Goal: Task Accomplishment & Management: Manage account settings

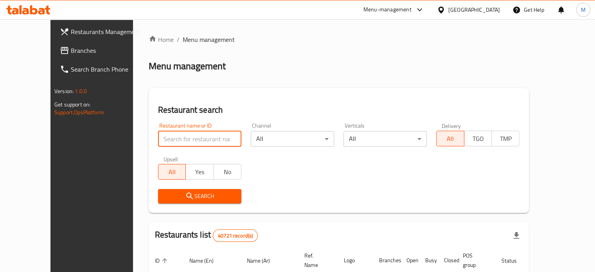
click at [175, 138] on input "search" at bounding box center [199, 139] width 83 height 16
paste input "686577"
type input "686577"
click button "Search" at bounding box center [199, 196] width 83 height 14
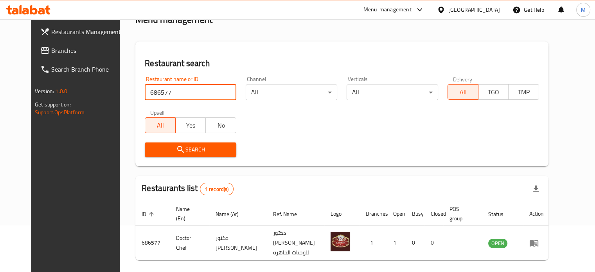
scroll to position [61, 0]
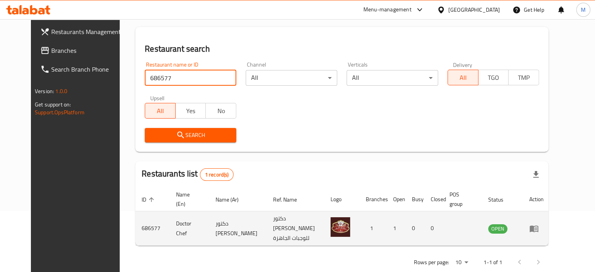
click at [539, 224] on icon "enhanced table" at bounding box center [533, 228] width 9 height 9
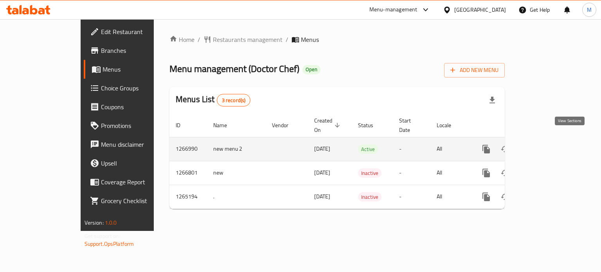
click at [547, 144] on icon "enhanced table" at bounding box center [542, 148] width 9 height 9
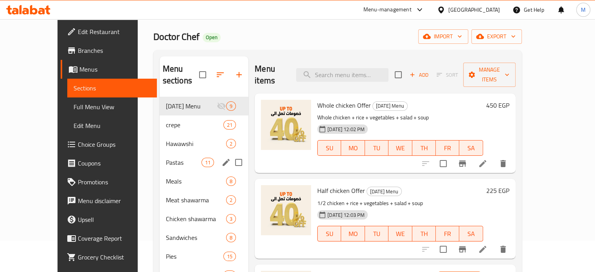
scroll to position [110, 0]
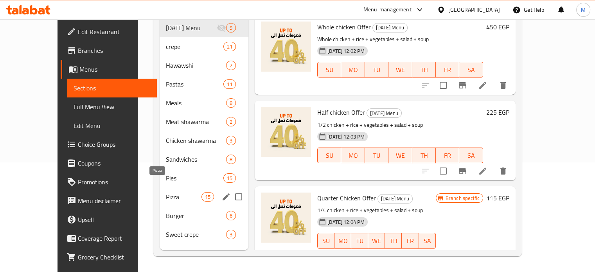
click at [166, 192] on span "Pizza" at bounding box center [184, 196] width 36 height 9
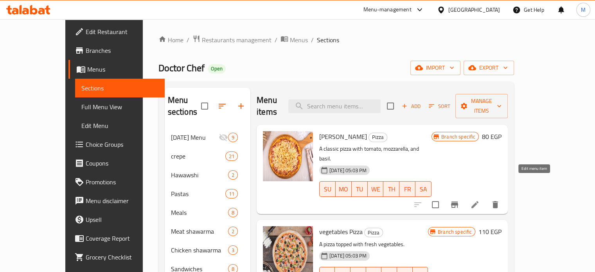
click at [479, 201] on icon at bounding box center [474, 204] width 7 height 7
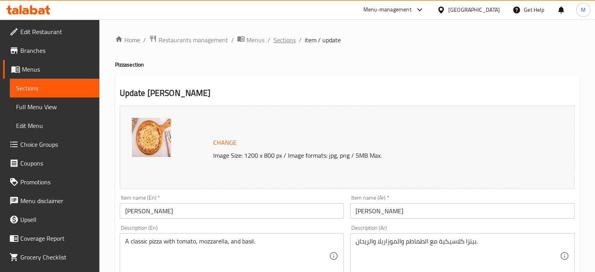
click at [288, 38] on span "Sections" at bounding box center [285, 39] width 22 height 9
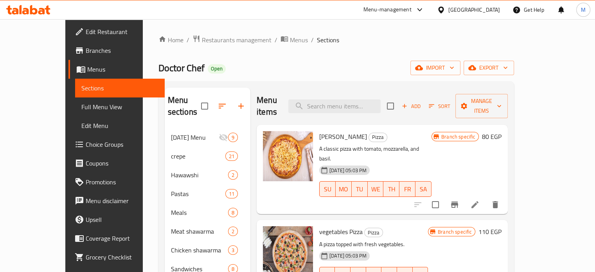
click at [158, 66] on span "Doctor Chef" at bounding box center [181, 68] width 46 height 18
copy span "Doctor Chef"
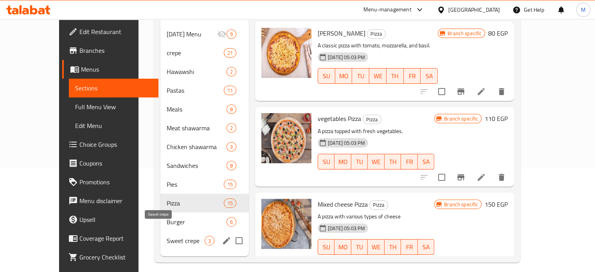
scroll to position [110, 0]
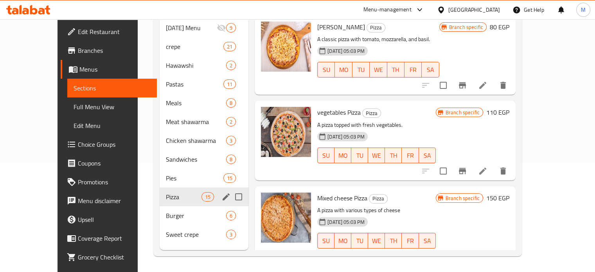
click at [230, 189] on input "Menu sections" at bounding box center [238, 197] width 16 height 16
checkbox input "true"
click at [230, 198] on input "Menu sections" at bounding box center [238, 197] width 16 height 16
click at [221, 192] on icon "edit" at bounding box center [225, 196] width 9 height 9
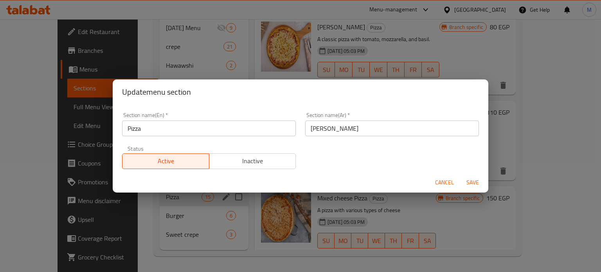
click at [256, 170] on div "Status Active Inactive" at bounding box center [208, 157] width 183 height 33
click at [277, 161] on span "Inactive" at bounding box center [252, 160] width 81 height 11
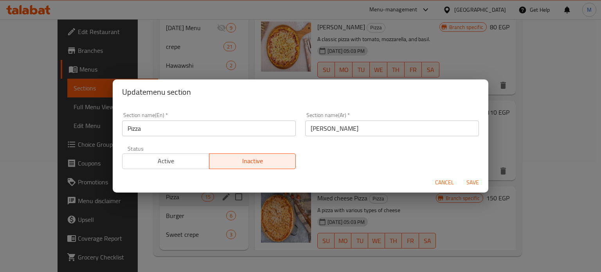
click at [476, 182] on span "Save" at bounding box center [472, 183] width 19 height 10
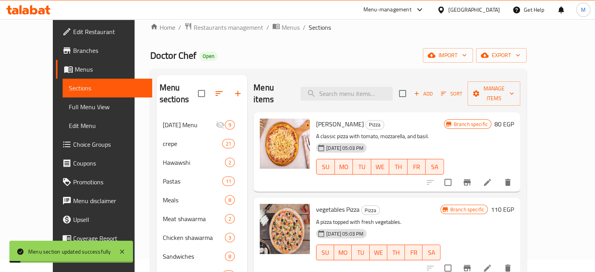
scroll to position [0, 0]
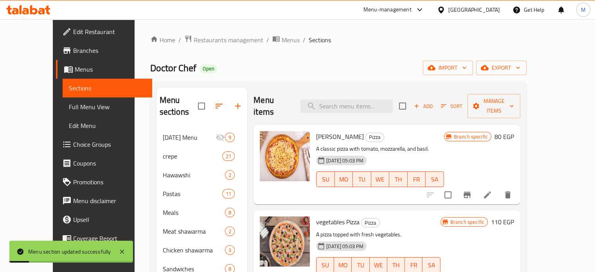
click at [472, 190] on icon "Branch-specific-item" at bounding box center [466, 194] width 9 height 9
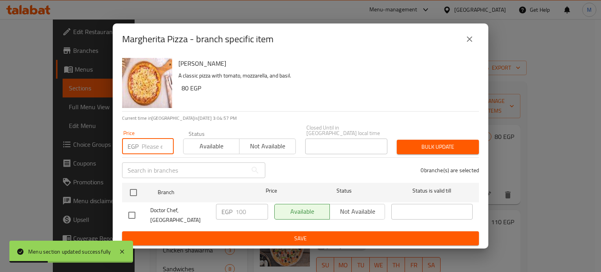
click at [148, 144] on input "number" at bounding box center [158, 147] width 32 height 16
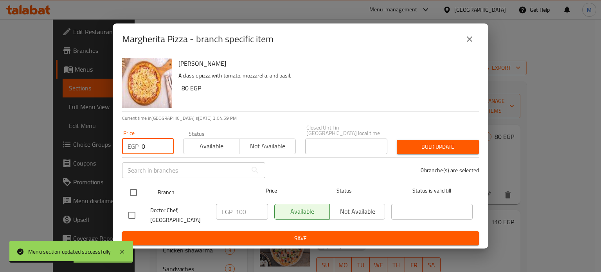
type input "0"
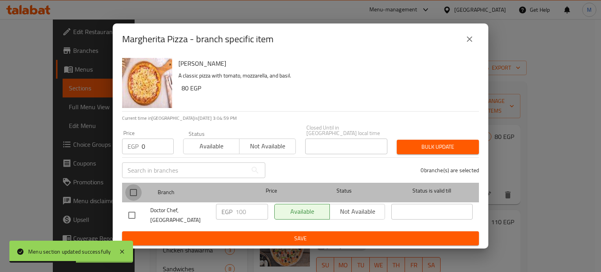
click at [136, 186] on input "checkbox" at bounding box center [133, 192] width 16 height 16
checkbox input "true"
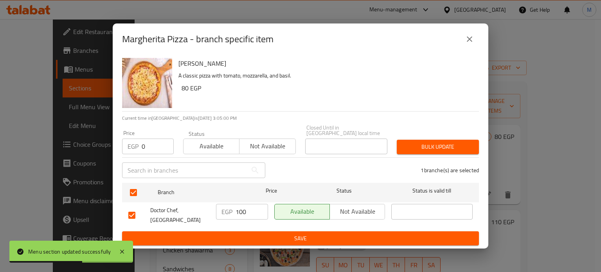
click at [438, 151] on div "Bulk update" at bounding box center [438, 147] width 92 height 24
click at [446, 142] on span "Bulk update" at bounding box center [438, 147] width 70 height 10
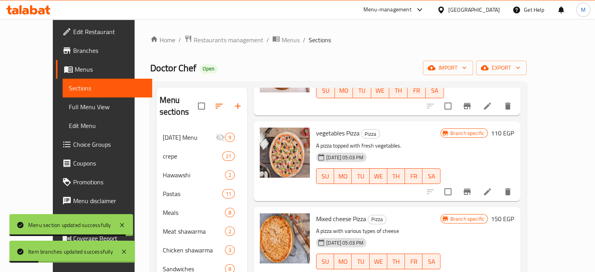
scroll to position [95, 0]
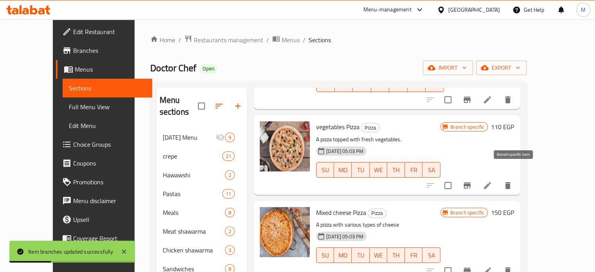
click at [472, 181] on icon "Branch-specific-item" at bounding box center [466, 185] width 9 height 9
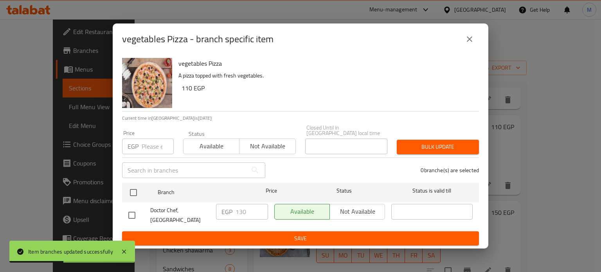
click at [157, 146] on input "number" at bounding box center [158, 147] width 32 height 16
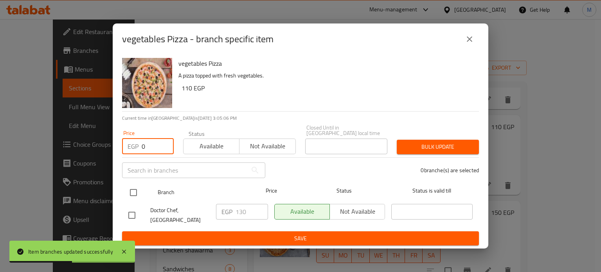
type input "0"
click at [133, 186] on input "checkbox" at bounding box center [133, 192] width 16 height 16
checkbox input "true"
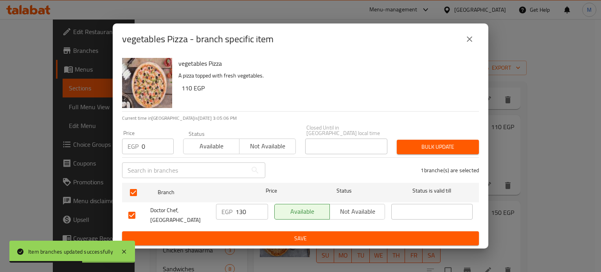
click at [450, 151] on div "Bulk update" at bounding box center [438, 147] width 92 height 24
click at [463, 135] on div "Bulk update" at bounding box center [438, 147] width 92 height 24
click at [463, 136] on div "Bulk update" at bounding box center [438, 147] width 92 height 24
click at [464, 144] on span "Bulk update" at bounding box center [438, 147] width 70 height 10
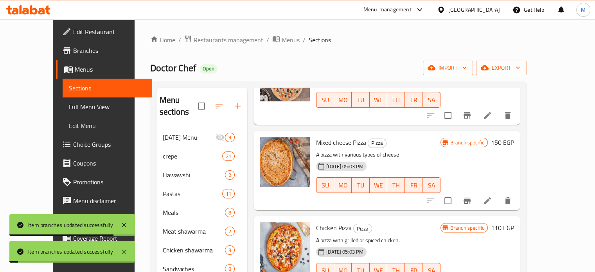
scroll to position [180, 0]
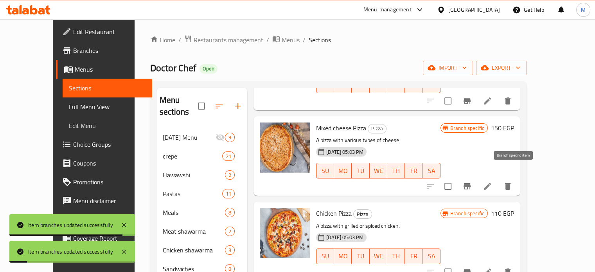
click at [471, 183] on icon "Branch-specific-item" at bounding box center [467, 186] width 7 height 6
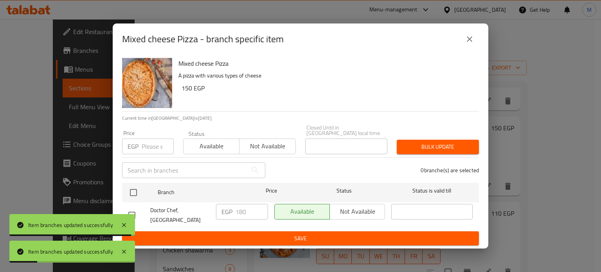
click at [148, 146] on input "number" at bounding box center [158, 147] width 32 height 16
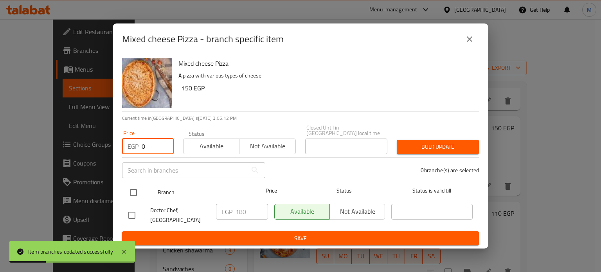
type input "0"
click at [136, 189] on input "checkbox" at bounding box center [133, 192] width 16 height 16
checkbox input "true"
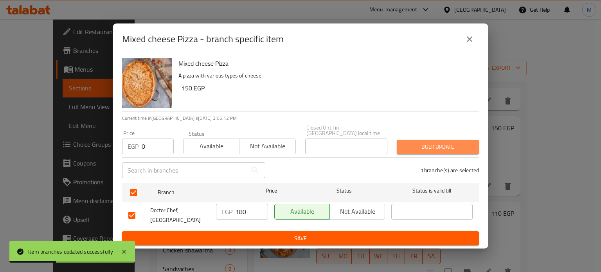
click at [430, 142] on span "Bulk update" at bounding box center [438, 147] width 70 height 10
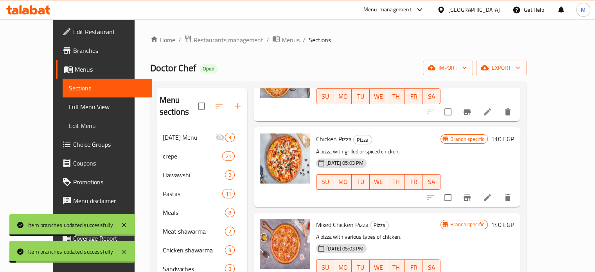
scroll to position [259, 0]
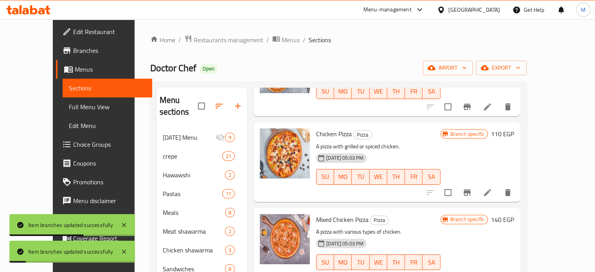
click at [471, 189] on icon "Branch-specific-item" at bounding box center [467, 192] width 7 height 6
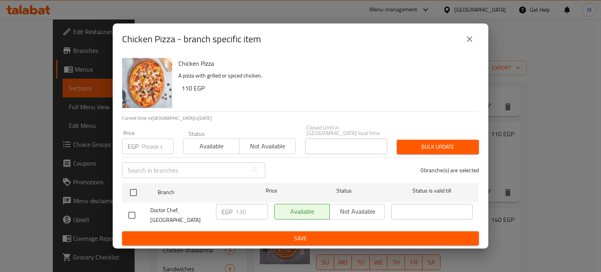
click at [154, 140] on input "number" at bounding box center [158, 147] width 32 height 16
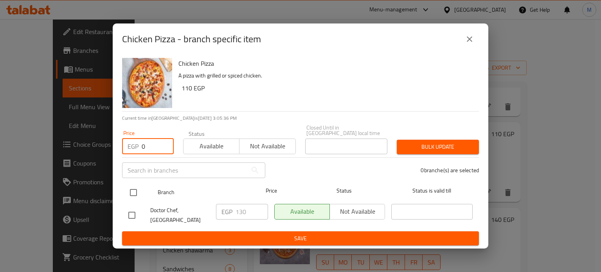
type input "0"
click at [132, 186] on input "checkbox" at bounding box center [133, 192] width 16 height 16
checkbox input "true"
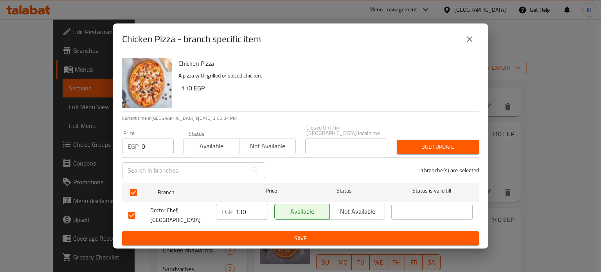
click at [446, 142] on span "Bulk update" at bounding box center [438, 147] width 70 height 10
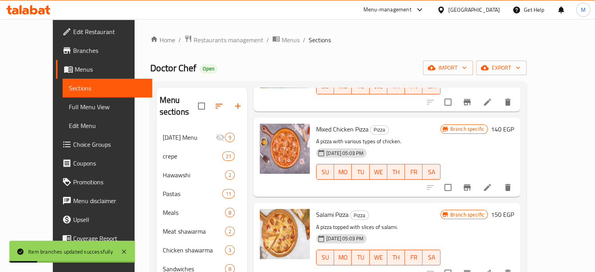
scroll to position [356, 0]
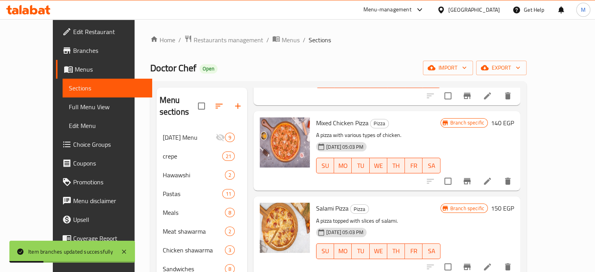
click at [472, 176] on icon "Branch-specific-item" at bounding box center [466, 180] width 9 height 9
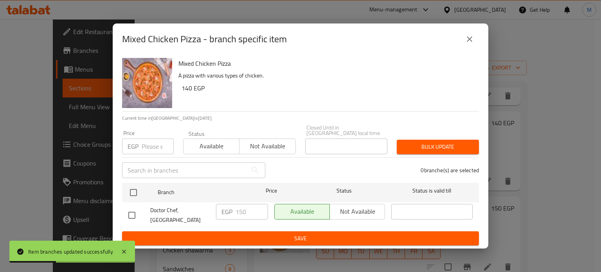
click at [152, 142] on input "number" at bounding box center [158, 147] width 32 height 16
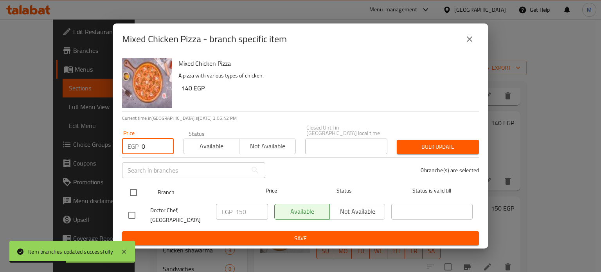
type input "0"
click at [137, 186] on input "checkbox" at bounding box center [133, 192] width 16 height 16
checkbox input "true"
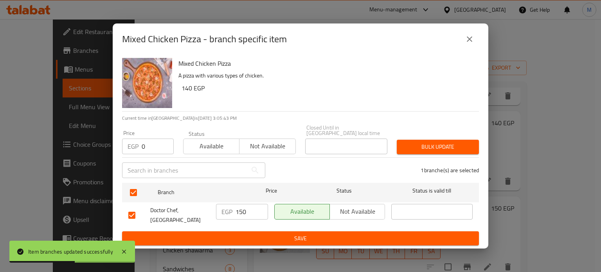
click at [453, 142] on span "Bulk update" at bounding box center [438, 147] width 70 height 10
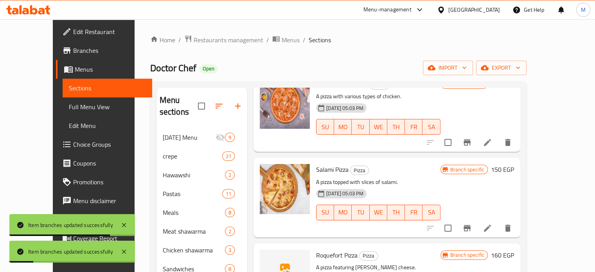
scroll to position [402, 0]
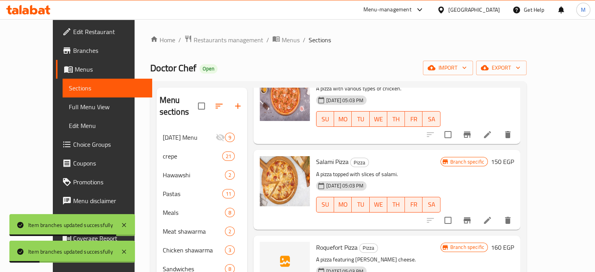
click at [471, 217] on icon "Branch-specific-item" at bounding box center [467, 220] width 7 height 6
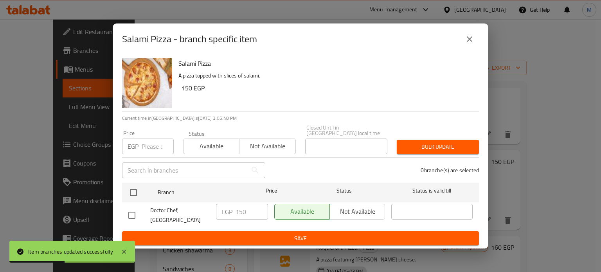
click at [148, 146] on input "number" at bounding box center [158, 147] width 32 height 16
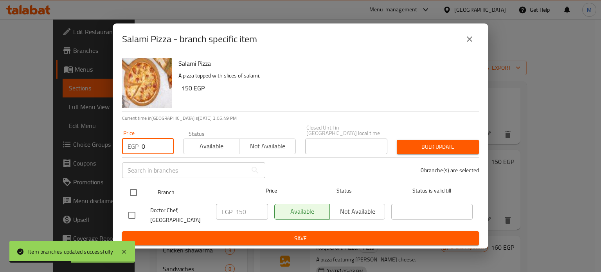
type input "0"
click at [133, 187] on input "checkbox" at bounding box center [133, 192] width 16 height 16
checkbox input "true"
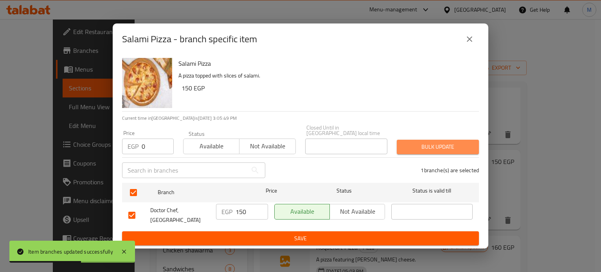
click at [444, 145] on span "Bulk update" at bounding box center [438, 147] width 70 height 10
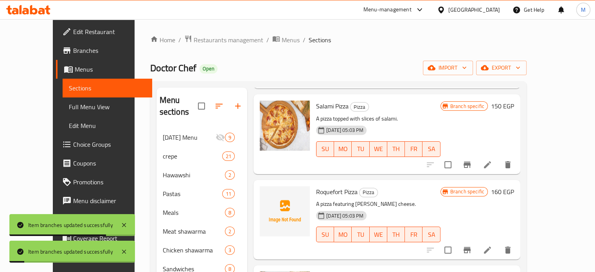
scroll to position [469, 0]
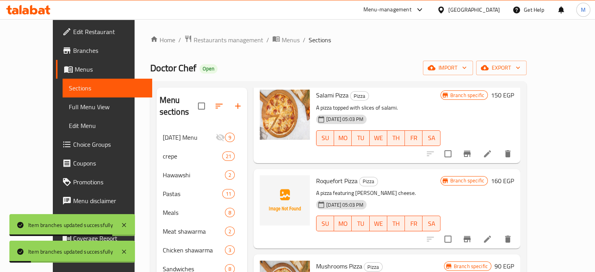
click at [472, 234] on icon "Branch-specific-item" at bounding box center [466, 238] width 9 height 9
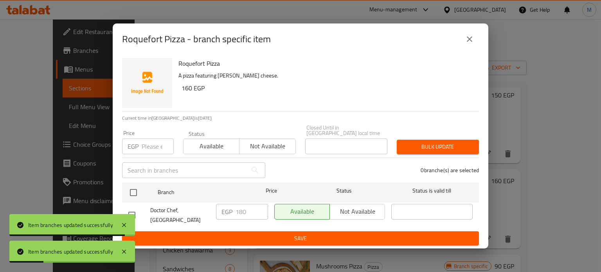
click at [149, 140] on input "number" at bounding box center [158, 147] width 32 height 16
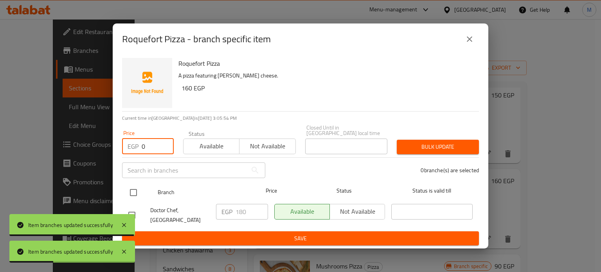
type input "0"
click at [137, 186] on input "checkbox" at bounding box center [133, 192] width 16 height 16
checkbox input "true"
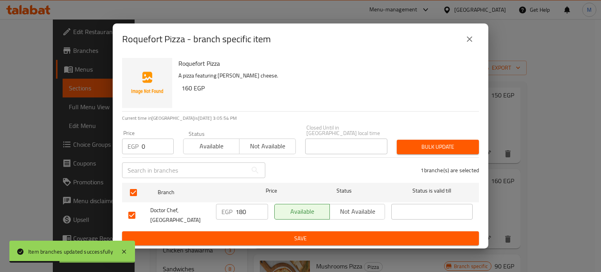
click at [437, 142] on span "Bulk update" at bounding box center [438, 147] width 70 height 10
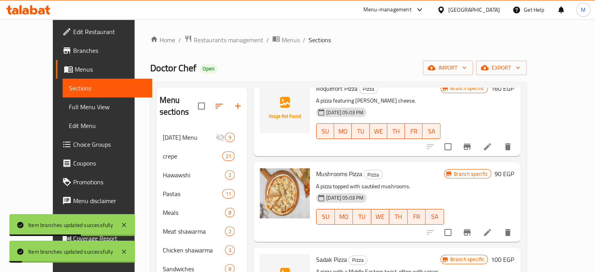
scroll to position [572, 0]
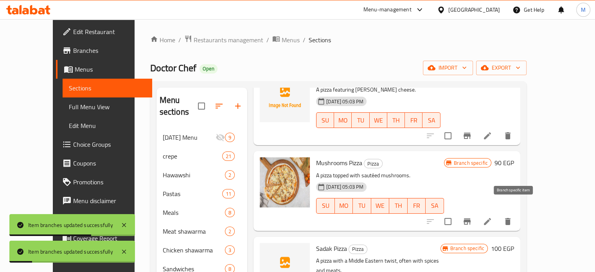
click at [472, 217] on icon "Branch-specific-item" at bounding box center [466, 221] width 9 height 9
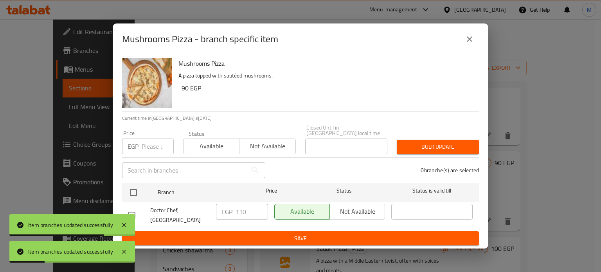
click at [137, 144] on p "EGP" at bounding box center [133, 146] width 11 height 9
click at [149, 146] on input "number" at bounding box center [158, 147] width 32 height 16
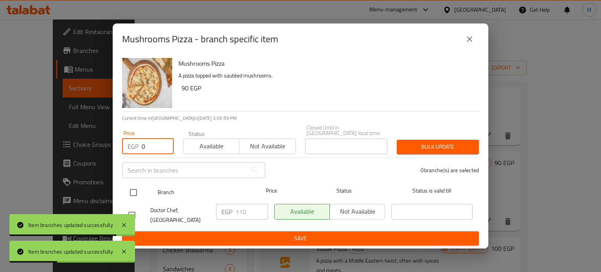
type input "0"
click at [135, 184] on input "checkbox" at bounding box center [133, 192] width 16 height 16
checkbox input "true"
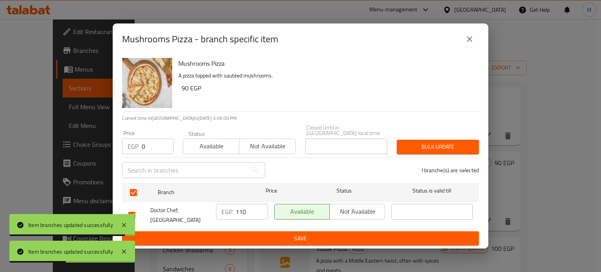
click at [424, 149] on button "Bulk update" at bounding box center [438, 147] width 82 height 14
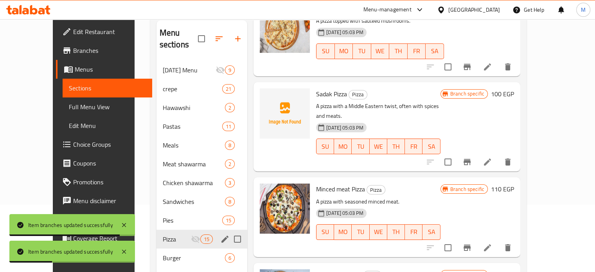
scroll to position [70, 0]
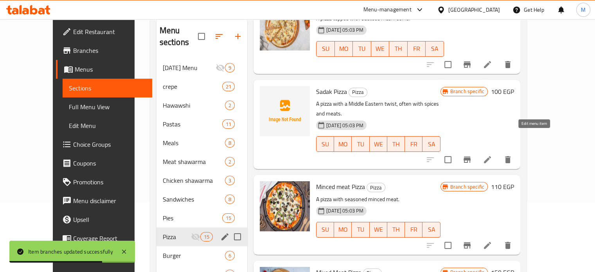
click at [492, 155] on icon at bounding box center [487, 159] width 9 height 9
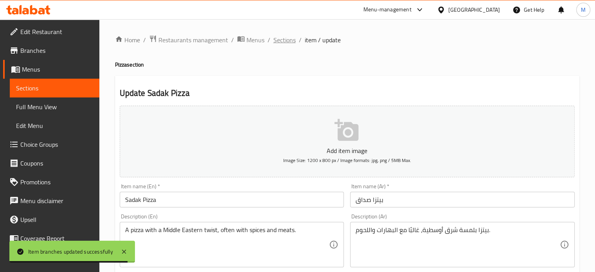
click at [281, 39] on span "Sections" at bounding box center [285, 39] width 22 height 9
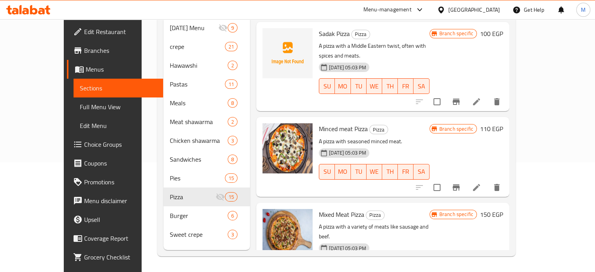
scroll to position [706, 0]
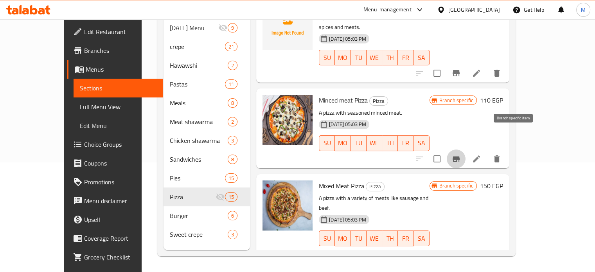
click at [461, 154] on icon "Branch-specific-item" at bounding box center [456, 158] width 9 height 9
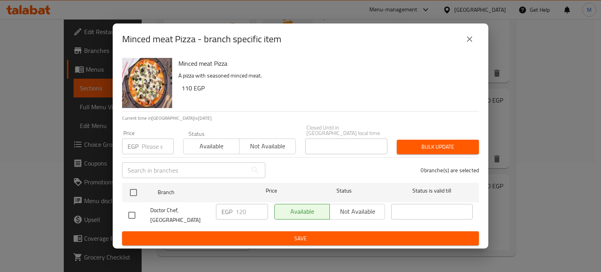
click at [149, 147] on input "number" at bounding box center [158, 147] width 32 height 16
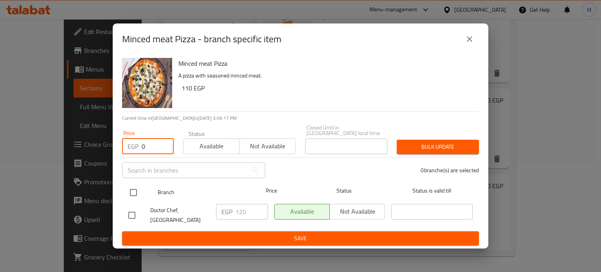
type input "0"
click at [134, 188] on input "checkbox" at bounding box center [133, 192] width 16 height 16
checkbox input "true"
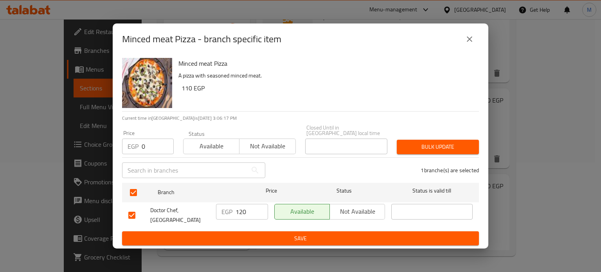
click at [448, 142] on span "Bulk update" at bounding box center [438, 147] width 70 height 10
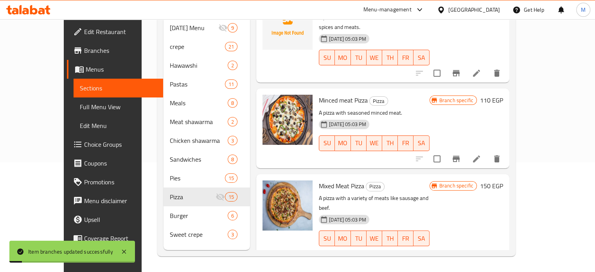
click at [461, 249] on icon "Branch-specific-item" at bounding box center [456, 253] width 9 height 9
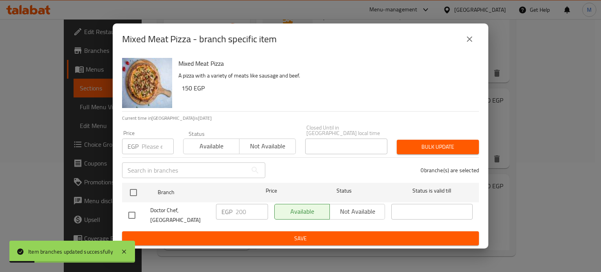
click at [146, 141] on input "number" at bounding box center [158, 147] width 32 height 16
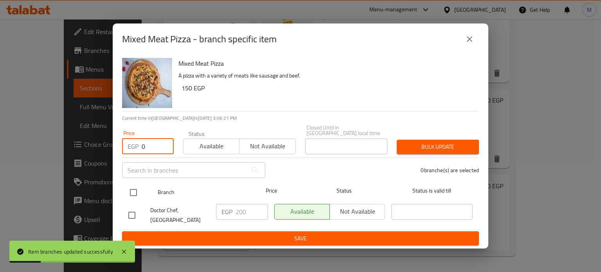
type input "0"
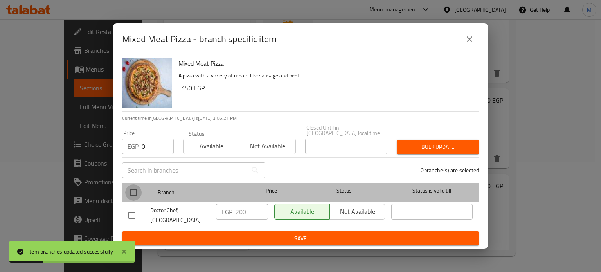
click at [135, 187] on input "checkbox" at bounding box center [133, 192] width 16 height 16
checkbox input "true"
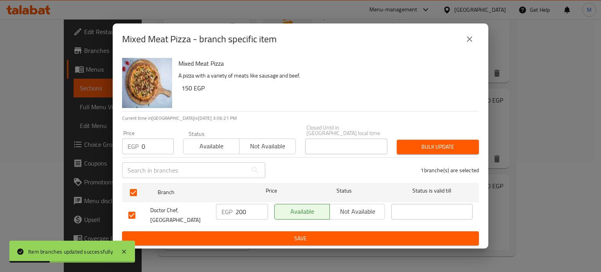
click at [449, 135] on div "Bulk update" at bounding box center [438, 147] width 92 height 24
click at [450, 144] on span "Bulk update" at bounding box center [438, 147] width 70 height 10
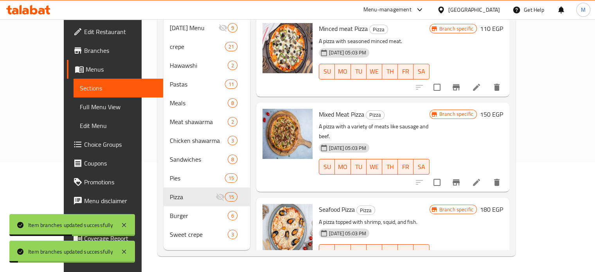
scroll to position [795, 0]
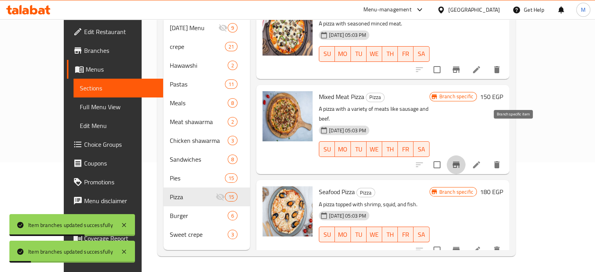
click at [466, 155] on button "Branch-specific-item" at bounding box center [456, 164] width 19 height 19
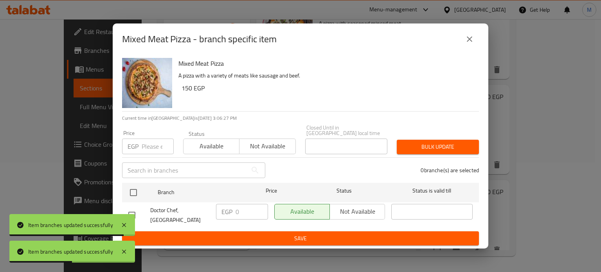
click at [471, 40] on icon "close" at bounding box center [469, 38] width 5 height 5
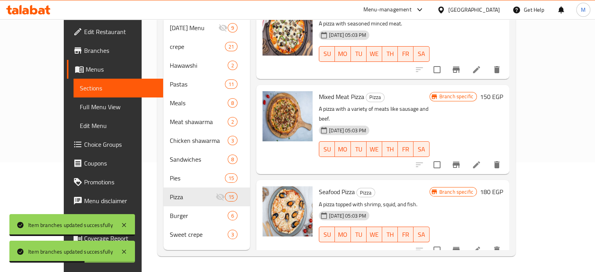
click at [460, 247] on icon "Branch-specific-item" at bounding box center [456, 250] width 7 height 6
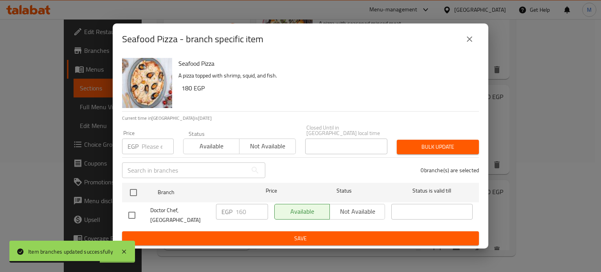
click at [149, 139] on input "number" at bounding box center [158, 147] width 32 height 16
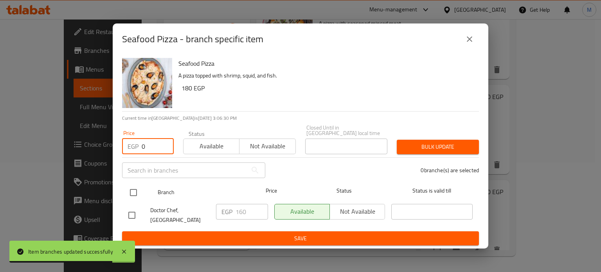
type input "0"
click at [134, 191] on input "checkbox" at bounding box center [133, 192] width 16 height 16
checkbox input "true"
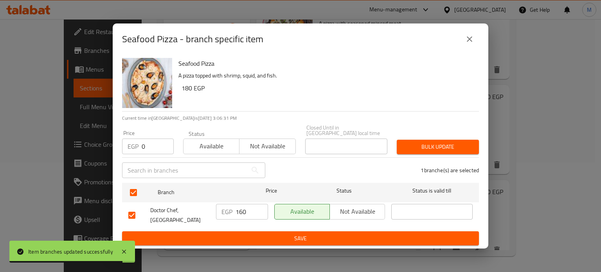
click at [443, 142] on span "Bulk update" at bounding box center [438, 147] width 70 height 10
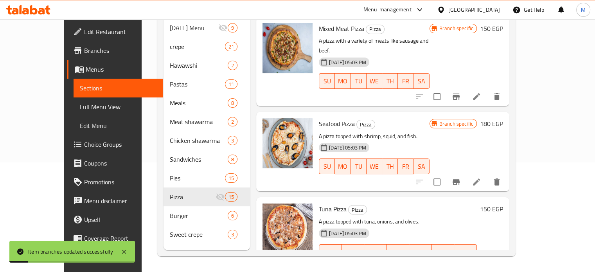
scroll to position [945, 0]
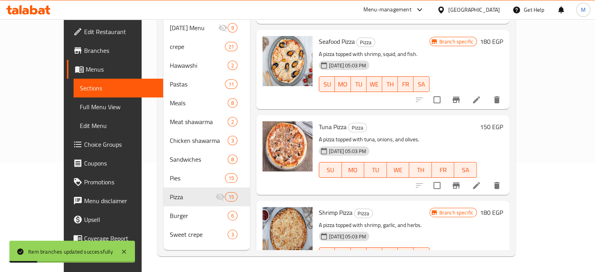
click at [460, 182] on icon "Branch-specific-item" at bounding box center [456, 185] width 7 height 6
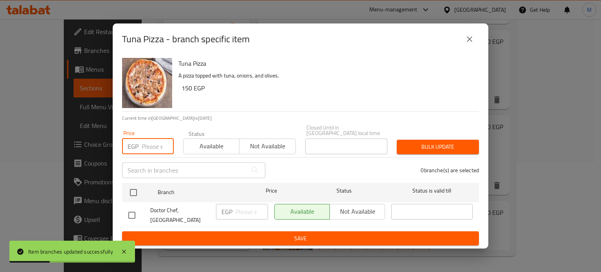
click at [144, 140] on input "number" at bounding box center [158, 147] width 32 height 16
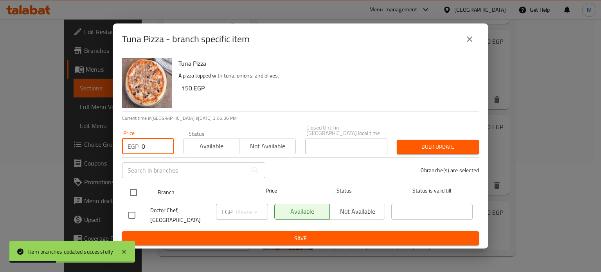
type input "0"
click at [132, 191] on input "checkbox" at bounding box center [133, 192] width 16 height 16
checkbox input "true"
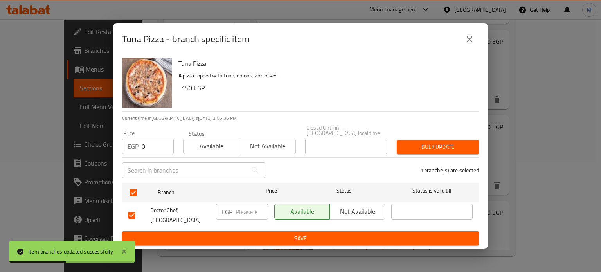
click at [443, 146] on span "Bulk update" at bounding box center [438, 147] width 70 height 10
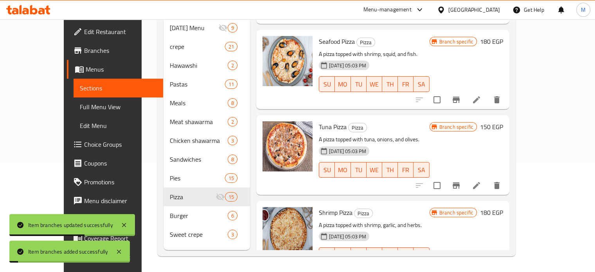
scroll to position [1008, 0]
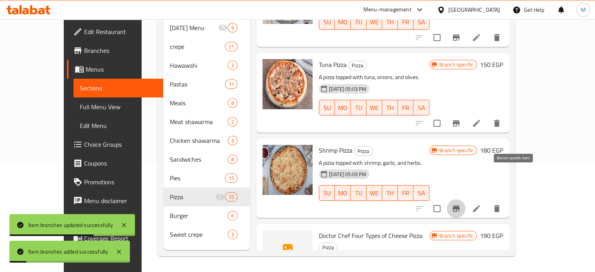
click at [461, 204] on icon "Branch-specific-item" at bounding box center [456, 208] width 9 height 9
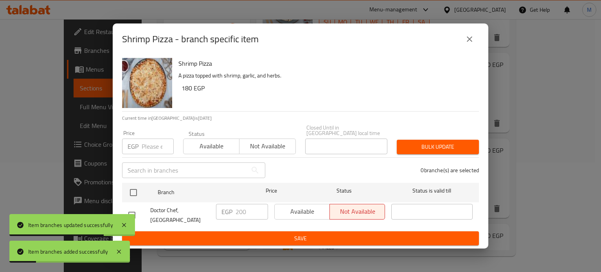
click at [158, 143] on input "number" at bounding box center [158, 147] width 32 height 16
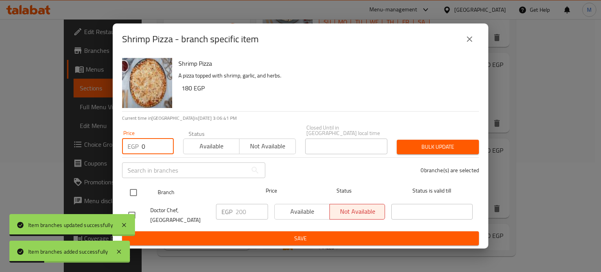
type input "0"
click at [131, 191] on input "checkbox" at bounding box center [133, 192] width 16 height 16
checkbox input "true"
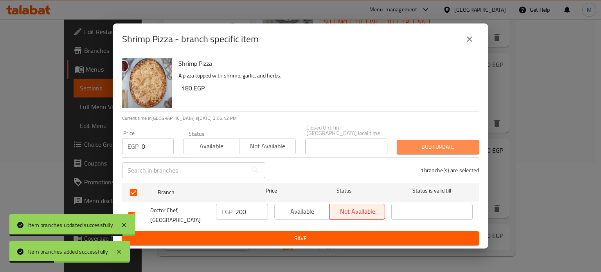
click at [434, 145] on span "Bulk update" at bounding box center [438, 147] width 70 height 10
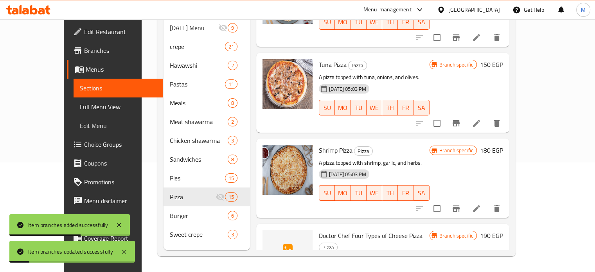
scroll to position [1030, 0]
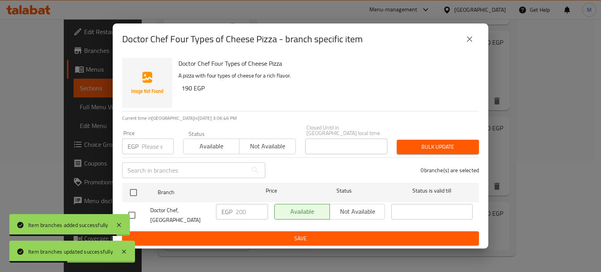
click at [149, 145] on input "number" at bounding box center [158, 147] width 32 height 16
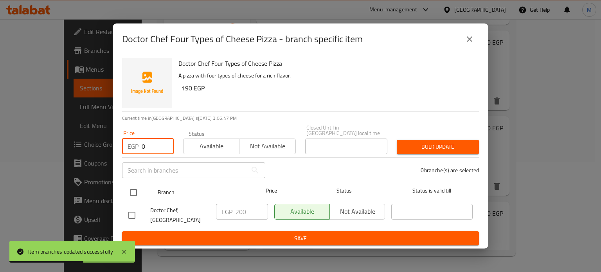
type input "0"
click at [128, 189] on input "checkbox" at bounding box center [133, 192] width 16 height 16
checkbox input "true"
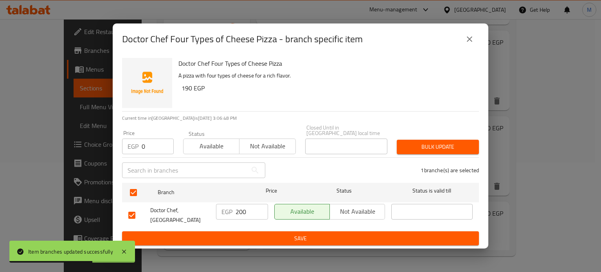
click at [425, 148] on span "Bulk update" at bounding box center [438, 147] width 70 height 10
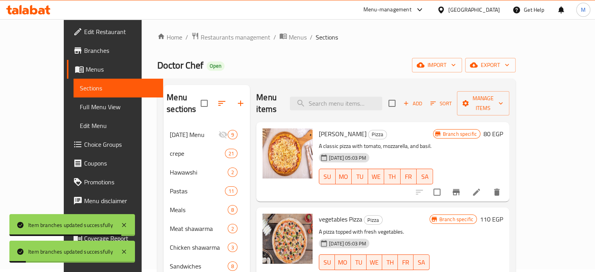
scroll to position [0, 0]
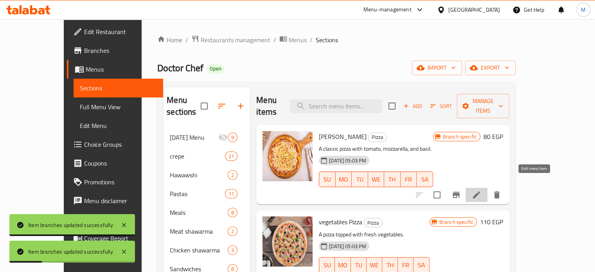
click at [481, 190] on icon at bounding box center [476, 194] width 9 height 9
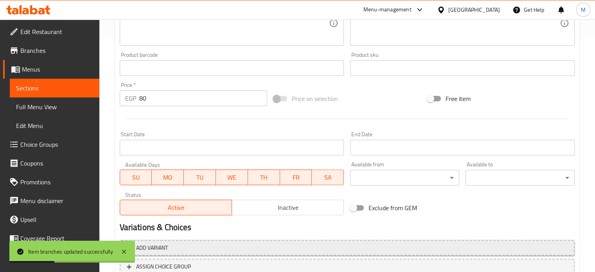
scroll to position [292, 0]
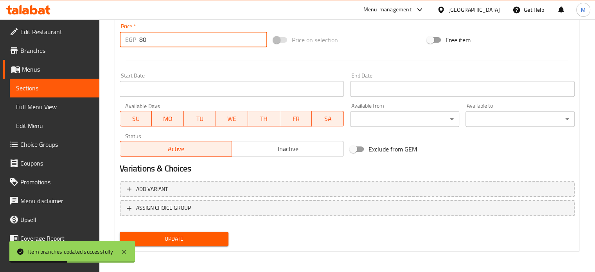
drag, startPoint x: 117, startPoint y: 28, endPoint x: 108, endPoint y: 28, distance: 9.0
click at [110, 28] on div "Home / Restaurants management / Menus / Sections / item / update Pizza section …" at bounding box center [347, 0] width 496 height 545
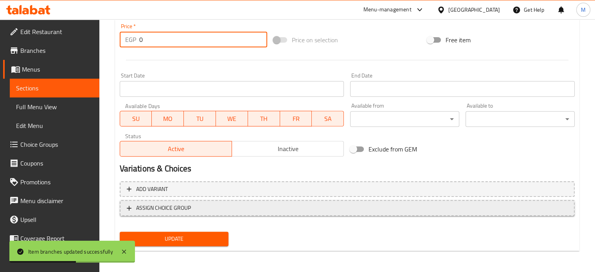
type input "0"
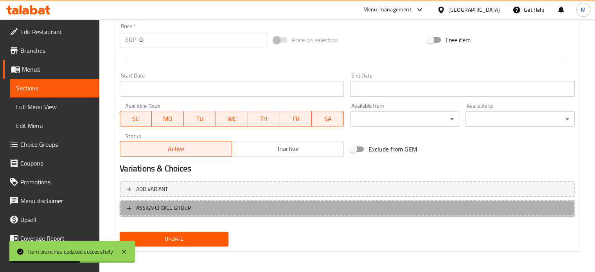
click at [207, 207] on span "ASSIGN CHOICE GROUP" at bounding box center [347, 208] width 441 height 10
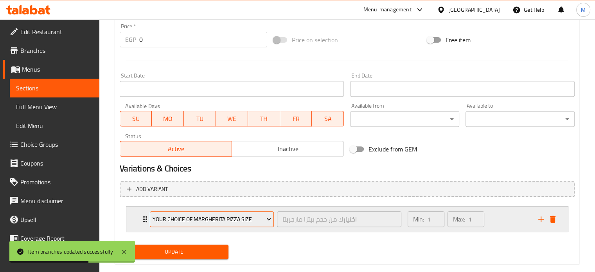
click at [203, 220] on span "Your choice of Margherita pizza size" at bounding box center [212, 219] width 119 height 10
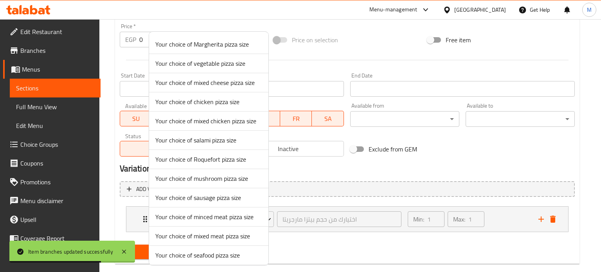
click at [391, 248] on div at bounding box center [300, 136] width 601 height 272
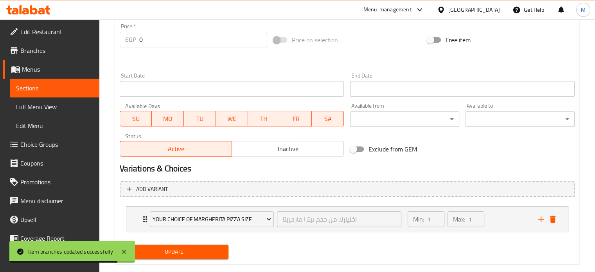
click at [204, 251] on span "Update" at bounding box center [174, 252] width 97 height 10
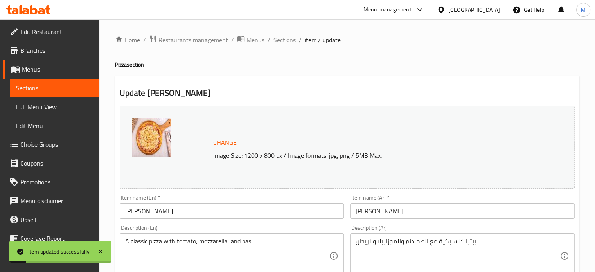
click at [281, 43] on span "Sections" at bounding box center [285, 39] width 22 height 9
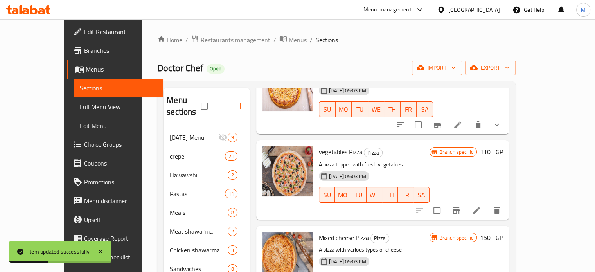
scroll to position [81, 0]
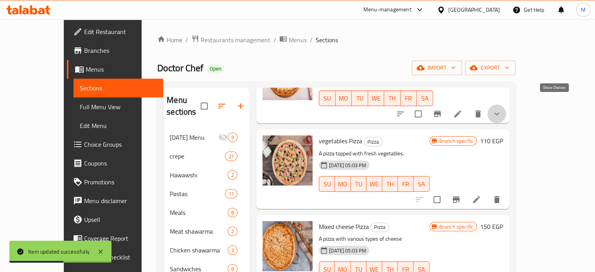
click at [502, 109] on icon "show more" at bounding box center [496, 113] width 9 height 9
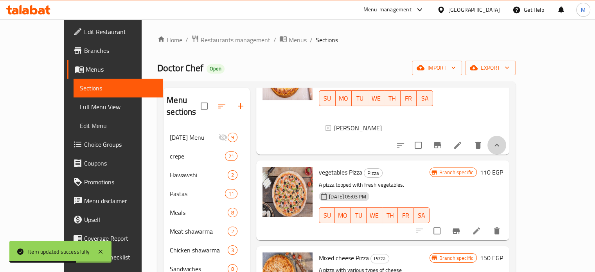
click at [506, 140] on button "show more" at bounding box center [497, 145] width 19 height 19
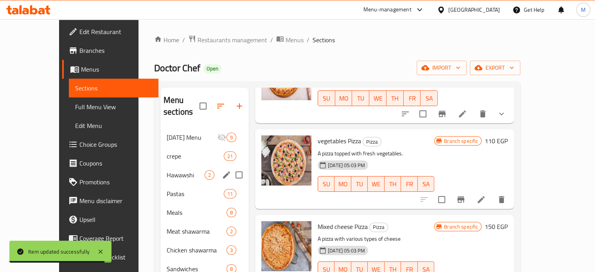
click at [167, 170] on span "Hawawshi" at bounding box center [186, 174] width 38 height 9
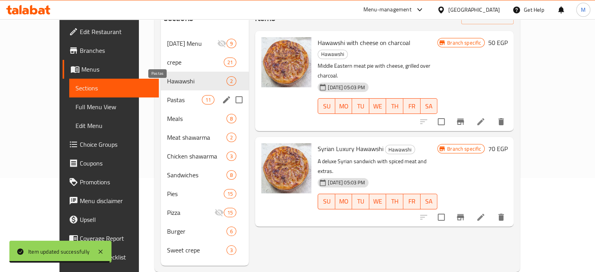
scroll to position [110, 0]
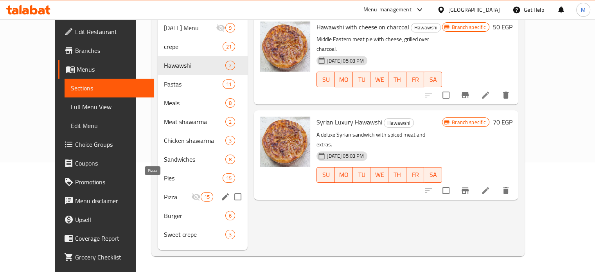
drag, startPoint x: 158, startPoint y: 183, endPoint x: 205, endPoint y: 183, distance: 47.0
click at [164, 192] on span "Pizza" at bounding box center [177, 196] width 27 height 9
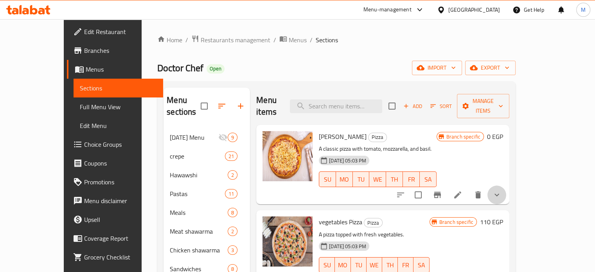
click at [506, 185] on button "show more" at bounding box center [497, 194] width 19 height 19
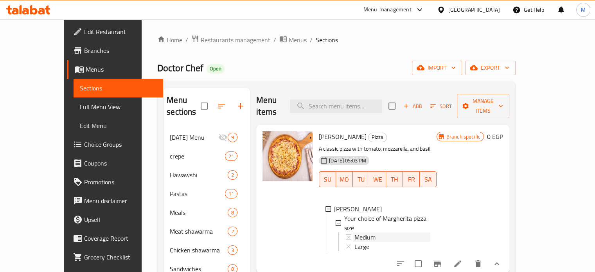
click at [373, 232] on div "Medium" at bounding box center [393, 236] width 76 height 9
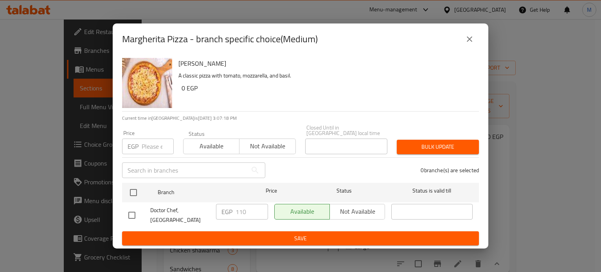
click at [470, 42] on icon "close" at bounding box center [469, 38] width 5 height 5
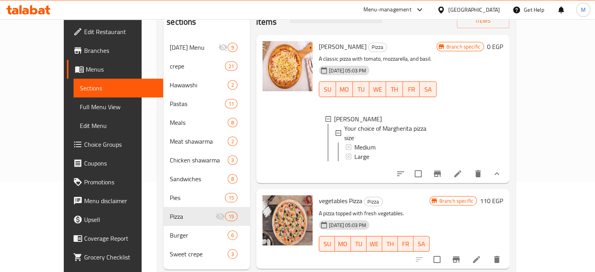
scroll to position [110, 0]
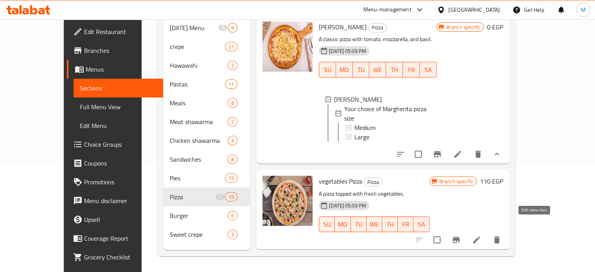
click at [480, 236] on icon at bounding box center [476, 239] width 7 height 7
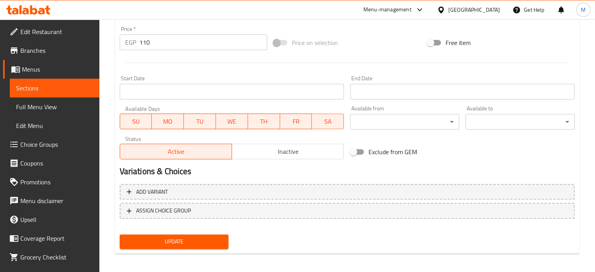
scroll to position [292, 0]
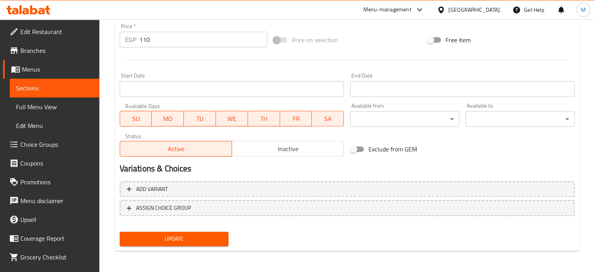
click at [127, 45] on div "EGP 110 Price *" at bounding box center [194, 40] width 148 height 16
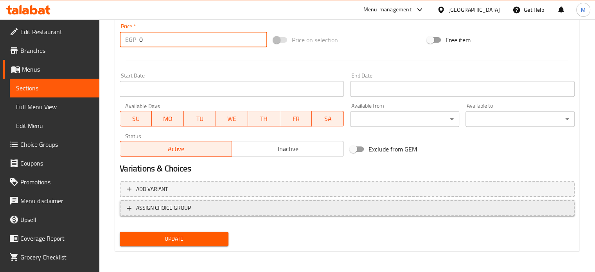
type input "0"
click at [178, 210] on span "ASSIGN CHOICE GROUP" at bounding box center [163, 208] width 55 height 10
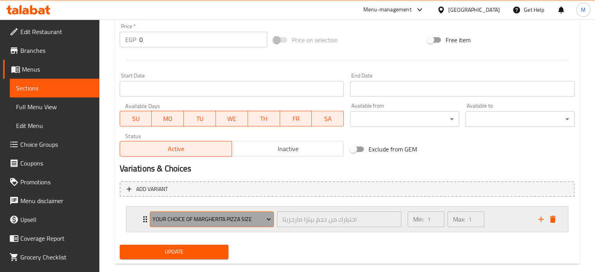
click at [196, 219] on span "Your choice of Margherita pizza size" at bounding box center [212, 219] width 119 height 10
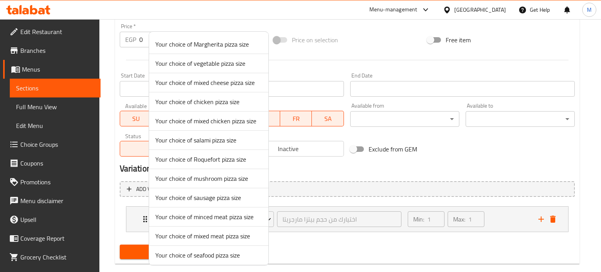
click at [208, 65] on span "Your choice of vegetable pizza size" at bounding box center [208, 63] width 107 height 9
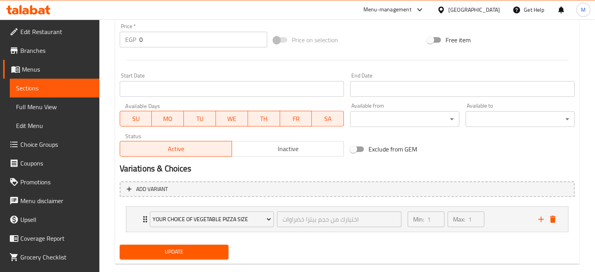
click at [183, 255] on span "Update" at bounding box center [174, 252] width 97 height 10
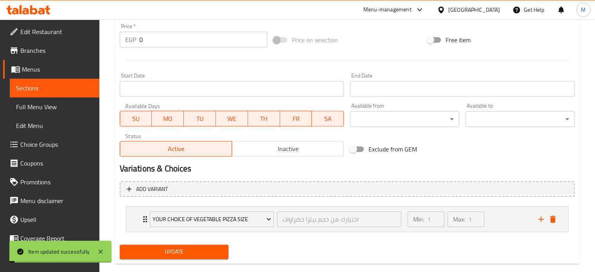
scroll to position [0, 0]
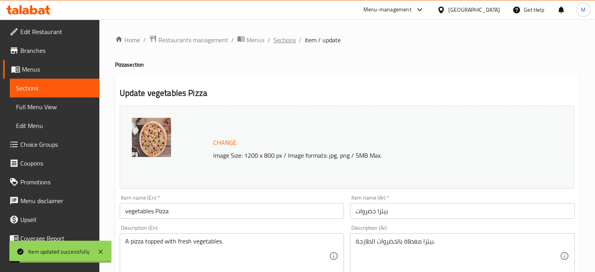
click at [283, 39] on span "Sections" at bounding box center [285, 39] width 22 height 9
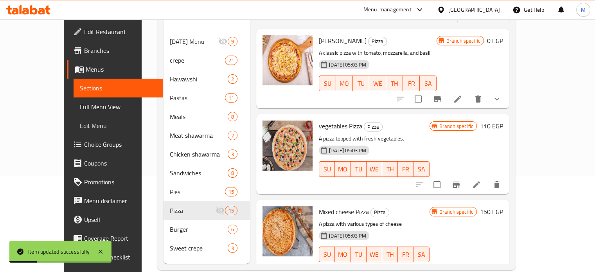
scroll to position [110, 0]
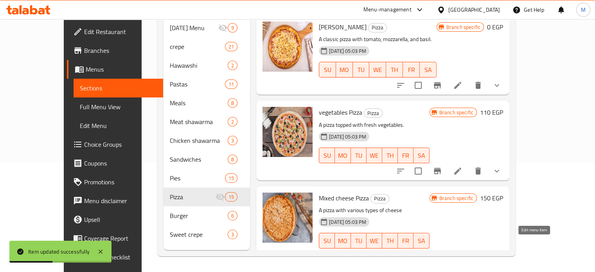
click at [481, 252] on icon at bounding box center [476, 256] width 9 height 9
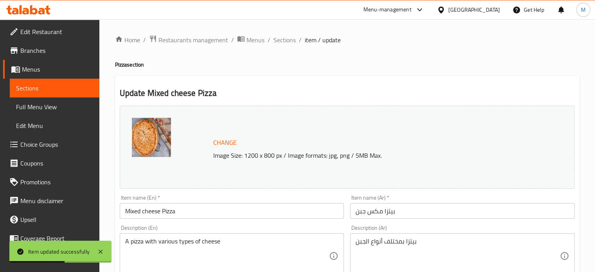
scroll to position [292, 0]
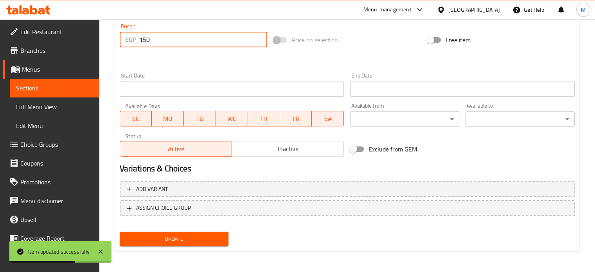
drag, startPoint x: 153, startPoint y: 45, endPoint x: 122, endPoint y: 45, distance: 30.9
click at [125, 46] on div "EGP 150 Price *" at bounding box center [194, 40] width 148 height 16
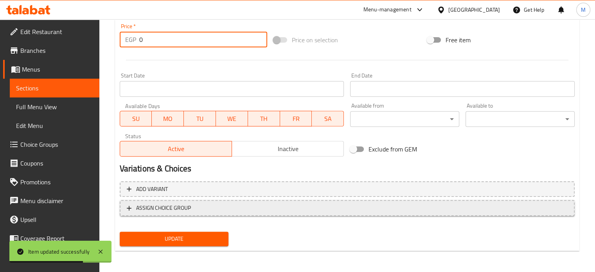
type input "0"
click at [185, 214] on button "ASSIGN CHOICE GROUP" at bounding box center [347, 208] width 455 height 16
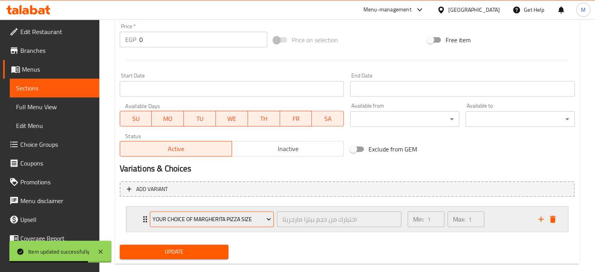
click at [186, 214] on span "Your choice of Margherita pizza size" at bounding box center [212, 219] width 119 height 10
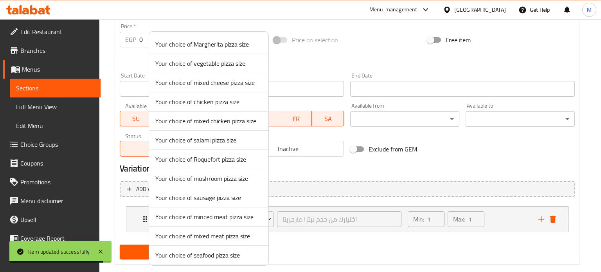
click at [211, 84] on span "Your choice of mixed cheese pizza size" at bounding box center [208, 82] width 107 height 9
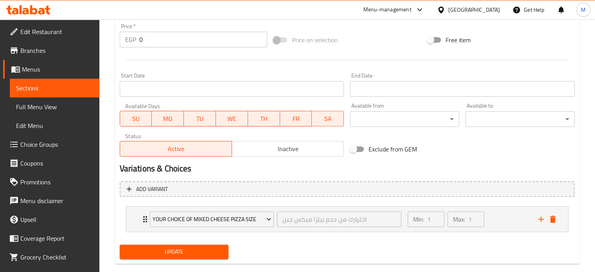
click at [197, 248] on span "Update" at bounding box center [174, 252] width 97 height 10
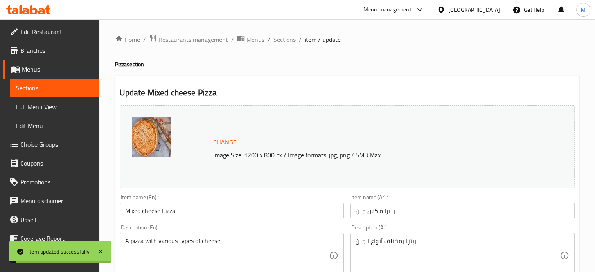
scroll to position [0, 0]
click at [293, 43] on span "Sections" at bounding box center [285, 39] width 22 height 9
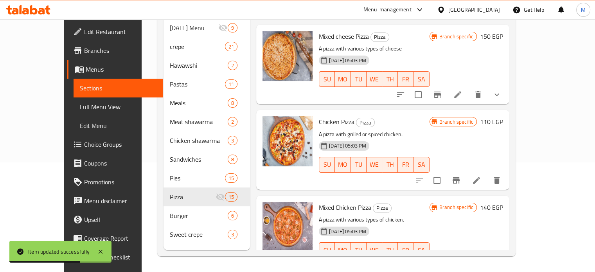
scroll to position [171, 0]
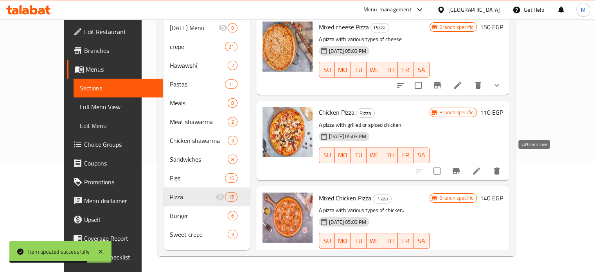
click at [481, 166] on icon at bounding box center [476, 170] width 9 height 9
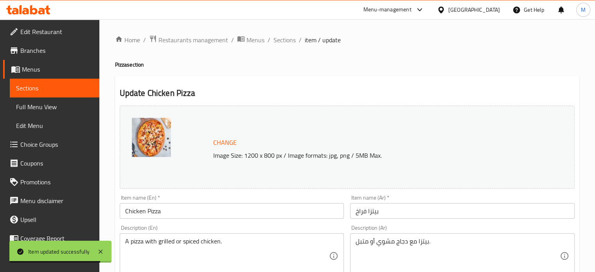
scroll to position [292, 0]
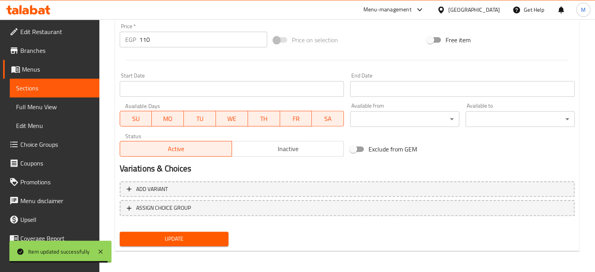
drag, startPoint x: 151, startPoint y: 41, endPoint x: 132, endPoint y: 40, distance: 18.8
click at [137, 41] on div "EGP 110 Price *" at bounding box center [194, 40] width 148 height 16
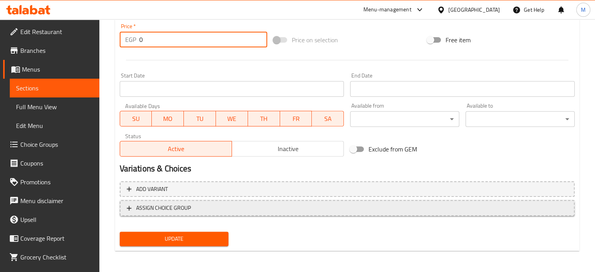
type input "0"
click at [178, 205] on span "ASSIGN CHOICE GROUP" at bounding box center [163, 208] width 55 height 10
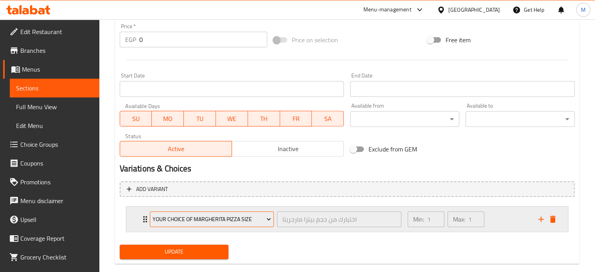
click at [195, 215] on span "Your choice of Margherita pizza size" at bounding box center [212, 219] width 119 height 10
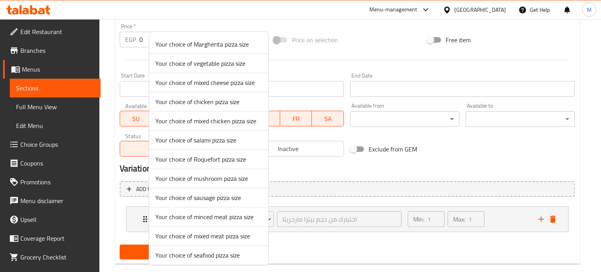
click at [330, 242] on div at bounding box center [300, 136] width 601 height 272
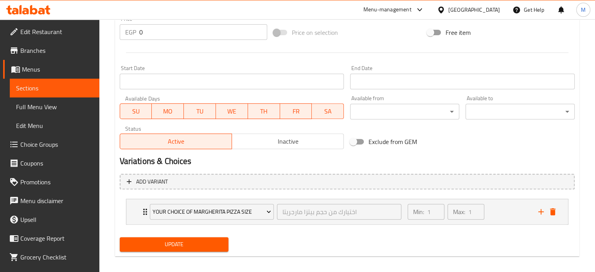
scroll to position [305, 0]
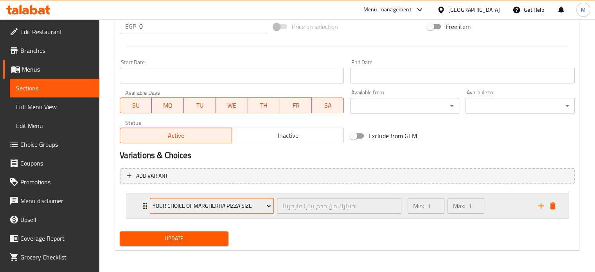
click at [187, 207] on span "Your choice of Margherita pizza size" at bounding box center [212, 206] width 119 height 10
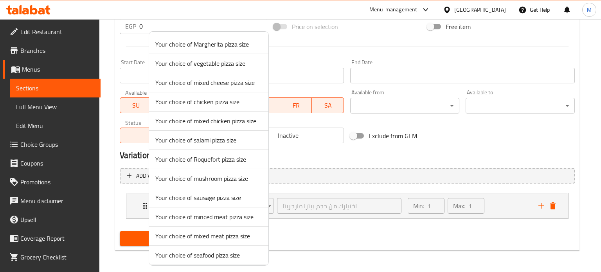
click at [214, 105] on span "Your choice of chicken pizza size" at bounding box center [208, 101] width 107 height 9
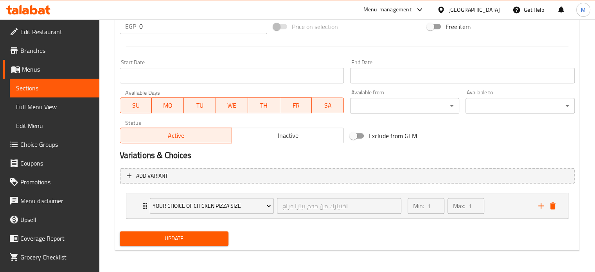
click at [194, 238] on span "Update" at bounding box center [174, 239] width 97 height 10
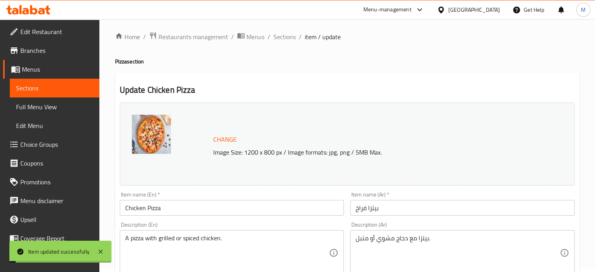
scroll to position [0, 0]
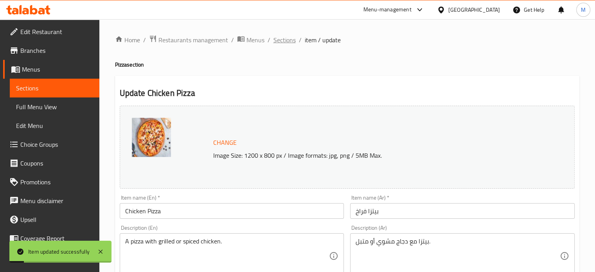
click at [284, 43] on span "Sections" at bounding box center [285, 39] width 22 height 9
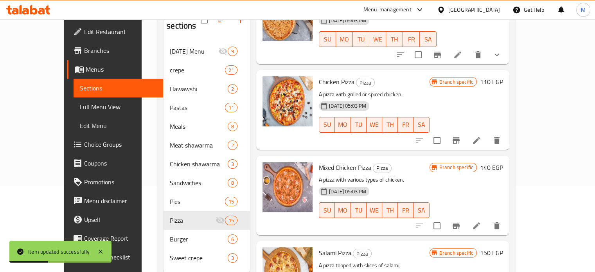
scroll to position [89, 0]
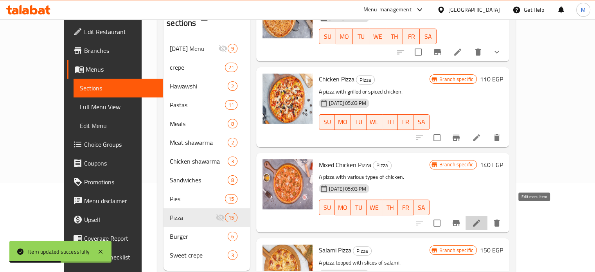
click at [481, 218] on icon at bounding box center [476, 222] width 9 height 9
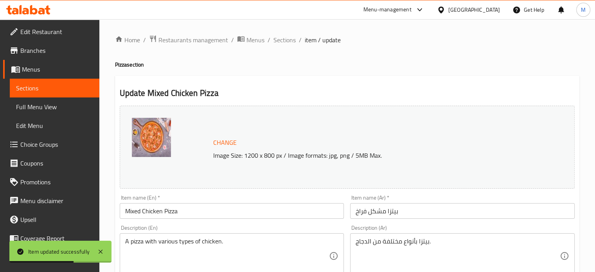
scroll to position [292, 0]
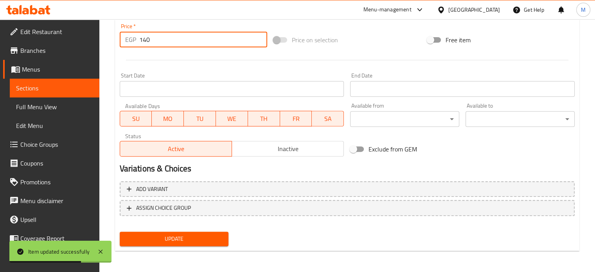
drag, startPoint x: 146, startPoint y: 39, endPoint x: 122, endPoint y: 42, distance: 24.1
click at [125, 42] on div "EGP 140 Price *" at bounding box center [194, 40] width 148 height 16
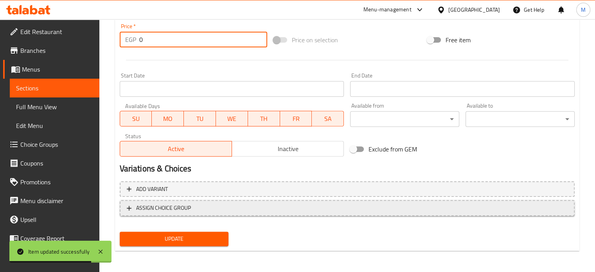
type input "0"
click at [184, 212] on span "ASSIGN CHOICE GROUP" at bounding box center [163, 208] width 55 height 10
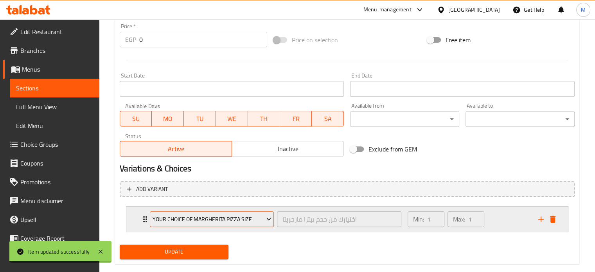
click at [191, 216] on span "Your choice of Margherita pizza size" at bounding box center [212, 219] width 119 height 10
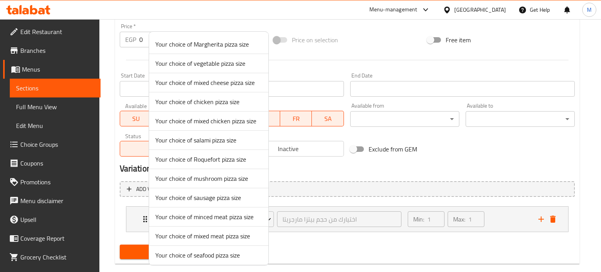
click at [205, 120] on span "Your choice of mixed chicken pizza size" at bounding box center [208, 120] width 107 height 9
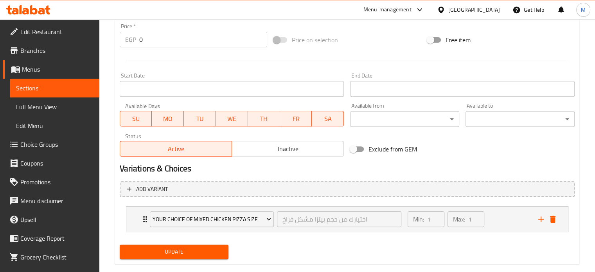
click at [192, 252] on span "Update" at bounding box center [174, 252] width 97 height 10
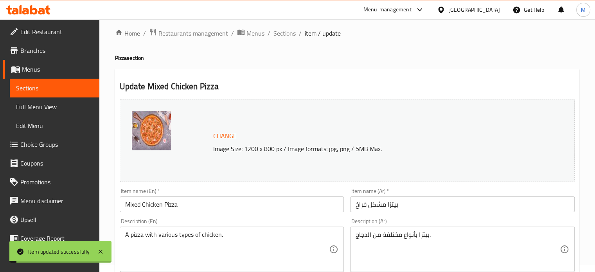
scroll to position [0, 0]
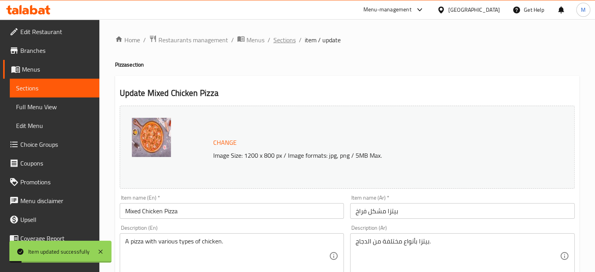
click at [283, 36] on span "Sections" at bounding box center [285, 39] width 22 height 9
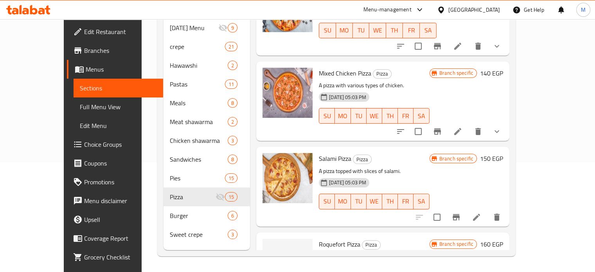
scroll to position [299, 0]
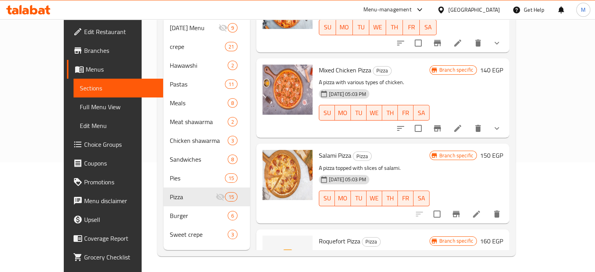
click at [488, 208] on li at bounding box center [477, 214] width 22 height 14
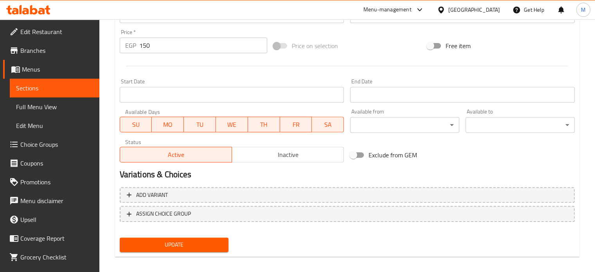
scroll to position [292, 0]
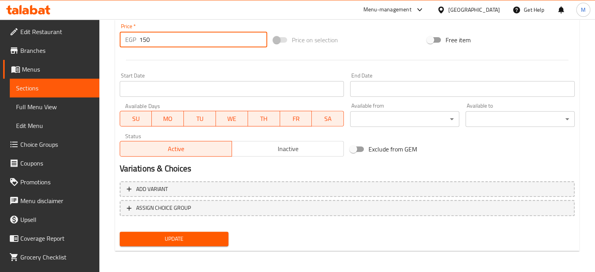
drag, startPoint x: 155, startPoint y: 38, endPoint x: 121, endPoint y: 40, distance: 34.2
click at [123, 40] on div "EGP 150 Price *" at bounding box center [194, 40] width 148 height 16
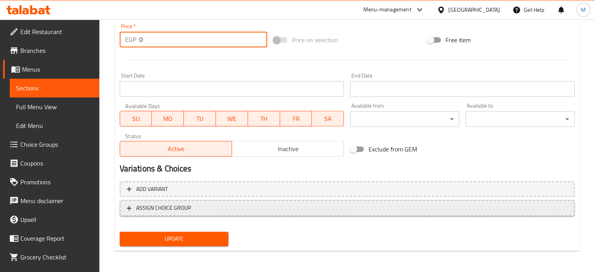
type input "0"
click at [185, 211] on span "ASSIGN CHOICE GROUP" at bounding box center [163, 208] width 55 height 10
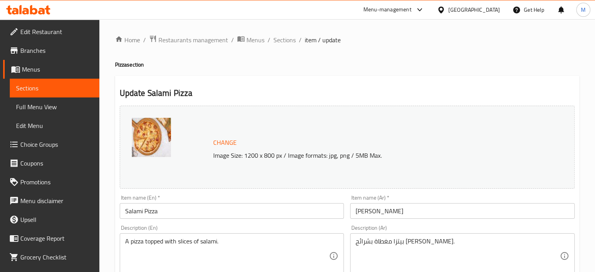
scroll to position [305, 0]
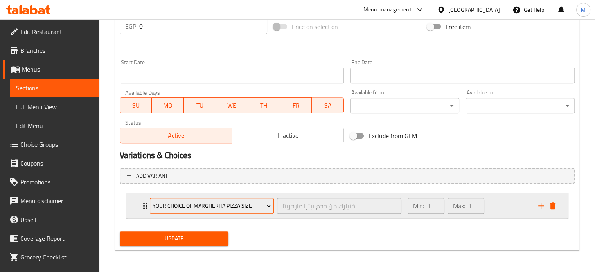
click at [194, 203] on span "Your choice of Margherita pizza size" at bounding box center [212, 206] width 119 height 10
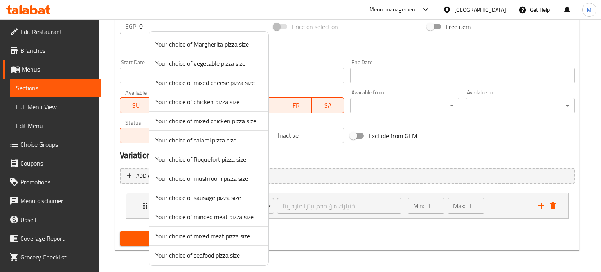
click at [207, 138] on span "Your choice of salami pizza size" at bounding box center [208, 139] width 107 height 9
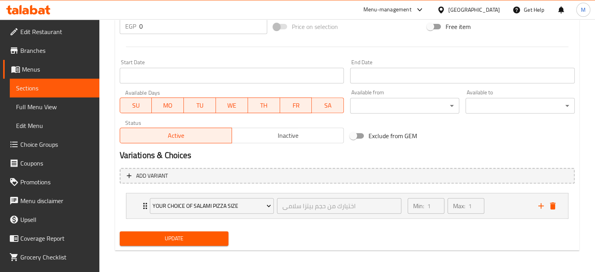
click at [178, 236] on span "Update" at bounding box center [174, 239] width 97 height 10
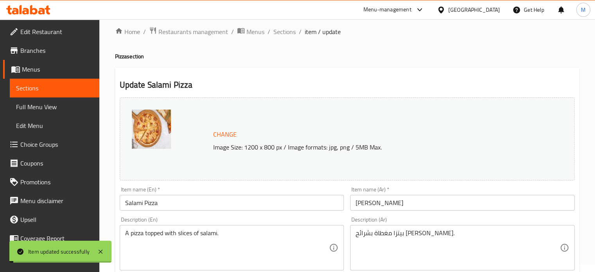
scroll to position [0, 0]
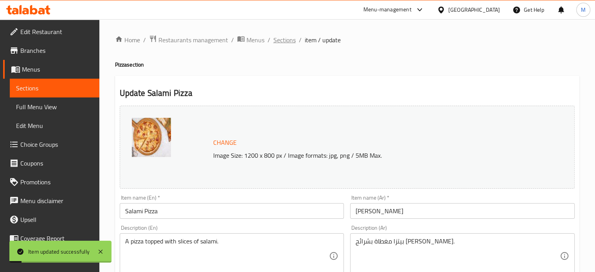
click at [283, 39] on span "Sections" at bounding box center [285, 39] width 22 height 9
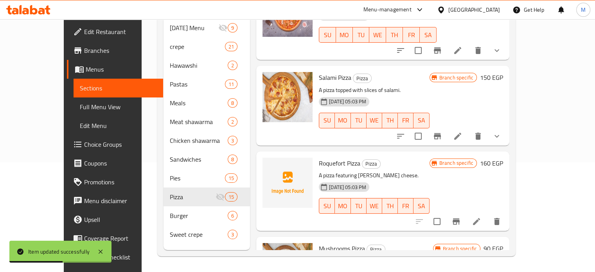
scroll to position [388, 0]
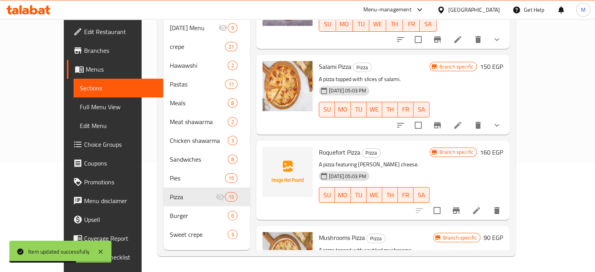
click at [481, 206] on icon at bounding box center [476, 210] width 9 height 9
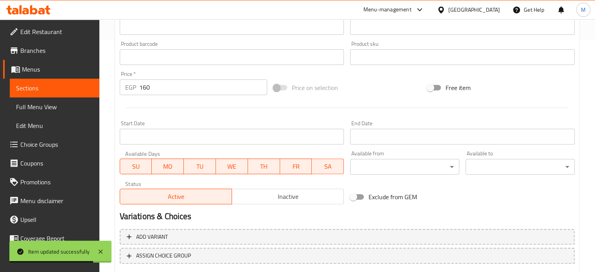
scroll to position [281, 0]
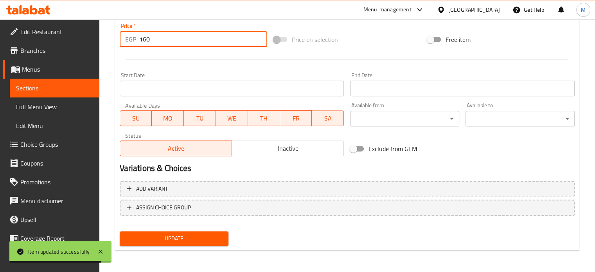
drag, startPoint x: 164, startPoint y: 39, endPoint x: 122, endPoint y: 42, distance: 42.0
click at [126, 43] on div "EGP 160 Price *" at bounding box center [194, 39] width 148 height 16
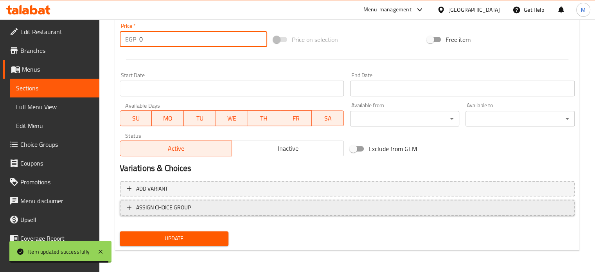
type input "0"
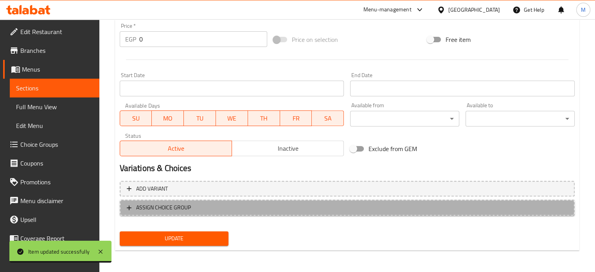
click at [179, 210] on span "ASSIGN CHOICE GROUP" at bounding box center [163, 208] width 55 height 10
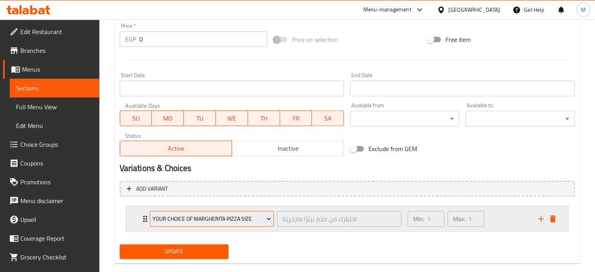
click at [189, 219] on span "Your choice of Margherita pizza size" at bounding box center [212, 219] width 119 height 10
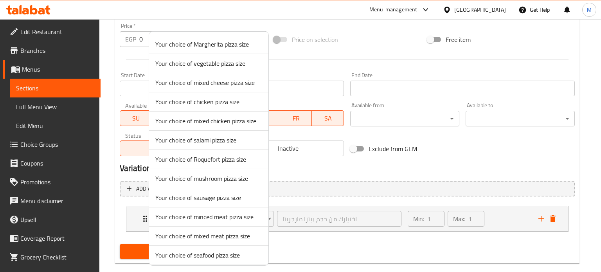
click at [203, 159] on span "Your choice of Roquefort pizza size" at bounding box center [208, 159] width 107 height 9
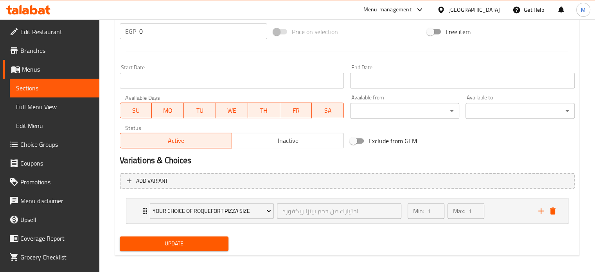
scroll to position [293, 0]
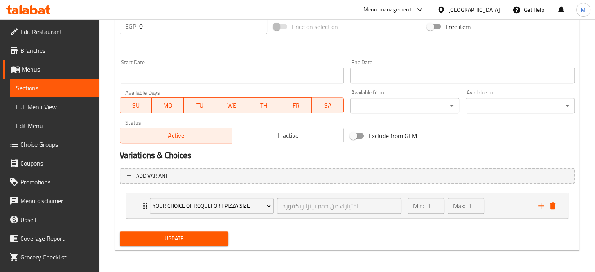
click at [198, 239] on span "Update" at bounding box center [174, 239] width 97 height 10
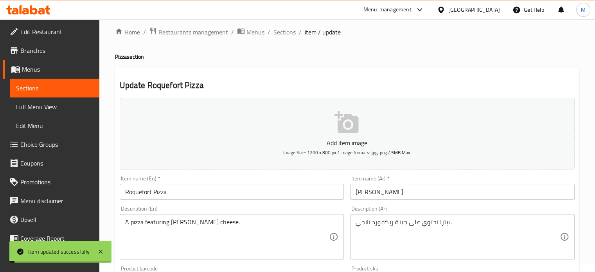
scroll to position [0, 0]
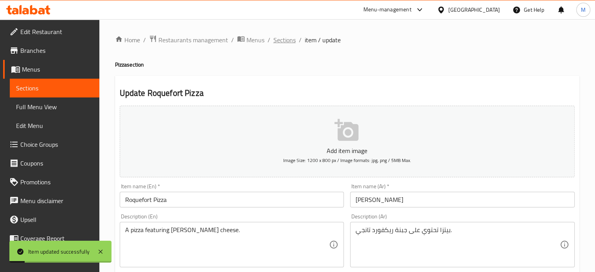
click at [285, 37] on span "Sections" at bounding box center [285, 39] width 22 height 9
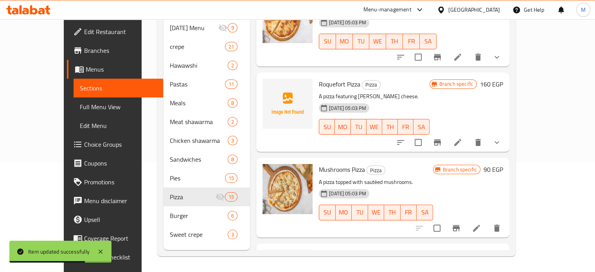
scroll to position [497, 0]
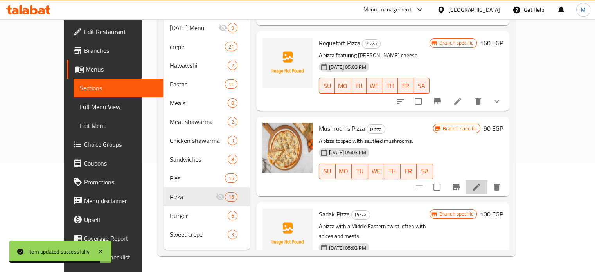
click at [488, 180] on li at bounding box center [477, 187] width 22 height 14
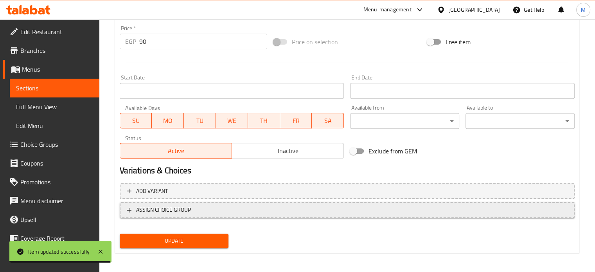
scroll to position [292, 0]
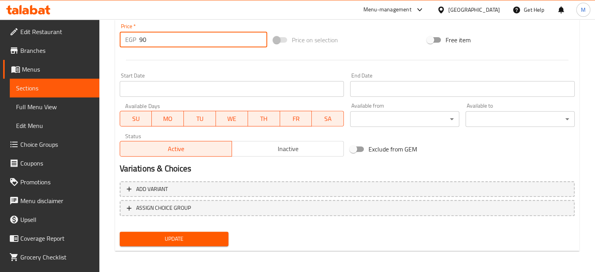
drag, startPoint x: 148, startPoint y: 37, endPoint x: 128, endPoint y: 38, distance: 19.6
click at [130, 38] on div "EGP 90 Price *" at bounding box center [194, 40] width 148 height 16
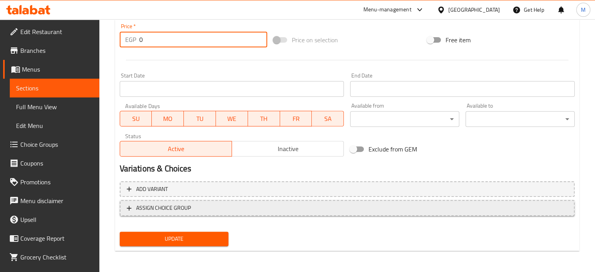
type input "0"
click at [172, 207] on span "ASSIGN CHOICE GROUP" at bounding box center [163, 208] width 55 height 10
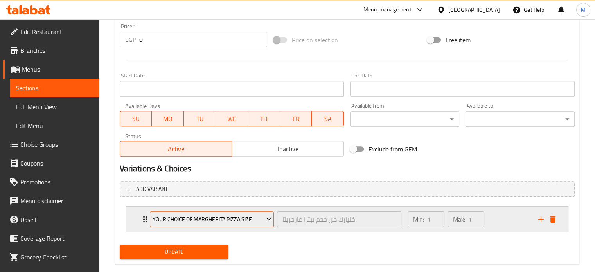
click at [186, 216] on span "Your choice of Margherita pizza size" at bounding box center [212, 219] width 119 height 10
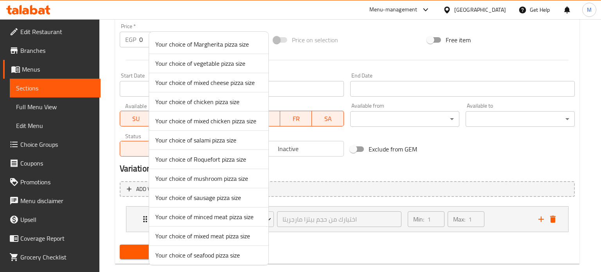
click at [202, 176] on span "Your choice of mushroom pizza size" at bounding box center [208, 178] width 107 height 9
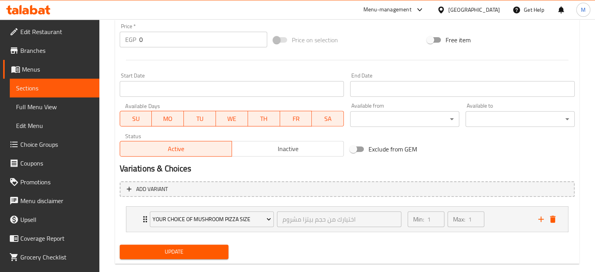
click at [179, 252] on span "Update" at bounding box center [174, 252] width 97 height 10
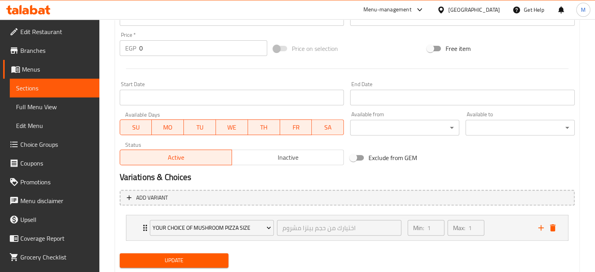
scroll to position [106, 0]
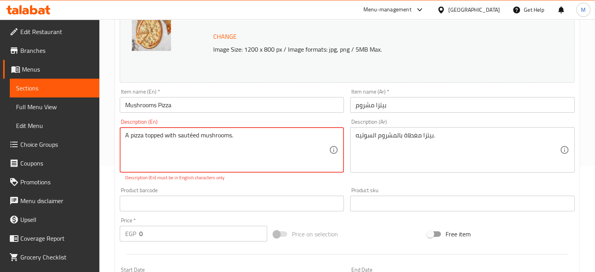
click at [196, 135] on textarea "A pizza topped with sautéed mushrooms." at bounding box center [227, 149] width 204 height 37
click at [192, 136] on textarea "A pizza topped with sautéed mushrooms." at bounding box center [227, 149] width 204 height 37
click at [194, 137] on textarea "A pizza topped with sautéed mushrooms." at bounding box center [227, 149] width 204 height 37
click at [200, 134] on textarea "A pizza topped with sautéed mushrooms." at bounding box center [227, 149] width 204 height 37
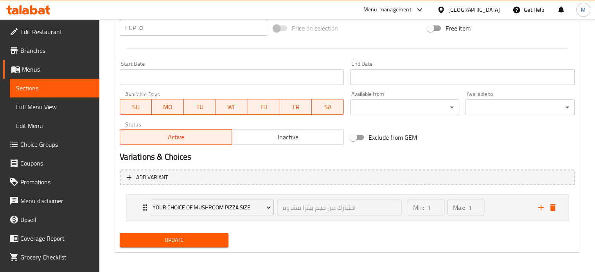
scroll to position [305, 0]
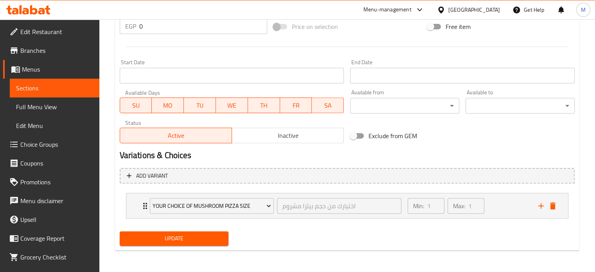
type textarea "A pizza topped with sauted mushrooms."
click at [201, 234] on span "Update" at bounding box center [174, 239] width 97 height 10
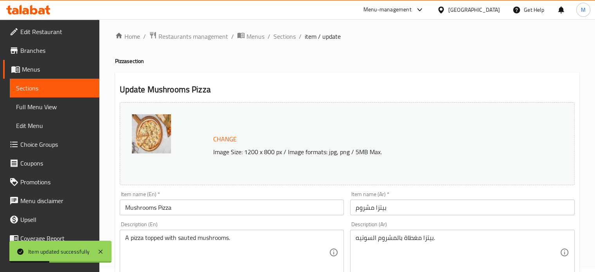
scroll to position [0, 0]
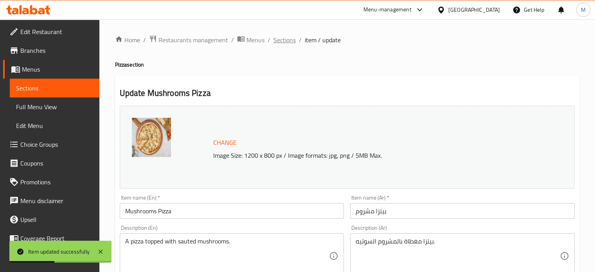
click at [293, 39] on span "Sections" at bounding box center [285, 39] width 22 height 9
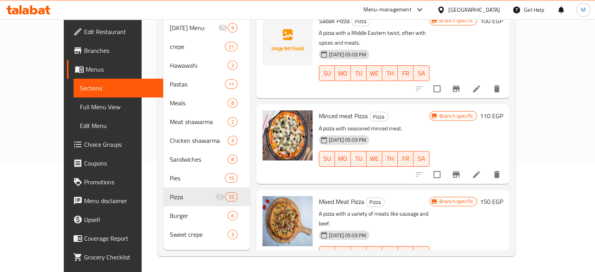
scroll to position [698, 0]
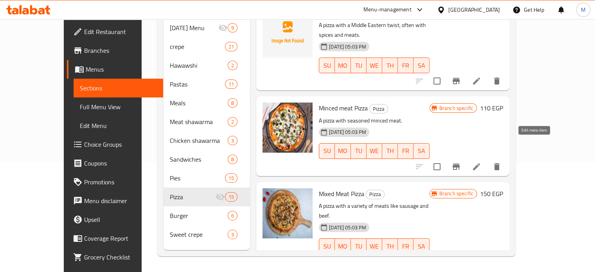
click at [481, 162] on icon at bounding box center [476, 166] width 9 height 9
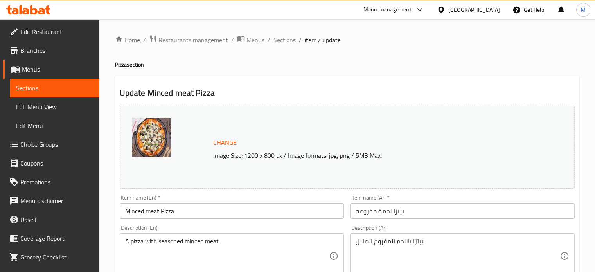
scroll to position [292, 0]
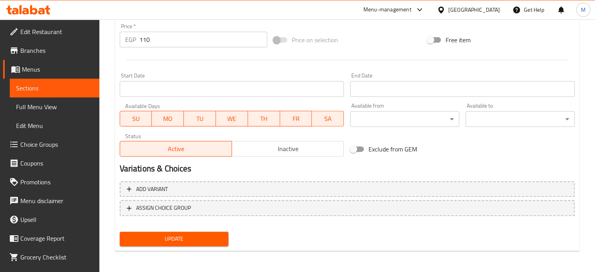
drag, startPoint x: 136, startPoint y: 39, endPoint x: 127, endPoint y: 39, distance: 8.6
click at [128, 39] on div "EGP 110 Price *" at bounding box center [194, 40] width 148 height 16
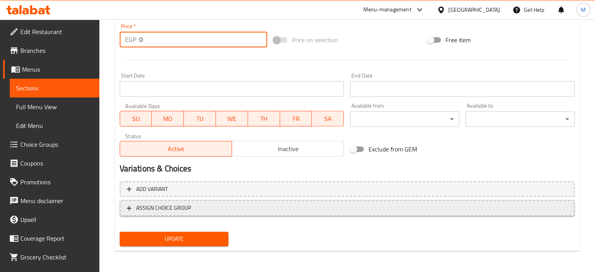
type input "0"
click at [165, 208] on span "ASSIGN CHOICE GROUP" at bounding box center [163, 208] width 55 height 10
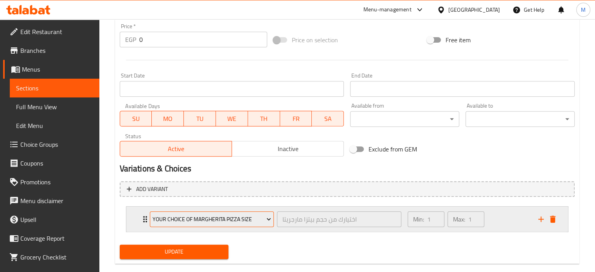
click at [174, 216] on span "Your choice of Margherita pizza size" at bounding box center [212, 219] width 119 height 10
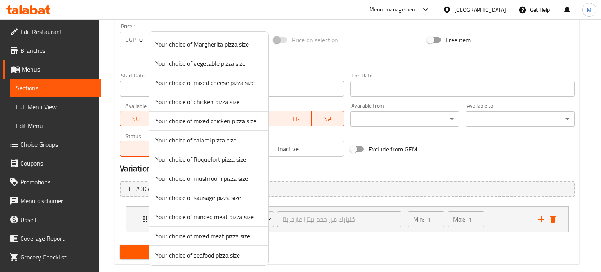
click at [184, 212] on span "Your choice of minced meat pizza size" at bounding box center [208, 216] width 107 height 9
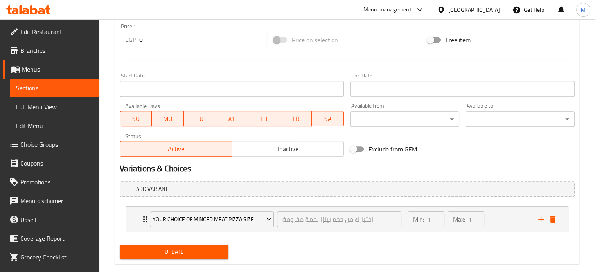
click at [190, 245] on button "Update" at bounding box center [174, 252] width 109 height 14
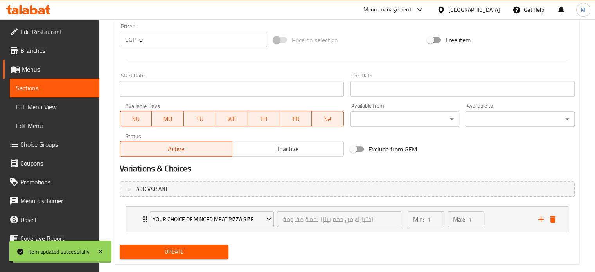
scroll to position [0, 0]
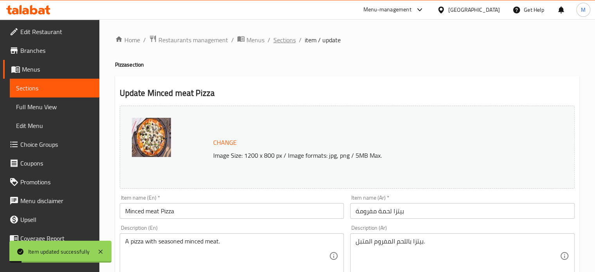
click at [288, 43] on span "Sections" at bounding box center [285, 39] width 22 height 9
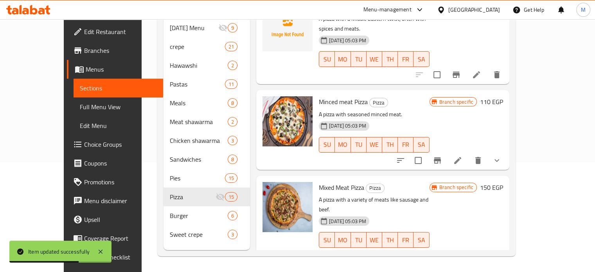
scroll to position [750, 0]
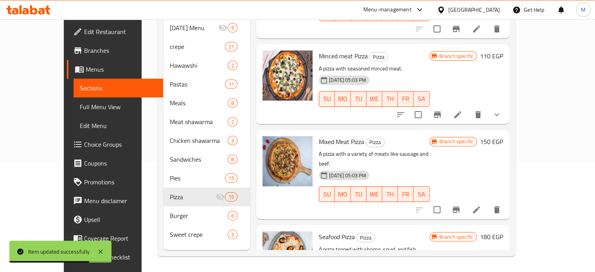
click at [481, 205] on icon at bounding box center [476, 209] width 9 height 9
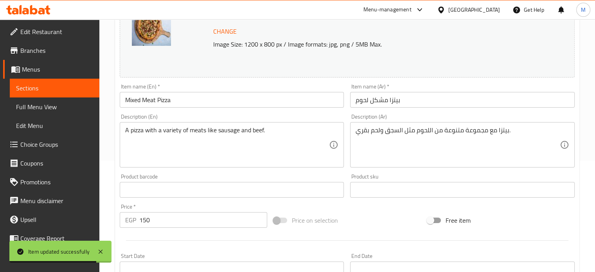
scroll to position [292, 0]
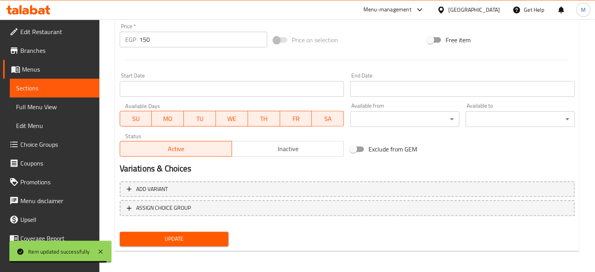
drag, startPoint x: 147, startPoint y: 40, endPoint x: 119, endPoint y: 39, distance: 28.2
click at [122, 40] on div "EGP 150 Price *" at bounding box center [194, 40] width 148 height 16
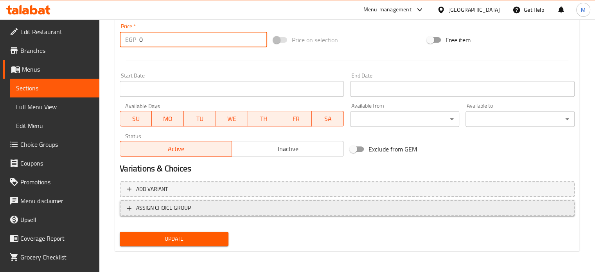
type input "0"
click at [171, 209] on span "ASSIGN CHOICE GROUP" at bounding box center [163, 208] width 55 height 10
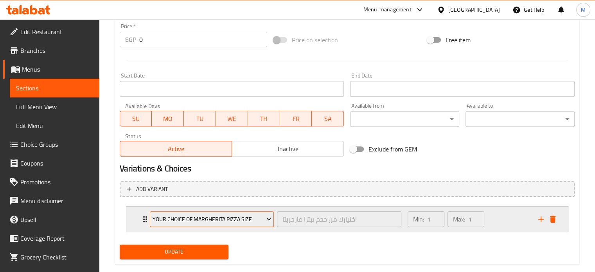
click at [175, 215] on span "Your choice of Margherita pizza size" at bounding box center [212, 219] width 119 height 10
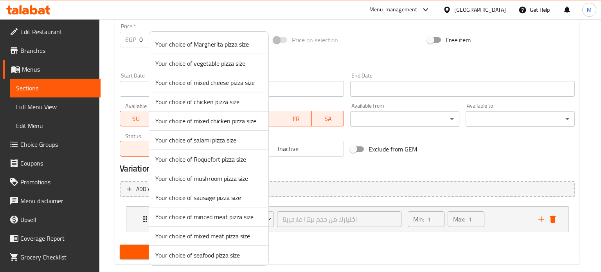
click at [193, 236] on span "Your choice of mixed meat pizza size" at bounding box center [208, 235] width 107 height 9
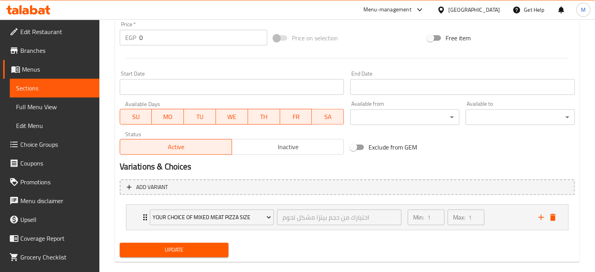
scroll to position [305, 0]
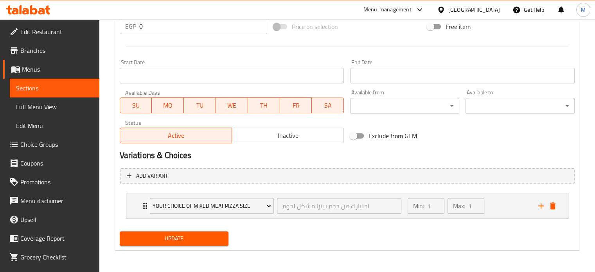
click at [192, 236] on span "Update" at bounding box center [174, 239] width 97 height 10
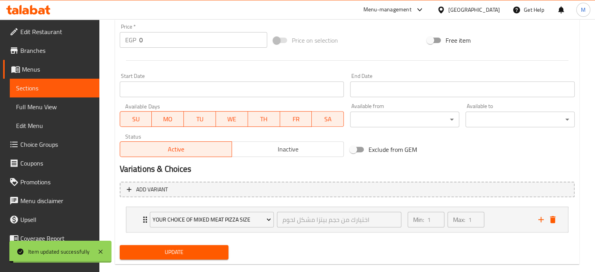
scroll to position [0, 0]
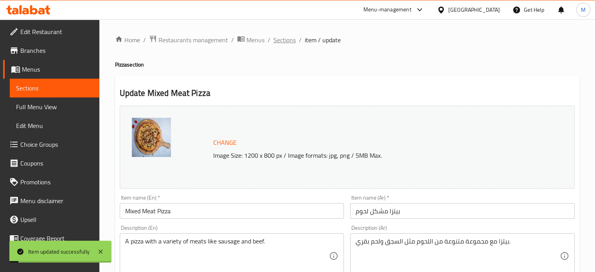
click at [282, 40] on span "Sections" at bounding box center [285, 39] width 22 height 9
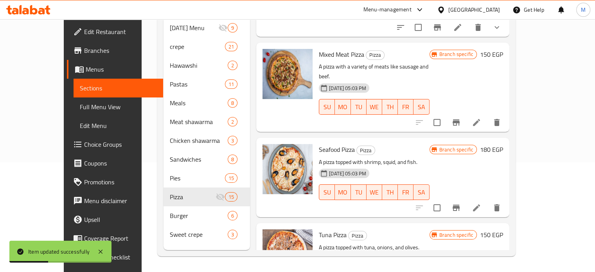
scroll to position [801, 0]
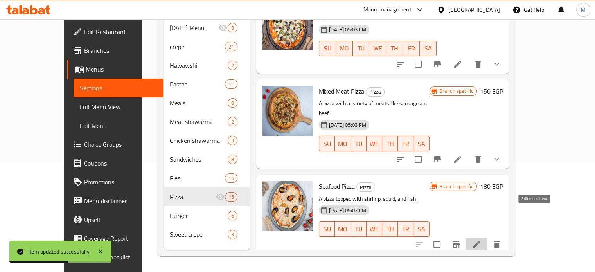
click at [481, 240] on icon at bounding box center [476, 244] width 9 height 9
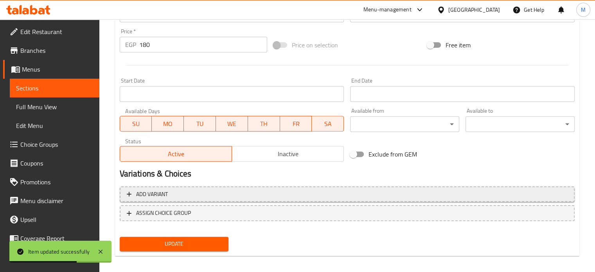
scroll to position [292, 0]
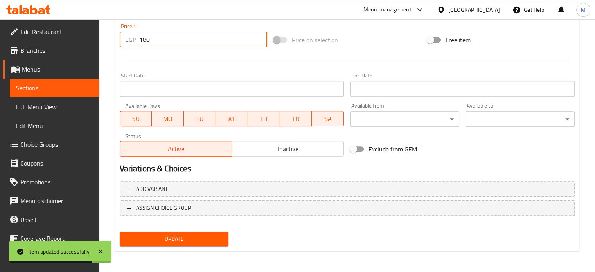
drag, startPoint x: 153, startPoint y: 43, endPoint x: 121, endPoint y: 41, distance: 32.1
click at [127, 42] on div "EGP 180 Price *" at bounding box center [194, 40] width 148 height 16
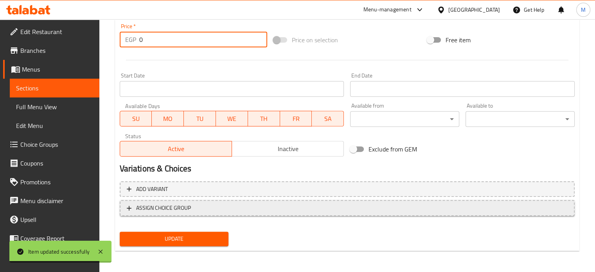
type input "0"
click at [187, 212] on span "ASSIGN CHOICE GROUP" at bounding box center [163, 208] width 55 height 10
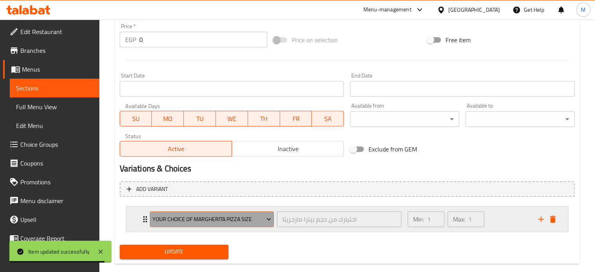
click at [192, 217] on span "Your choice of Margherita pizza size" at bounding box center [212, 219] width 119 height 10
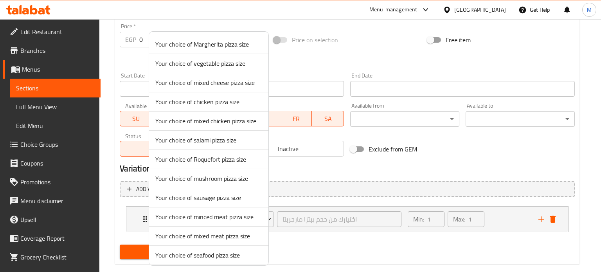
click at [210, 253] on span "Your choice of seafood pizza size" at bounding box center [208, 254] width 107 height 9
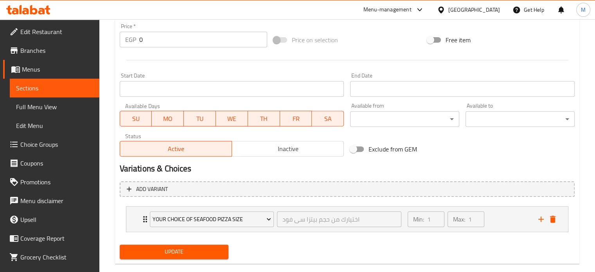
click at [186, 250] on span "Update" at bounding box center [174, 252] width 97 height 10
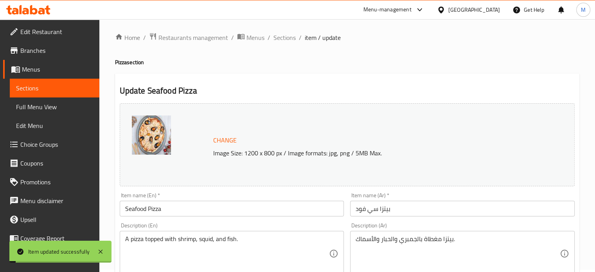
scroll to position [0, 0]
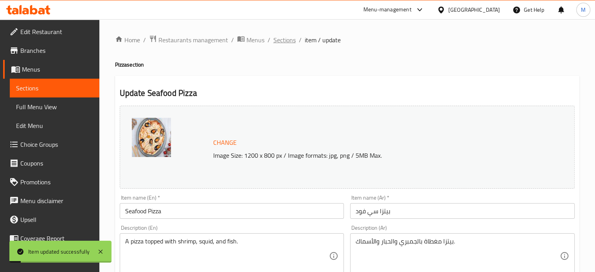
click at [281, 36] on span "Sections" at bounding box center [285, 39] width 22 height 9
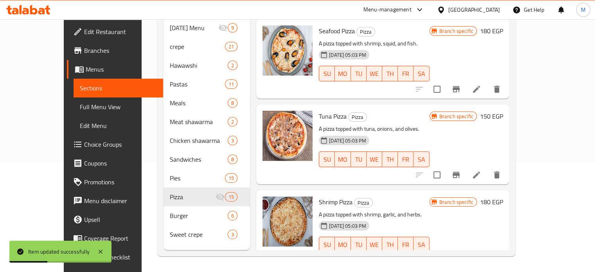
scroll to position [905, 0]
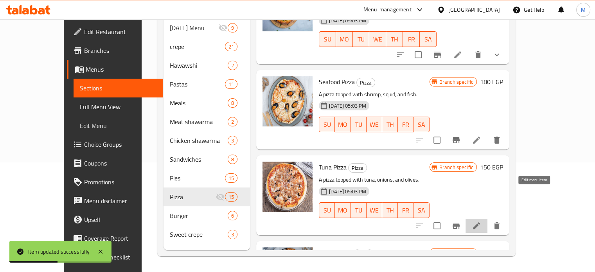
click at [480, 222] on icon at bounding box center [476, 225] width 7 height 7
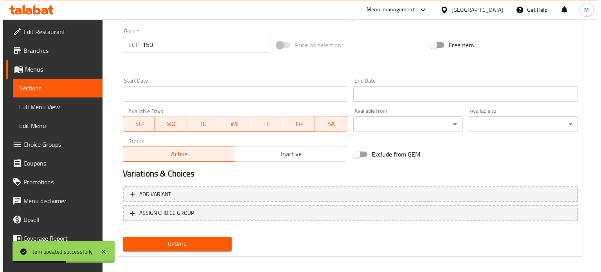
scroll to position [292, 0]
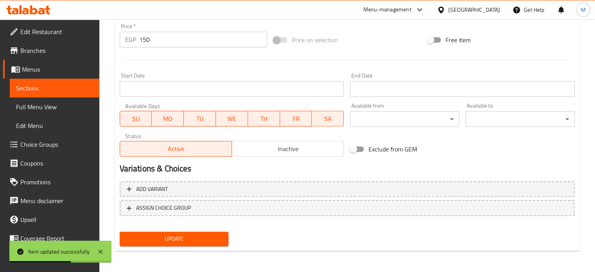
drag, startPoint x: 135, startPoint y: 42, endPoint x: 127, endPoint y: 42, distance: 8.6
click at [131, 42] on div "EGP 150 Price *" at bounding box center [194, 40] width 148 height 16
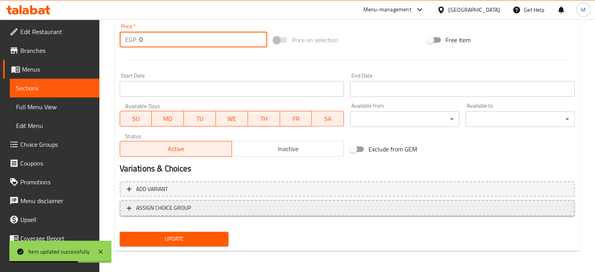
type input "0"
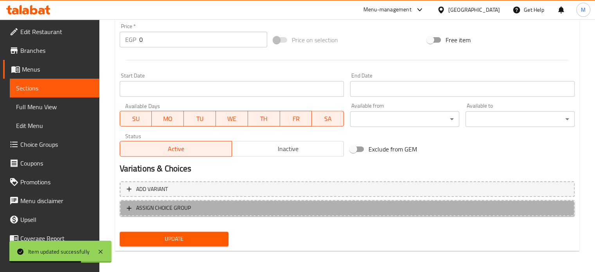
click at [180, 208] on span "ASSIGN CHOICE GROUP" at bounding box center [163, 208] width 55 height 10
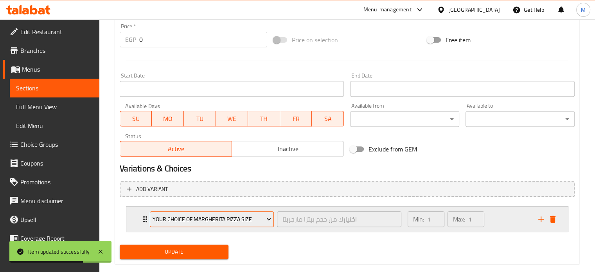
click at [190, 216] on span "Your choice of Margherita pizza size" at bounding box center [212, 219] width 119 height 10
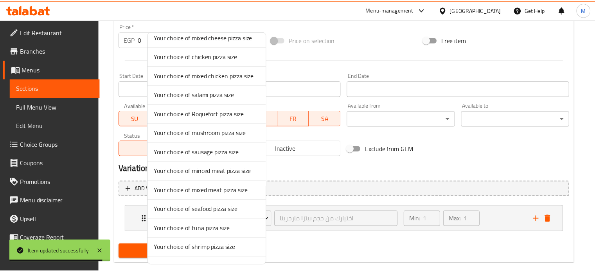
scroll to position [48, 0]
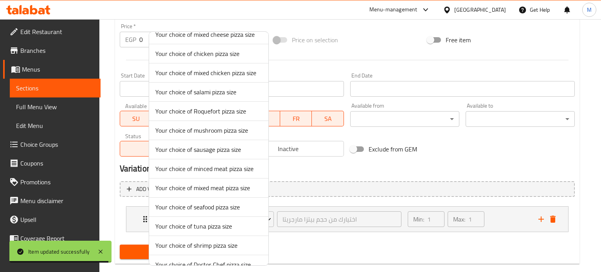
click at [218, 222] on span "Your choice of tuna pizza size" at bounding box center [208, 225] width 107 height 9
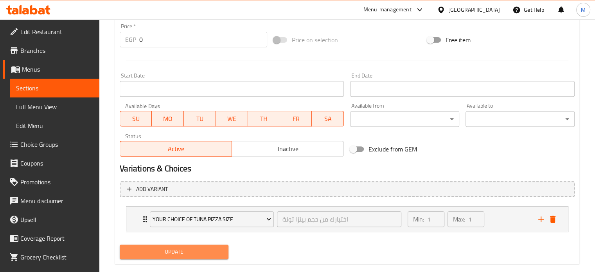
click at [196, 255] on span "Update" at bounding box center [174, 252] width 97 height 10
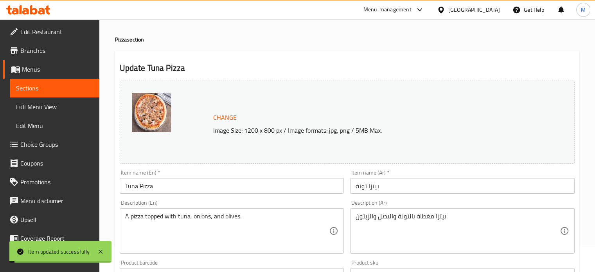
scroll to position [0, 0]
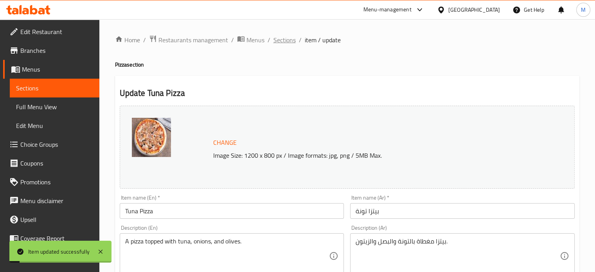
click at [276, 43] on span "Sections" at bounding box center [285, 39] width 22 height 9
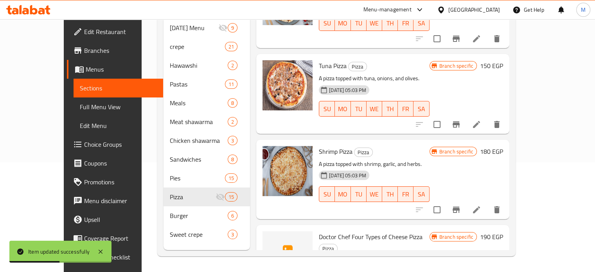
click at [481, 205] on icon at bounding box center [476, 209] width 9 height 9
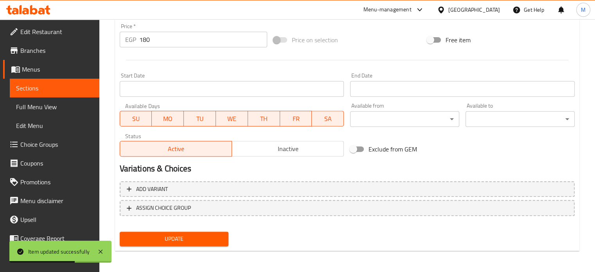
click at [122, 47] on div "EGP 180 Price *" at bounding box center [194, 40] width 148 height 16
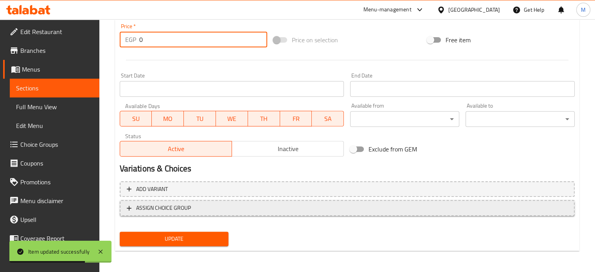
type input "0"
click at [164, 209] on span "ASSIGN CHOICE GROUP" at bounding box center [163, 208] width 55 height 10
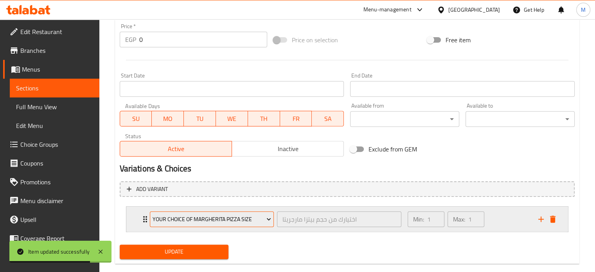
click at [182, 220] on span "Your choice of Margherita pizza size" at bounding box center [212, 219] width 119 height 10
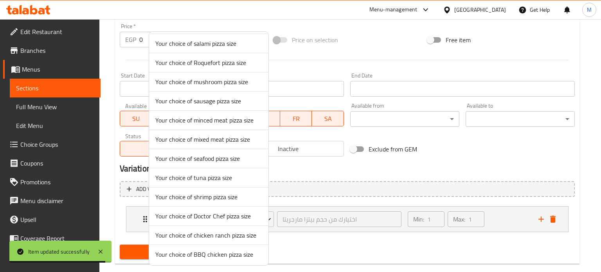
click at [207, 197] on span "Your choice of shrimp pizza size" at bounding box center [208, 196] width 107 height 9
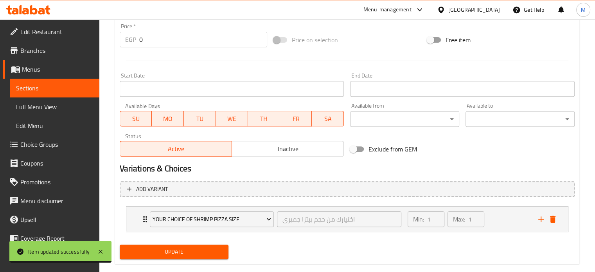
click at [167, 252] on span "Update" at bounding box center [174, 252] width 97 height 10
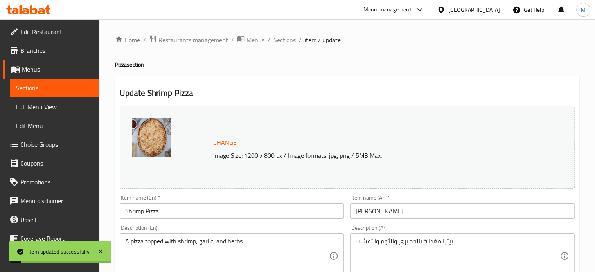
click at [279, 38] on span "Sections" at bounding box center [285, 39] width 22 height 9
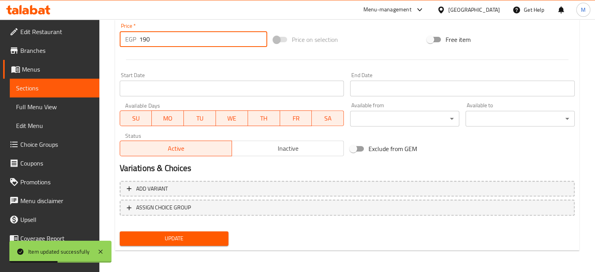
drag, startPoint x: 143, startPoint y: 39, endPoint x: 136, endPoint y: 41, distance: 7.3
click at [141, 41] on input "190" at bounding box center [203, 39] width 128 height 16
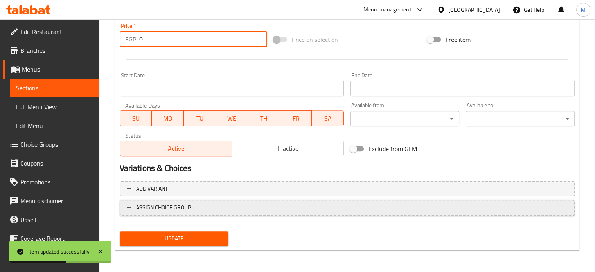
type input "0"
click at [157, 206] on span "ASSIGN CHOICE GROUP" at bounding box center [163, 208] width 55 height 10
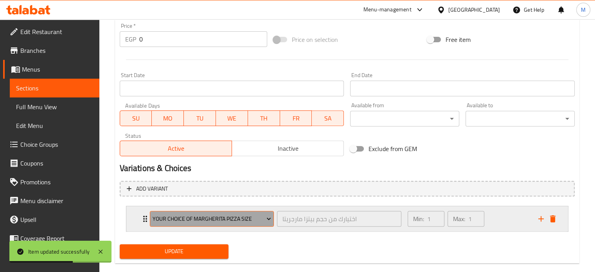
click at [180, 219] on span "Your choice of Margherita pizza size" at bounding box center [212, 219] width 119 height 10
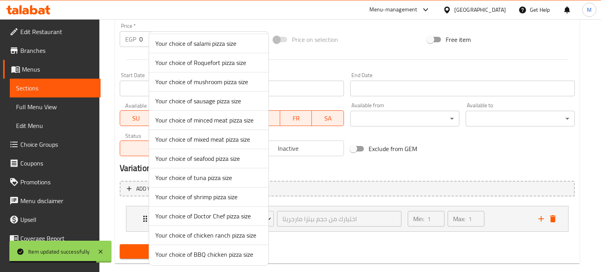
click at [212, 213] on span "Your choice of Doctor Chef pizza size" at bounding box center [208, 215] width 107 height 9
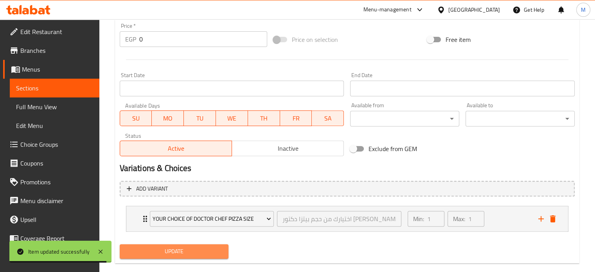
click at [178, 248] on span "Update" at bounding box center [174, 252] width 97 height 10
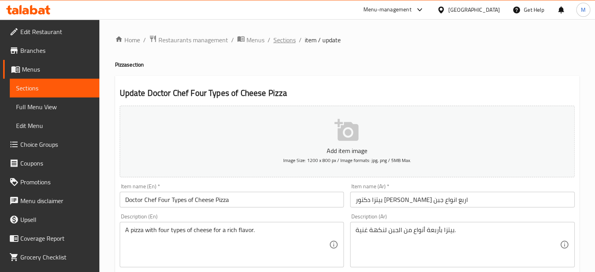
click at [283, 38] on span "Sections" at bounding box center [285, 39] width 22 height 9
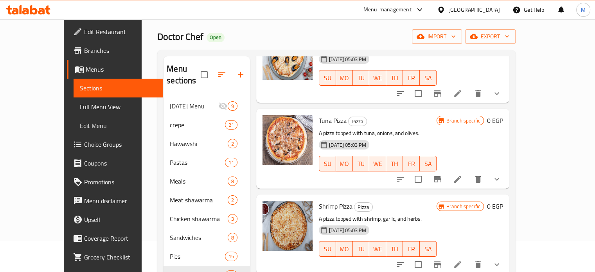
scroll to position [110, 0]
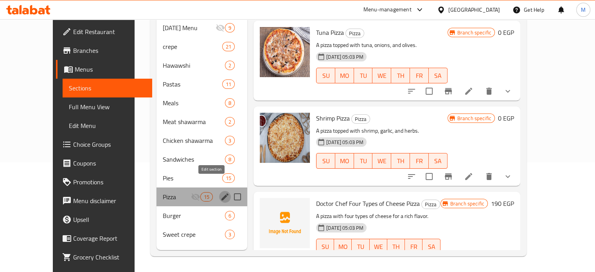
click at [220, 192] on icon "edit" at bounding box center [224, 196] width 9 height 9
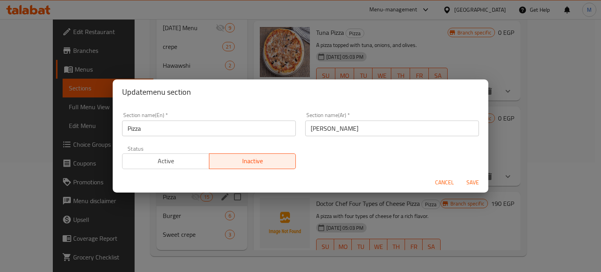
click at [191, 165] on span "Active" at bounding box center [166, 160] width 81 height 11
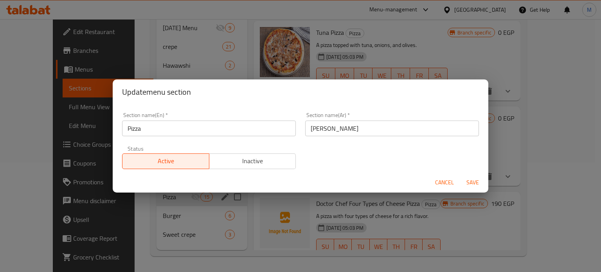
click at [474, 181] on span "Save" at bounding box center [472, 183] width 19 height 10
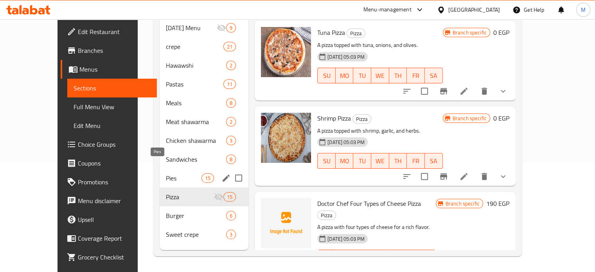
click at [167, 173] on span "Pies" at bounding box center [184, 177] width 36 height 9
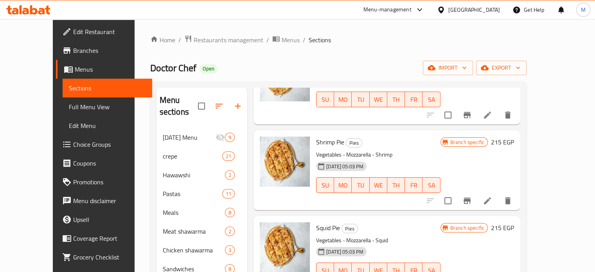
scroll to position [110, 0]
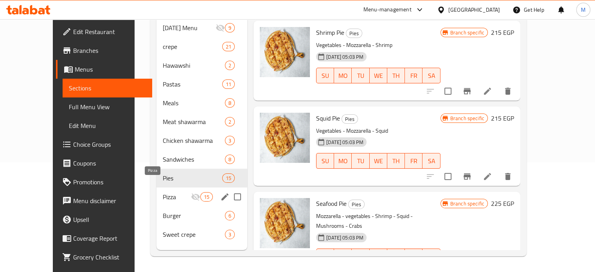
click at [166, 192] on span "Pizza" at bounding box center [177, 196] width 28 height 9
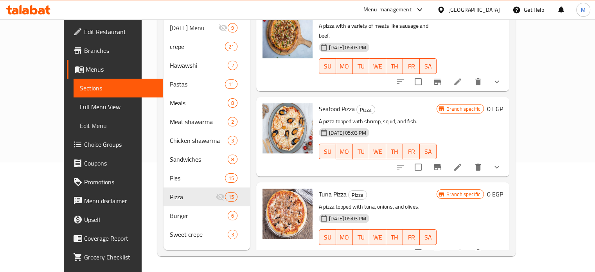
scroll to position [1030, 0]
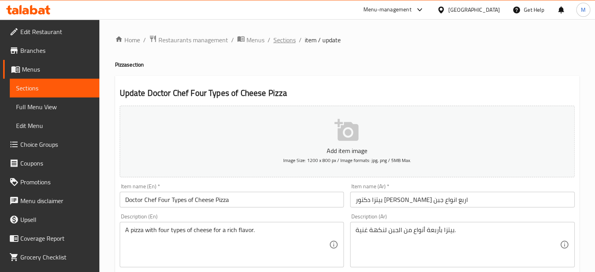
click at [292, 38] on span "Sections" at bounding box center [285, 39] width 22 height 9
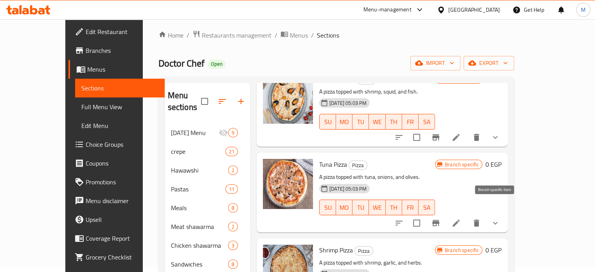
scroll to position [1030, 0]
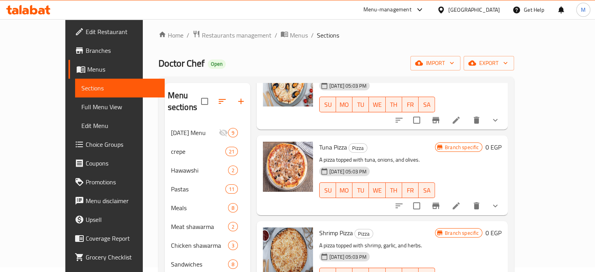
click at [460, 202] on icon at bounding box center [456, 205] width 7 height 7
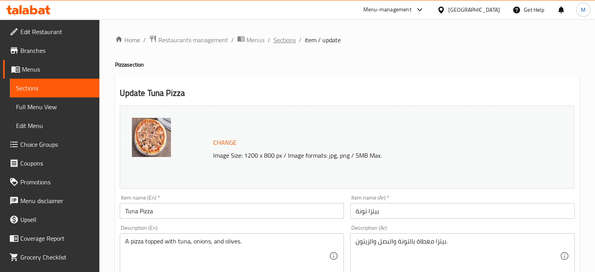
click at [281, 38] on span "Sections" at bounding box center [285, 39] width 22 height 9
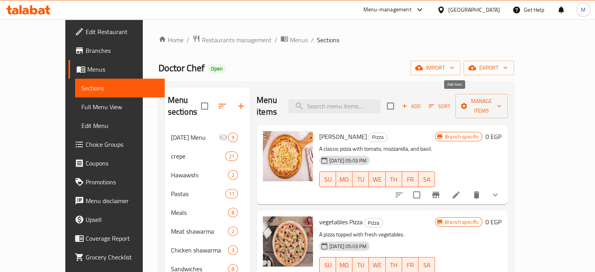
click at [422, 102] on span "Add" at bounding box center [411, 106] width 21 height 9
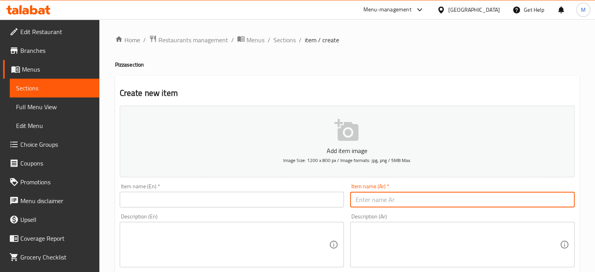
click at [406, 202] on input "text" at bounding box center [462, 200] width 225 height 16
type input "f"
click at [407, 202] on input "بيتزا سجق" at bounding box center [462, 200] width 225 height 16
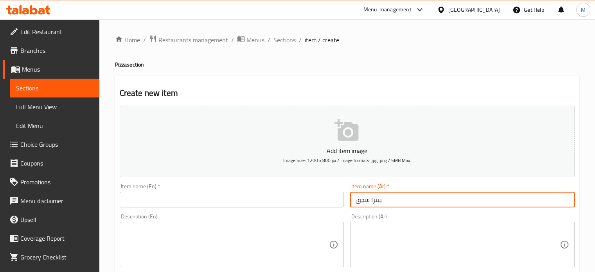
click at [407, 203] on input "بيتزا سجق" at bounding box center [462, 200] width 225 height 16
type input "بيتزا سجق"
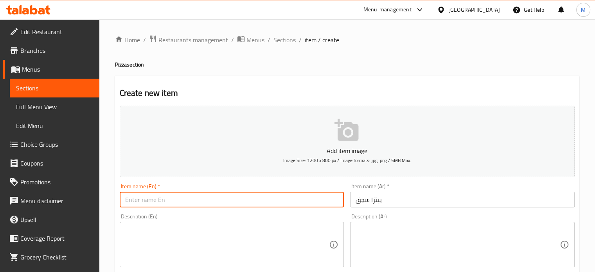
click at [258, 201] on input "text" at bounding box center [232, 200] width 225 height 16
paste input "Sausage pizza"
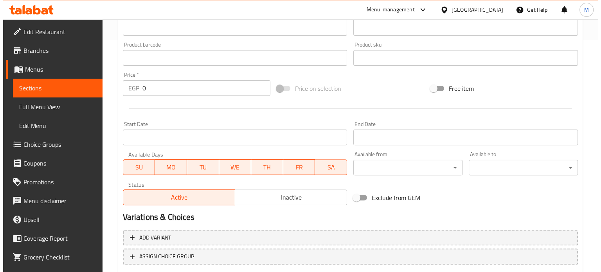
scroll to position [281, 0]
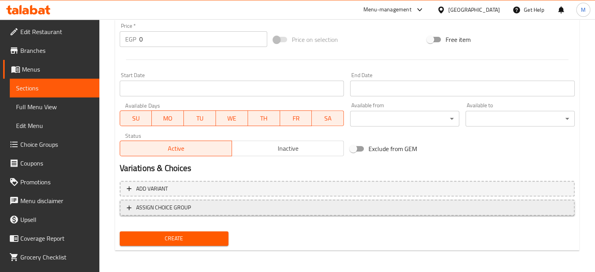
type input "Sausage pizza"
click at [214, 209] on span "ASSIGN CHOICE GROUP" at bounding box center [347, 208] width 441 height 10
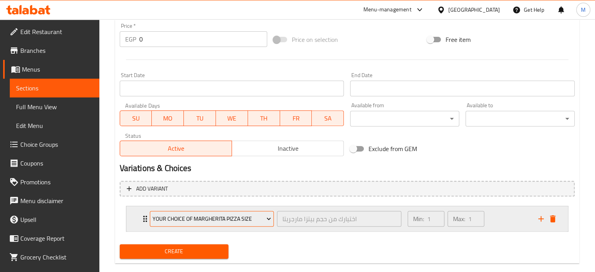
click at [222, 218] on span "Your choice of Margherita pizza size" at bounding box center [212, 219] width 119 height 10
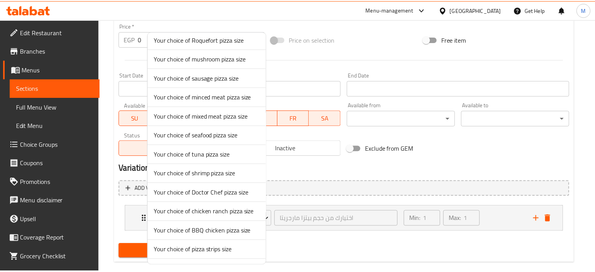
scroll to position [113, 0]
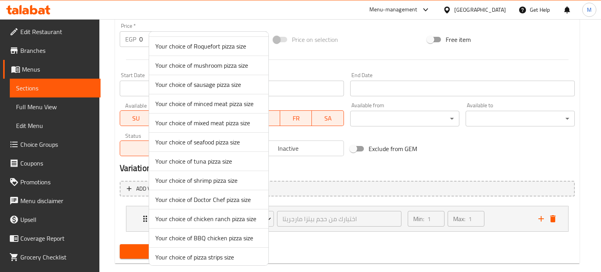
click at [216, 85] on span "Your choice of sausage pizza size" at bounding box center [208, 84] width 107 height 9
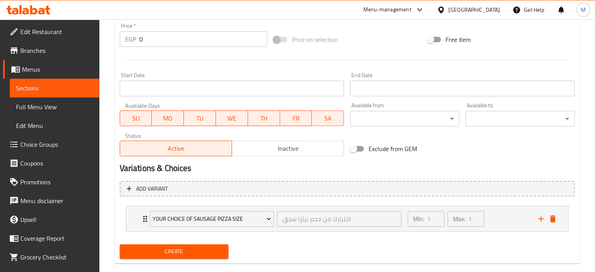
click at [185, 247] on span "Create" at bounding box center [174, 252] width 97 height 10
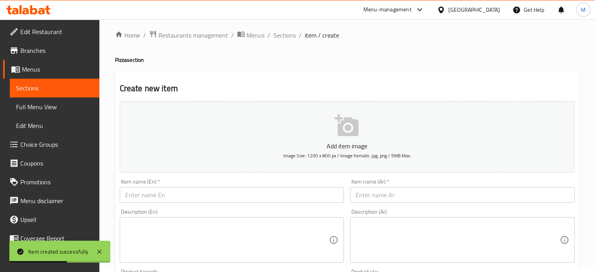
scroll to position [0, 0]
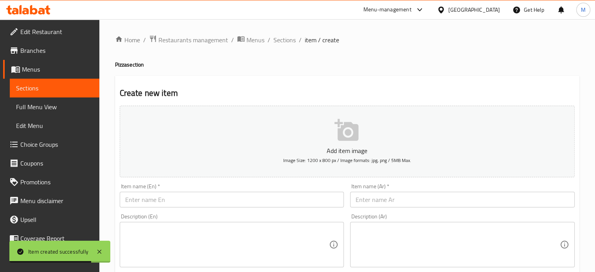
click at [393, 202] on input "text" at bounding box center [462, 200] width 225 height 16
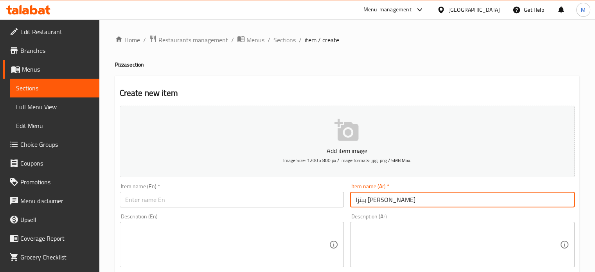
click at [392, 202] on input "بيتزا فراخ رانش" at bounding box center [462, 200] width 225 height 16
type input "بيتزا فراخ رانش"
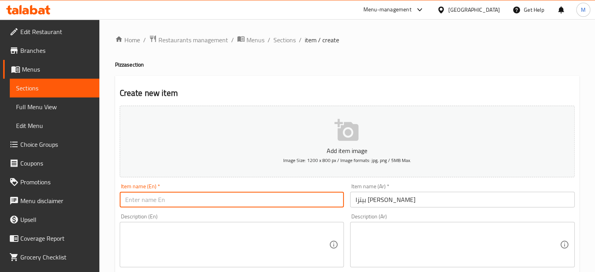
click at [202, 198] on input "text" at bounding box center [232, 200] width 225 height 16
paste input "Chicken Ranch Pizza"
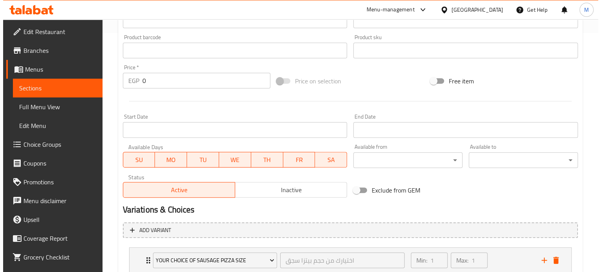
scroll to position [293, 0]
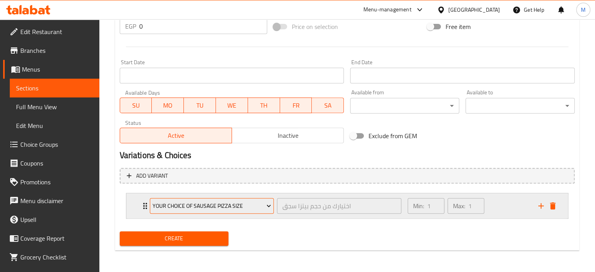
type input "Chicken Ranch Pizza"
click at [207, 205] on span "Your choice of sausage pizza size" at bounding box center [212, 206] width 119 height 10
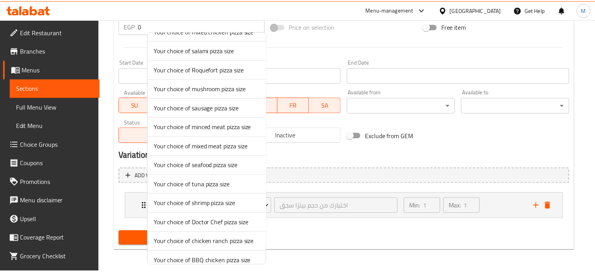
scroll to position [135, 0]
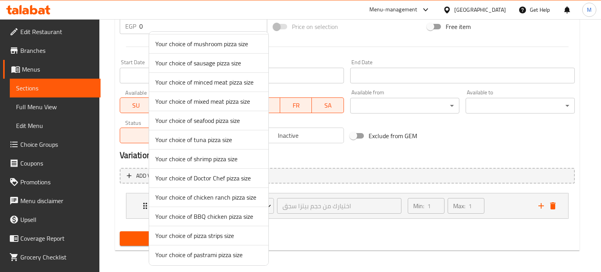
click at [211, 194] on span "Your choice of chicken ranch pizza size" at bounding box center [208, 197] width 107 height 9
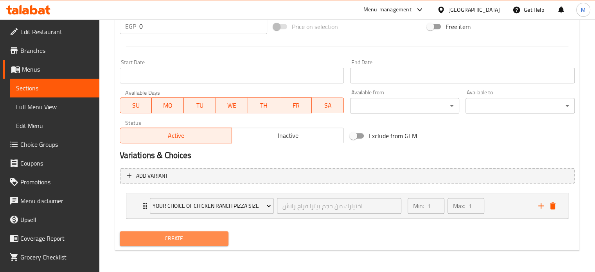
click at [195, 237] on span "Create" at bounding box center [174, 239] width 97 height 10
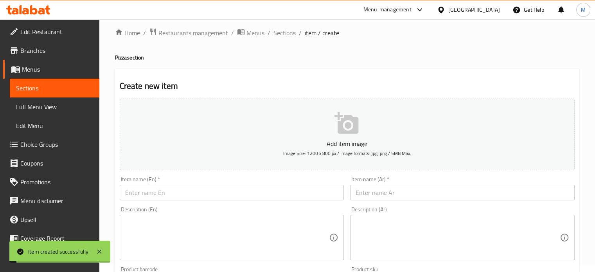
scroll to position [0, 0]
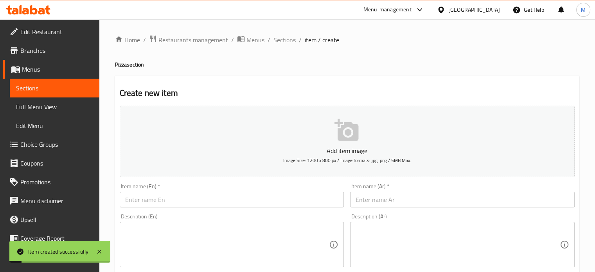
click at [377, 197] on input "text" at bounding box center [462, 200] width 225 height 16
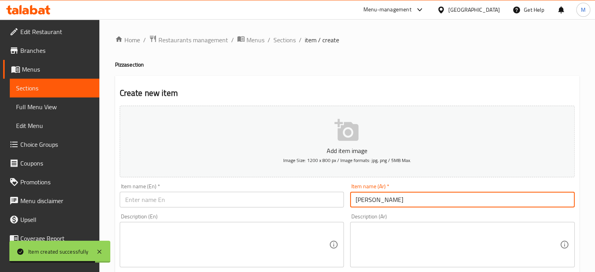
click at [376, 197] on input "بيتزا فراخ باربيكيو" at bounding box center [462, 200] width 225 height 16
click at [376, 198] on input "بيتزا فراخ باربيكيو" at bounding box center [462, 200] width 225 height 16
type input "بيتزا فراخ باربيكيو"
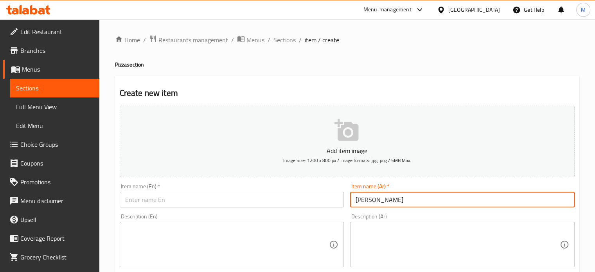
click at [369, 200] on input "بيتزا فراخ باربيكيو" at bounding box center [462, 200] width 225 height 16
click at [370, 200] on input "بيتزا فراخ باربيكيو" at bounding box center [462, 200] width 225 height 16
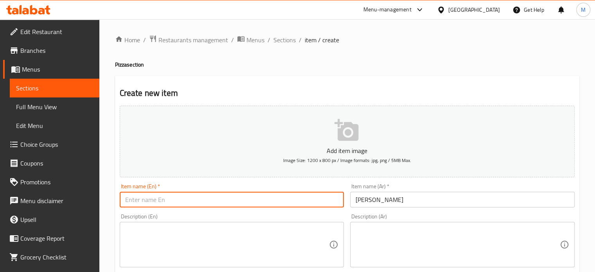
click at [197, 197] on input "text" at bounding box center [232, 200] width 225 height 16
paste input "BBQ Chicken Pizza"
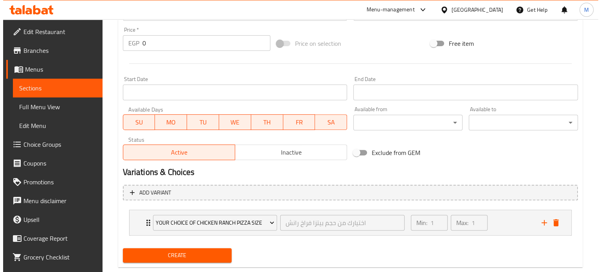
scroll to position [293, 0]
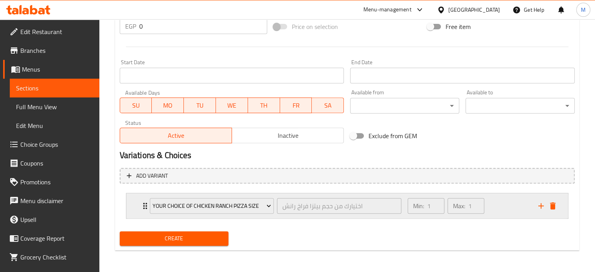
click at [200, 216] on div "Your choice of chicken ranch pizza size اختيارك من حجم بيتزا فراخ رانش ​" at bounding box center [275, 205] width 261 height 25
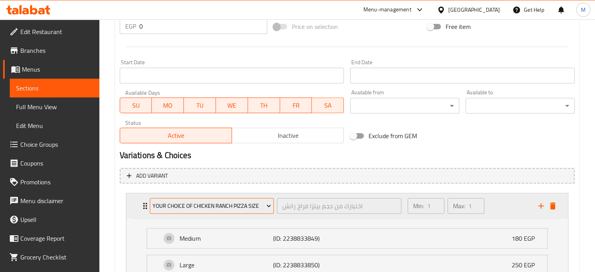
type input "BBQ Chicken Pizza"
click at [223, 201] on span "Your choice of chicken ranch pizza size" at bounding box center [212, 206] width 119 height 10
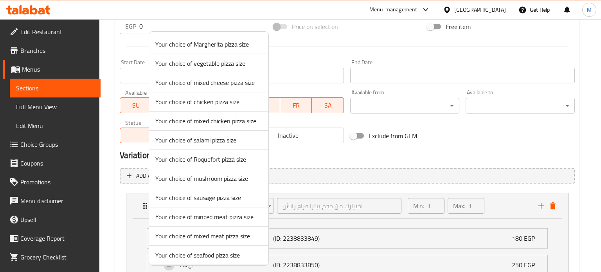
click at [328, 153] on div at bounding box center [300, 136] width 601 height 272
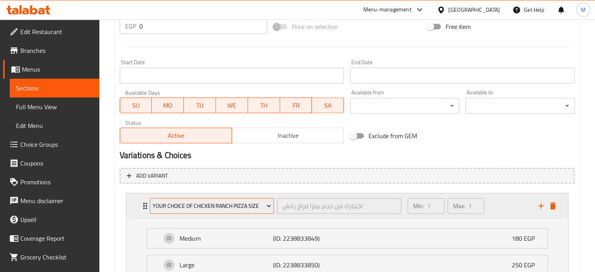
click at [229, 206] on span "Your choice of chicken ranch pizza size" at bounding box center [212, 206] width 119 height 10
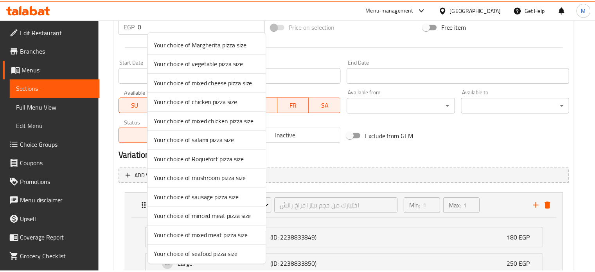
scroll to position [135, 0]
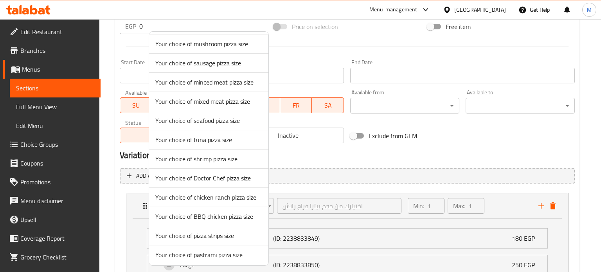
click at [213, 220] on span "Your choice of BBQ chicken pizza size" at bounding box center [208, 216] width 107 height 9
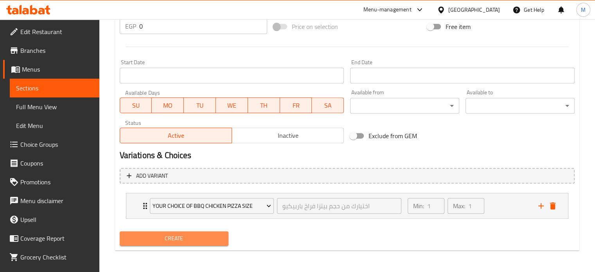
click at [189, 236] on span "Create" at bounding box center [174, 239] width 97 height 10
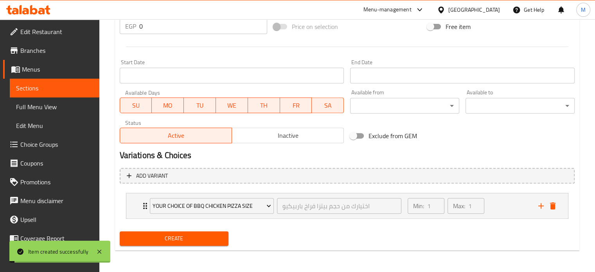
scroll to position [0, 0]
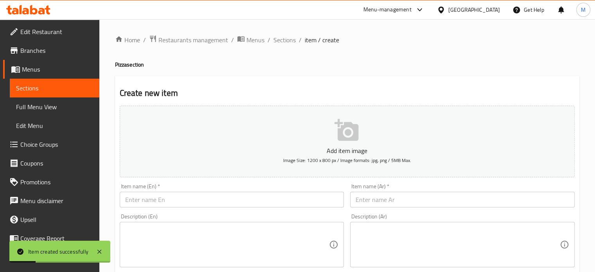
click at [385, 200] on input "text" at bounding box center [462, 200] width 225 height 16
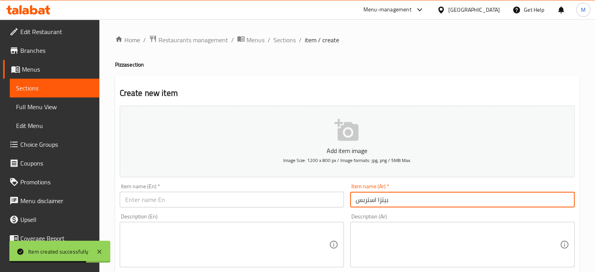
click at [385, 200] on input "بيتزا استربس" at bounding box center [462, 200] width 225 height 16
type input "بيتزا استربس"
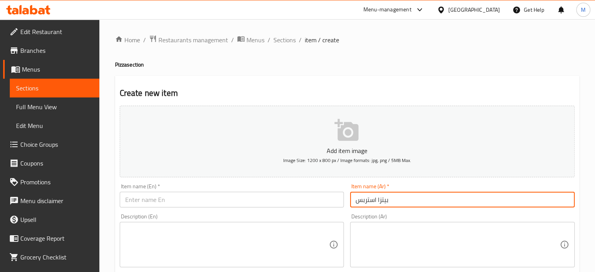
click at [192, 195] on input "text" at bounding box center [232, 200] width 225 height 16
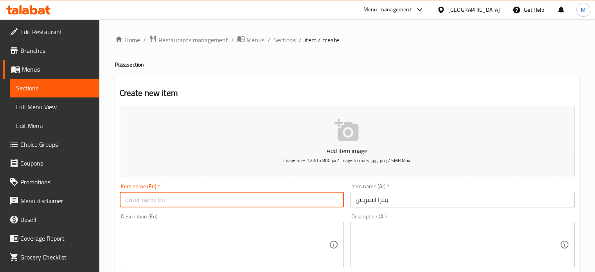
paste input "Pizza strips"
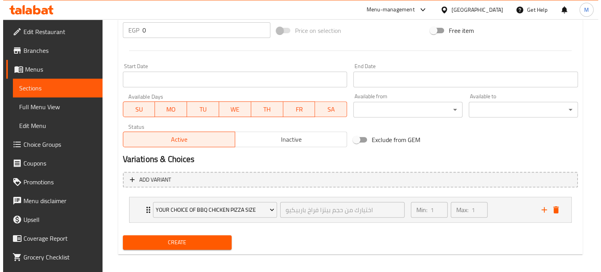
scroll to position [293, 0]
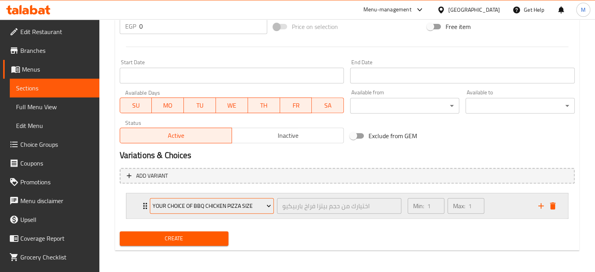
type input "Pizza strips"
click at [206, 208] on span "Your choice of BBQ chicken pizza size" at bounding box center [212, 206] width 119 height 10
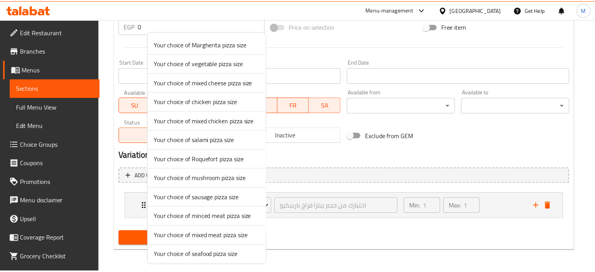
scroll to position [135, 0]
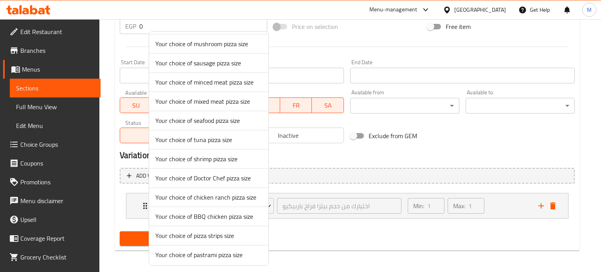
click at [214, 237] on span "Your choice of pizza strips size" at bounding box center [208, 235] width 107 height 9
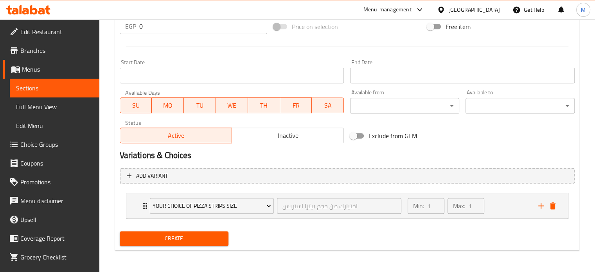
click at [206, 241] on span "Create" at bounding box center [174, 239] width 97 height 10
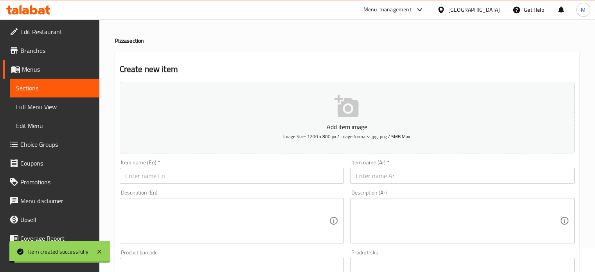
scroll to position [0, 0]
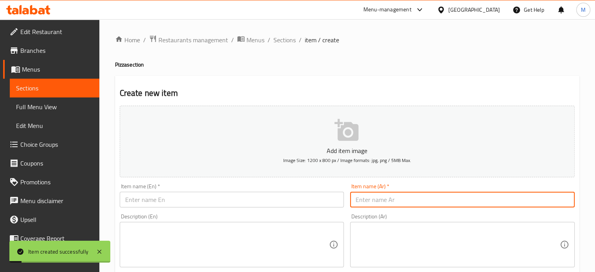
click at [396, 195] on input "text" at bounding box center [462, 200] width 225 height 16
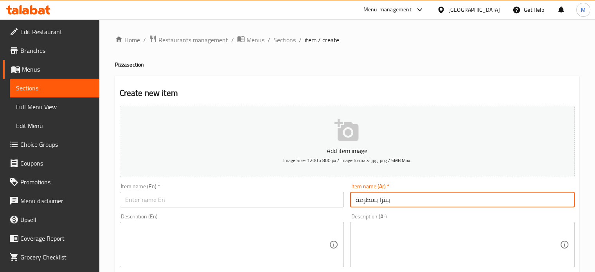
click at [374, 207] on input "بيتزا بسطرمة" at bounding box center [462, 200] width 225 height 16
type input "بيتزا بسطرمة"
click at [223, 199] on input "text" at bounding box center [232, 200] width 225 height 16
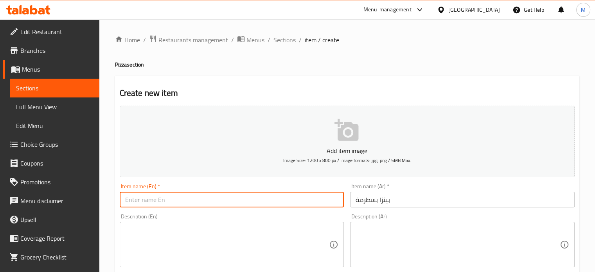
paste input "Pastrami pizza"
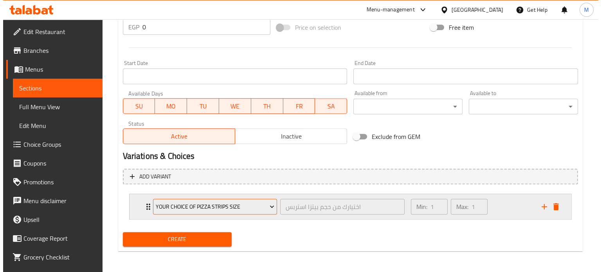
scroll to position [293, 0]
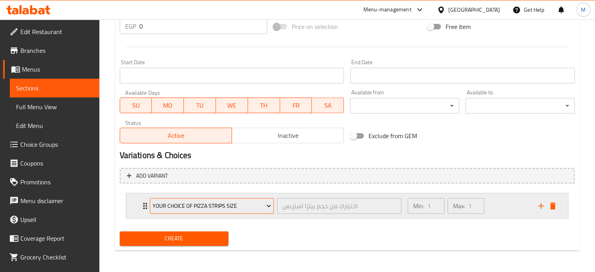
type input "Pastrami pizza"
click at [200, 201] on span "Your choice of pizza strips size" at bounding box center [212, 206] width 119 height 10
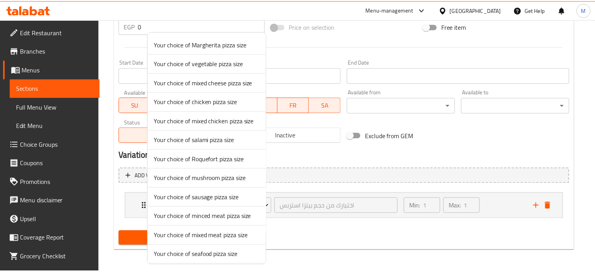
scroll to position [135, 0]
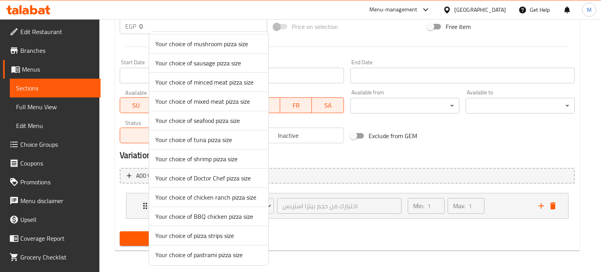
click at [206, 256] on span "Your choice of pastrami pizza size" at bounding box center [208, 254] width 107 height 9
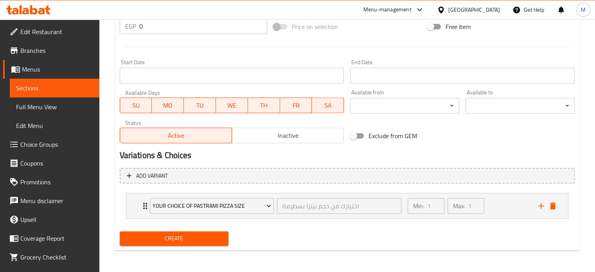
click at [183, 234] on span "Create" at bounding box center [174, 239] width 97 height 10
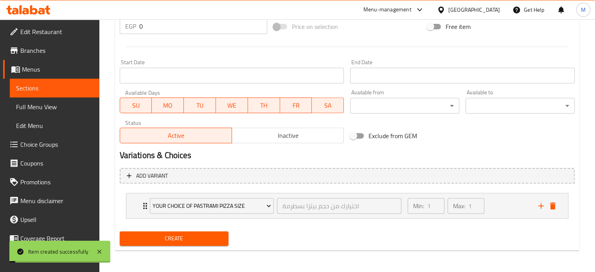
scroll to position [0, 0]
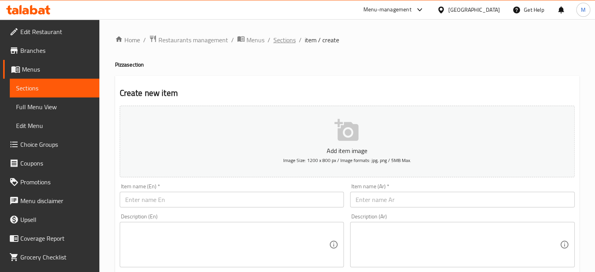
click at [287, 40] on span "Sections" at bounding box center [285, 39] width 22 height 9
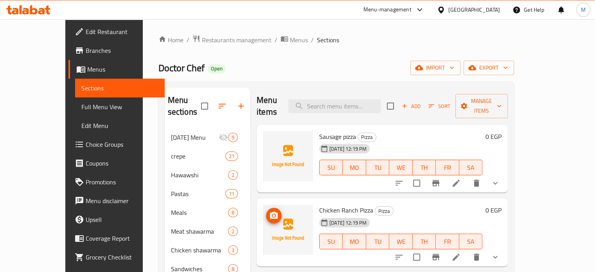
scroll to position [238, 0]
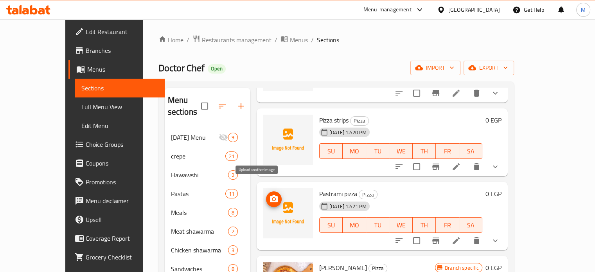
click at [269, 194] on icon "upload picture" at bounding box center [273, 198] width 9 height 9
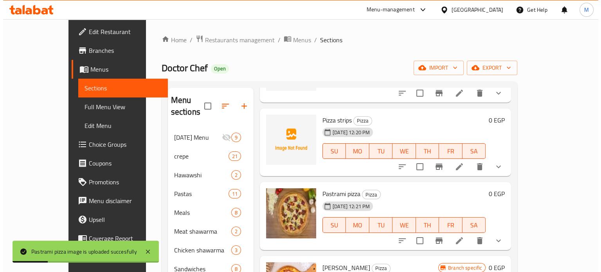
scroll to position [0, 0]
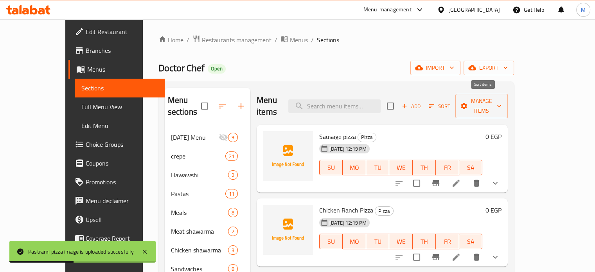
click at [450, 103] on span "Sort" at bounding box center [440, 106] width 22 height 9
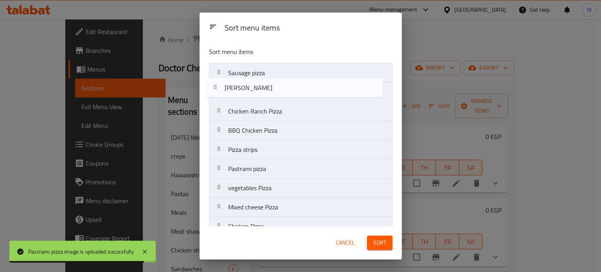
drag, startPoint x: 252, startPoint y: 168, endPoint x: 249, endPoint y: 68, distance: 99.4
click at [249, 68] on nav "Sausage pizza Chicken Ranch Pizza BBQ Chicken Pizza Pizza strips Pastrami pizza…" at bounding box center [301, 255] width 184 height 384
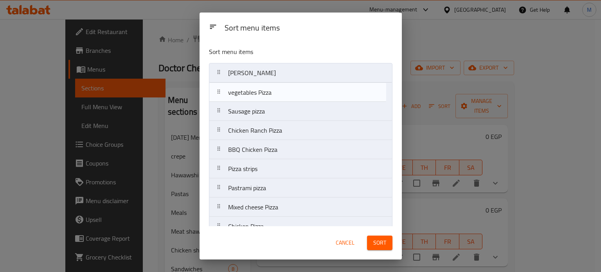
drag, startPoint x: 254, startPoint y: 188, endPoint x: 254, endPoint y: 89, distance: 99.0
click at [254, 89] on nav "Margherita Pizza Sausage pizza Chicken Ranch Pizza BBQ Chicken Pizza Pizza stri…" at bounding box center [301, 255] width 184 height 384
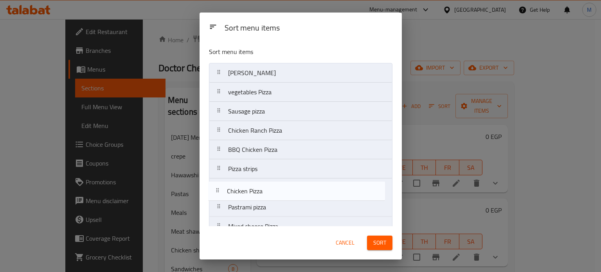
scroll to position [2, 0]
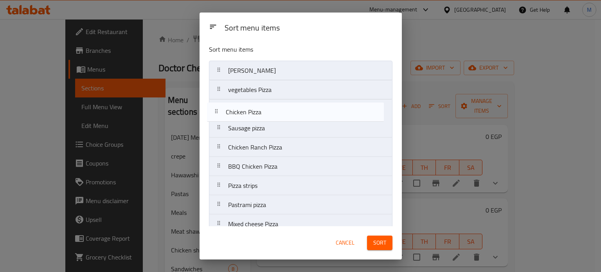
drag, startPoint x: 250, startPoint y: 225, endPoint x: 248, endPoint y: 110, distance: 115.5
click at [248, 110] on nav "Margherita Pizza vegetables Pizza Sausage pizza Chicken Ranch Pizza BBQ Chicken…" at bounding box center [301, 253] width 184 height 384
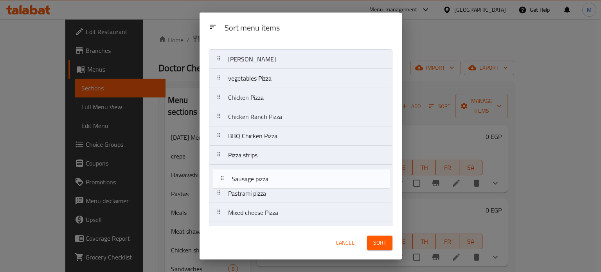
scroll to position [14, 0]
drag, startPoint x: 258, startPoint y: 132, endPoint x: 263, endPoint y: 185, distance: 53.0
click at [263, 185] on nav "Margherita Pizza vegetables Pizza Chicken Pizza Sausage pizza Chicken Ranch Piz…" at bounding box center [301, 241] width 184 height 384
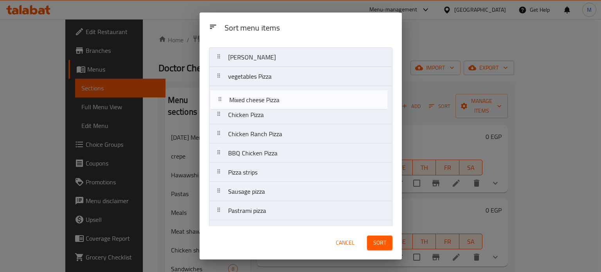
drag, startPoint x: 274, startPoint y: 212, endPoint x: 276, endPoint y: 93, distance: 119.4
click at [276, 93] on nav "Margherita Pizza vegetables Pizza Chicken Pizza Chicken Ranch Pizza BBQ Chicken…" at bounding box center [301, 239] width 184 height 384
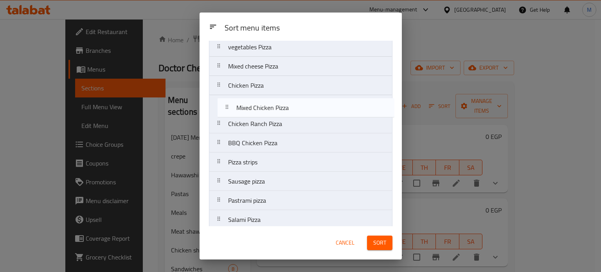
scroll to position [44, 0]
drag, startPoint x: 268, startPoint y: 181, endPoint x: 274, endPoint y: 104, distance: 77.3
click at [274, 104] on nav "Margherita Pizza vegetables Pizza Mixed cheese Pizza Chicken Pizza Chicken Ranc…" at bounding box center [301, 211] width 184 height 384
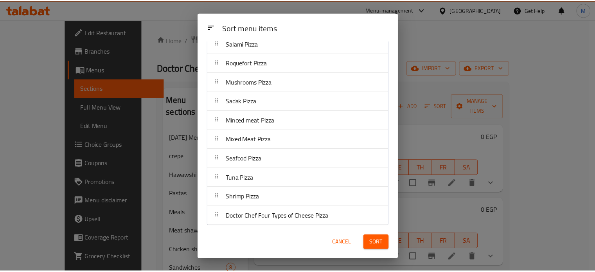
scroll to position [222, 0]
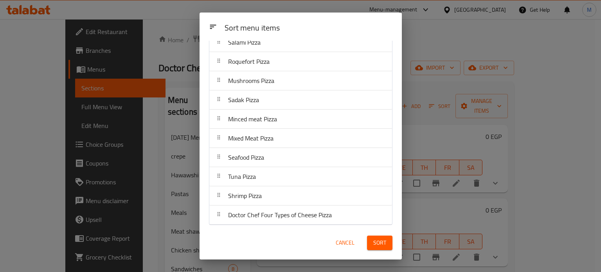
click at [379, 243] on span "Sort" at bounding box center [379, 243] width 13 height 10
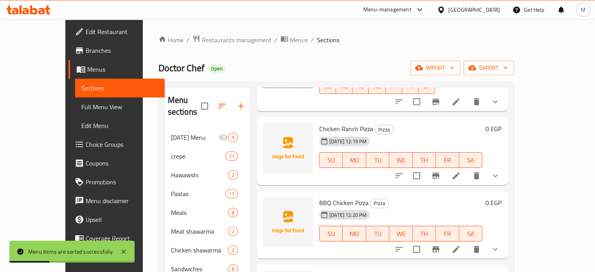
scroll to position [443, 0]
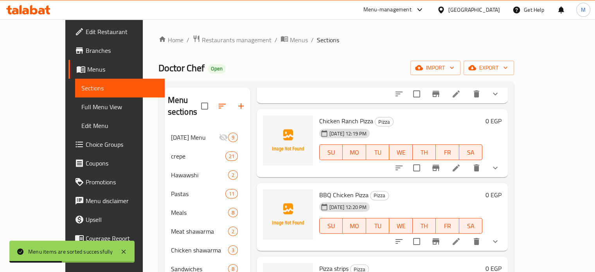
click at [333, 115] on span "Chicken Ranch Pizza" at bounding box center [346, 121] width 54 height 12
copy h6 "Chicken Ranch Pizza"
click at [266, 119] on button "upload picture" at bounding box center [274, 127] width 16 height 16
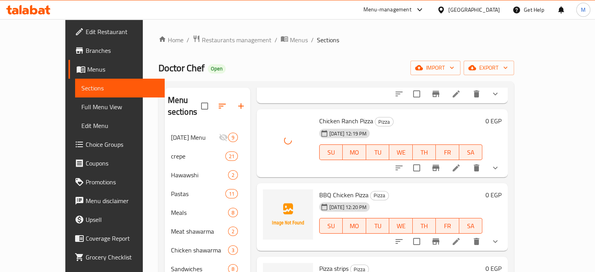
click at [330, 189] on span "BBQ Chicken Pizza" at bounding box center [343, 195] width 49 height 12
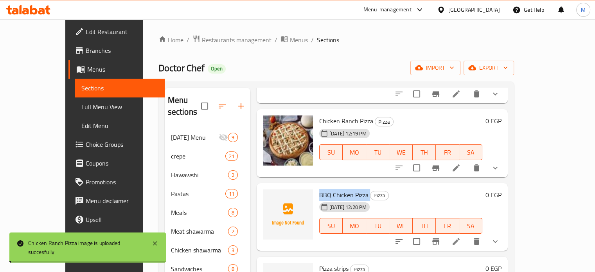
copy h6 "BBQ Chicken Pizza"
click at [263, 196] on img at bounding box center [288, 214] width 50 height 50
click at [270, 196] on icon "upload picture" at bounding box center [274, 199] width 8 height 7
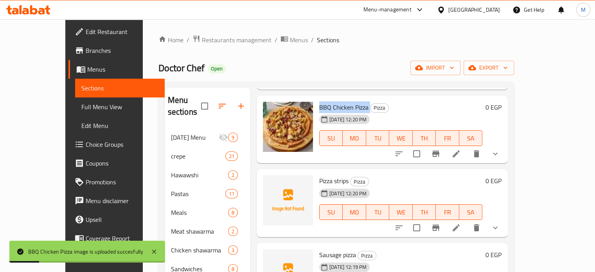
scroll to position [553, 0]
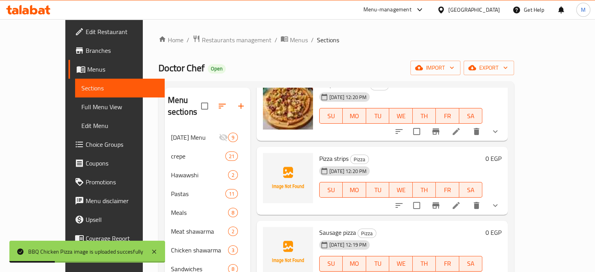
click at [319, 153] on span "Pizza strips" at bounding box center [333, 159] width 29 height 12
copy h6 "Pizza strips"
click at [269, 159] on icon "upload picture" at bounding box center [273, 163] width 9 height 9
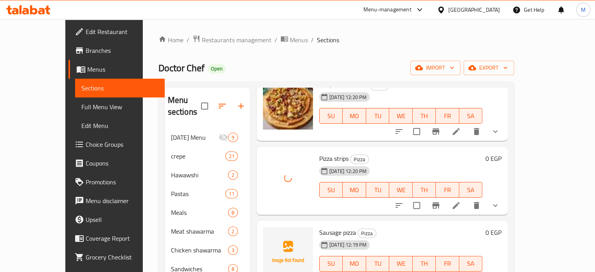
click at [326, 227] on span "Sausage pizza" at bounding box center [337, 233] width 37 height 12
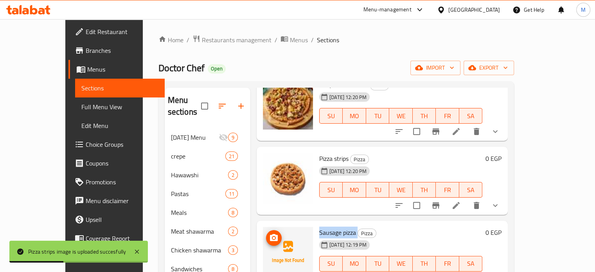
click at [269, 233] on icon "upload picture" at bounding box center [273, 237] width 9 height 9
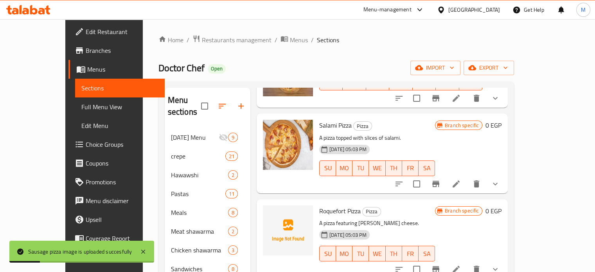
scroll to position [836, 0]
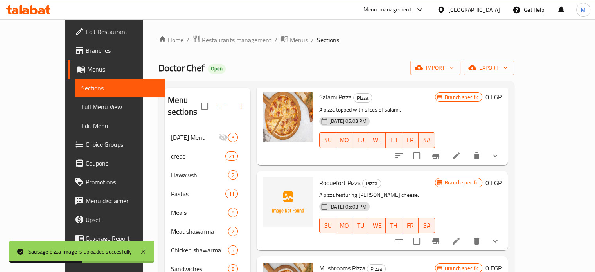
click at [319, 177] on span "Roquefort Pizza" at bounding box center [339, 183] width 41 height 12
copy h6 "Roquefort Pizza"
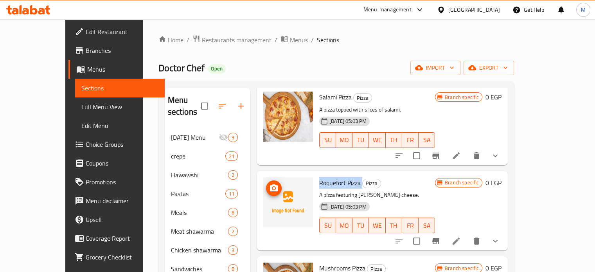
click at [266, 184] on span "upload picture" at bounding box center [274, 188] width 16 height 9
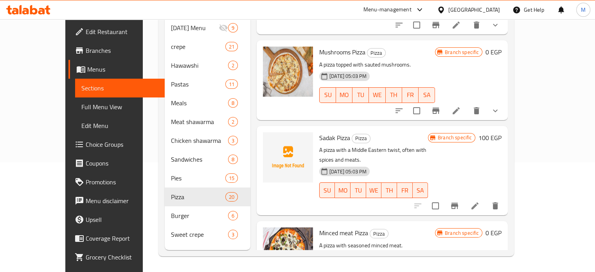
scroll to position [932, 0]
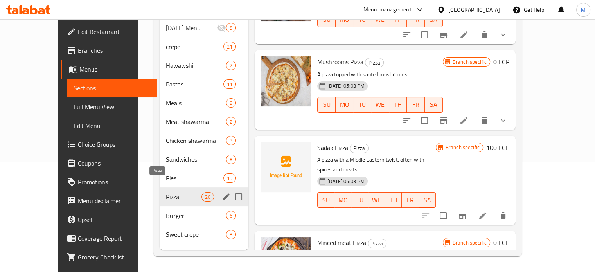
click at [166, 192] on span "Pizza" at bounding box center [184, 196] width 36 height 9
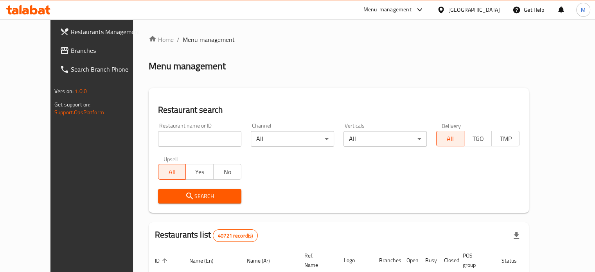
click at [200, 137] on input "search" at bounding box center [199, 139] width 83 height 16
paste input "686577"
type input "686577"
click button "Search" at bounding box center [199, 196] width 83 height 14
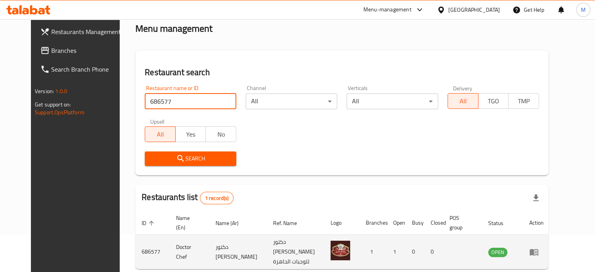
scroll to position [61, 0]
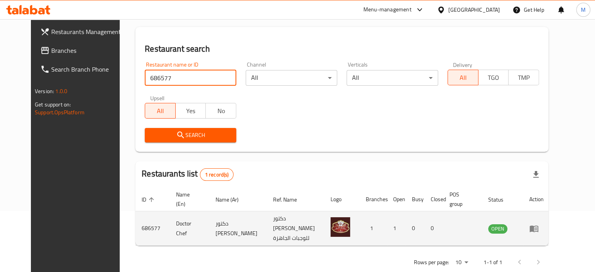
click at [544, 224] on link "enhanced table" at bounding box center [536, 228] width 14 height 9
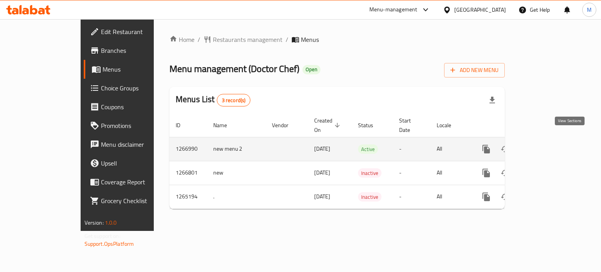
click at [547, 144] on icon "enhanced table" at bounding box center [542, 148] width 9 height 9
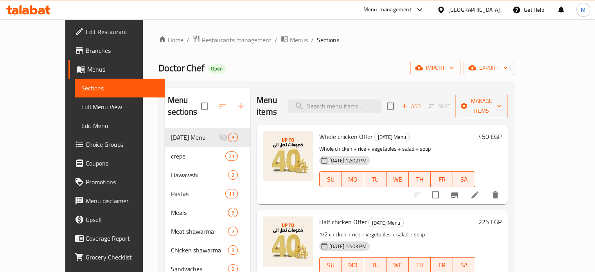
click at [86, 148] on span "Choice Groups" at bounding box center [122, 144] width 73 height 9
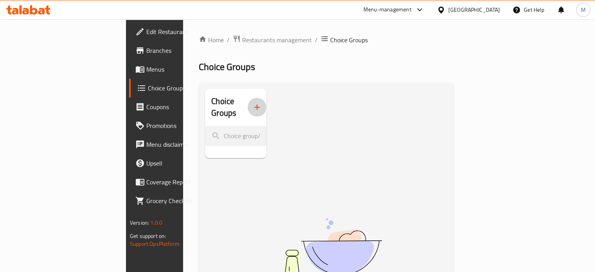
click at [252, 105] on icon "button" at bounding box center [256, 107] width 9 height 9
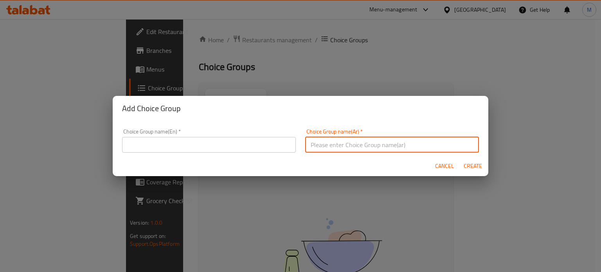
click at [344, 148] on input "text" at bounding box center [392, 145] width 174 height 16
type input "h"
click at [364, 139] on input "اختيارك من حجم بيتزا مارجريتا" at bounding box center [392, 145] width 174 height 16
click at [365, 139] on input "اختيارك من حجم بيتزا مارجريتا" at bounding box center [392, 145] width 174 height 16
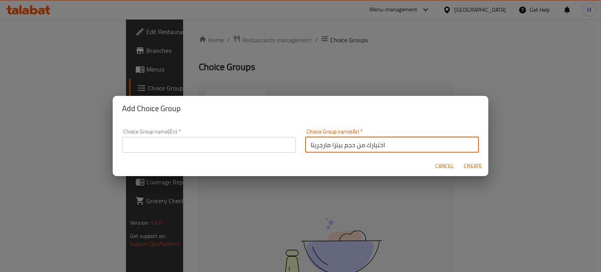
type input "اختيارك من حجم بيتزا مارجريتا"
click at [217, 145] on input "text" at bounding box center [209, 145] width 174 height 16
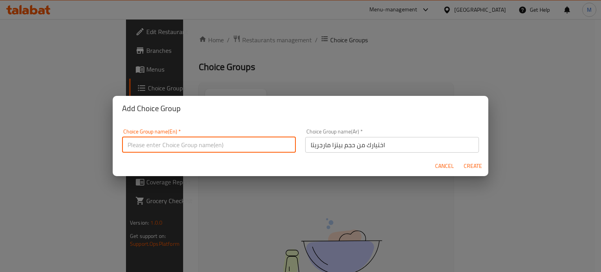
paste input "Your choice of Margherita pizza size"
type input "Your choice of Margherita pizza size"
click at [475, 167] on span "Create" at bounding box center [472, 166] width 19 height 10
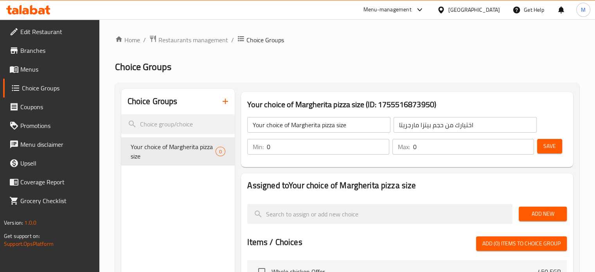
drag, startPoint x: 260, startPoint y: 149, endPoint x: 252, endPoint y: 150, distance: 7.5
click at [254, 150] on div "Min: 0 ​" at bounding box center [318, 147] width 142 height 16
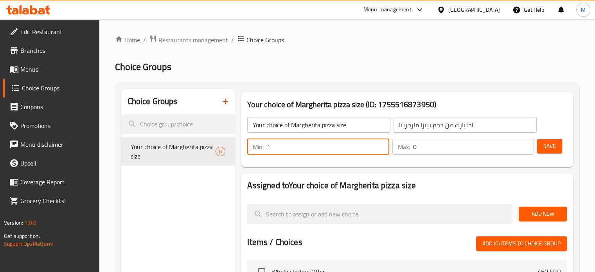
type input "1"
click at [402, 151] on div "Max: 0 ​" at bounding box center [463, 147] width 142 height 16
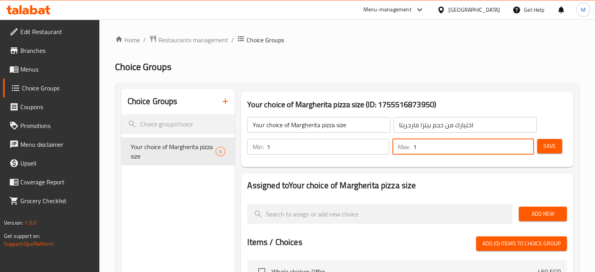
type input "1"
click at [547, 218] on span "Add New" at bounding box center [543, 214] width 36 height 10
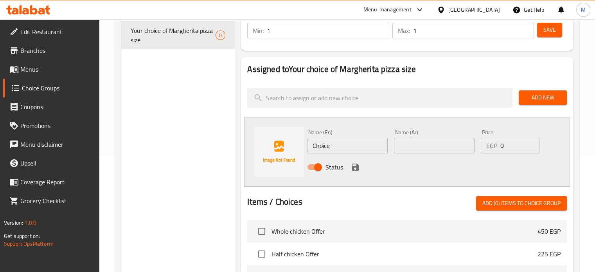
scroll to position [117, 0]
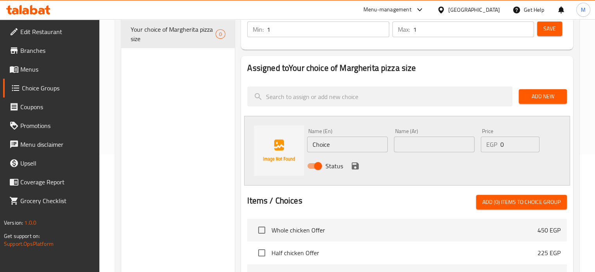
click at [435, 146] on input "text" at bounding box center [434, 145] width 81 height 16
type input "وسط"
click at [346, 151] on input "Choice" at bounding box center [347, 145] width 81 height 16
drag, startPoint x: 352, startPoint y: 145, endPoint x: 334, endPoint y: 147, distance: 18.1
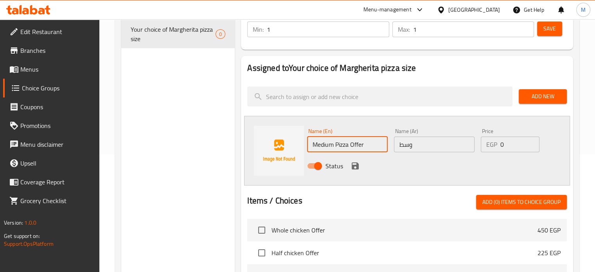
click at [334, 147] on input "Medium Pizza Offer" at bounding box center [347, 145] width 81 height 16
type input "Medium"
drag, startPoint x: 483, startPoint y: 165, endPoint x: 449, endPoint y: 167, distance: 34.5
click at [483, 165] on div "Status" at bounding box center [434, 165] width 261 height 21
drag, startPoint x: 509, startPoint y: 144, endPoint x: 489, endPoint y: 143, distance: 20.4
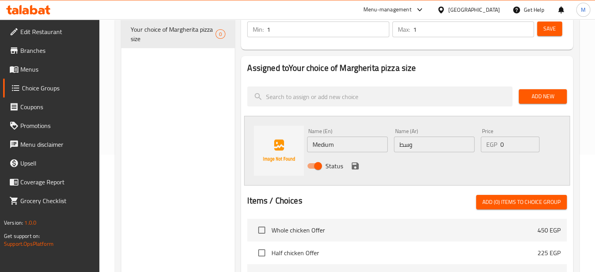
click at [490, 143] on div "EGP 0 Price" at bounding box center [510, 145] width 59 height 16
type input "110"
click at [356, 165] on icon "save" at bounding box center [355, 165] width 7 height 7
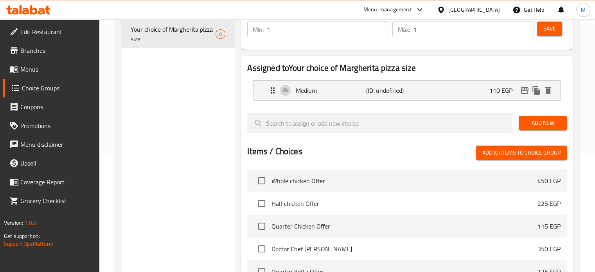
click at [535, 124] on span "Add New" at bounding box center [543, 123] width 36 height 10
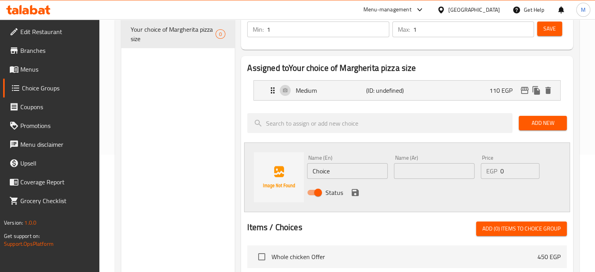
click at [416, 171] on input "text" at bounding box center [434, 171] width 81 height 16
type input ";"
type input "كبير"
click at [350, 170] on input "Choice" at bounding box center [347, 171] width 81 height 16
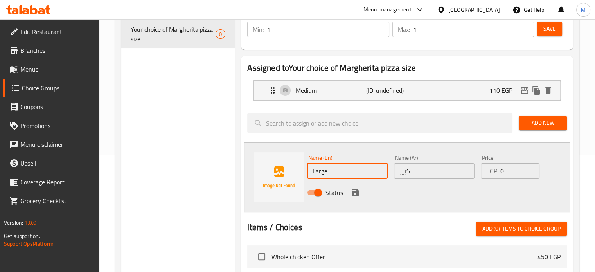
type input "Large"
click at [492, 176] on div "EGP 0 Price" at bounding box center [510, 171] width 59 height 16
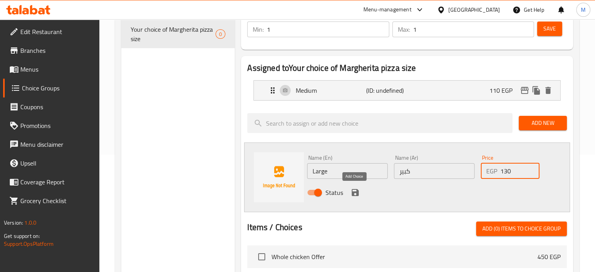
type input "130"
click at [358, 191] on icon "save" at bounding box center [355, 192] width 7 height 7
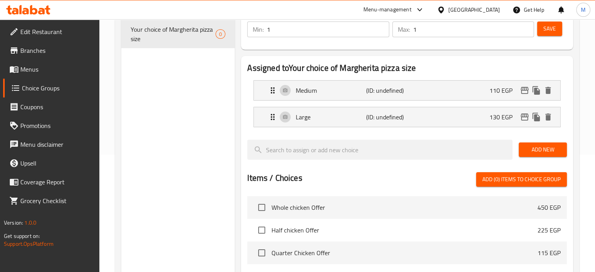
click at [548, 29] on span "Save" at bounding box center [549, 29] width 13 height 10
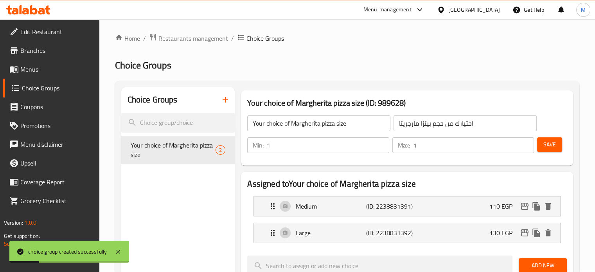
scroll to position [0, 0]
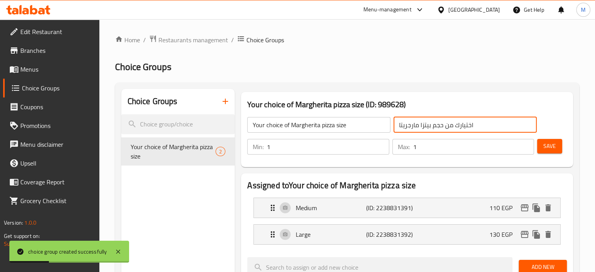
click at [459, 120] on input "اختيارك من حجم بيتزا مارجريتا" at bounding box center [465, 125] width 143 height 16
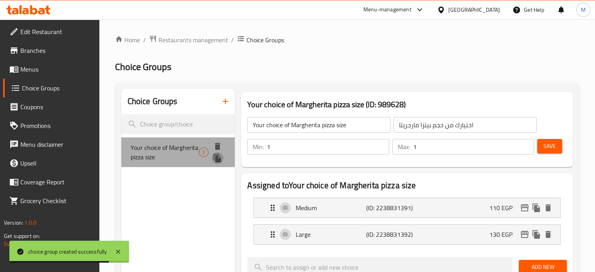
click at [218, 158] on icon "duplicate" at bounding box center [217, 158] width 7 height 9
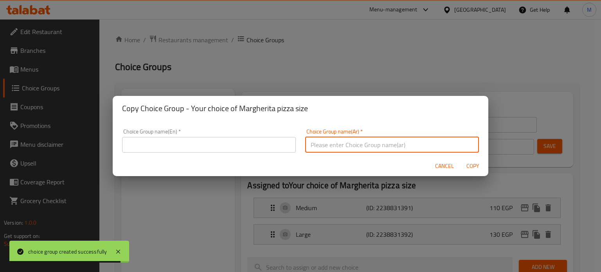
click at [340, 145] on input "text" at bounding box center [392, 145] width 174 height 16
paste input "اختيارك من حجم بيتزا مارجريتا"
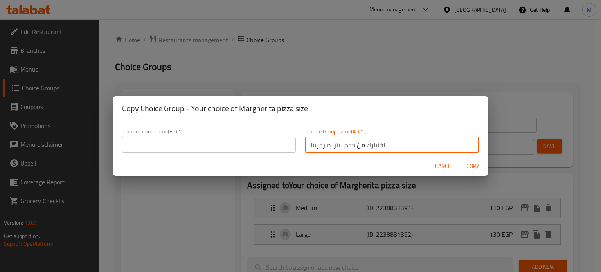
click at [321, 145] on input "اختيارك من حجم بيتزا مارجريتا" at bounding box center [392, 145] width 174 height 16
click at [321, 144] on input "اختيارك من حجم بيتزا خضراوات" at bounding box center [392, 145] width 174 height 16
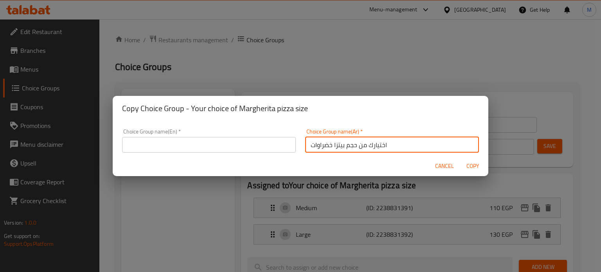
type input "اختيارك من حجم بيتزا خضراوات"
click at [219, 148] on input "text" at bounding box center [209, 145] width 174 height 16
paste input "Your choice of vegetable pizza size"
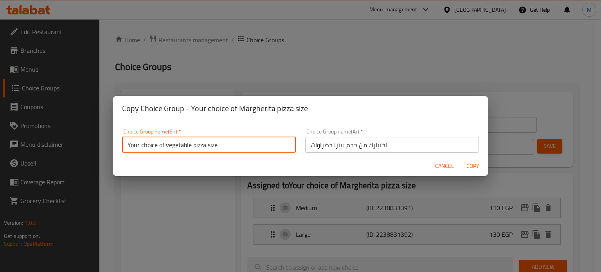
type input "Your choice of vegetable pizza size"
click at [474, 166] on span "Copy" at bounding box center [472, 166] width 19 height 10
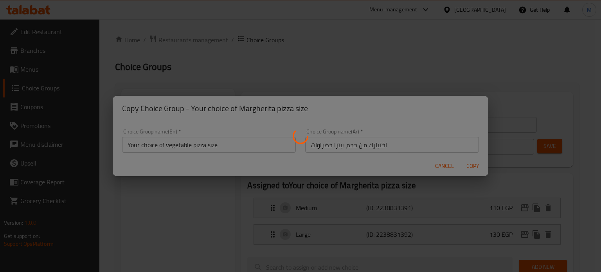
type input "Your choice of vegetable pizza size"
type input "اختيارك من حجم بيتزا خضراوات"
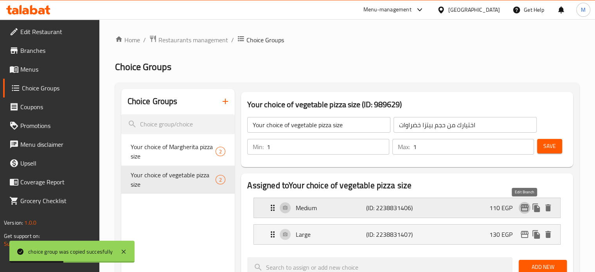
click at [526, 212] on icon "edit" at bounding box center [524, 207] width 9 height 9
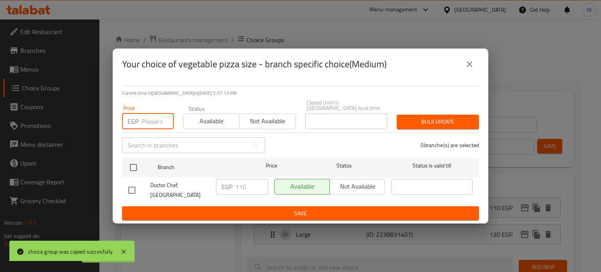
click at [153, 120] on input "number" at bounding box center [158, 121] width 32 height 16
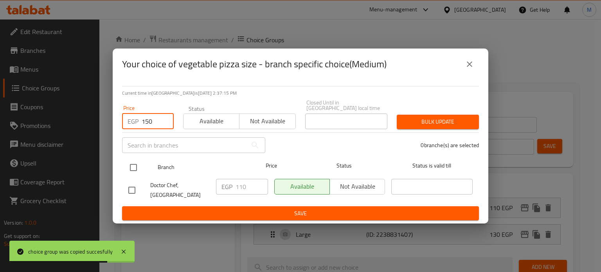
type input "150"
click at [134, 164] on input "checkbox" at bounding box center [133, 167] width 16 height 16
checkbox input "true"
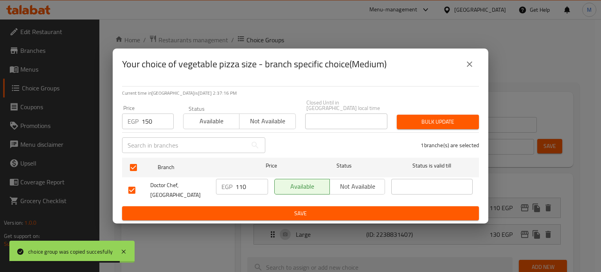
click at [438, 117] on span "Bulk update" at bounding box center [438, 122] width 70 height 10
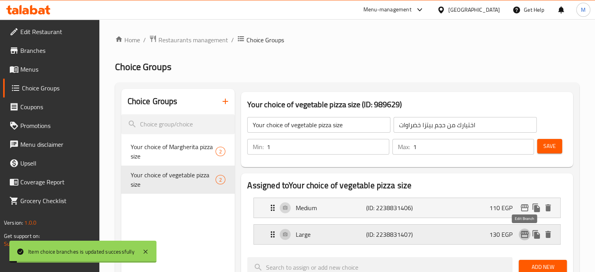
click at [526, 231] on icon "edit" at bounding box center [525, 234] width 8 height 7
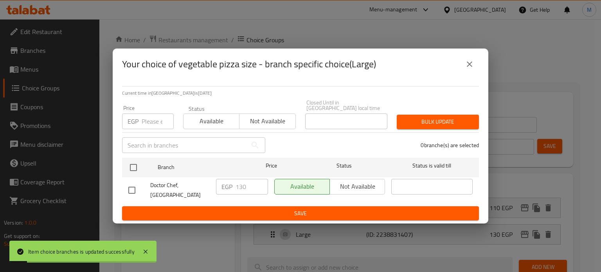
click at [153, 115] on input "number" at bounding box center [158, 121] width 32 height 16
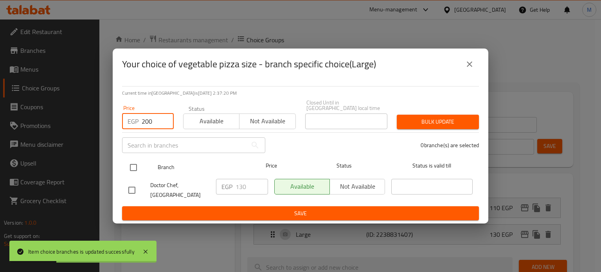
type input "200"
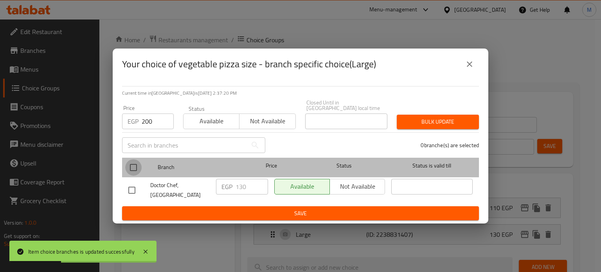
click at [132, 163] on input "checkbox" at bounding box center [133, 167] width 16 height 16
checkbox input "true"
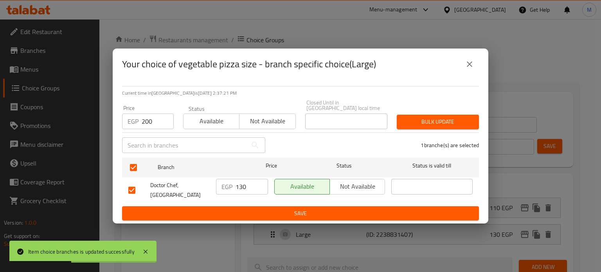
click at [445, 121] on span "Bulk update" at bounding box center [438, 122] width 70 height 10
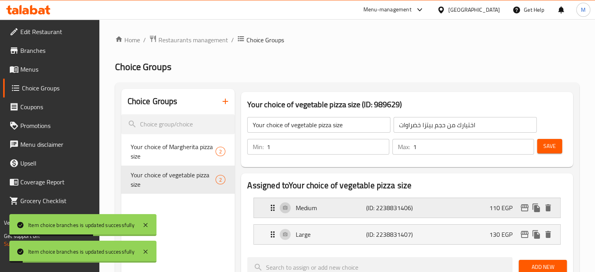
click at [463, 203] on div "Medium (ID: 2238831406) 110 EGP" at bounding box center [409, 208] width 283 height 20
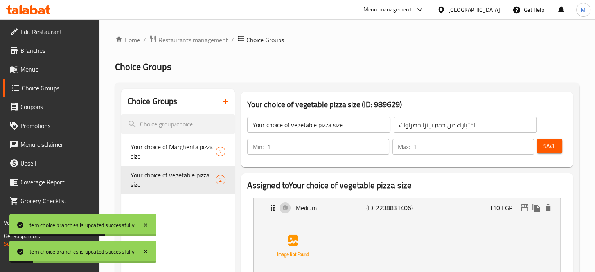
scroll to position [238, 0]
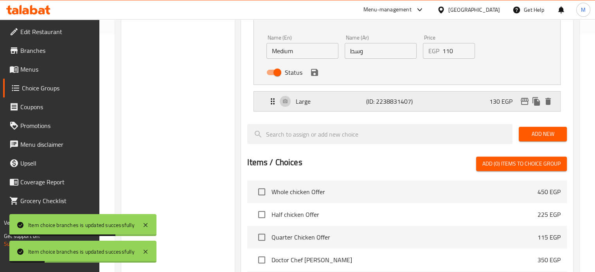
click at [457, 103] on div "Large (ID: 2238831407) 130 EGP" at bounding box center [409, 102] width 283 height 20
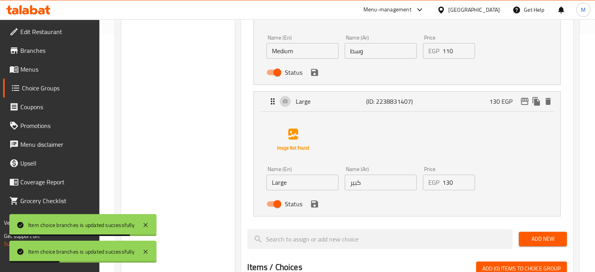
drag, startPoint x: 452, startPoint y: 53, endPoint x: 443, endPoint y: 53, distance: 9.8
click at [443, 53] on input "110" at bounding box center [459, 51] width 33 height 16
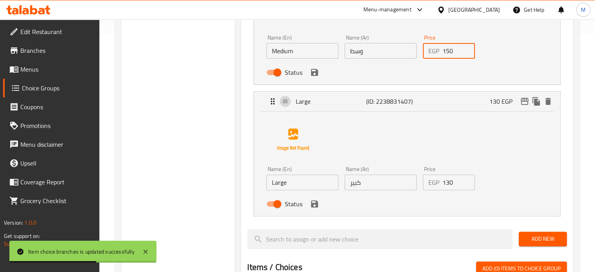
type input "150"
drag, startPoint x: 452, startPoint y: 180, endPoint x: 416, endPoint y: 190, distance: 37.9
click at [416, 190] on div "Name (En) Large Name (En) Name (Ar) كبير Name (Ar) Price EGP 130 Price Status" at bounding box center [380, 188] width 234 height 51
click at [314, 72] on icon "save" at bounding box center [314, 72] width 7 height 7
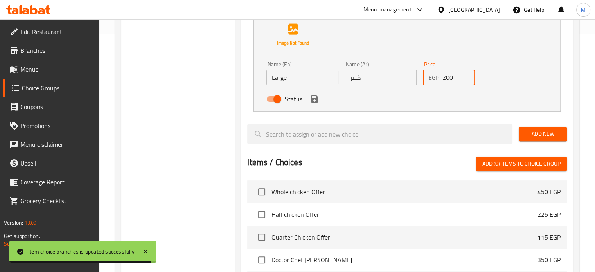
click at [318, 105] on div "Status" at bounding box center [380, 98] width 234 height 21
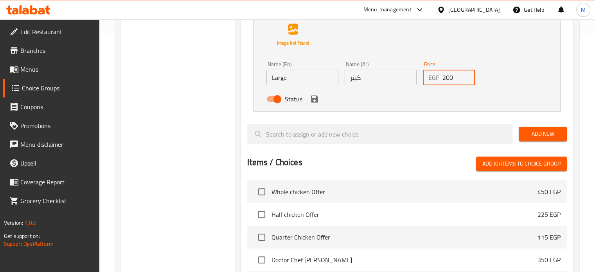
click at [315, 101] on icon "save" at bounding box center [314, 98] width 7 height 7
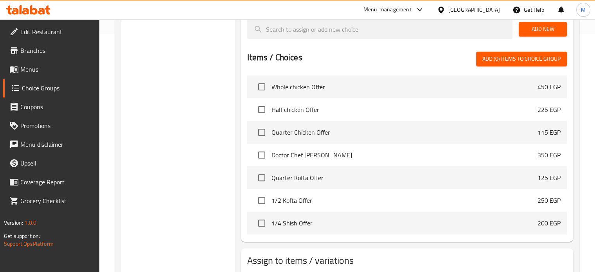
type input "200"
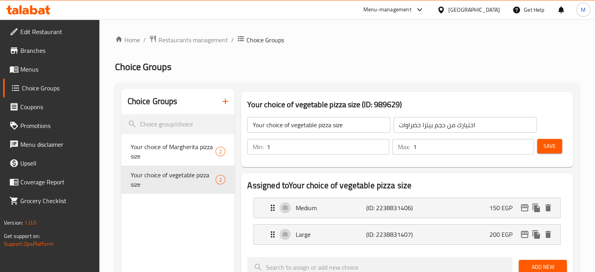
click at [555, 144] on span "Save" at bounding box center [549, 146] width 13 height 10
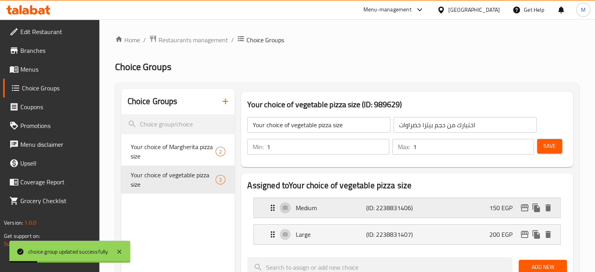
click at [524, 209] on icon "edit" at bounding box center [524, 207] width 9 height 9
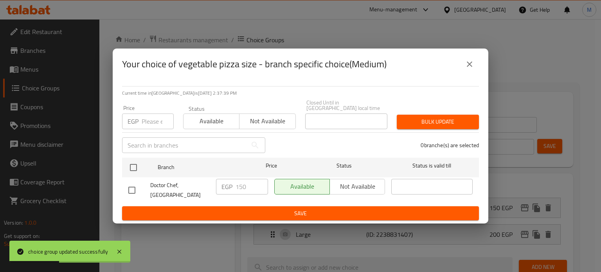
click at [477, 70] on button "close" at bounding box center [469, 64] width 19 height 19
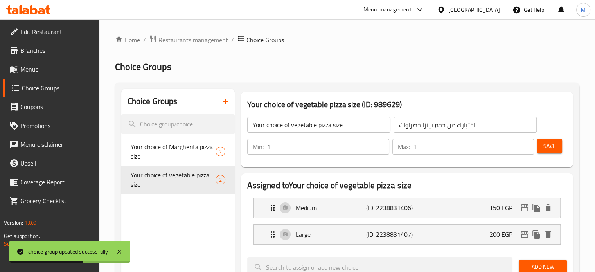
click at [428, 124] on input "اختيارك من حجم بيتزا خضراوات" at bounding box center [465, 125] width 143 height 16
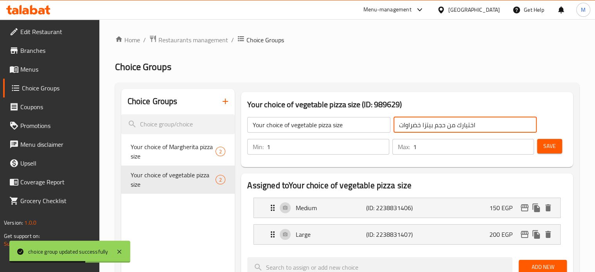
click at [428, 124] on input "اختيارك من حجم بيتزا خضراوات" at bounding box center [465, 125] width 143 height 16
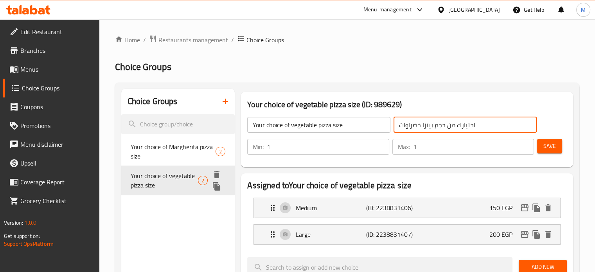
click at [218, 185] on icon "duplicate" at bounding box center [216, 186] width 9 height 9
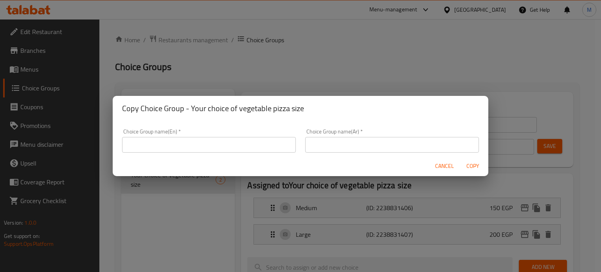
click at [418, 144] on input "text" at bounding box center [392, 145] width 174 height 16
paste input "اختيارك من حجم بيتزا خضراوات"
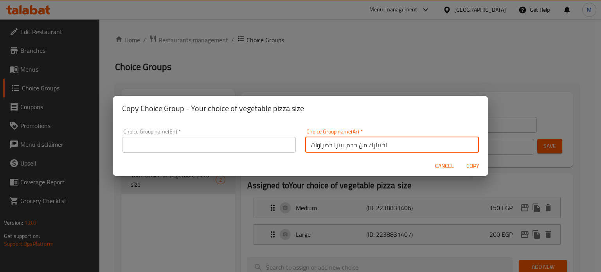
click at [323, 144] on input "اختيارك من حجم بيتزا خضراوات" at bounding box center [392, 145] width 174 height 16
click at [344, 141] on input "اختيارك من حجم بيتزا ميكس جبن" at bounding box center [392, 145] width 174 height 16
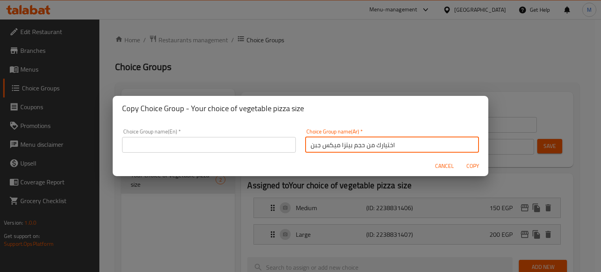
type input "اختيارك من حجم بيتزا ميكس جبن"
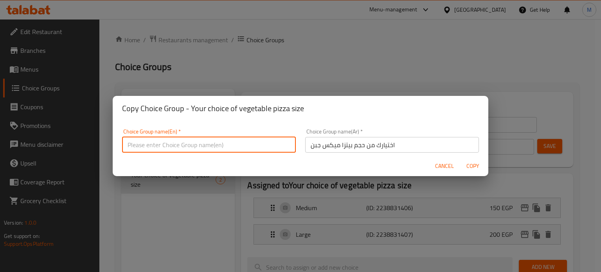
click at [218, 142] on input "text" at bounding box center [209, 145] width 174 height 16
paste input "Your choice of mixed cheese pizza size"
type input "Your choice of mixed cheese pizza size"
click at [470, 166] on span "Copy" at bounding box center [472, 166] width 19 height 10
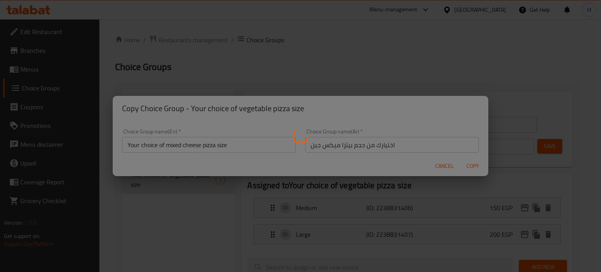
type input "Your choice of mixed cheese pizza size"
type input "اختيارك من حجم بيتزا ميكس جبن"
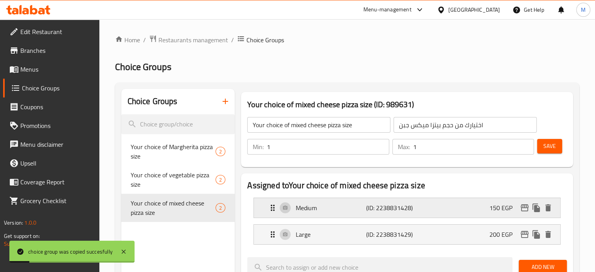
click at [500, 208] on p "150 EGP" at bounding box center [503, 207] width 29 height 9
click at [470, 206] on div "Medium (ID: 2238831428) 150 EGP" at bounding box center [409, 208] width 283 height 20
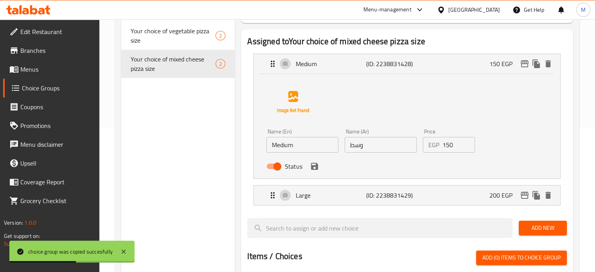
scroll to position [164, 0]
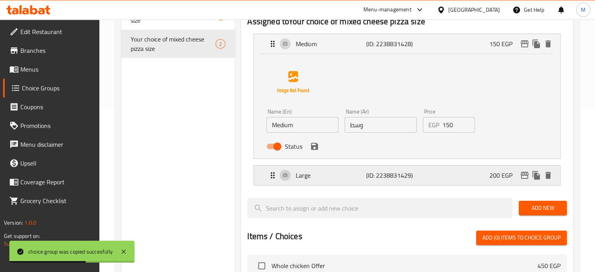
click at [453, 176] on div "Large (ID: 2238831429) 200 EGP" at bounding box center [409, 176] width 283 height 20
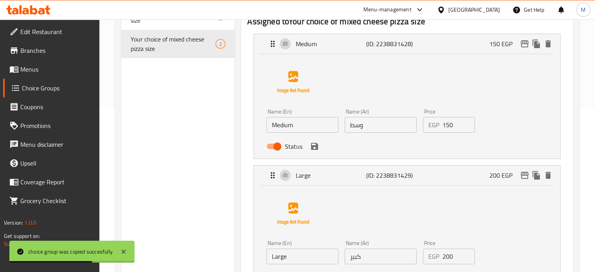
drag, startPoint x: 454, startPoint y: 125, endPoint x: 418, endPoint y: 128, distance: 36.1
click at [424, 128] on div "EGP 150 Price" at bounding box center [449, 125] width 52 height 16
type input "200"
drag, startPoint x: 457, startPoint y: 259, endPoint x: 437, endPoint y: 259, distance: 19.6
click at [437, 259] on div "EGP 200 Price" at bounding box center [449, 256] width 52 height 16
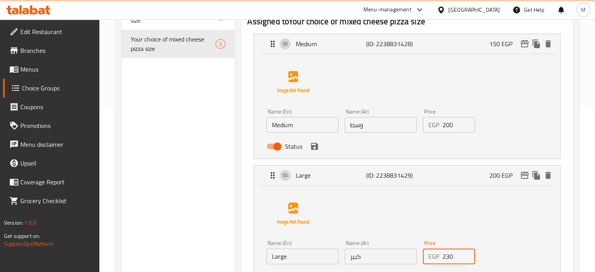
click at [315, 151] on icon "save" at bounding box center [314, 146] width 9 height 9
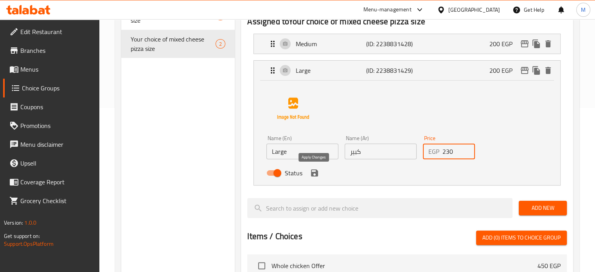
click at [314, 172] on icon "save" at bounding box center [314, 172] width 7 height 7
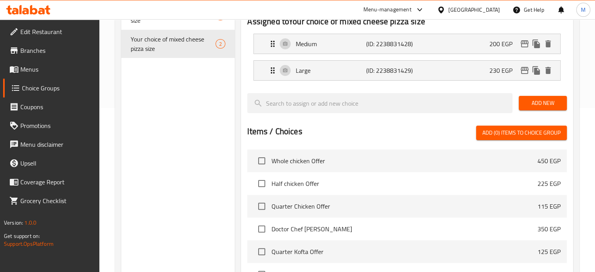
type input "230"
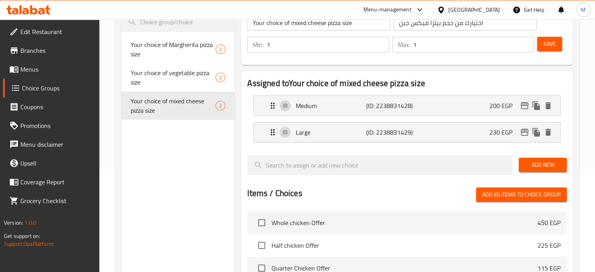
scroll to position [88, 0]
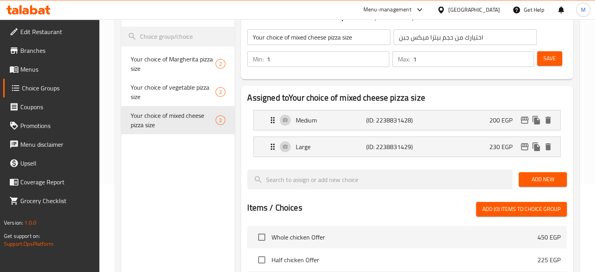
click at [552, 54] on span "Save" at bounding box center [549, 59] width 13 height 10
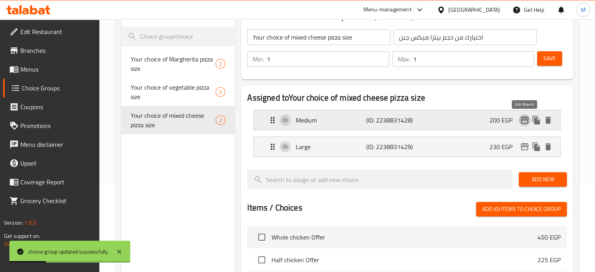
click at [526, 122] on icon "edit" at bounding box center [524, 119] width 9 height 9
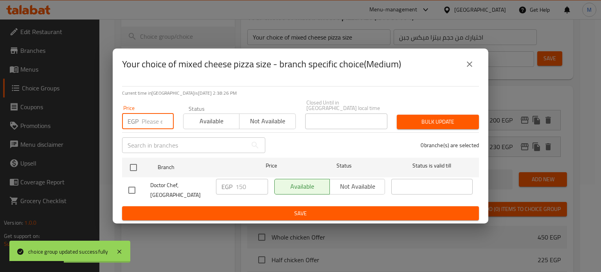
click at [157, 120] on input "number" at bounding box center [158, 121] width 32 height 16
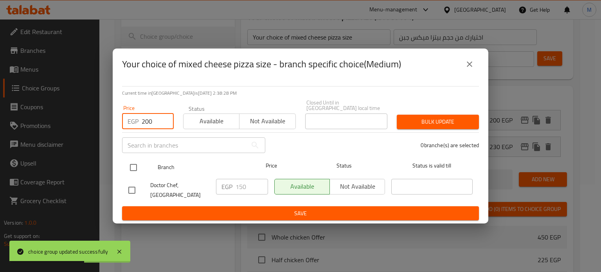
type input "200"
click at [136, 169] on input "checkbox" at bounding box center [133, 167] width 16 height 16
checkbox input "true"
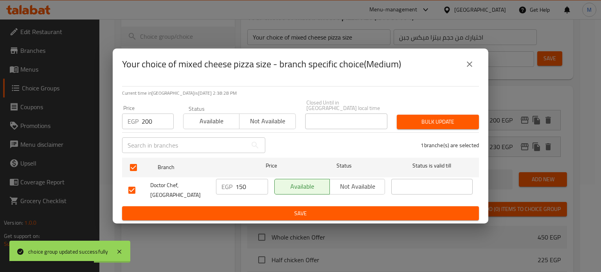
click at [450, 117] on span "Bulk update" at bounding box center [438, 122] width 70 height 10
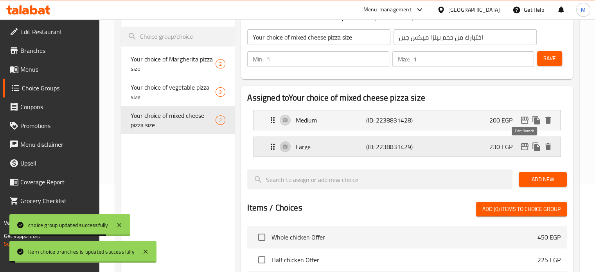
click at [524, 144] on icon "edit" at bounding box center [525, 146] width 8 height 7
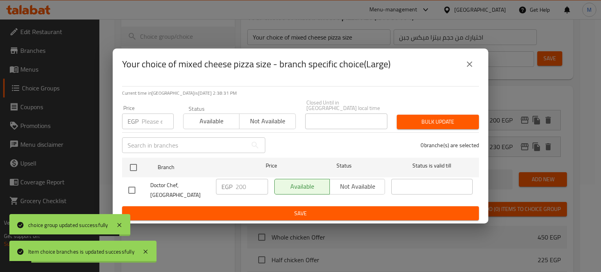
click at [153, 119] on input "number" at bounding box center [158, 121] width 32 height 16
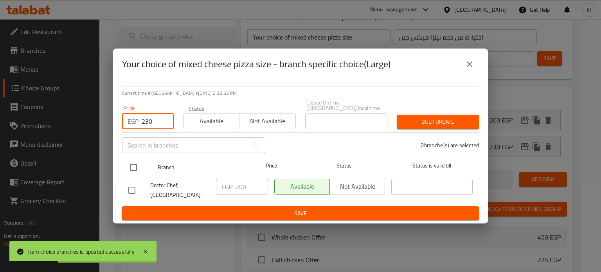
type input "230"
click at [136, 163] on input "checkbox" at bounding box center [133, 167] width 16 height 16
checkbox input "true"
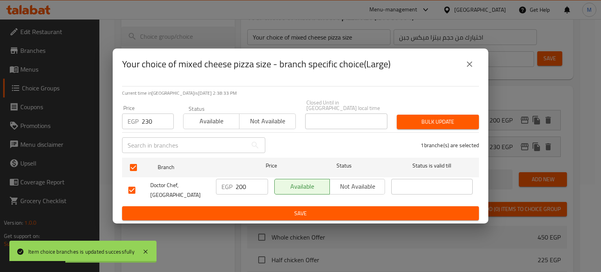
click at [425, 119] on span "Bulk update" at bounding box center [438, 122] width 70 height 10
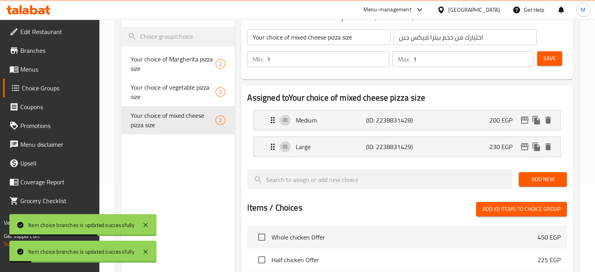
click at [468, 41] on input "اختيارك من حجم بيتزا ميكس جبن" at bounding box center [465, 37] width 143 height 16
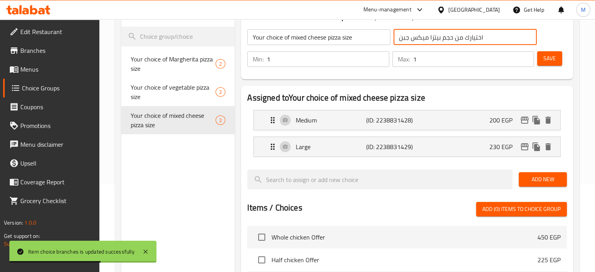
click at [407, 42] on input "اختيارك من حجم بيتزا ميكس جبن" at bounding box center [465, 37] width 143 height 16
drag, startPoint x: 400, startPoint y: 37, endPoint x: 427, endPoint y: 41, distance: 28.0
click at [427, 41] on input "اختيارك من حجم بيتزا ميكس جبن" at bounding box center [465, 37] width 143 height 16
paste input "اختيارك من حجم بيتزا"
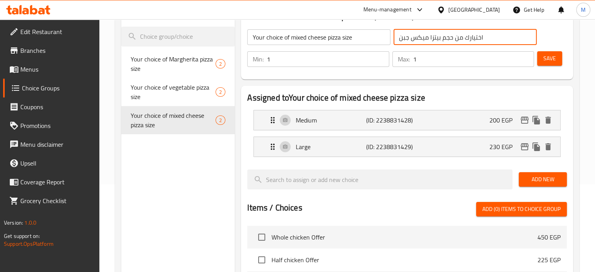
scroll to position [0, 0]
type input "اختيارك من حجم بيتزا ميكس جبن"
click at [172, 176] on div "Choice Groups Your choice of Margherita pizza size 2 Your choice of vegetable p…" at bounding box center [178, 225] width 114 height 449
click at [455, 39] on input "اختيارك من حجم بيتزا ميكس جبن" at bounding box center [465, 37] width 143 height 16
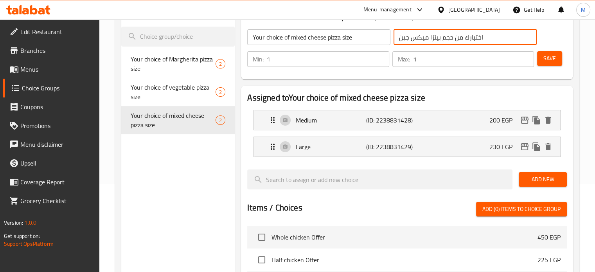
click at [455, 39] on input "اختيارك من حجم بيتزا ميكس جبن" at bounding box center [465, 37] width 143 height 16
click at [218, 129] on icon "duplicate" at bounding box center [217, 126] width 7 height 9
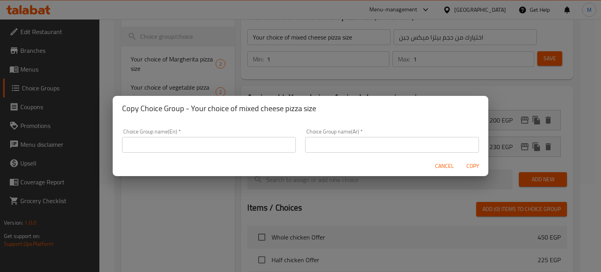
click at [384, 142] on input "text" at bounding box center [392, 145] width 174 height 16
paste input "اختيارك من حجم بيتزا ميكس جبن"
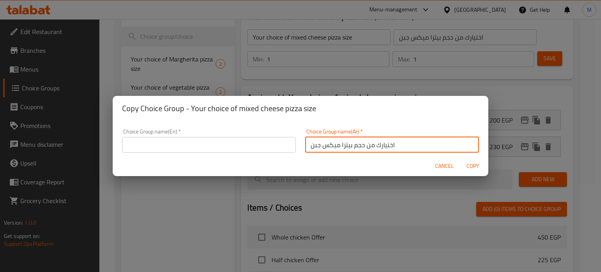
drag, startPoint x: 308, startPoint y: 144, endPoint x: 336, endPoint y: 144, distance: 28.2
click at [336, 144] on input "اختيارك من حجم بيتزا ميكس جبن" at bounding box center [392, 145] width 174 height 16
type input "اختيارك من حجم بيتزا فراخ"
click at [341, 146] on input "اختيارك من حجم بيتزا فراخ" at bounding box center [392, 145] width 174 height 16
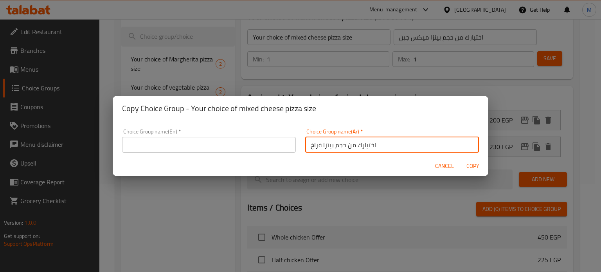
click at [341, 146] on input "اختيارك من حجم بيتزا فراخ" at bounding box center [392, 145] width 174 height 16
click at [214, 140] on input "text" at bounding box center [209, 145] width 174 height 16
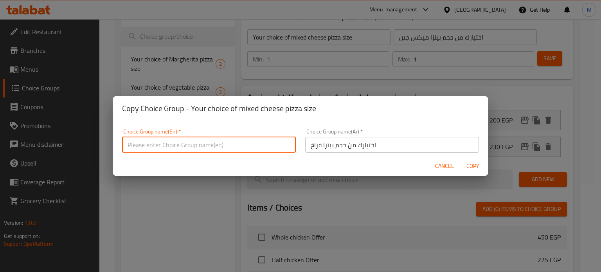
paste input "Your choice of chicken pizza size"
type input "Your choice of chicken pizza size"
click at [475, 169] on span "Copy" at bounding box center [472, 166] width 19 height 10
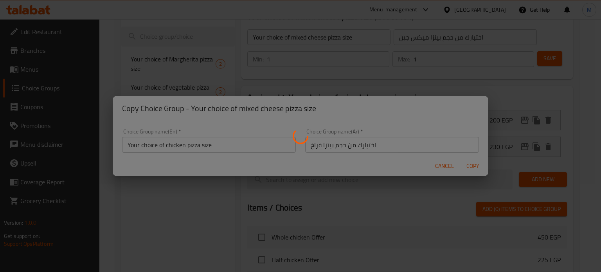
type input "Your choice of chicken pizza size"
type input "اختيارك من حجم بيتزا فراخ"
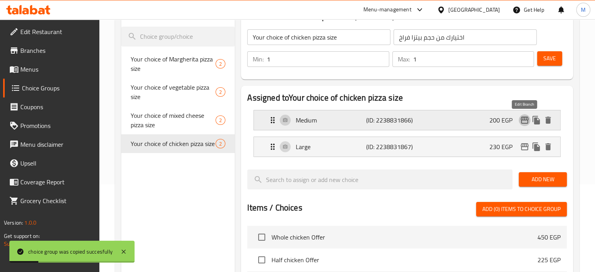
click at [523, 123] on icon "edit" at bounding box center [525, 120] width 8 height 7
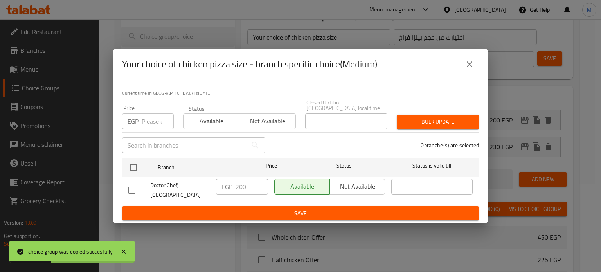
click at [153, 117] on input "number" at bounding box center [158, 121] width 32 height 16
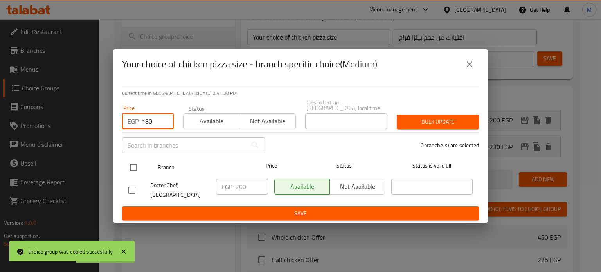
type input "180"
click at [136, 162] on input "checkbox" at bounding box center [133, 167] width 16 height 16
checkbox input "true"
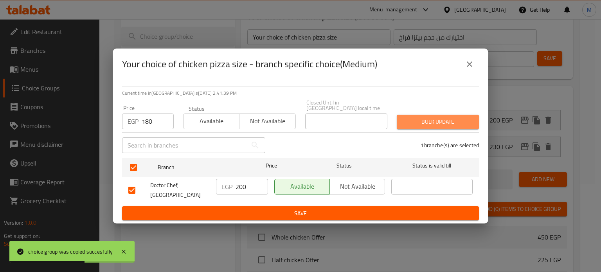
click at [470, 117] on span "Bulk update" at bounding box center [438, 122] width 70 height 10
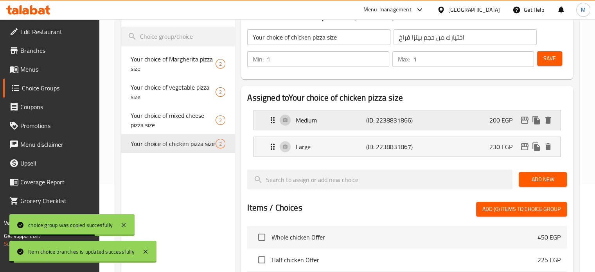
click at [489, 120] on div "Medium (ID: 2238831866) 200 EGP" at bounding box center [409, 120] width 283 height 20
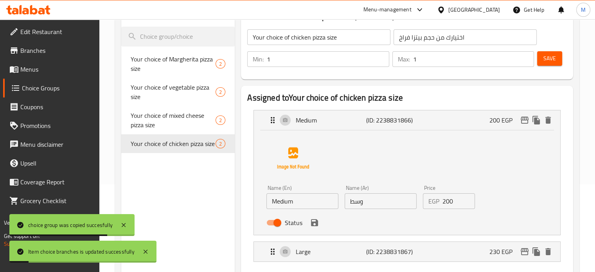
drag, startPoint x: 454, startPoint y: 200, endPoint x: 416, endPoint y: 200, distance: 38.0
click at [425, 200] on div "EGP 200 Price" at bounding box center [449, 201] width 52 height 16
click at [316, 223] on icon "save" at bounding box center [314, 222] width 7 height 7
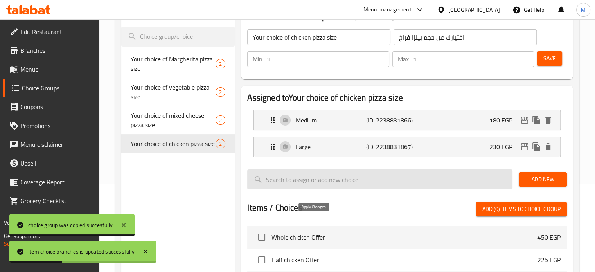
type input "180"
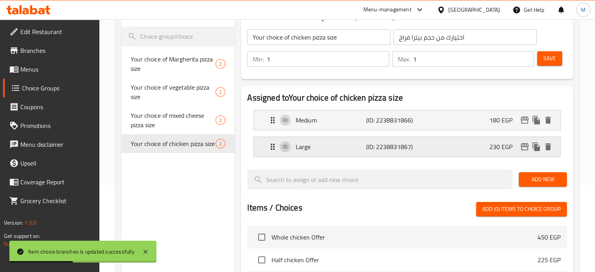
click at [501, 149] on p "230 EGP" at bounding box center [503, 146] width 29 height 9
click at [466, 146] on div "Large (ID: 2238831867) 230 EGP" at bounding box center [409, 147] width 283 height 20
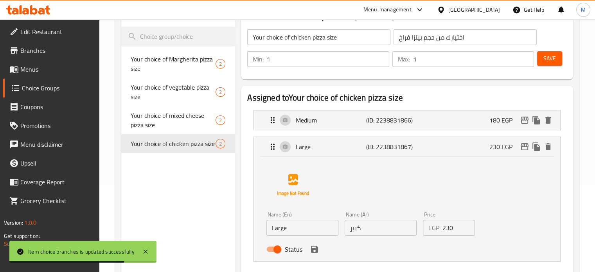
drag, startPoint x: 448, startPoint y: 230, endPoint x: 427, endPoint y: 230, distance: 20.3
click at [427, 230] on div "EGP 230 Price" at bounding box center [449, 228] width 52 height 16
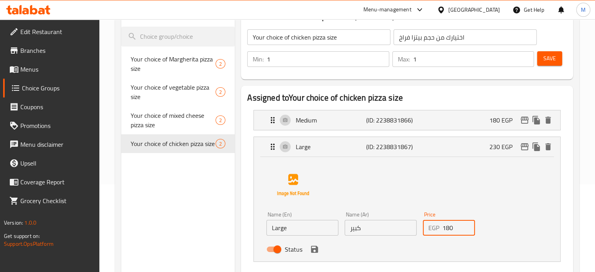
click at [317, 248] on icon "save" at bounding box center [314, 249] width 7 height 7
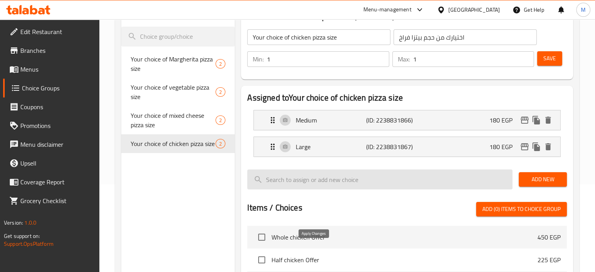
type input "180"
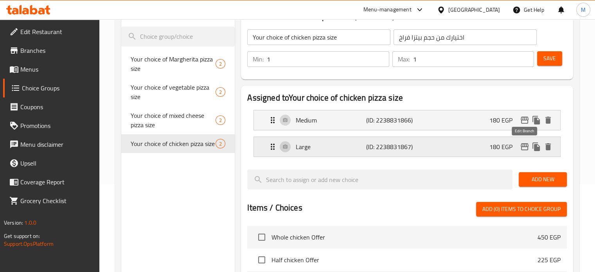
click at [524, 143] on icon "edit" at bounding box center [525, 146] width 8 height 7
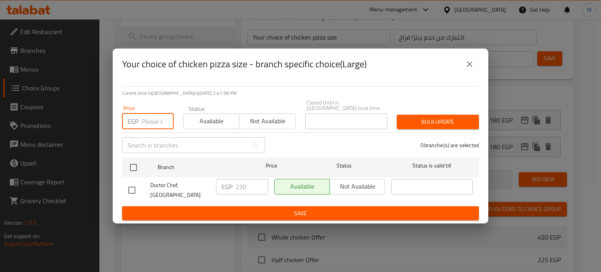
click at [149, 120] on input "number" at bounding box center [158, 121] width 32 height 16
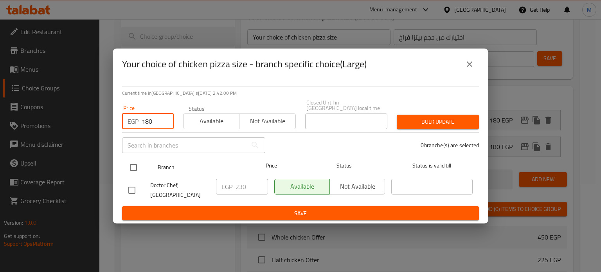
type input "180"
click at [135, 165] on input "checkbox" at bounding box center [133, 167] width 16 height 16
checkbox input "true"
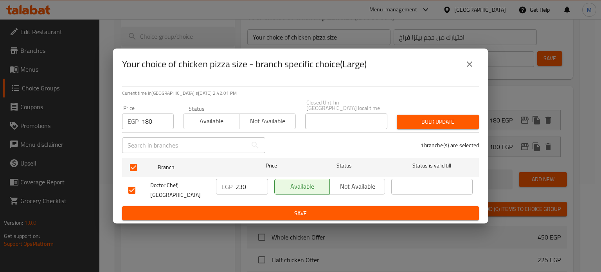
click at [418, 115] on button "Bulk update" at bounding box center [438, 122] width 82 height 14
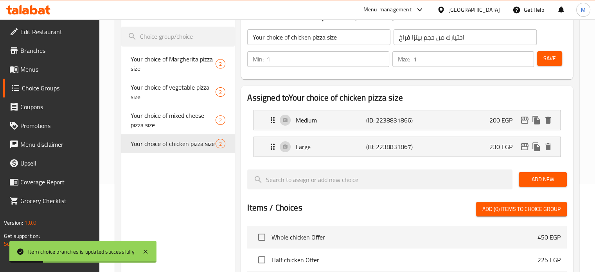
click at [555, 54] on span "Save" at bounding box center [549, 59] width 13 height 10
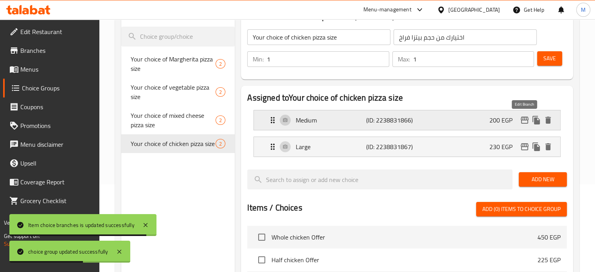
click at [523, 119] on icon "edit" at bounding box center [525, 120] width 8 height 7
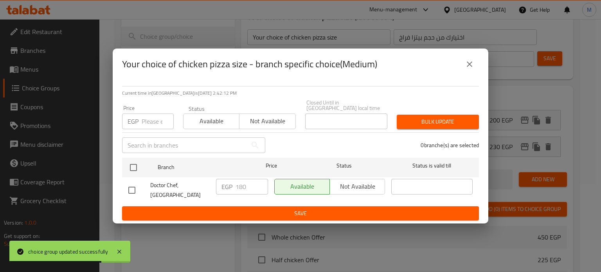
click at [468, 68] on icon "close" at bounding box center [469, 63] width 9 height 9
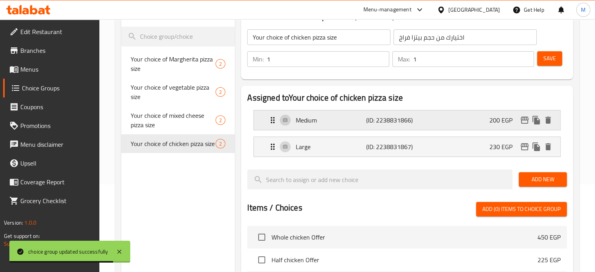
click at [527, 125] on button "edit" at bounding box center [525, 120] width 12 height 12
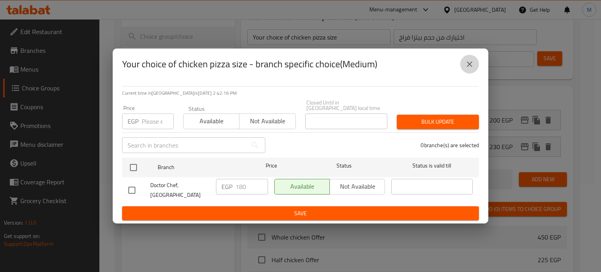
click at [465, 67] on icon "close" at bounding box center [469, 63] width 9 height 9
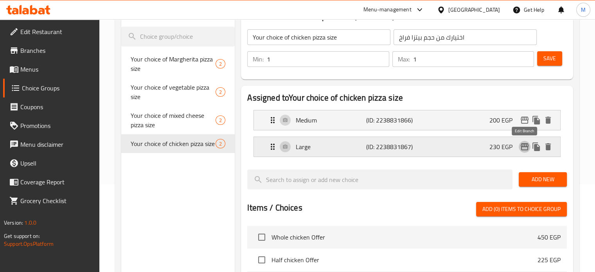
click at [523, 146] on icon "edit" at bounding box center [525, 146] width 8 height 7
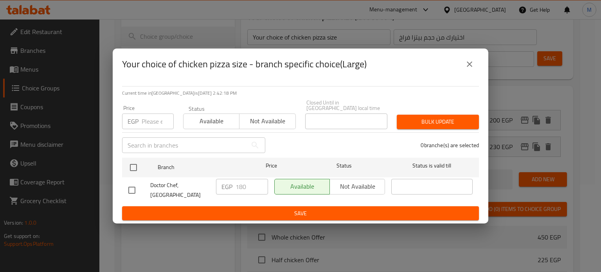
click at [472, 69] on icon "close" at bounding box center [469, 63] width 9 height 9
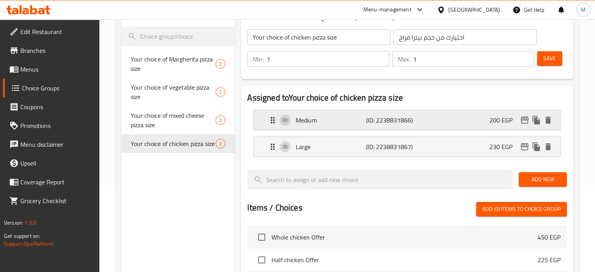
click at [522, 121] on icon "edit" at bounding box center [524, 119] width 9 height 9
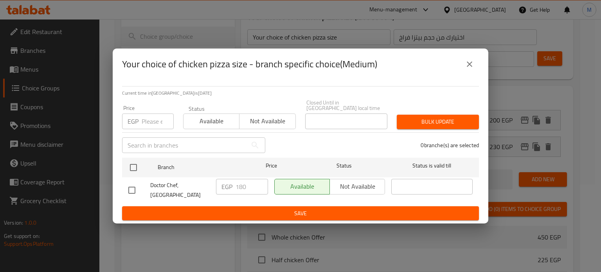
click at [151, 118] on input "number" at bounding box center [158, 121] width 32 height 16
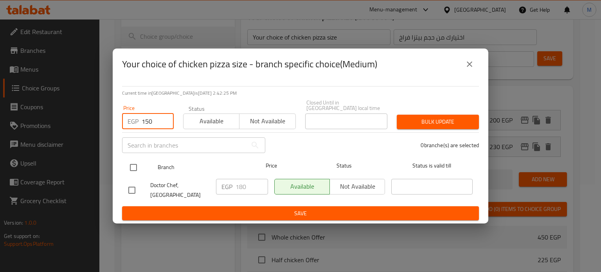
type input "150"
click at [136, 166] on input "checkbox" at bounding box center [133, 167] width 16 height 16
checkbox input "true"
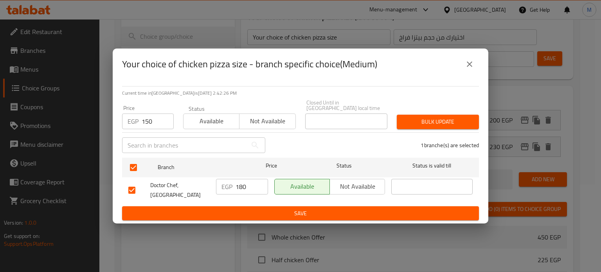
click at [423, 117] on span "Bulk update" at bounding box center [438, 122] width 70 height 10
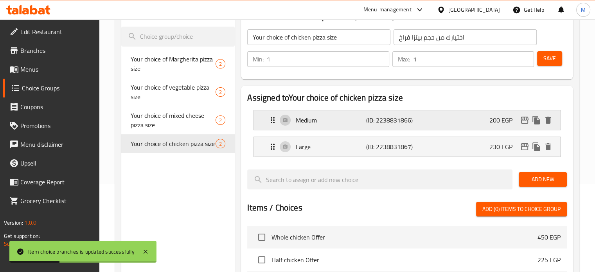
click at [523, 120] on icon "edit" at bounding box center [525, 120] width 8 height 7
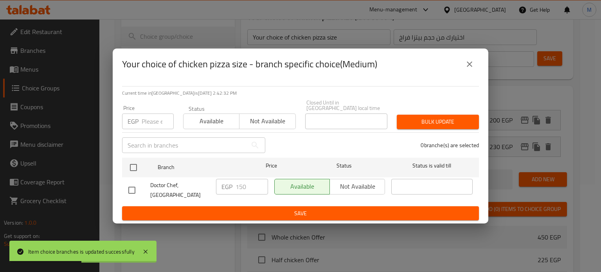
click at [470, 68] on icon "close" at bounding box center [469, 63] width 9 height 9
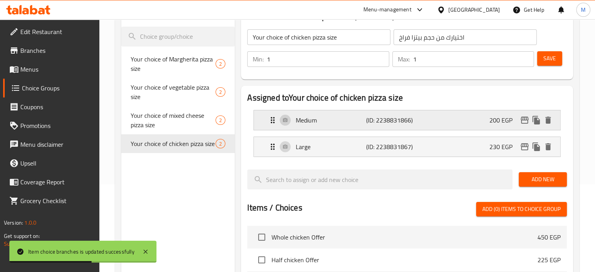
click at [478, 122] on div "Medium (ID: 2238831866) 200 EGP" at bounding box center [409, 120] width 283 height 20
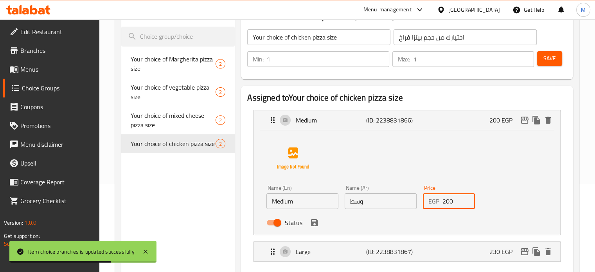
click at [429, 200] on div "EGP 200 Price" at bounding box center [449, 201] width 52 height 16
click at [314, 223] on icon "save" at bounding box center [314, 222] width 7 height 7
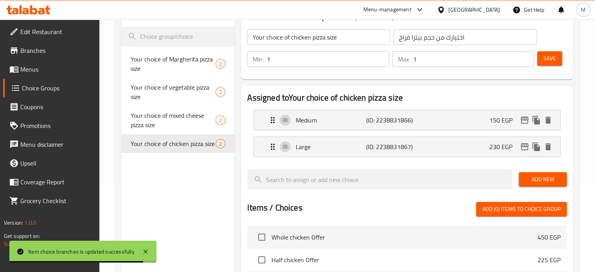
type input "150"
click at [487, 146] on div "Large (ID: 2238831867) 230 EGP" at bounding box center [409, 147] width 283 height 20
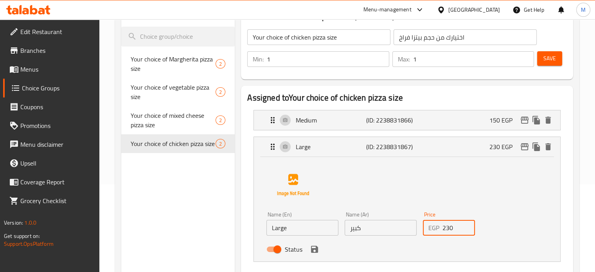
drag, startPoint x: 454, startPoint y: 228, endPoint x: 430, endPoint y: 226, distance: 24.0
click at [430, 226] on div "EGP 230 Price" at bounding box center [449, 228] width 52 height 16
click at [310, 250] on icon "save" at bounding box center [314, 249] width 9 height 9
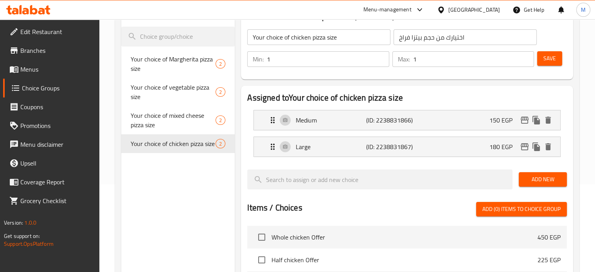
type input "180"
click at [559, 54] on button "Save" at bounding box center [549, 58] width 25 height 14
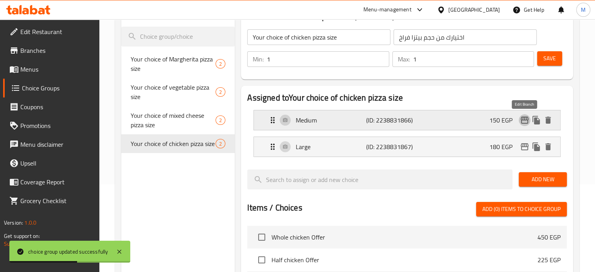
click at [528, 119] on icon "edit" at bounding box center [525, 120] width 8 height 7
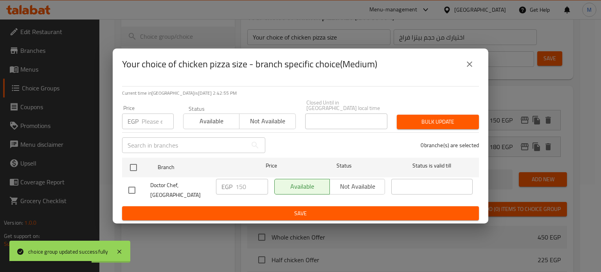
click at [470, 68] on icon "close" at bounding box center [469, 63] width 9 height 9
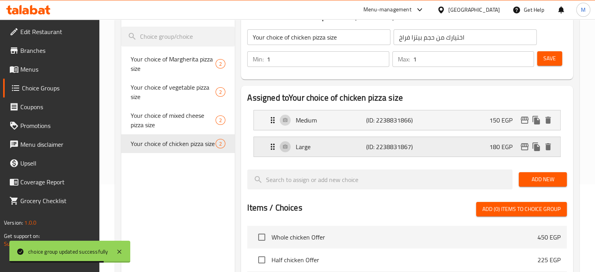
click at [522, 147] on icon "edit" at bounding box center [524, 146] width 9 height 9
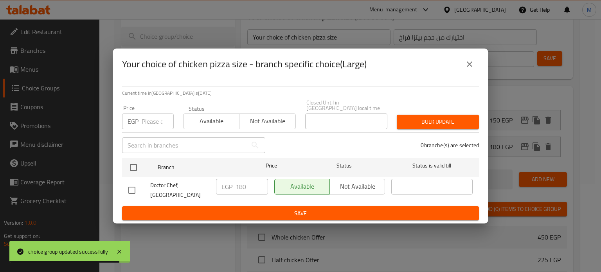
click at [469, 67] on icon "close" at bounding box center [469, 63] width 5 height 5
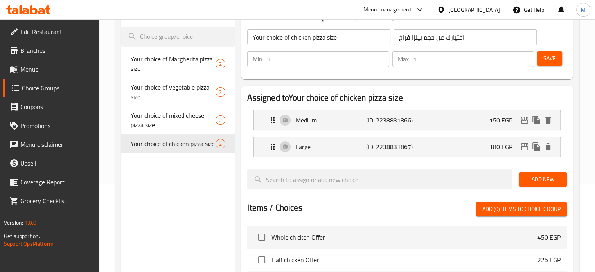
click at [443, 37] on input "اختيارك من حجم بيتزا فراخ" at bounding box center [465, 37] width 143 height 16
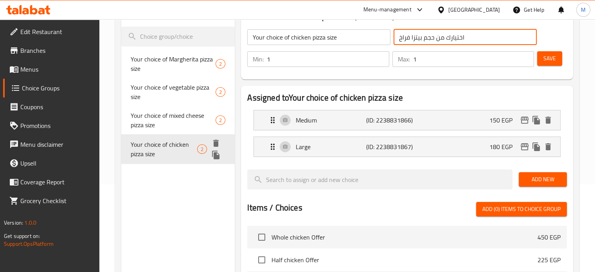
click at [214, 156] on icon "duplicate" at bounding box center [215, 155] width 7 height 9
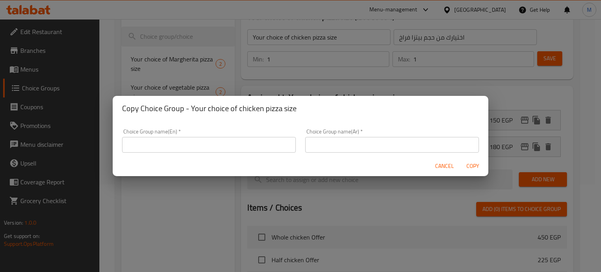
click at [347, 147] on input "text" at bounding box center [392, 145] width 174 height 16
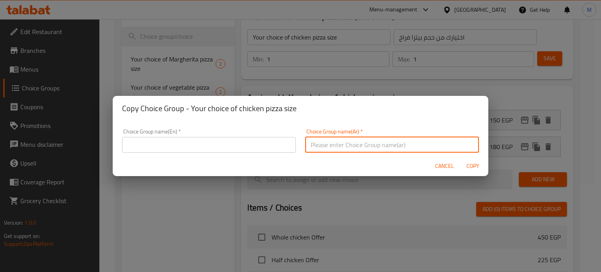
paste input "اختيارك من حجم بيتزا فراخ"
click at [320, 143] on input "اختيارك من حجم بيتزا فراخ" at bounding box center [392, 145] width 174 height 16
click at [342, 148] on input "اختيارك من حجم بيتزا مشكل فراخ" at bounding box center [392, 145] width 174 height 16
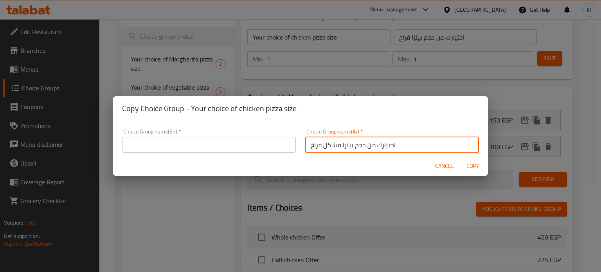
type input "اختيارك من حجم بيتزا مشكل فراخ"
click at [253, 145] on input "text" at bounding box center [209, 145] width 174 height 16
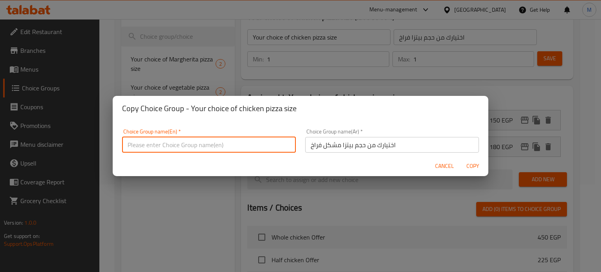
paste input "Your choice of mixed chicken pizza size"
type input "Your choice of mixed chicken pizza size"
click at [473, 165] on span "Copy" at bounding box center [472, 166] width 19 height 10
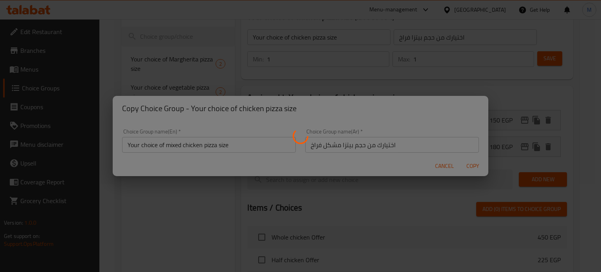
type input "Your choice of mixed chicken pizza size"
type input "اختيارك من حجم بيتزا مشكل فراخ"
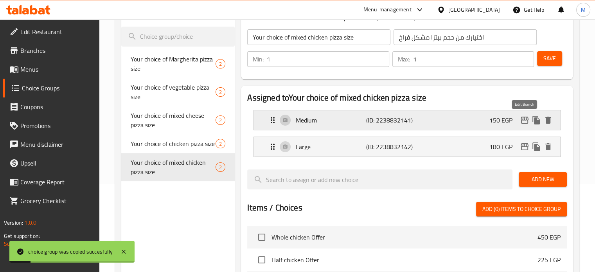
click at [524, 117] on icon "edit" at bounding box center [525, 120] width 8 height 7
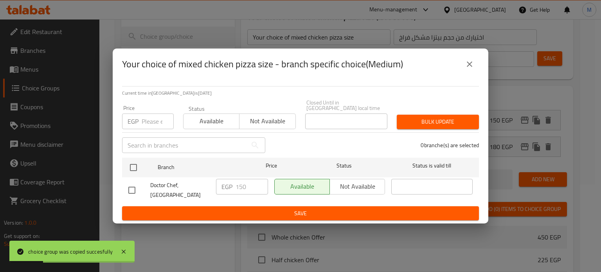
click at [157, 117] on input "number" at bounding box center [158, 121] width 32 height 16
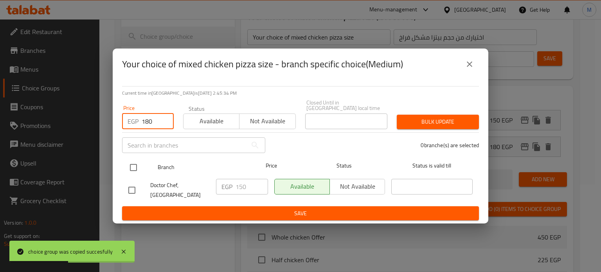
type input "180"
click at [135, 159] on input "checkbox" at bounding box center [133, 167] width 16 height 16
checkbox input "true"
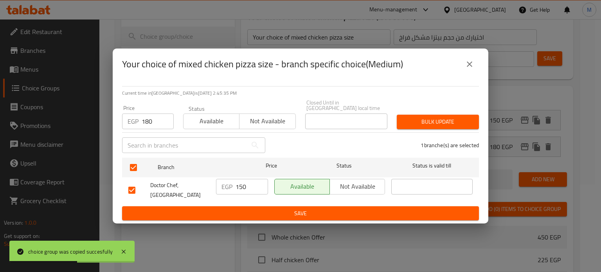
click at [410, 118] on span "Bulk update" at bounding box center [438, 122] width 70 height 10
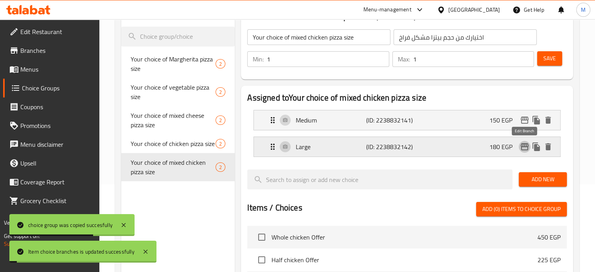
click at [523, 146] on icon "edit" at bounding box center [525, 146] width 8 height 7
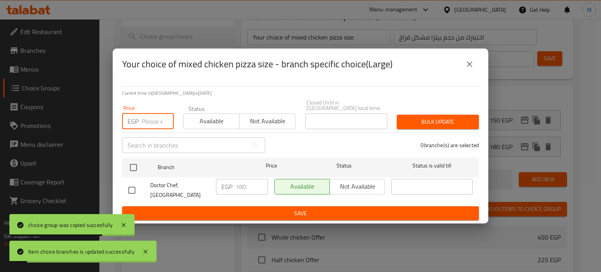
click at [145, 118] on input "number" at bounding box center [158, 121] width 32 height 16
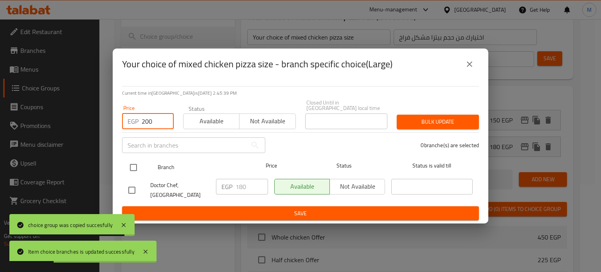
type input "200"
click at [136, 164] on input "checkbox" at bounding box center [133, 167] width 16 height 16
checkbox input "true"
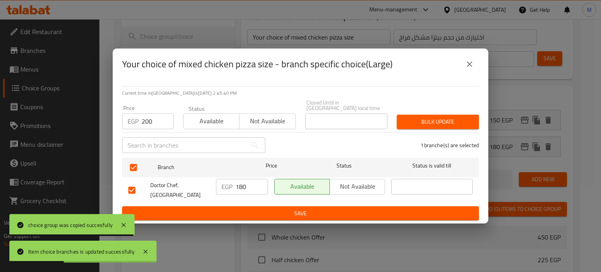
click at [407, 120] on span "Bulk update" at bounding box center [438, 122] width 70 height 10
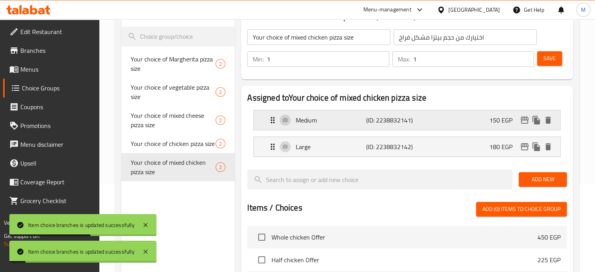
click at [472, 121] on div "Medium (ID: 2238832141) 150 EGP" at bounding box center [409, 120] width 283 height 20
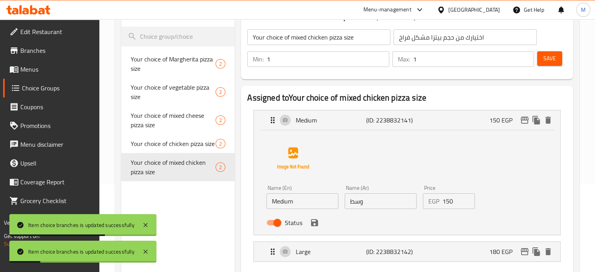
click at [421, 202] on div "Price EGP 150 Price" at bounding box center [449, 197] width 59 height 30
click at [319, 224] on icon "save" at bounding box center [314, 222] width 9 height 9
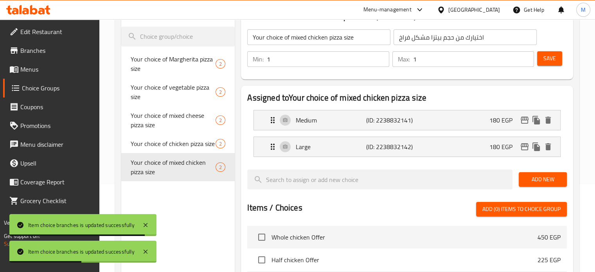
type input "180"
click at [488, 146] on div "Large (ID: 2238832142) 180 EGP" at bounding box center [409, 147] width 283 height 20
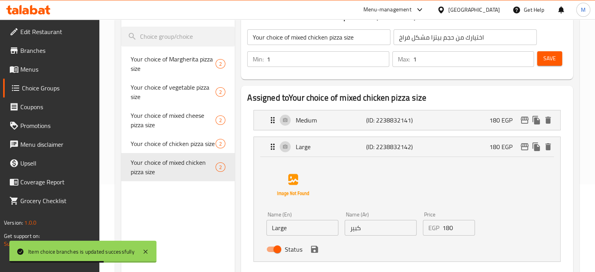
drag, startPoint x: 442, startPoint y: 234, endPoint x: 419, endPoint y: 232, distance: 22.4
click at [431, 236] on div "Price EGP 180 Price" at bounding box center [449, 224] width 59 height 30
click at [319, 250] on icon "save" at bounding box center [314, 249] width 9 height 9
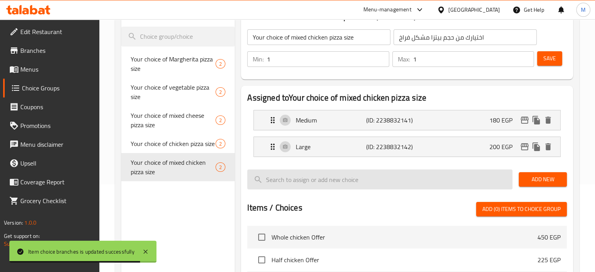
type input "200"
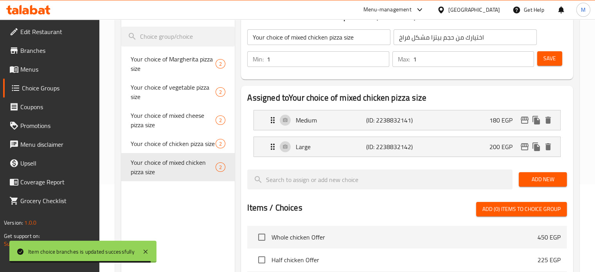
click at [551, 61] on span "Save" at bounding box center [549, 59] width 13 height 10
click at [522, 121] on icon "edit" at bounding box center [524, 119] width 9 height 9
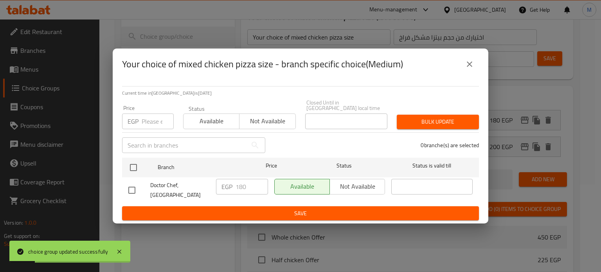
click at [470, 68] on icon "close" at bounding box center [469, 63] width 9 height 9
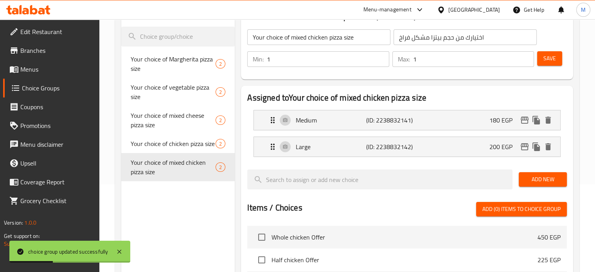
click at [449, 39] on input "اختيارك من حجم بيتزا مشكل فراخ" at bounding box center [465, 37] width 143 height 16
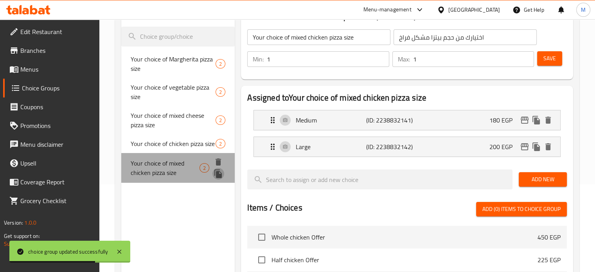
click at [218, 173] on icon "duplicate" at bounding box center [217, 173] width 7 height 9
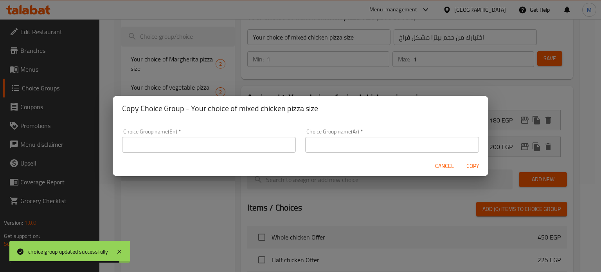
click at [337, 145] on input "text" at bounding box center [392, 145] width 174 height 16
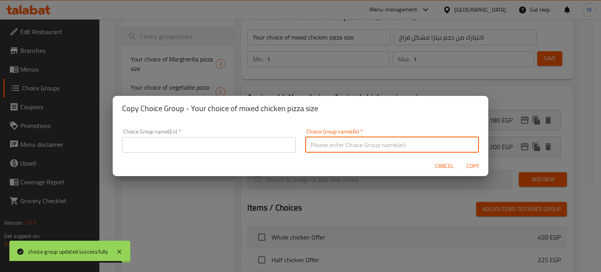
paste input "اختيارك من حجم بيتزا مشكل فراخ"
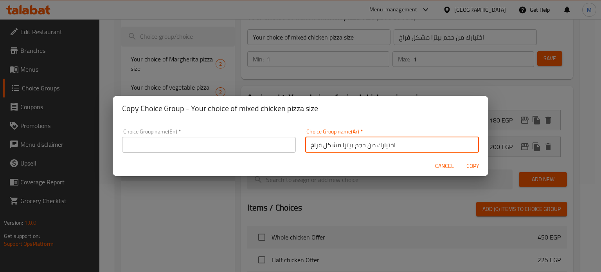
drag, startPoint x: 308, startPoint y: 145, endPoint x: 337, endPoint y: 148, distance: 28.7
click at [337, 148] on input "اختيارك من حجم بيتزا مشكل فراخ" at bounding box center [392, 145] width 174 height 16
click at [337, 148] on input "اختيارك من حجم بيتزا سلامى" at bounding box center [392, 145] width 174 height 16
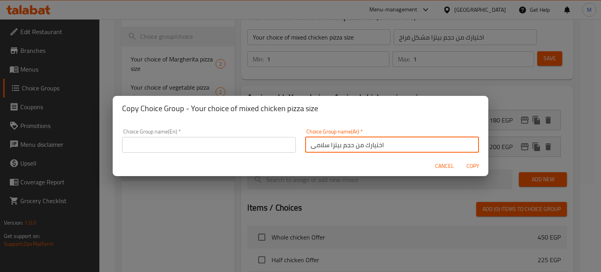
type input "اختيارك من حجم بيتزا سلامى"
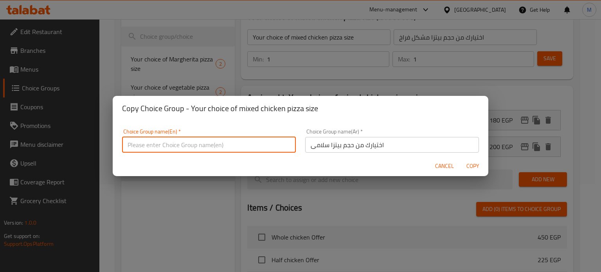
click at [198, 139] on input "text" at bounding box center [209, 145] width 174 height 16
paste input "Your choice of salami pizza size"
type input "Your choice of salami pizza size"
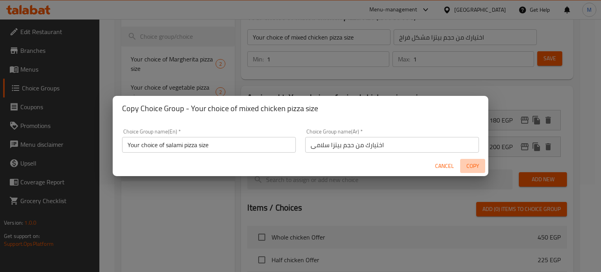
click at [472, 165] on span "Copy" at bounding box center [472, 166] width 19 height 10
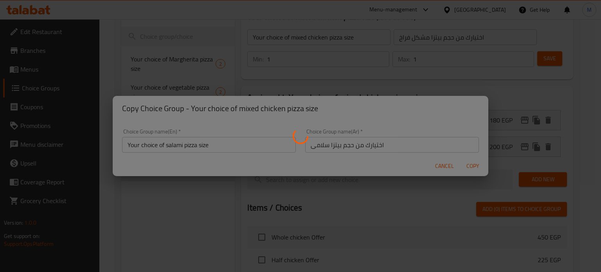
type input "Your choice of salami pizza size"
type input "اختيارك من حجم بيتزا سلامى"
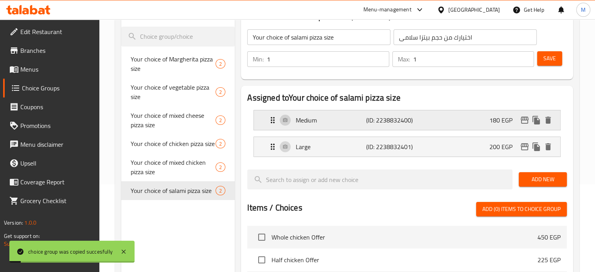
click at [523, 122] on icon "edit" at bounding box center [524, 119] width 9 height 9
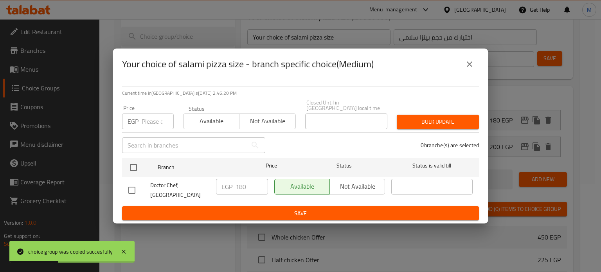
click at [470, 64] on icon "close" at bounding box center [469, 63] width 9 height 9
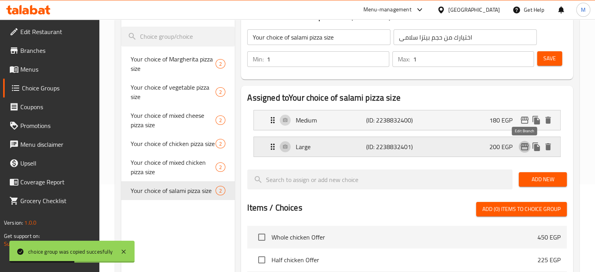
click at [521, 148] on icon "edit" at bounding box center [524, 146] width 9 height 9
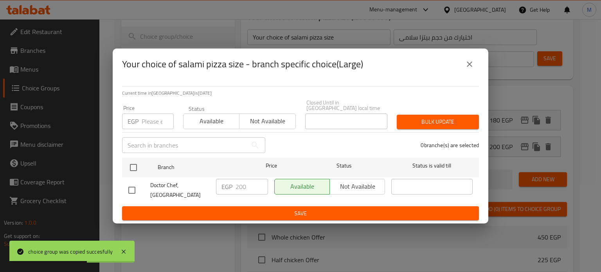
click at [153, 122] on input "number" at bounding box center [158, 121] width 32 height 16
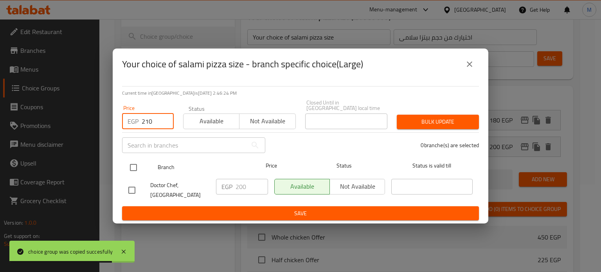
type input "210"
click at [135, 170] on input "checkbox" at bounding box center [133, 167] width 16 height 16
checkbox input "true"
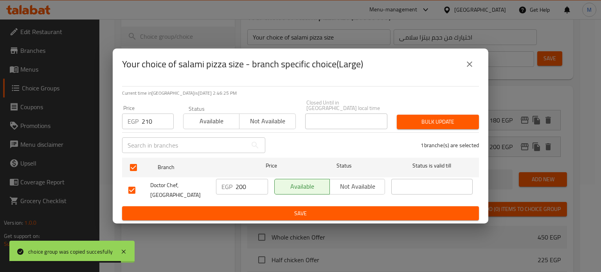
click at [416, 117] on span "Bulk update" at bounding box center [438, 122] width 70 height 10
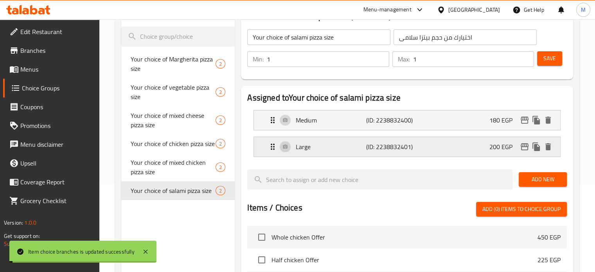
click at [497, 146] on p "200 EGP" at bounding box center [503, 146] width 29 height 9
click at [457, 140] on div "Large (ID: 2238832401) 200 EGP" at bounding box center [409, 147] width 283 height 20
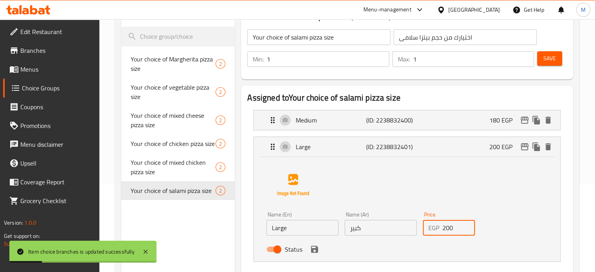
drag, startPoint x: 446, startPoint y: 233, endPoint x: 417, endPoint y: 229, distance: 29.3
click at [433, 235] on div "Price EGP 200 Price" at bounding box center [449, 224] width 59 height 30
type input "210"
click at [319, 252] on button "save" at bounding box center [315, 249] width 12 height 12
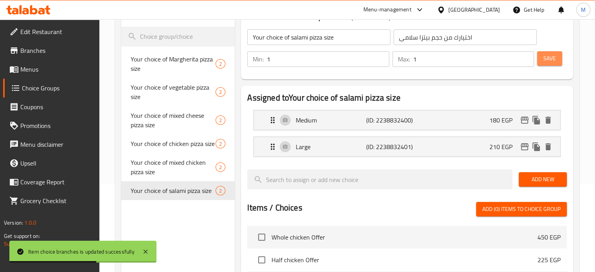
click at [549, 58] on span "Save" at bounding box center [549, 59] width 13 height 10
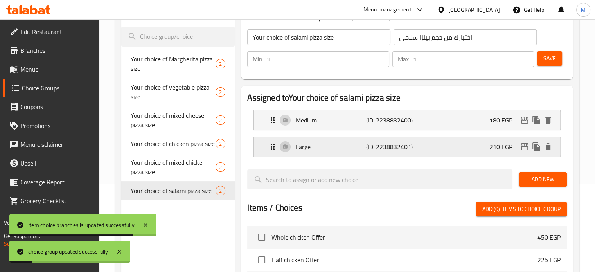
click at [523, 145] on icon "edit" at bounding box center [525, 146] width 8 height 7
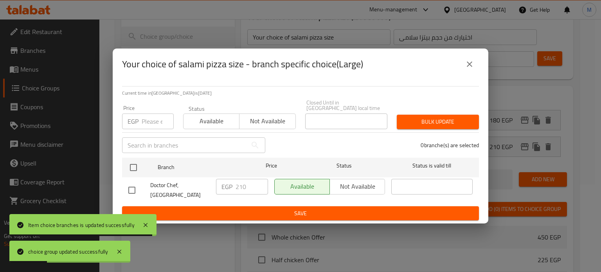
click at [470, 65] on icon "close" at bounding box center [469, 63] width 9 height 9
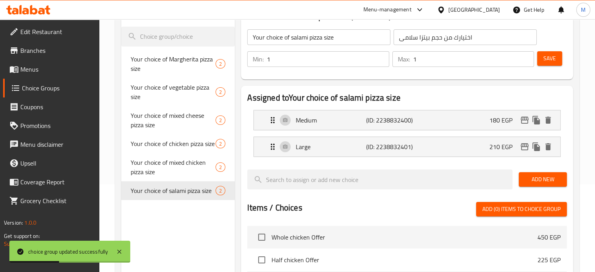
click at [434, 39] on input "اختيارك من حجم بيتزا سلامى" at bounding box center [465, 37] width 143 height 16
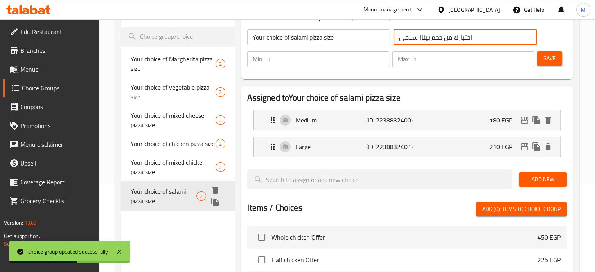
click at [212, 205] on icon "duplicate" at bounding box center [215, 201] width 9 height 9
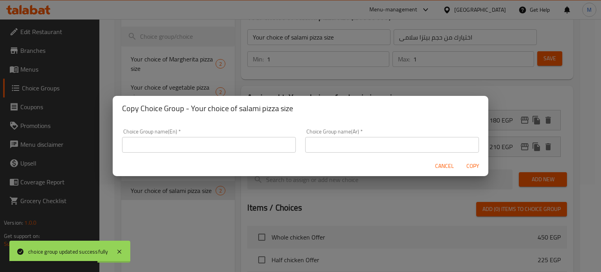
click at [384, 146] on input "text" at bounding box center [392, 145] width 174 height 16
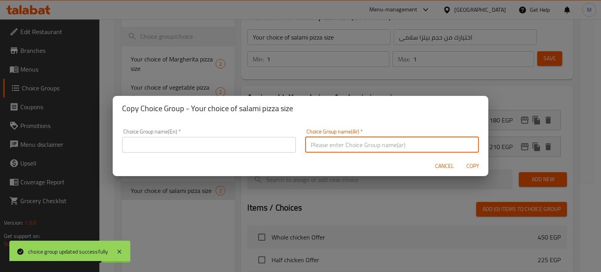
paste input "اختيارك من حجم بيتزا سلامى"
click at [316, 145] on input "اختيارك من حجم بيتزا سلامى" at bounding box center [392, 145] width 174 height 16
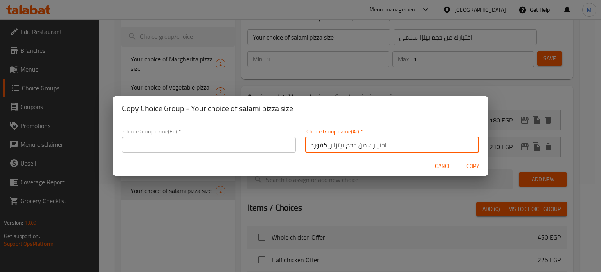
click at [315, 145] on input "اختيارك من حجم بيتزا ريكفورد" at bounding box center [392, 145] width 174 height 16
type input "اختيارك من حجم بيتزا ريكفورد"
click at [239, 142] on input "text" at bounding box center [209, 145] width 174 height 16
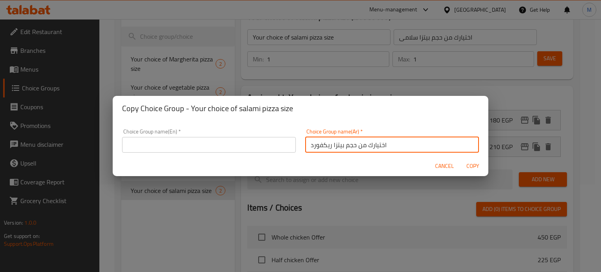
paste input "Your choice of Roquefort pizza size"
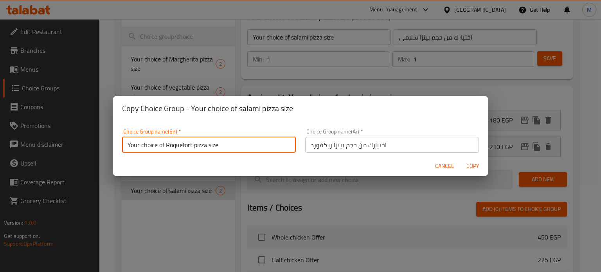
type input "Your choice of Roquefort pizza size"
click at [472, 167] on span "Copy" at bounding box center [472, 166] width 19 height 10
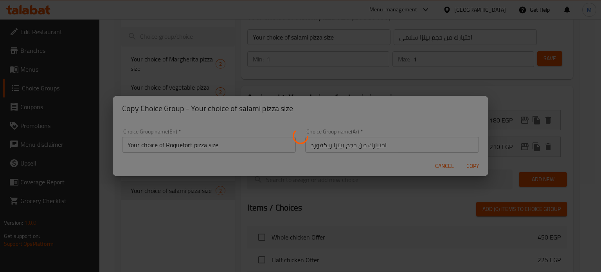
type input "Your choice of Roquefort pizza size"
type input "اختيارك من حجم بيتزا ريكفورد"
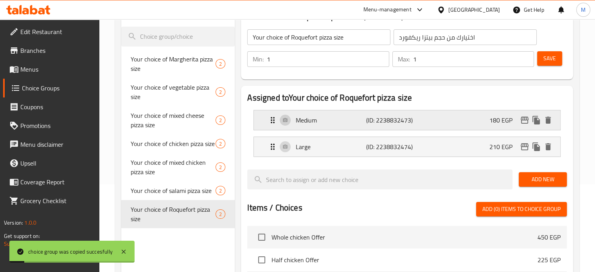
click at [523, 120] on icon "edit" at bounding box center [525, 120] width 8 height 7
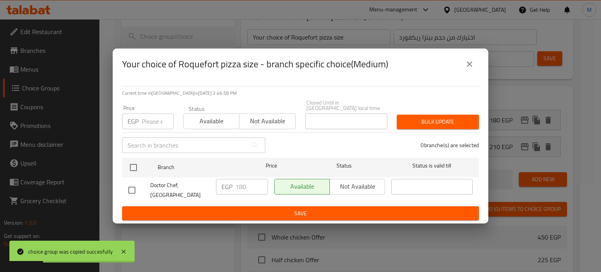
click at [159, 118] on input "number" at bounding box center [158, 121] width 32 height 16
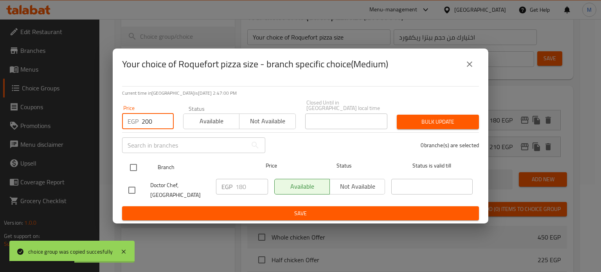
type input "200"
click at [131, 167] on input "checkbox" at bounding box center [133, 167] width 16 height 16
checkbox input "true"
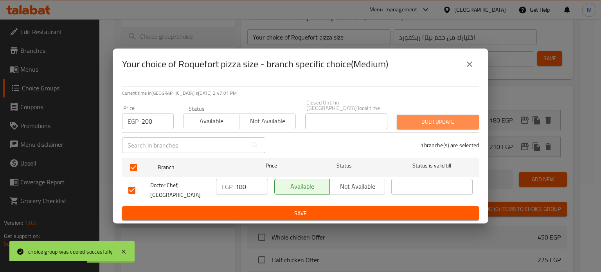
click at [421, 117] on span "Bulk update" at bounding box center [438, 122] width 70 height 10
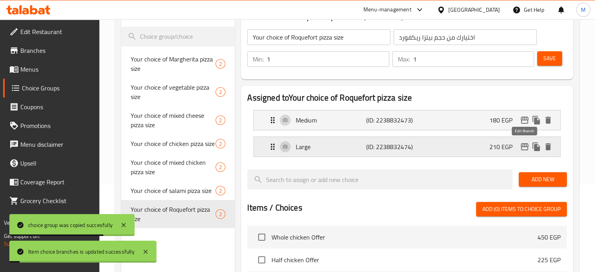
click at [524, 147] on icon "edit" at bounding box center [524, 146] width 9 height 9
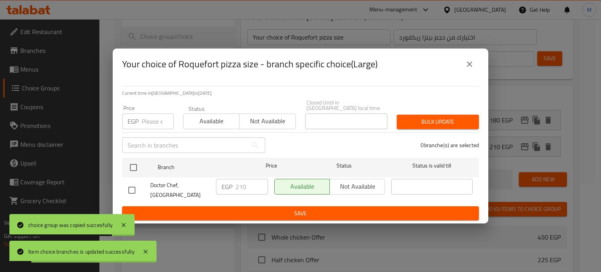
click at [143, 113] on input "number" at bounding box center [158, 121] width 32 height 16
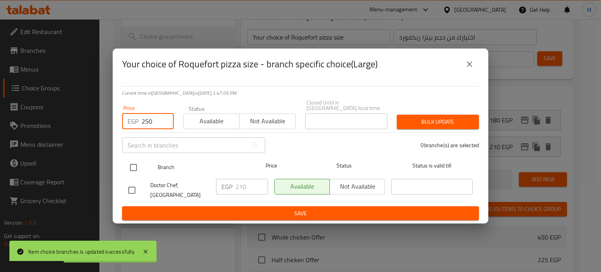
type input "250"
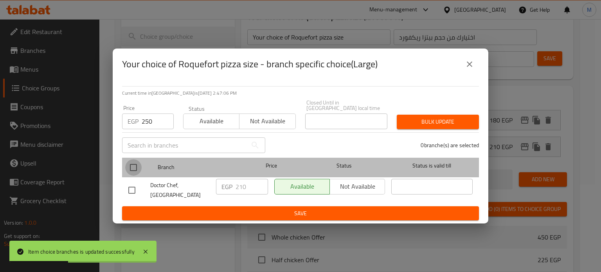
click at [137, 165] on input "checkbox" at bounding box center [133, 167] width 16 height 16
checkbox input "true"
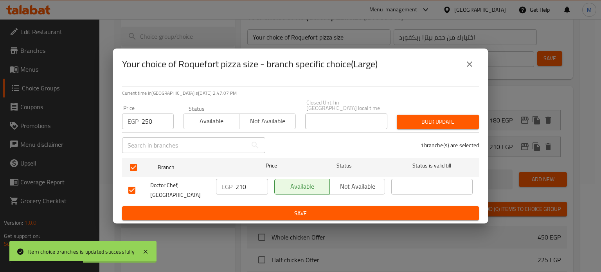
click at [427, 120] on span "Bulk update" at bounding box center [438, 122] width 70 height 10
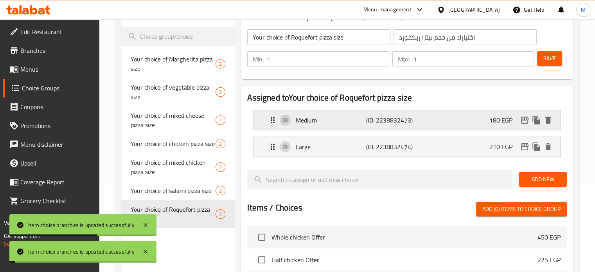
click at [480, 116] on div "Medium (ID: 2238832473) 180 EGP" at bounding box center [409, 120] width 283 height 20
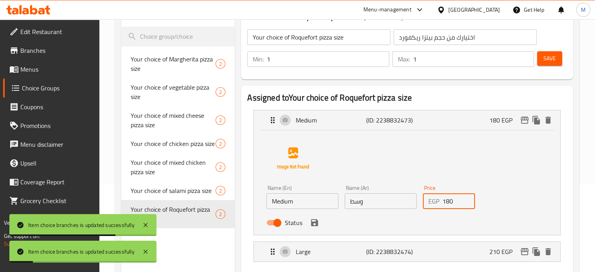
drag, startPoint x: 452, startPoint y: 200, endPoint x: 418, endPoint y: 194, distance: 35.3
click at [424, 197] on div "EGP 180 Price" at bounding box center [449, 201] width 52 height 16
click at [317, 223] on icon "save" at bounding box center [314, 222] width 7 height 7
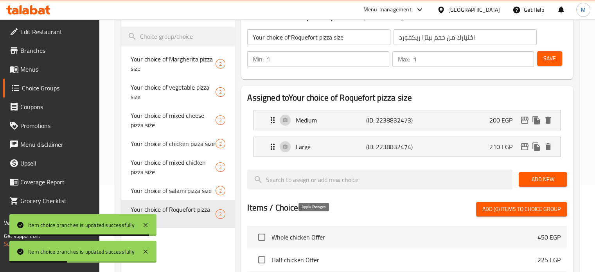
type input "200"
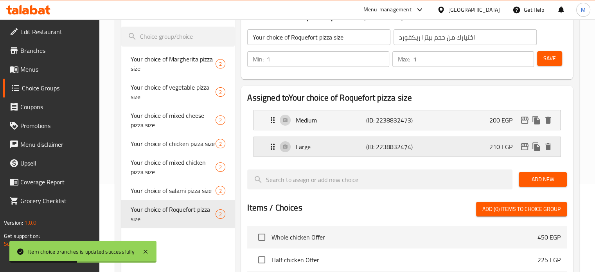
click at [505, 148] on p "210 EGP" at bounding box center [503, 146] width 29 height 9
click at [477, 145] on div "Large (ID: 2238832474) 210 EGP" at bounding box center [409, 147] width 283 height 20
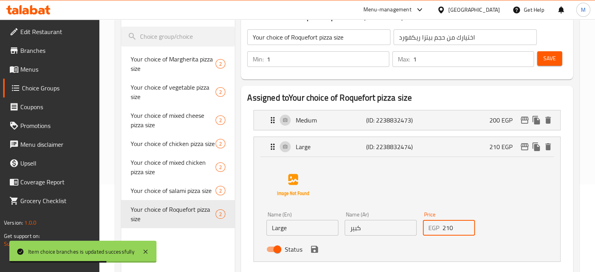
drag, startPoint x: 457, startPoint y: 225, endPoint x: 416, endPoint y: 222, distance: 40.5
click at [422, 226] on div "Price EGP 210 Price" at bounding box center [449, 224] width 59 height 30
click at [316, 250] on icon "save" at bounding box center [314, 249] width 7 height 7
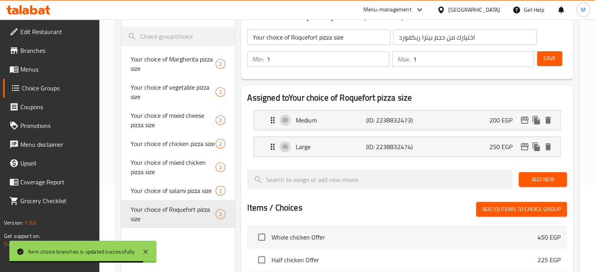
type input "250"
click at [551, 58] on span "Save" at bounding box center [549, 59] width 13 height 10
click at [525, 122] on icon "edit" at bounding box center [524, 119] width 9 height 9
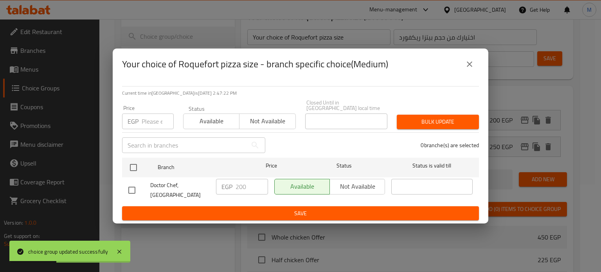
click at [470, 65] on icon "close" at bounding box center [469, 63] width 9 height 9
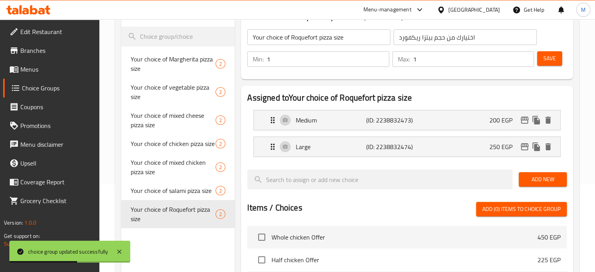
click at [549, 59] on span "Save" at bounding box center [549, 59] width 13 height 10
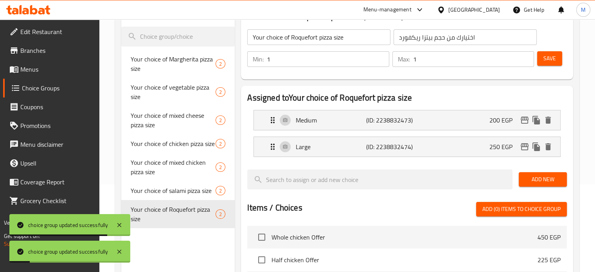
click at [478, 42] on input "اختيارك من حجم بيتزا ريكفورد" at bounding box center [465, 37] width 143 height 16
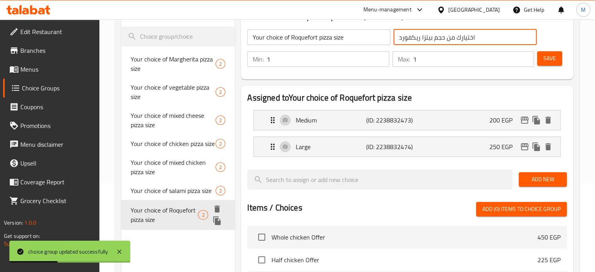
click at [214, 221] on icon "duplicate" at bounding box center [216, 220] width 9 height 9
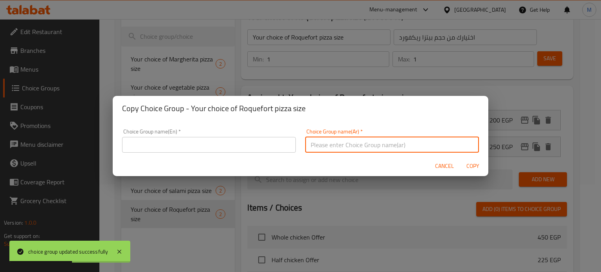
click at [406, 148] on input "text" at bounding box center [392, 145] width 174 height 16
paste input "اختيارك من حجم بيتزا ريكفورد"
click at [310, 140] on input "اختيارك من حجم بيتزا ريكفورد" at bounding box center [392, 145] width 174 height 16
click at [313, 142] on input "اختيارك من حجم بيتزا ريكفورد" at bounding box center [392, 145] width 174 height 16
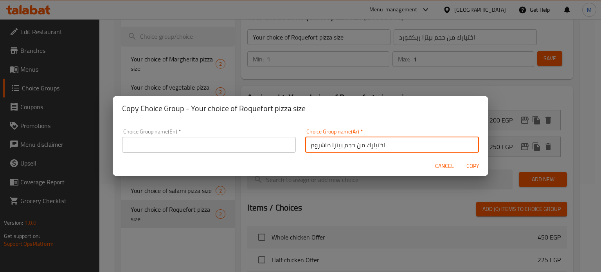
click at [313, 142] on input "اختيارك من حجم بيتزا ماشروم" at bounding box center [392, 145] width 174 height 16
type input "اختيارك من حجم بيتزا ماشروم"
click at [243, 146] on input "text" at bounding box center [209, 145] width 174 height 16
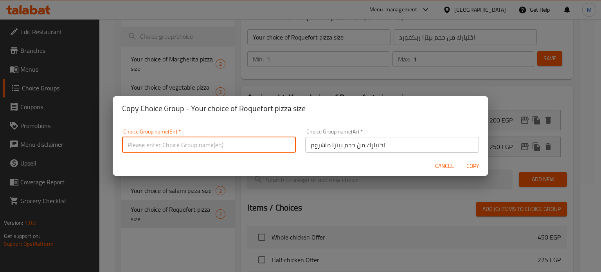
paste input "Your choice of mushroom pizza size"
type input "Your choice of mushroom pizza size"
click at [322, 144] on input "اختيارك من حجم بيتزا ماشروم" at bounding box center [392, 145] width 174 height 16
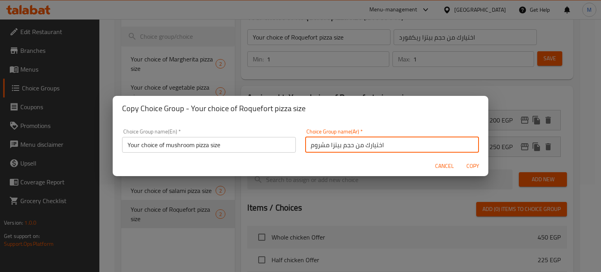
type input "اختيارك من حجم بيتزا مشروم"
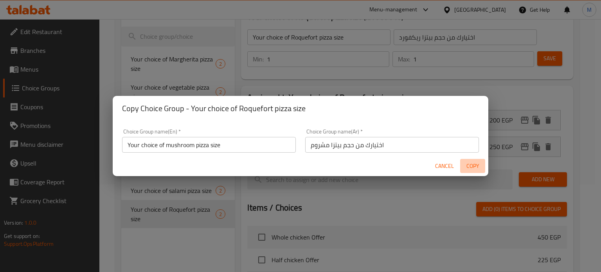
click at [472, 166] on span "Copy" at bounding box center [472, 166] width 19 height 10
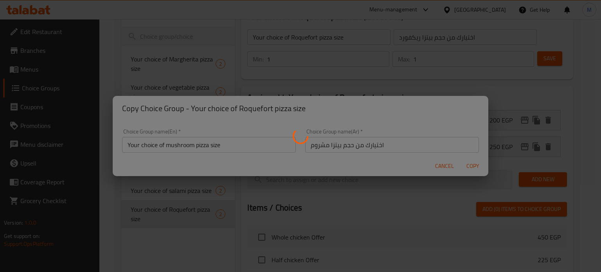
type input "Your choice of mushroom pizza size"
type input "اختيارك من حجم بيتزا مشروم"
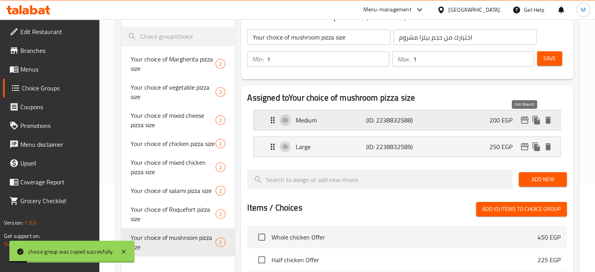
click at [526, 116] on icon "edit" at bounding box center [524, 119] width 9 height 9
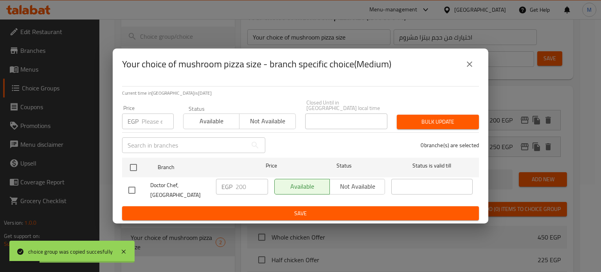
click at [151, 123] on input "number" at bounding box center [158, 121] width 32 height 16
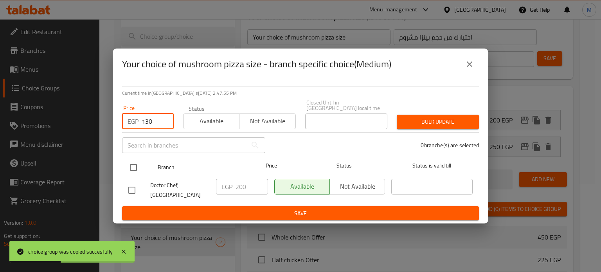
type input "130"
click at [139, 162] on input "checkbox" at bounding box center [133, 167] width 16 height 16
checkbox input "true"
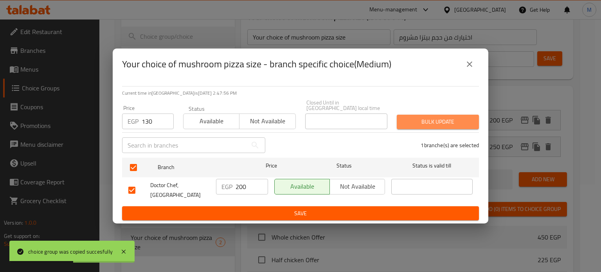
click at [457, 117] on span "Bulk update" at bounding box center [438, 122] width 70 height 10
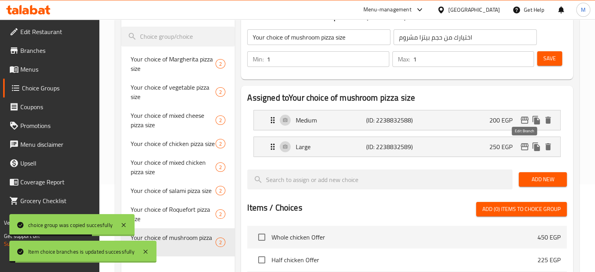
click at [526, 149] on icon "edit" at bounding box center [525, 146] width 8 height 7
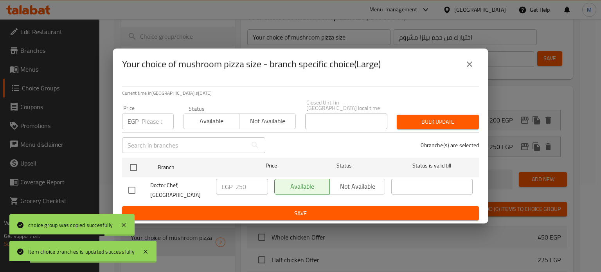
click at [153, 120] on input "number" at bounding box center [158, 121] width 32 height 16
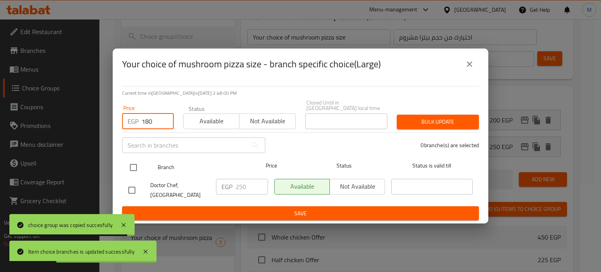
type input "180"
click at [135, 165] on input "checkbox" at bounding box center [133, 167] width 16 height 16
checkbox input "true"
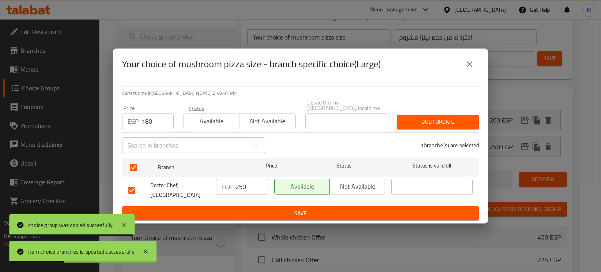
click at [439, 120] on span "Bulk update" at bounding box center [438, 122] width 70 height 10
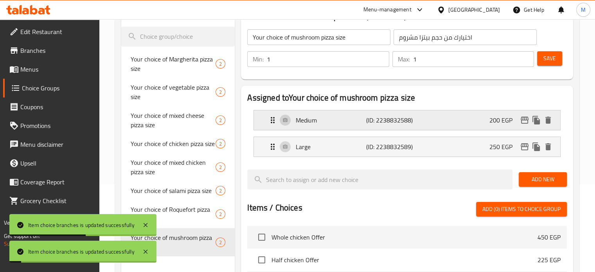
click at [476, 120] on div "Medium (ID: 2238832588) 200 EGP" at bounding box center [409, 120] width 283 height 20
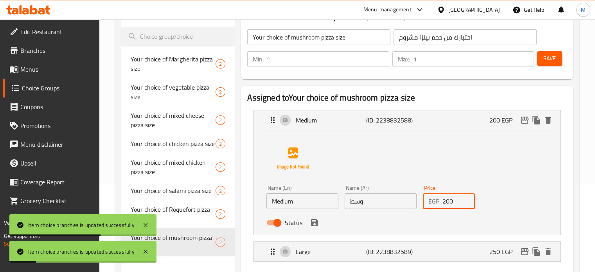
drag, startPoint x: 451, startPoint y: 201, endPoint x: 409, endPoint y: 198, distance: 42.7
click at [417, 203] on div "Name (En) Medium Name (En) Name (Ar) وسط Name (Ar) Price EGP 200 Price Status" at bounding box center [380, 207] width 234 height 51
type input "130"
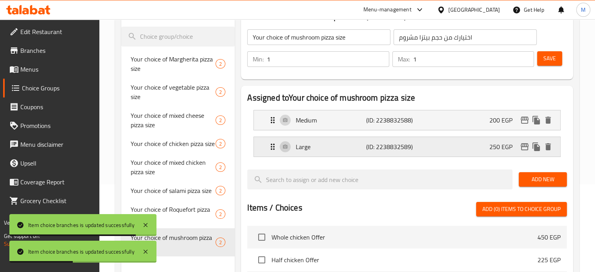
click at [502, 148] on p "250 EGP" at bounding box center [503, 146] width 29 height 9
click at [451, 144] on div "Large (ID: 2238832589) 250 EGP" at bounding box center [409, 147] width 283 height 20
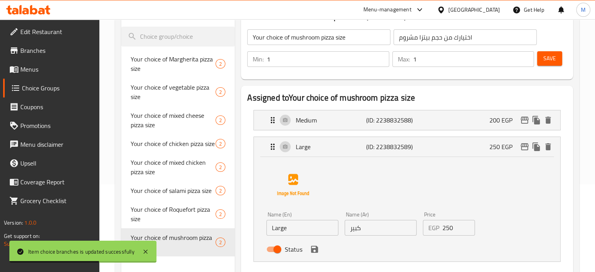
drag, startPoint x: 457, startPoint y: 228, endPoint x: 413, endPoint y: 228, distance: 43.8
click at [419, 230] on div "Name (En) Large Name (En) Name (Ar) كبير Name (Ar) Price EGP 250 Price Status" at bounding box center [380, 234] width 234 height 51
click at [318, 249] on icon "save" at bounding box center [314, 249] width 9 height 9
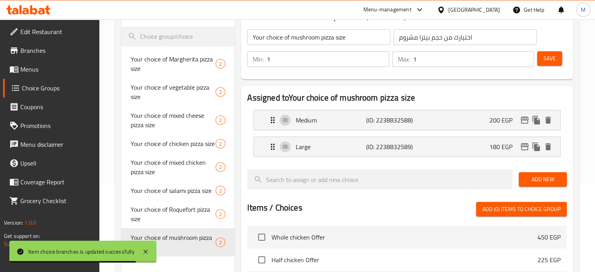
type input "180"
click at [566, 59] on div "Min: 1 ​ Max: 1 ​ Save" at bounding box center [406, 59] width 326 height 25
click at [552, 56] on span "Save" at bounding box center [549, 59] width 13 height 10
click at [490, 119] on p "200 EGP" at bounding box center [503, 119] width 29 height 9
click at [448, 115] on div "Medium (ID: 2238832588) 200 EGP" at bounding box center [409, 120] width 283 height 20
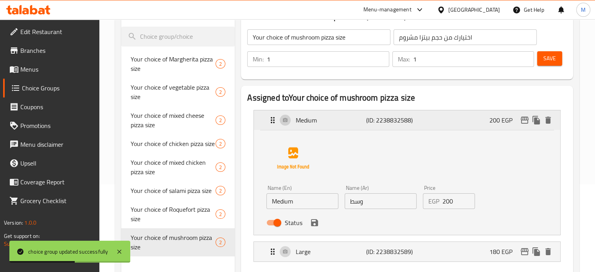
click at [525, 120] on icon "edit" at bounding box center [524, 119] width 9 height 9
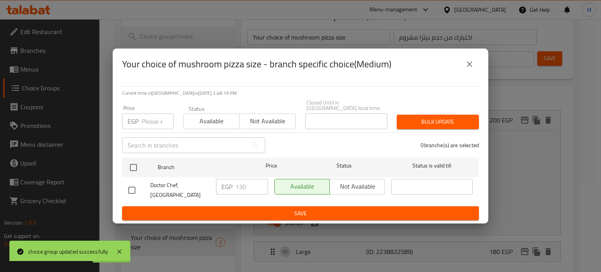
click at [471, 65] on icon "close" at bounding box center [469, 63] width 5 height 5
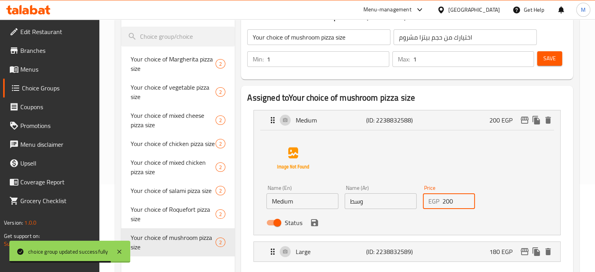
drag, startPoint x: 431, startPoint y: 205, endPoint x: 426, endPoint y: 205, distance: 5.1
click at [427, 205] on div "EGP 200 Price" at bounding box center [449, 201] width 52 height 16
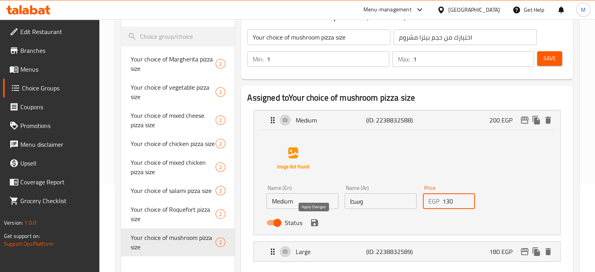
click at [315, 225] on icon "save" at bounding box center [314, 222] width 9 height 9
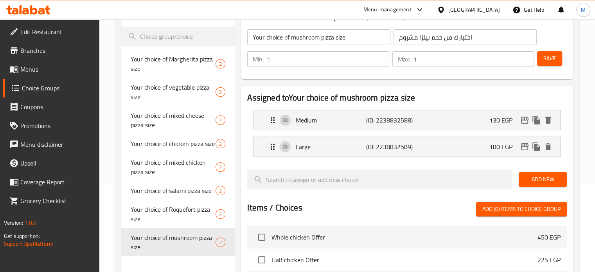
type input "130"
click at [552, 56] on span "Save" at bounding box center [549, 59] width 13 height 10
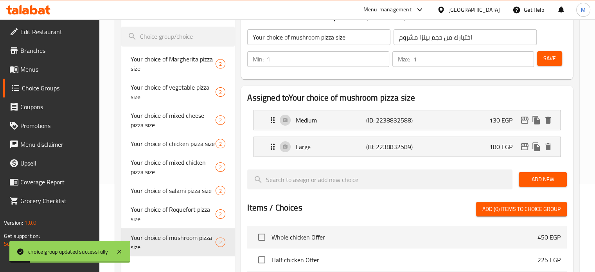
click at [429, 39] on input "اختيارك من حجم بيتزا مشروم" at bounding box center [465, 37] width 143 height 16
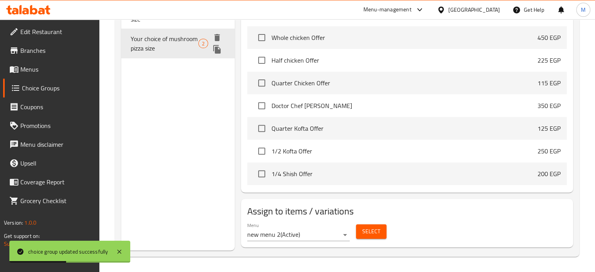
click at [216, 48] on icon "duplicate" at bounding box center [216, 49] width 7 height 9
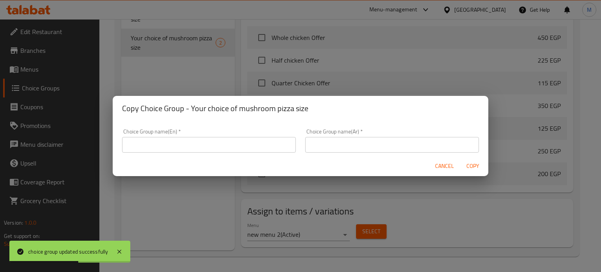
click at [343, 139] on input "text" at bounding box center [392, 145] width 174 height 16
paste input "اختيارك من حجم بيتزا مشروم"
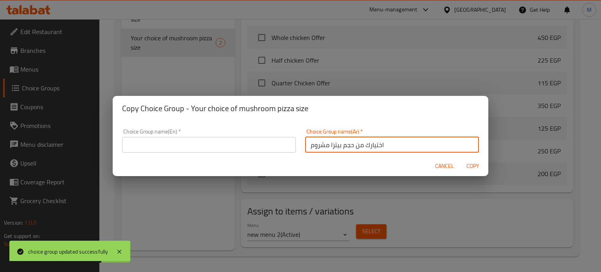
drag, startPoint x: 306, startPoint y: 140, endPoint x: 312, endPoint y: 142, distance: 6.0
click at [307, 140] on input "اختيارك من حجم بيتزا مشروم" at bounding box center [392, 145] width 174 height 16
click at [313, 142] on input "اختيارك من حجم بيتزا مشروم" at bounding box center [392, 145] width 174 height 16
click at [317, 147] on input "اختيارك من حجم بيتزا مشروم" at bounding box center [392, 145] width 174 height 16
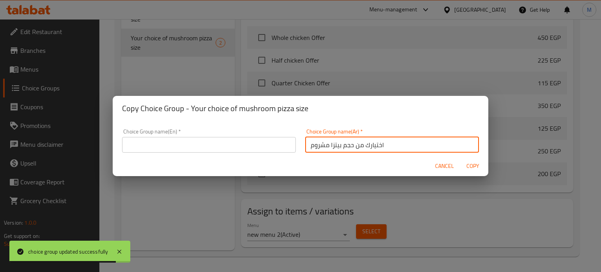
click at [317, 147] on input "اختيارك من حجم بيتزا مشروم" at bounding box center [392, 145] width 174 height 16
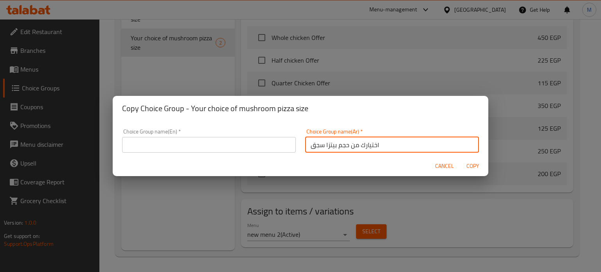
click at [318, 147] on input "اختيارك من حجم بيتزا سجق" at bounding box center [392, 145] width 174 height 16
type input "اختيارك من حجم بيتزا سجق"
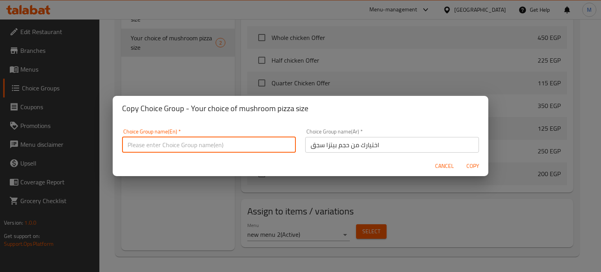
click at [247, 147] on input "text" at bounding box center [209, 145] width 174 height 16
paste input "Your choice of sausage pizza size"
type input "Your choice of sausage pizza size"
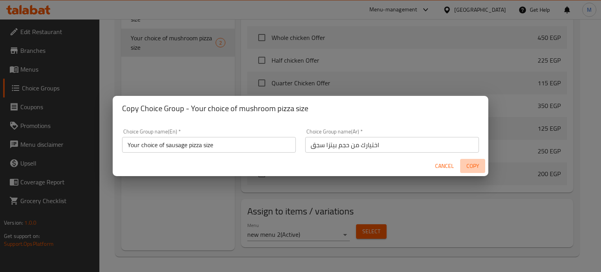
click at [469, 166] on span "Copy" at bounding box center [472, 166] width 19 height 10
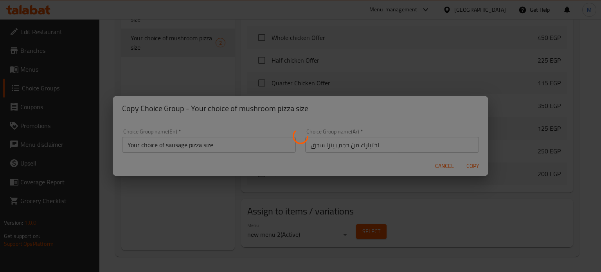
type input "Your choice of sausage pizza size"
type input "اختيارك من حجم بيتزا سجق"
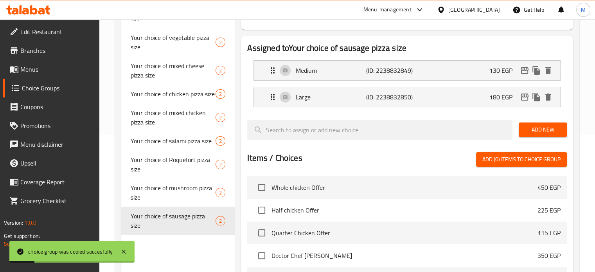
scroll to position [128, 0]
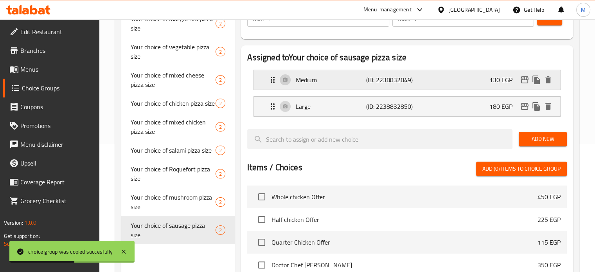
click at [524, 84] on icon "edit" at bounding box center [524, 79] width 9 height 9
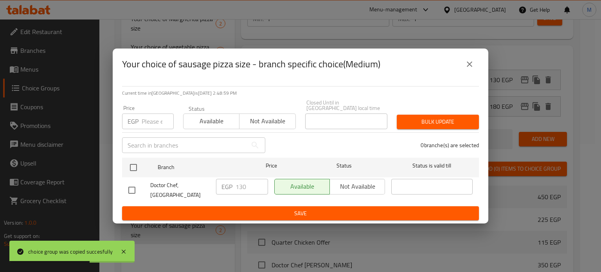
click at [151, 120] on input "number" at bounding box center [158, 121] width 32 height 16
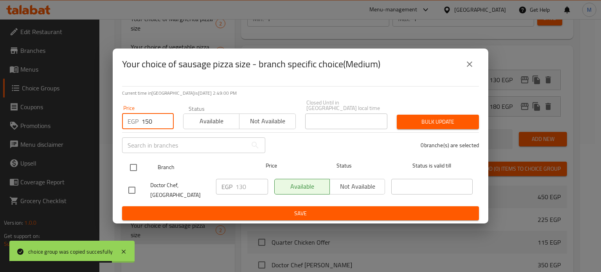
type input "150"
click at [135, 160] on input "checkbox" at bounding box center [133, 167] width 16 height 16
checkbox input "true"
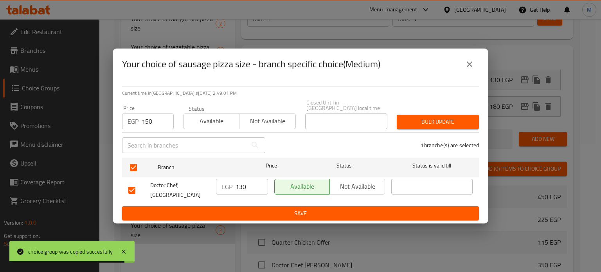
click at [426, 122] on span "Bulk update" at bounding box center [438, 122] width 70 height 10
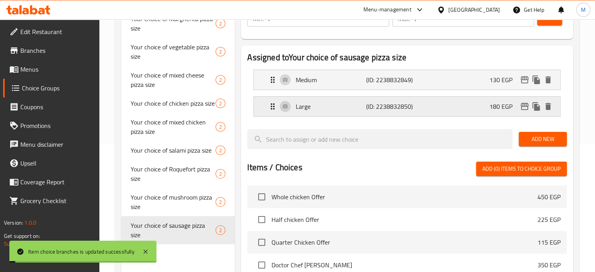
click at [525, 104] on icon "edit" at bounding box center [524, 106] width 9 height 9
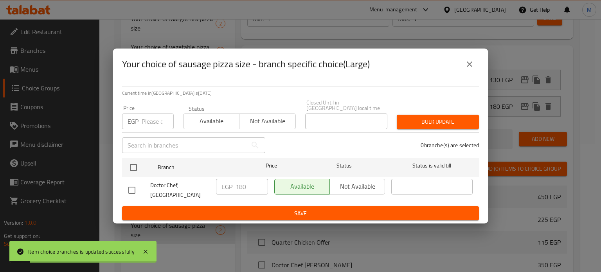
click at [154, 115] on input "number" at bounding box center [158, 121] width 32 height 16
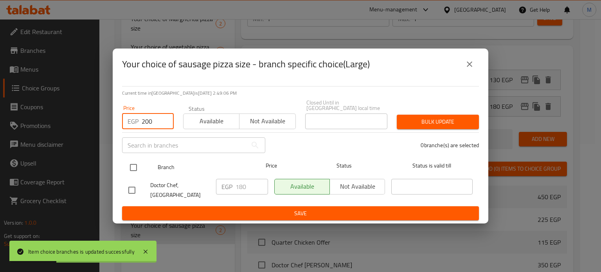
type input "200"
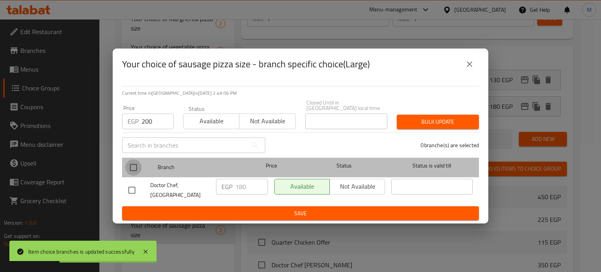
click at [138, 164] on input "checkbox" at bounding box center [133, 167] width 16 height 16
checkbox input "true"
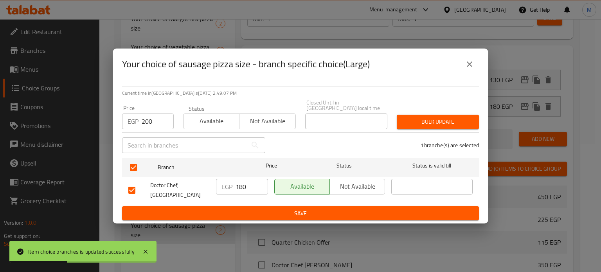
click at [436, 122] on span "Bulk update" at bounding box center [438, 122] width 70 height 10
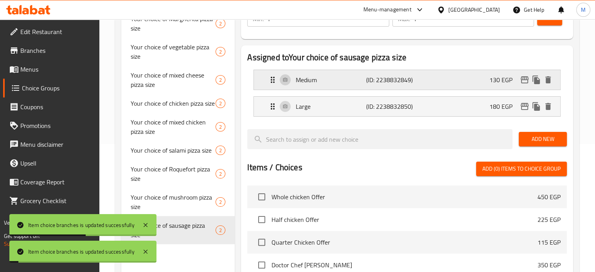
click at [483, 81] on div "Medium (ID: 2238832849) 130 EGP" at bounding box center [409, 80] width 283 height 20
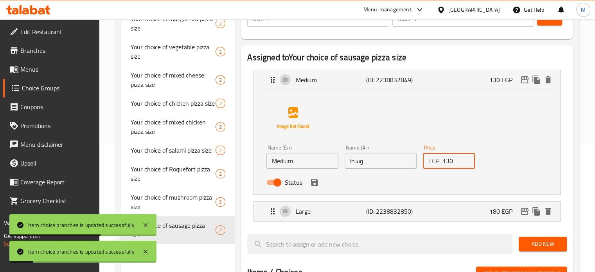
drag, startPoint x: 454, startPoint y: 159, endPoint x: 434, endPoint y: 163, distance: 20.3
click at [435, 163] on div "EGP 130 Price" at bounding box center [449, 161] width 52 height 16
click at [317, 184] on icon "save" at bounding box center [314, 182] width 7 height 7
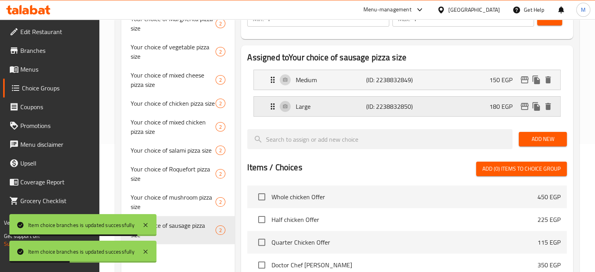
type input "150"
click at [492, 107] on p "180 EGP" at bounding box center [503, 106] width 29 height 9
click at [474, 98] on div "Large (ID: 2238832850) 180 EGP" at bounding box center [409, 107] width 283 height 20
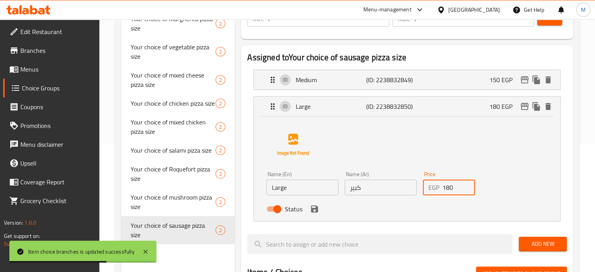
drag, startPoint x: 450, startPoint y: 183, endPoint x: 434, endPoint y: 186, distance: 16.7
click at [435, 186] on div "EGP 180 Price" at bounding box center [449, 188] width 52 height 16
click at [314, 208] on icon "save" at bounding box center [314, 208] width 7 height 7
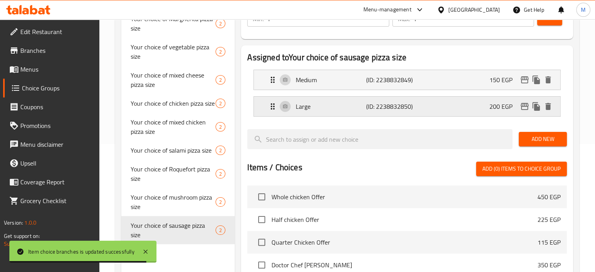
type input "200"
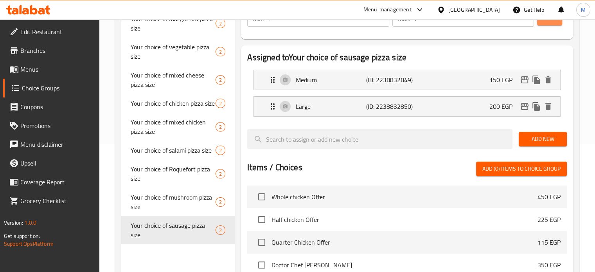
click at [548, 23] on span "Save" at bounding box center [549, 18] width 13 height 10
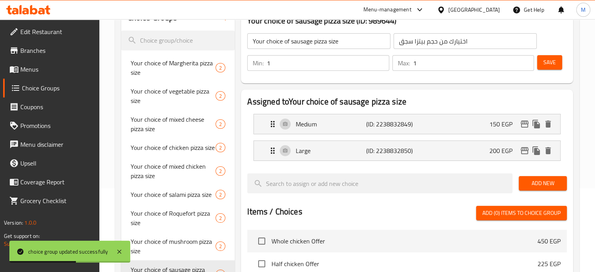
scroll to position [79, 0]
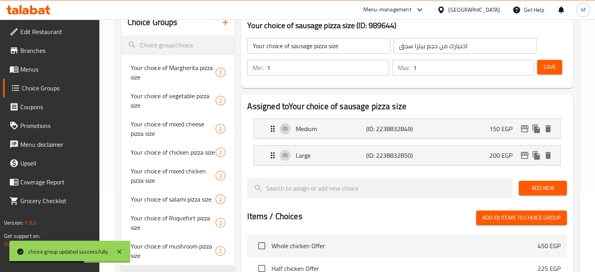
click at [448, 45] on input "اختيارك من حجم بيتزا سجق" at bounding box center [465, 46] width 143 height 16
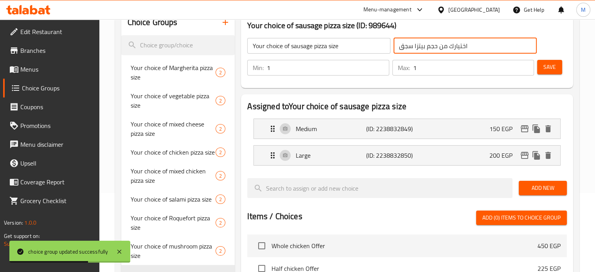
click at [448, 45] on input "اختيارك من حجم بيتزا سجق" at bounding box center [465, 46] width 143 height 16
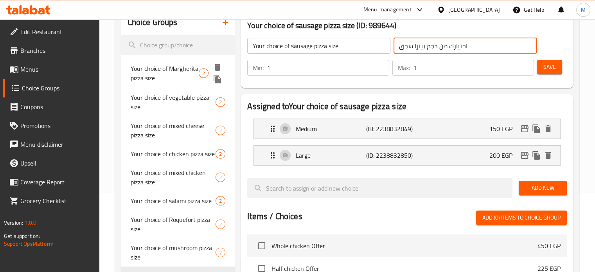
click at [218, 80] on icon "duplicate" at bounding box center [217, 79] width 7 height 9
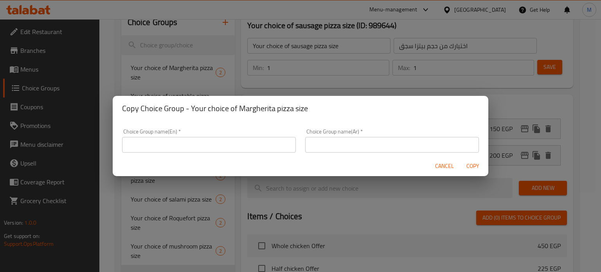
click at [352, 144] on input "text" at bounding box center [392, 145] width 174 height 16
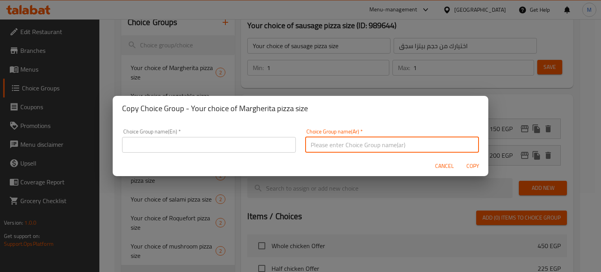
paste input "اختيارك من حجم بيتزا سجق"
click at [315, 144] on input "اختيارك من حجم بيتزا سجق" at bounding box center [392, 145] width 174 height 16
click at [317, 144] on input "اختيارك من حجم بيتزا سجق" at bounding box center [392, 145] width 174 height 16
click at [313, 147] on input "اختيارك من حجم بيتزا سجق" at bounding box center [392, 145] width 174 height 16
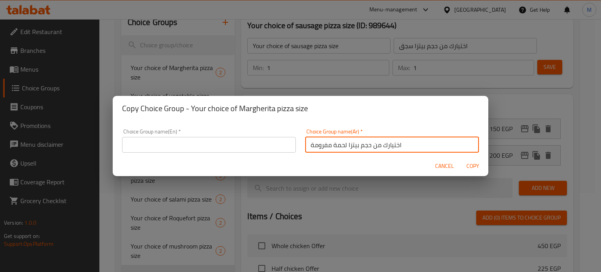
click at [313, 147] on input "اختيارك من حجم بيتزا لحمة مفرومة" at bounding box center [392, 145] width 174 height 16
type input "اختيارك من حجم بيتزا لحمة مفرومة"
click at [252, 144] on input "text" at bounding box center [209, 145] width 174 height 16
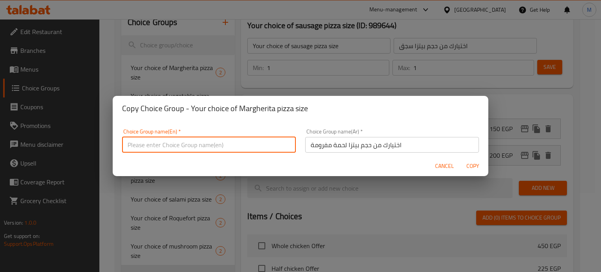
paste input "Your choice of ground beef pizza size"
drag, startPoint x: 166, startPoint y: 145, endPoint x: 197, endPoint y: 146, distance: 31.3
click at [197, 146] on input "Your choice of ground beef pizza size" at bounding box center [209, 145] width 174 height 16
paste input "minced meat"
type input "Your choice of minced meat pizza size"
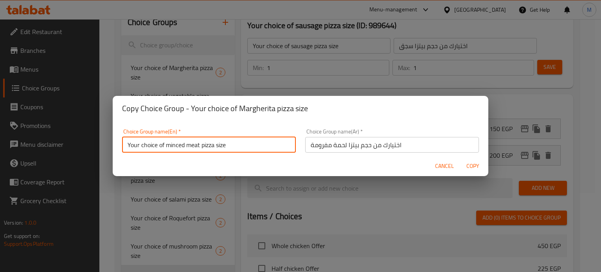
click at [468, 166] on span "Copy" at bounding box center [472, 166] width 19 height 10
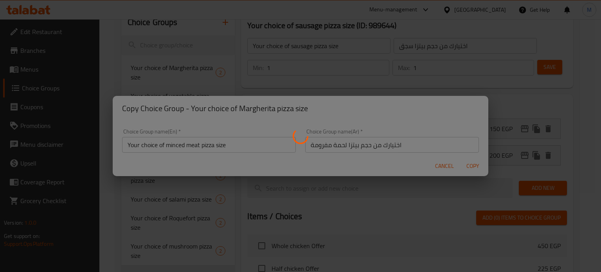
type input "Your choice of minced meat pizza size"
type input "اختيارك من حجم بيتزا لحمة مفرومة"
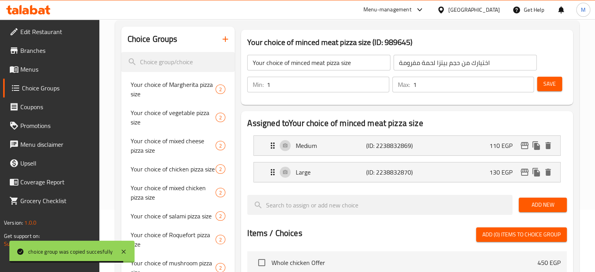
scroll to position [60, 0]
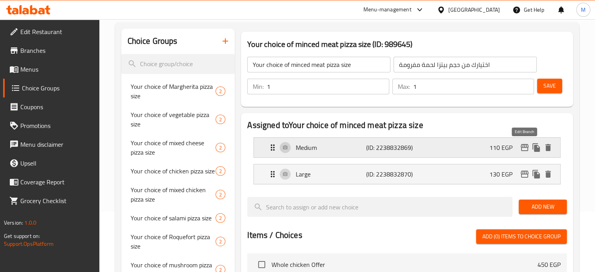
click at [523, 148] on icon "edit" at bounding box center [524, 147] width 9 height 9
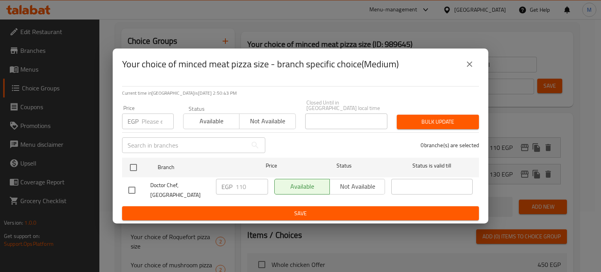
click at [153, 121] on input "number" at bounding box center [158, 121] width 32 height 16
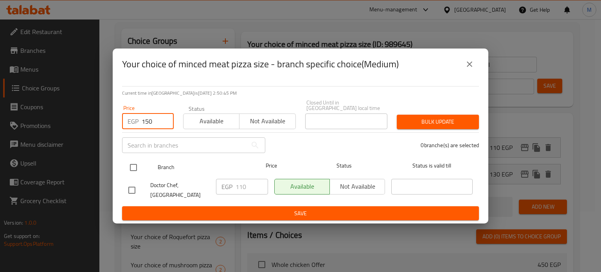
type input "150"
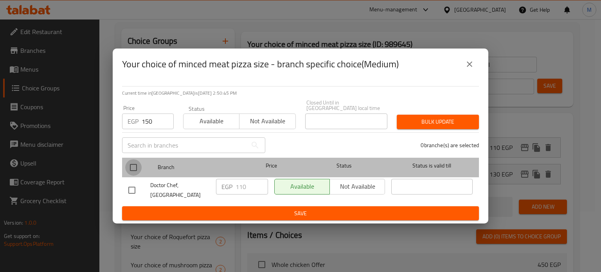
click at [135, 162] on input "checkbox" at bounding box center [133, 167] width 16 height 16
checkbox input "true"
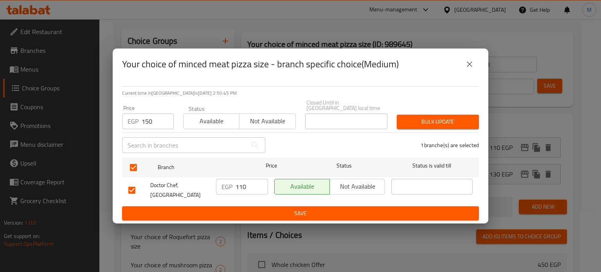
click at [451, 117] on span "Bulk update" at bounding box center [438, 122] width 70 height 10
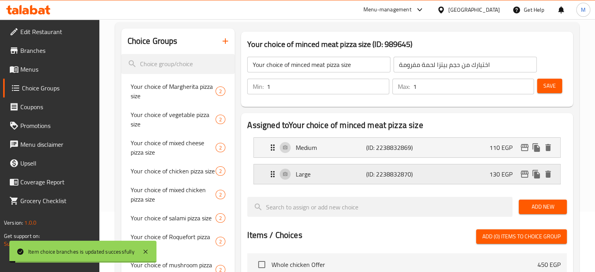
click at [523, 176] on icon "edit" at bounding box center [524, 173] width 9 height 9
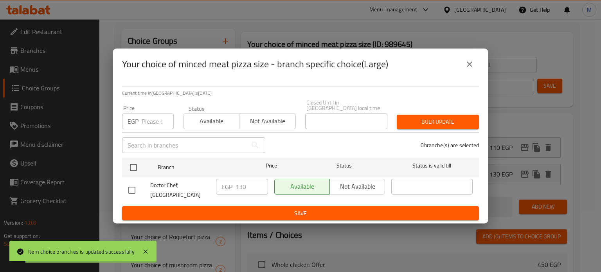
click at [148, 117] on input "number" at bounding box center [158, 121] width 32 height 16
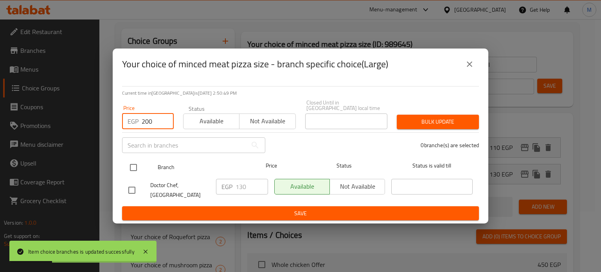
type input "200"
click at [137, 165] on input "checkbox" at bounding box center [133, 167] width 16 height 16
checkbox input "true"
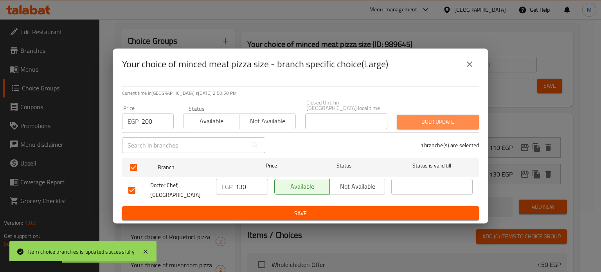
click at [421, 117] on span "Bulk update" at bounding box center [438, 122] width 70 height 10
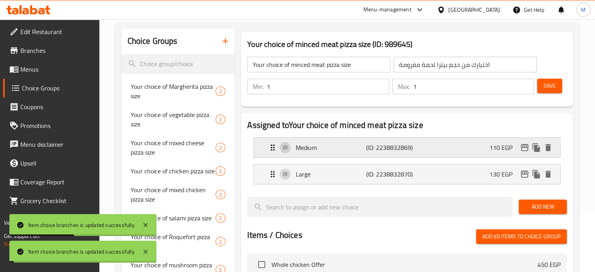
click at [470, 148] on div "Medium (ID: 2238832869) 110 EGP" at bounding box center [409, 148] width 283 height 20
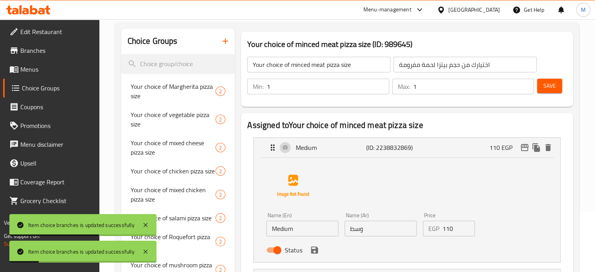
drag, startPoint x: 431, startPoint y: 235, endPoint x: 414, endPoint y: 231, distance: 18.0
click at [428, 235] on div "EGP 110 Price" at bounding box center [449, 229] width 52 height 16
click at [314, 252] on icon "save" at bounding box center [314, 249] width 9 height 9
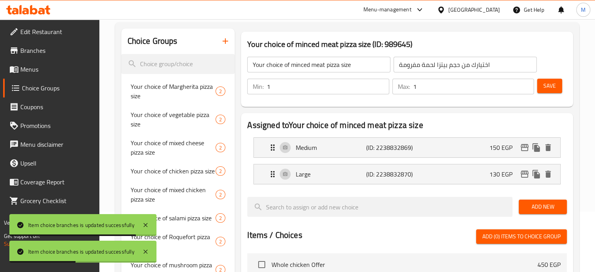
type input "150"
click at [469, 173] on div "Large (ID: 2238832870) 130 EGP" at bounding box center [409, 174] width 283 height 20
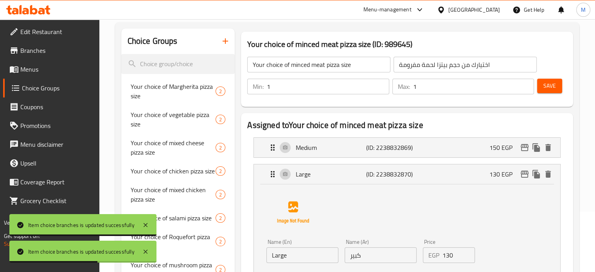
drag, startPoint x: 457, startPoint y: 253, endPoint x: 435, endPoint y: 256, distance: 22.1
click at [436, 256] on div "EGP 130 Price" at bounding box center [449, 255] width 52 height 16
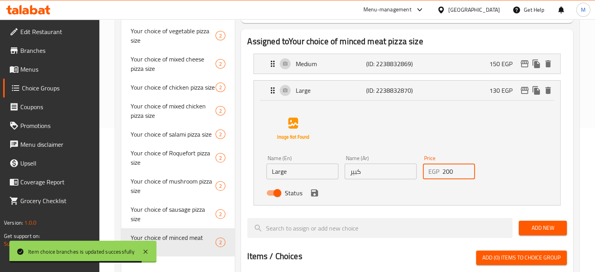
scroll to position [146, 0]
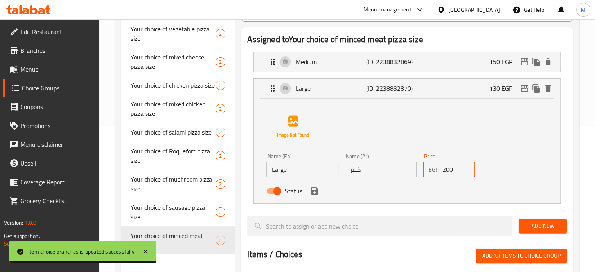
click at [312, 193] on icon "save" at bounding box center [314, 190] width 7 height 7
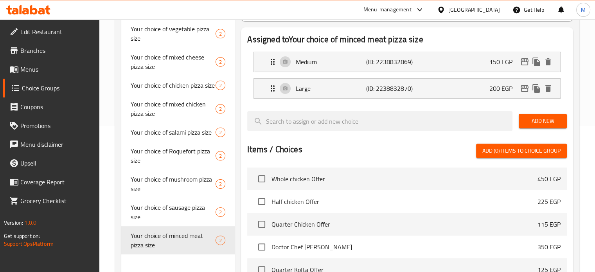
type input "200"
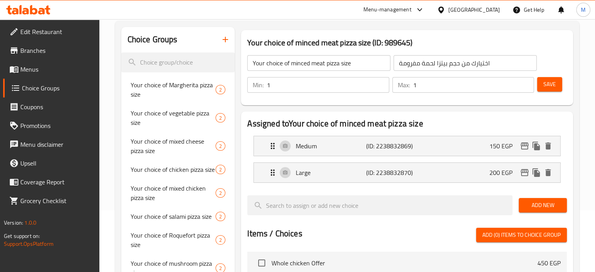
scroll to position [38, 0]
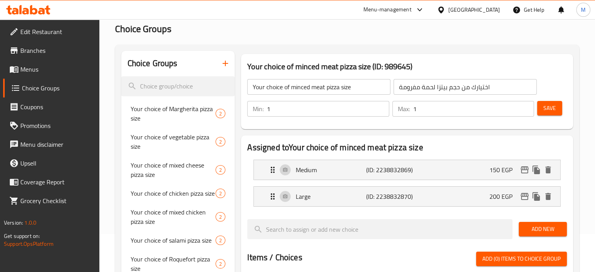
click at [554, 107] on span "Save" at bounding box center [549, 108] width 13 height 10
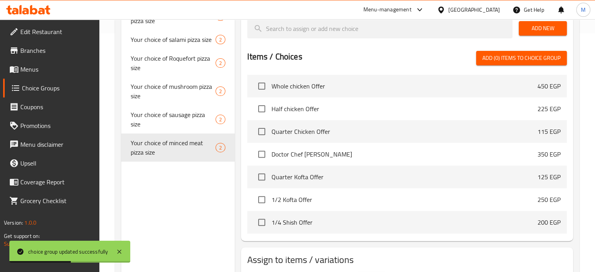
scroll to position [260, 0]
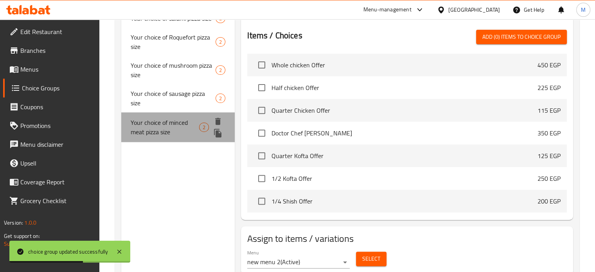
click at [146, 125] on span "Your choice of minced meat pizza size" at bounding box center [165, 127] width 69 height 19
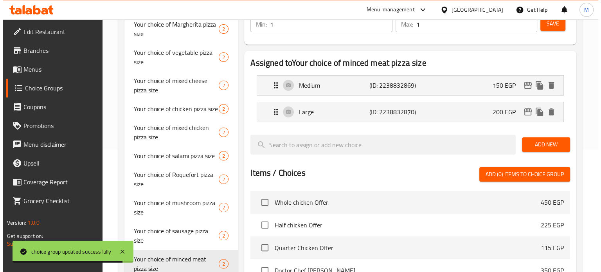
scroll to position [105, 0]
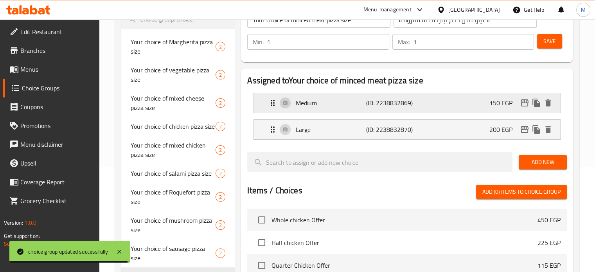
click at [525, 103] on icon "edit" at bounding box center [524, 102] width 9 height 9
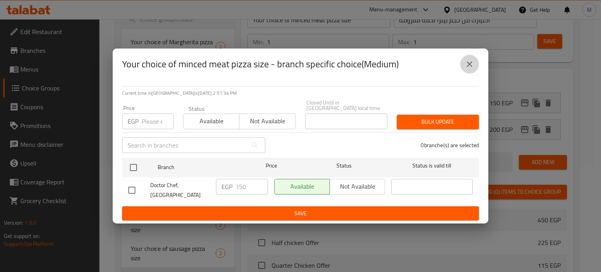
click at [473, 63] on icon "close" at bounding box center [469, 63] width 9 height 9
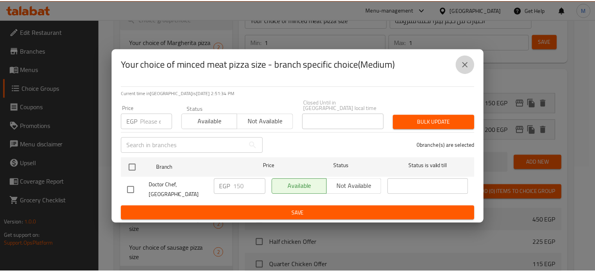
scroll to position [128, 0]
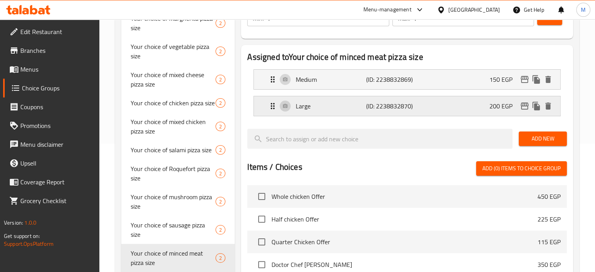
click at [524, 104] on icon "edit" at bounding box center [525, 106] width 8 height 7
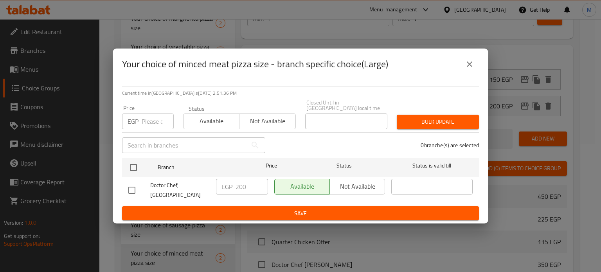
click at [474, 67] on icon "close" at bounding box center [469, 63] width 9 height 9
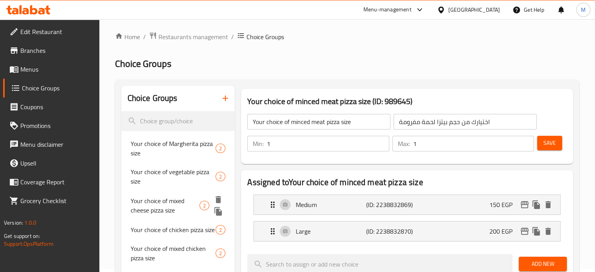
scroll to position [0, 0]
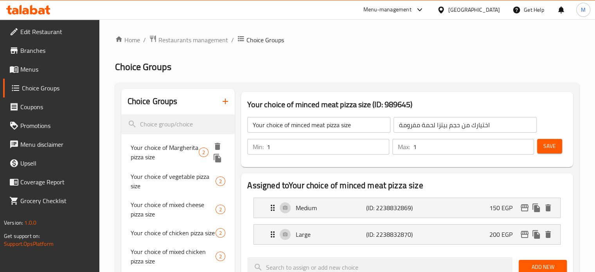
click at [216, 159] on icon "duplicate" at bounding box center [217, 158] width 7 height 9
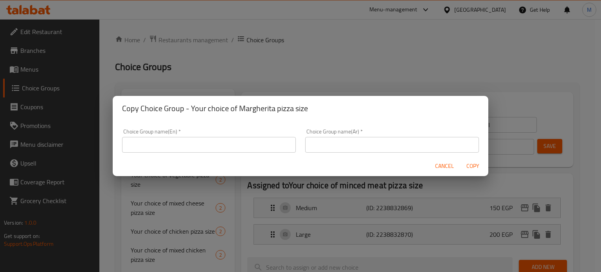
click at [446, 172] on button "Cancel" at bounding box center [444, 166] width 25 height 14
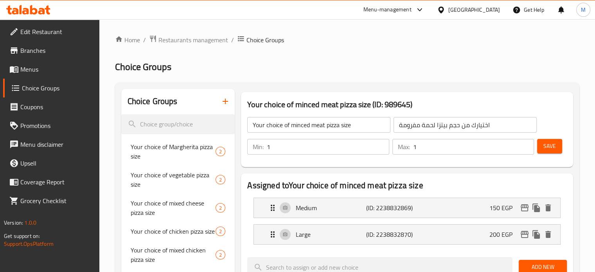
click at [446, 124] on input "اختيارك من حجم بيتزا لحمة مفرومة" at bounding box center [465, 125] width 143 height 16
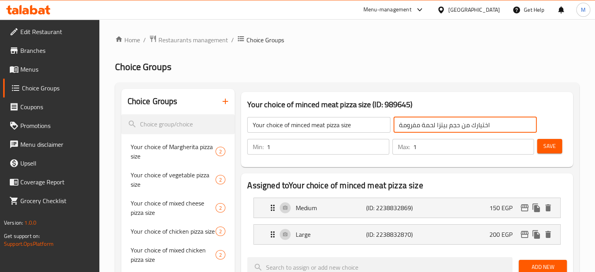
click at [446, 124] on input "اختيارك من حجم بيتزا لحمة مفرومة" at bounding box center [465, 125] width 143 height 16
click at [218, 160] on icon "duplicate" at bounding box center [217, 158] width 7 height 9
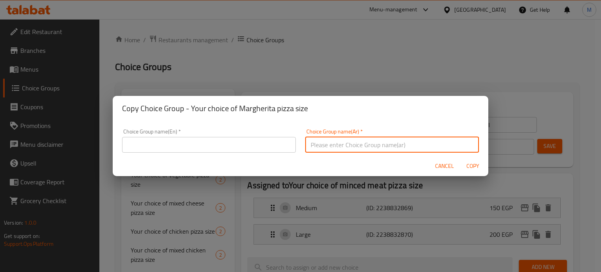
click at [357, 140] on input "text" at bounding box center [392, 145] width 174 height 16
paste input "اختيارك من حجم بيتزا لحمة مفرومة"
drag, startPoint x: 307, startPoint y: 144, endPoint x: 345, endPoint y: 147, distance: 37.7
click at [345, 147] on input "اختيارك من حجم بيتزا لحمة مفرومة" at bounding box center [392, 145] width 174 height 16
click at [353, 146] on input "اختيارك من حجم بيتزا مشكل لحوم" at bounding box center [392, 145] width 174 height 16
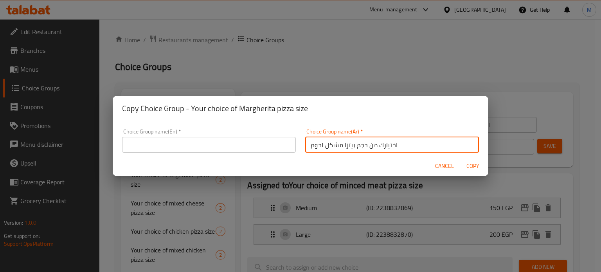
click at [353, 146] on input "اختيارك من حجم بيتزا مشكل لحوم" at bounding box center [392, 145] width 174 height 16
type input "اختيارك من حجم بيتزا مشكل لحوم"
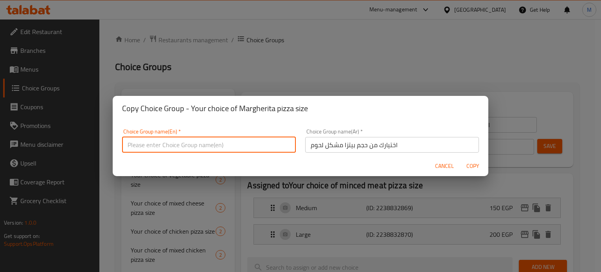
click at [246, 144] on input "text" at bounding box center [209, 145] width 174 height 16
paste input "Your choice of mixed meat pizza size"
type input "Your choice of mixed meat pizza size"
click at [474, 167] on span "Copy" at bounding box center [472, 166] width 19 height 10
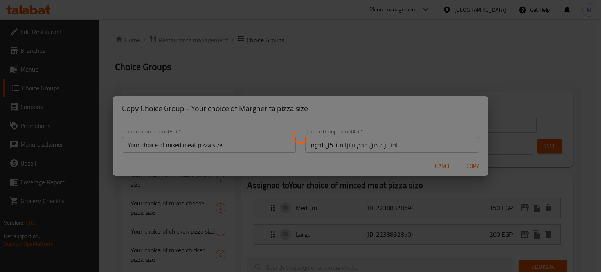
type input "Your choice of mixed meat pizza size"
type input "اختيارك من حجم بيتزا مشكل لحوم"
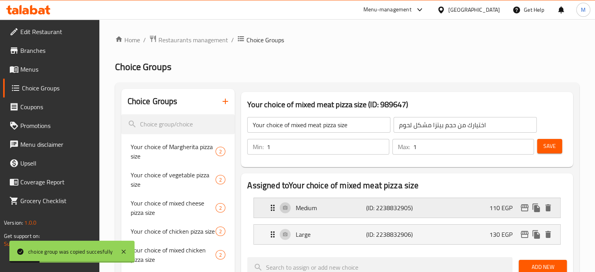
click at [523, 207] on icon "edit" at bounding box center [524, 207] width 9 height 9
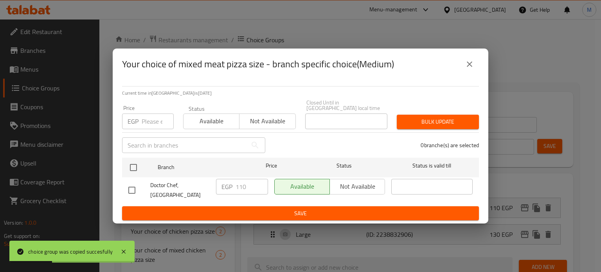
click at [157, 119] on input "number" at bounding box center [158, 121] width 32 height 16
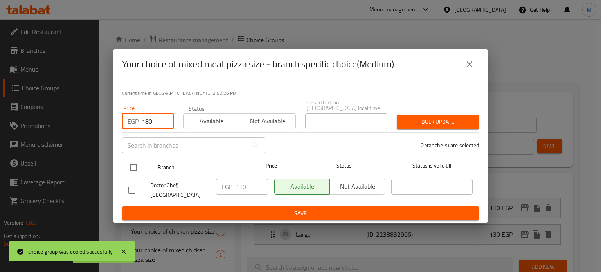
type input "180"
click at [137, 169] on input "checkbox" at bounding box center [133, 167] width 16 height 16
checkbox input "true"
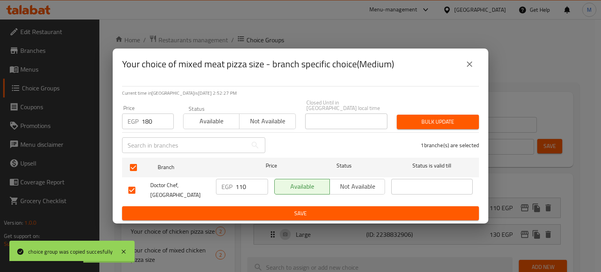
click at [412, 119] on span "Bulk update" at bounding box center [438, 122] width 70 height 10
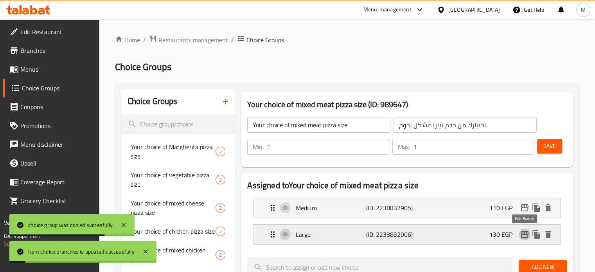
click at [524, 235] on icon "edit" at bounding box center [524, 234] width 9 height 9
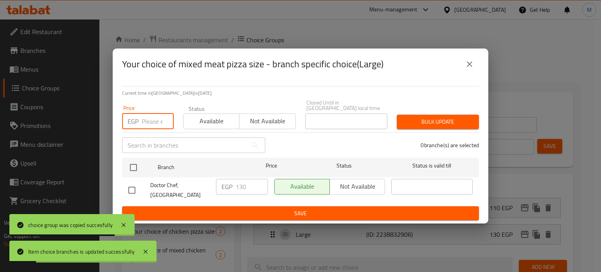
click at [157, 114] on input "number" at bounding box center [158, 121] width 32 height 16
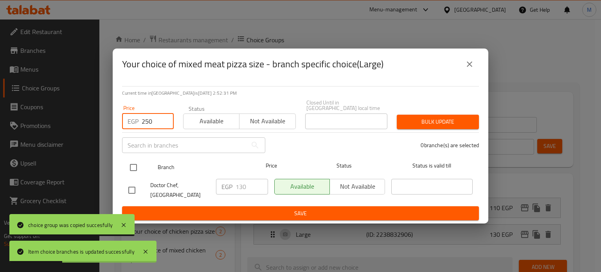
type input "250"
click at [135, 168] on input "checkbox" at bounding box center [133, 167] width 16 height 16
checkbox input "true"
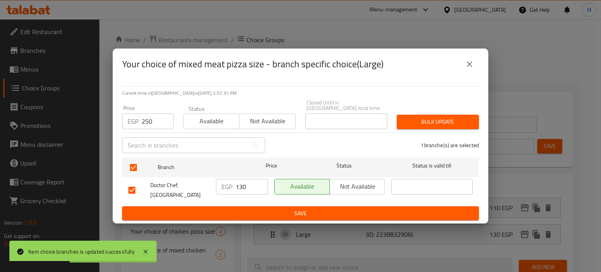
click at [454, 117] on span "Bulk update" at bounding box center [438, 122] width 70 height 10
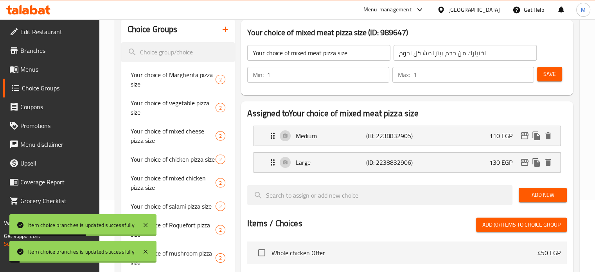
scroll to position [79, 0]
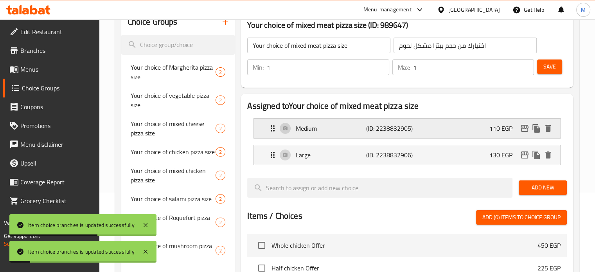
click at [450, 131] on div "Medium (ID: 2238832905) 110 EGP" at bounding box center [409, 129] width 283 height 20
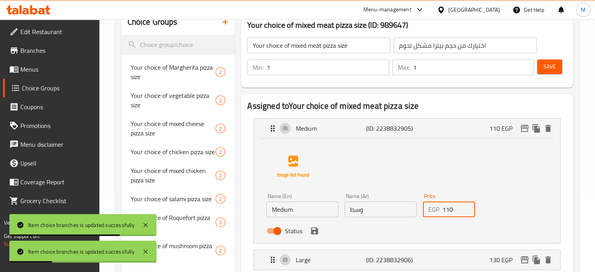
drag, startPoint x: 457, startPoint y: 209, endPoint x: 430, endPoint y: 209, distance: 26.2
click at [431, 209] on div "EGP 110 Price" at bounding box center [449, 210] width 52 height 16
click at [317, 231] on icon "save" at bounding box center [314, 230] width 7 height 7
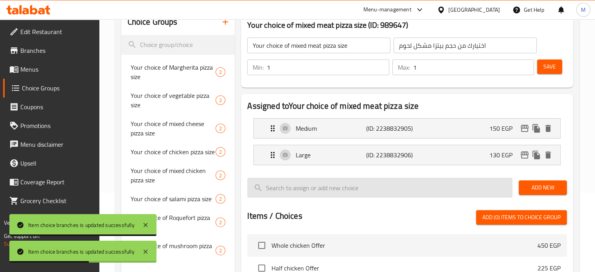
type input "150"
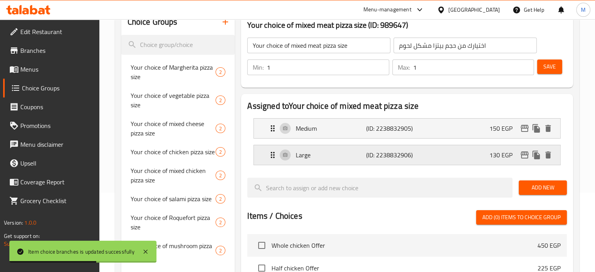
click at [495, 160] on div "130 EGP" at bounding box center [521, 155] width 65 height 12
click at [490, 158] on p "130 EGP" at bounding box center [503, 154] width 29 height 9
click at [474, 158] on div "Large (ID: 2238832906) 130 EGP" at bounding box center [409, 155] width 283 height 20
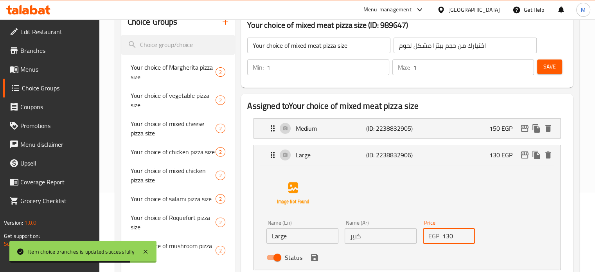
drag, startPoint x: 448, startPoint y: 239, endPoint x: 431, endPoint y: 237, distance: 17.0
click at [434, 239] on div "EGP 130 Price" at bounding box center [449, 236] width 52 height 16
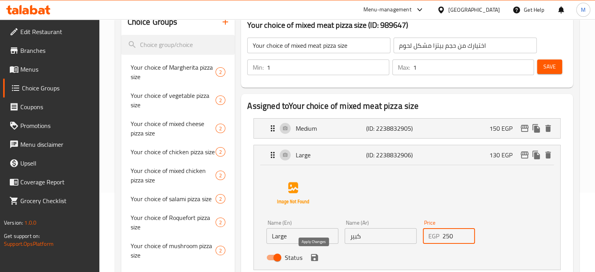
click at [315, 259] on icon "save" at bounding box center [314, 257] width 9 height 9
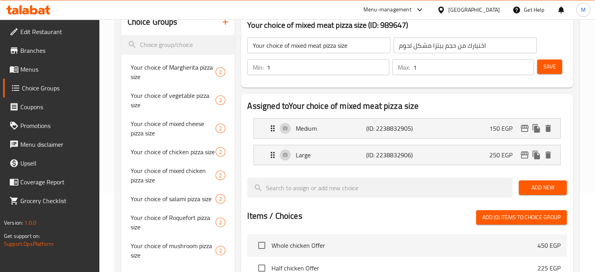
type input "250"
click at [491, 126] on p "150 EGP" at bounding box center [503, 128] width 29 height 9
click at [524, 129] on icon "edit" at bounding box center [524, 128] width 9 height 9
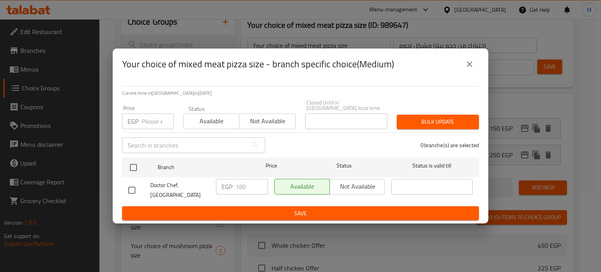
click at [468, 69] on icon "close" at bounding box center [469, 63] width 9 height 9
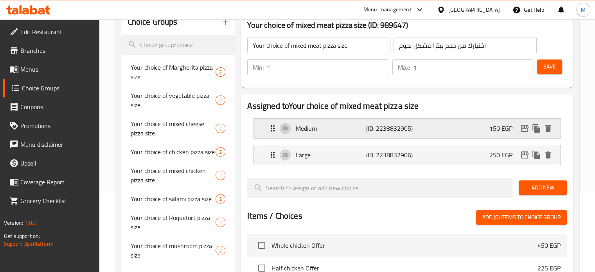
click at [472, 124] on div "Medium (ID: 2238832905) 150 EGP" at bounding box center [409, 129] width 283 height 20
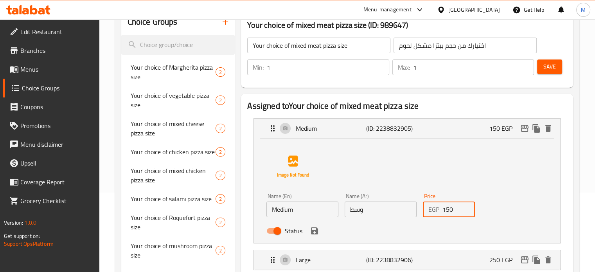
drag, startPoint x: 451, startPoint y: 209, endPoint x: 428, endPoint y: 209, distance: 23.5
click at [436, 212] on div "EGP 150 Price" at bounding box center [449, 210] width 52 height 16
click at [315, 232] on icon "save" at bounding box center [314, 230] width 9 height 9
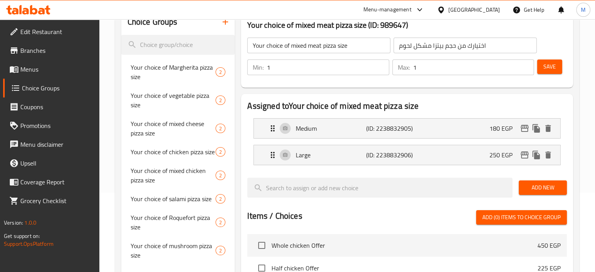
type input "180"
click at [551, 68] on span "Save" at bounding box center [549, 67] width 13 height 10
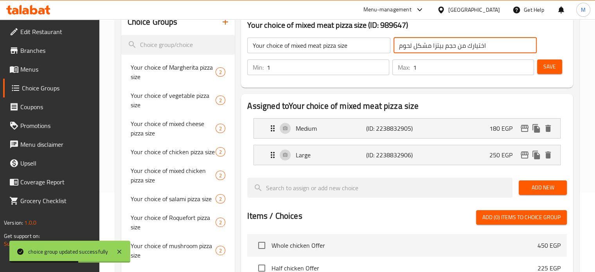
click at [447, 49] on input "اختيارك من حجم بيتزا مشكل لحوم" at bounding box center [465, 46] width 143 height 16
click at [216, 81] on icon "duplicate" at bounding box center [217, 78] width 7 height 9
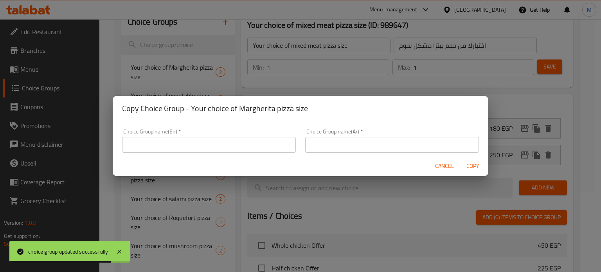
click at [396, 144] on input "text" at bounding box center [392, 145] width 174 height 16
paste input "اختيارك من حجم بيتزا مشكل لحوم"
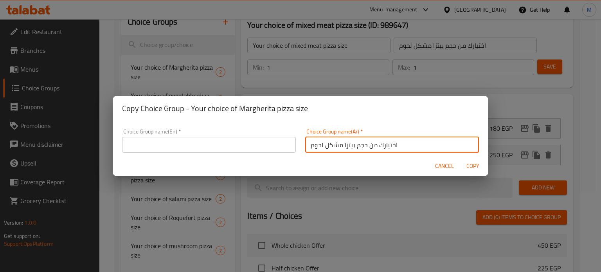
drag, startPoint x: 309, startPoint y: 146, endPoint x: 338, endPoint y: 148, distance: 29.1
click at [338, 148] on input "اختيارك من حجم بيتزا مشكل لحوم" at bounding box center [392, 145] width 174 height 16
click at [337, 149] on input "اختيارك من حجم بيتزا سى فود" at bounding box center [392, 145] width 174 height 16
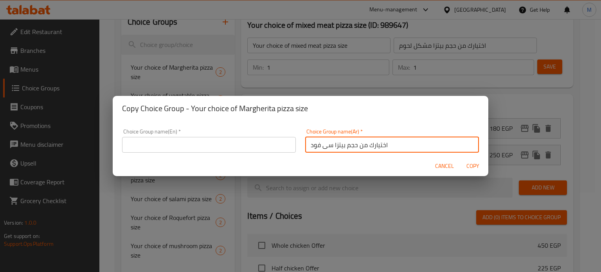
type input "اختيارك من حجم بيتزا سى فود"
click at [236, 144] on input "text" at bounding box center [209, 145] width 174 height 16
paste input "Your choice of seafood pizza size"
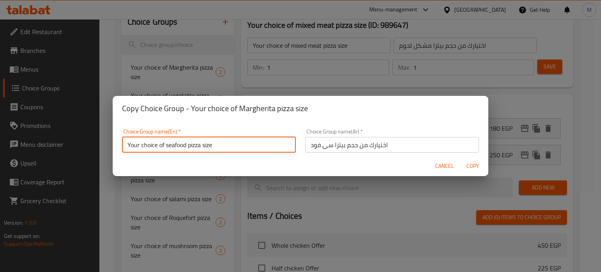
type input "Your choice of seafood pizza size"
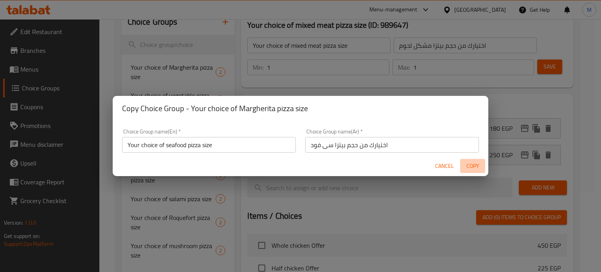
click at [473, 161] on span "Copy" at bounding box center [472, 166] width 19 height 10
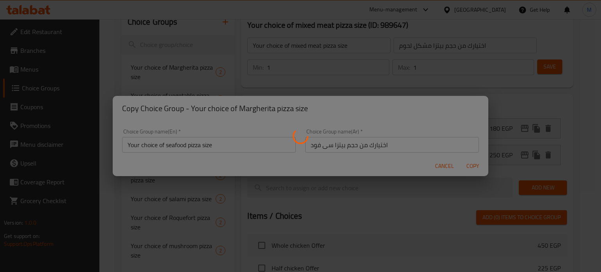
type input "Your choice of seafood pizza size"
type input "اختيارك من حجم بيتزا سى فود"
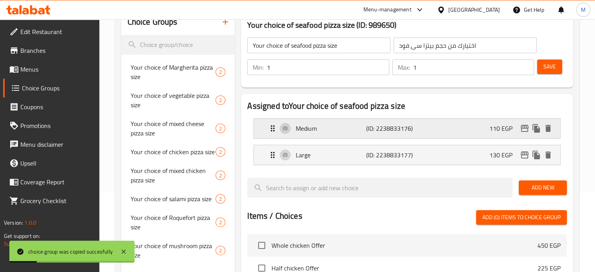
click at [526, 133] on icon "edit" at bounding box center [524, 128] width 9 height 9
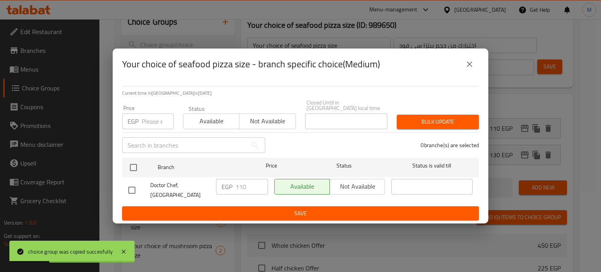
click at [154, 122] on input "number" at bounding box center [158, 121] width 32 height 16
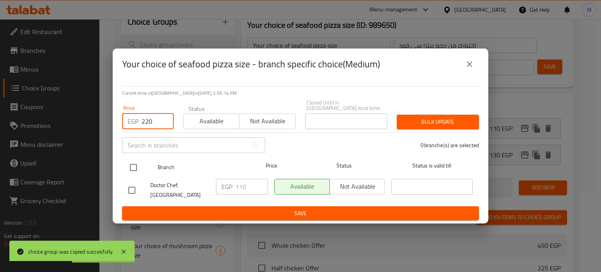
type input "220"
click at [135, 166] on input "checkbox" at bounding box center [133, 167] width 16 height 16
checkbox input "true"
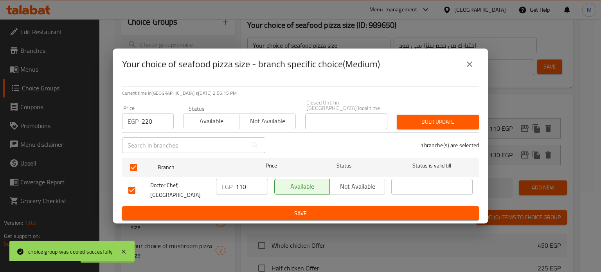
drag, startPoint x: 434, startPoint y: 119, endPoint x: 452, endPoint y: 124, distance: 18.9
click at [435, 119] on span "Bulk update" at bounding box center [438, 122] width 70 height 10
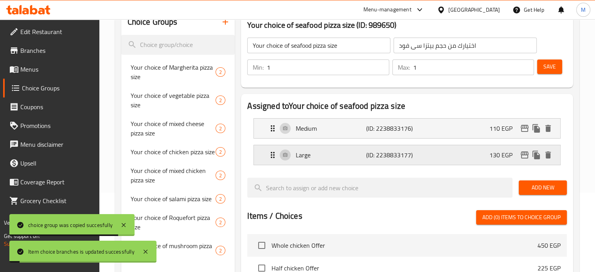
click at [523, 152] on icon "edit" at bounding box center [525, 154] width 8 height 7
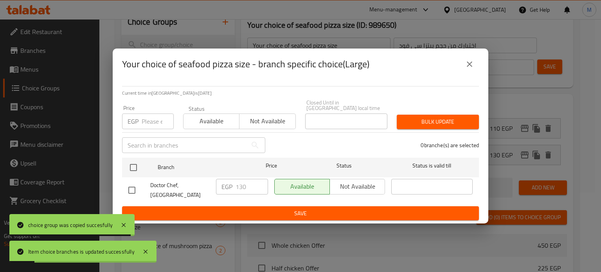
click at [160, 119] on input "number" at bounding box center [158, 121] width 32 height 16
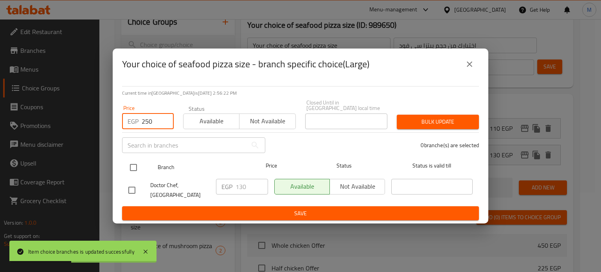
type input "250"
click at [136, 163] on input "checkbox" at bounding box center [133, 167] width 16 height 16
checkbox input "true"
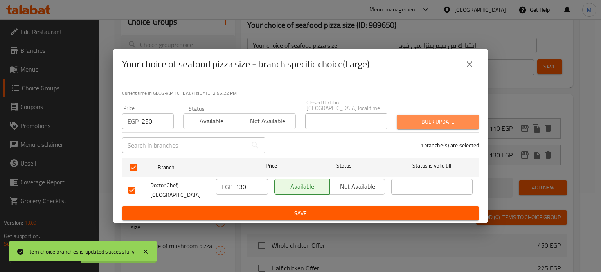
click at [448, 117] on span "Bulk update" at bounding box center [438, 122] width 70 height 10
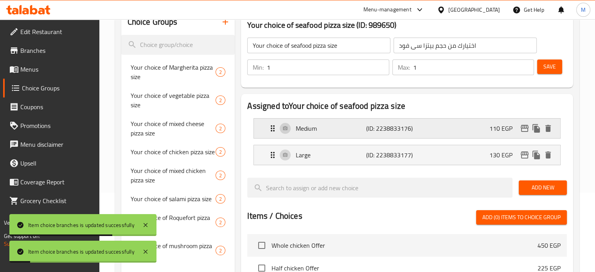
click at [523, 126] on icon "edit" at bounding box center [525, 128] width 8 height 7
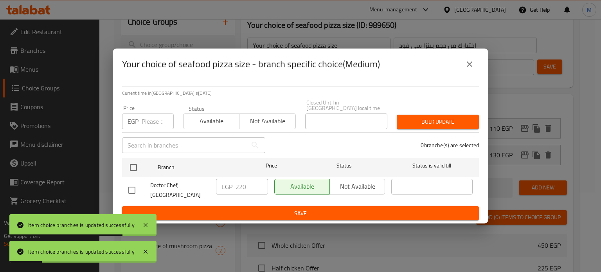
click at [154, 125] on input "number" at bounding box center [158, 121] width 32 height 16
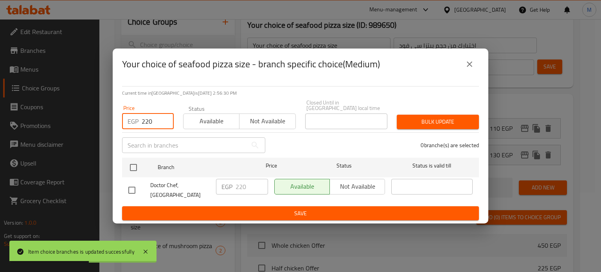
type input "220"
click at [470, 67] on icon "close" at bounding box center [469, 63] width 5 height 5
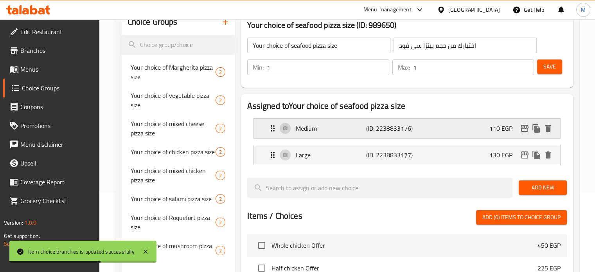
click at [465, 123] on div "Medium (ID: 2238833176) 110 EGP" at bounding box center [409, 129] width 283 height 20
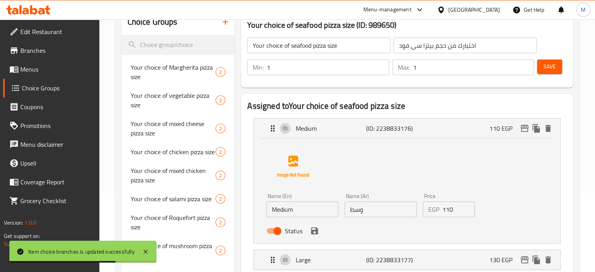
drag, startPoint x: 458, startPoint y: 206, endPoint x: 439, endPoint y: 211, distance: 19.1
click at [439, 211] on div "EGP 110 Price" at bounding box center [449, 210] width 52 height 16
click at [313, 234] on icon "save" at bounding box center [314, 230] width 7 height 7
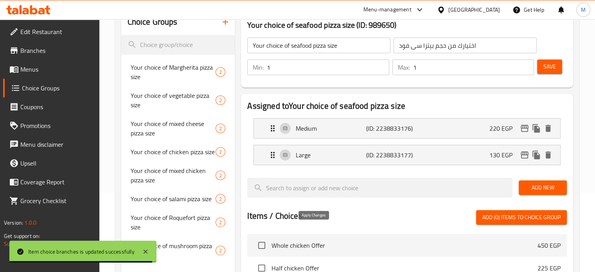
type input "220"
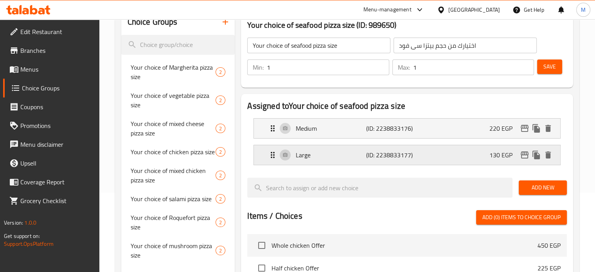
click at [466, 154] on div "Large (ID: 2238833177) 130 EGP" at bounding box center [409, 155] width 283 height 20
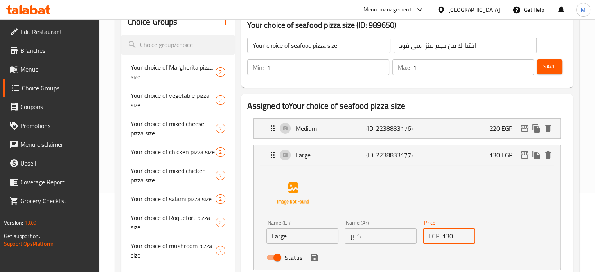
drag, startPoint x: 448, startPoint y: 239, endPoint x: 428, endPoint y: 236, distance: 20.5
click at [430, 238] on div "EGP 130 Price" at bounding box center [449, 236] width 52 height 16
click at [318, 259] on icon "save" at bounding box center [314, 257] width 9 height 9
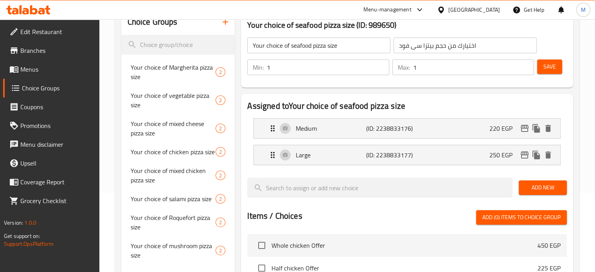
type input "250"
click at [551, 68] on span "Save" at bounding box center [549, 67] width 13 height 10
click at [464, 45] on input "اختيارك من حجم بيتزا سى فود" at bounding box center [465, 46] width 143 height 16
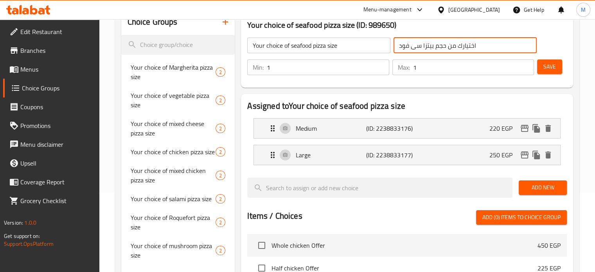
click at [464, 45] on input "اختيارك من حجم بيتزا سى فود" at bounding box center [465, 46] width 143 height 16
click at [217, 80] on icon "duplicate" at bounding box center [217, 78] width 7 height 9
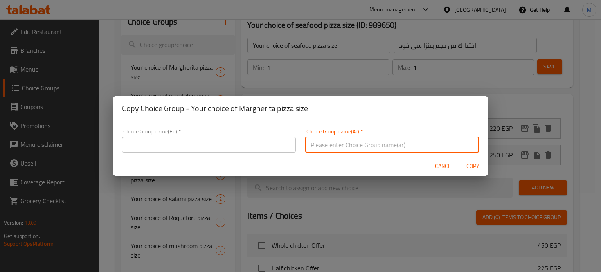
click at [340, 146] on input "text" at bounding box center [392, 145] width 174 height 16
paste input "اختيارك من حجم بيتزا سى فود"
drag, startPoint x: 308, startPoint y: 144, endPoint x: 331, endPoint y: 148, distance: 22.9
click at [331, 148] on input "اختيارك من حجم بيتزا سى فود" at bounding box center [392, 145] width 174 height 16
click at [331, 148] on input "اختيارك من حجم بيتزا تونة" at bounding box center [392, 145] width 174 height 16
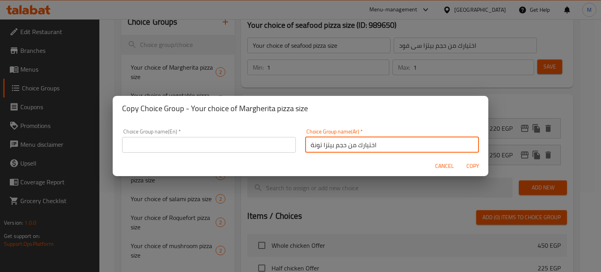
click at [331, 148] on input "اختيارك من حجم بيتزا تونة" at bounding box center [392, 145] width 174 height 16
type input "اختيارك من حجم بيتزا تونة"
click at [243, 144] on input "text" at bounding box center [209, 145] width 174 height 16
paste input "Your choice of tuna pizza size"
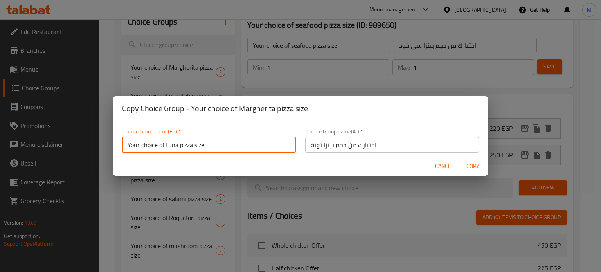
type input "Your choice of tuna pizza size"
click at [470, 162] on span "Copy" at bounding box center [472, 166] width 19 height 10
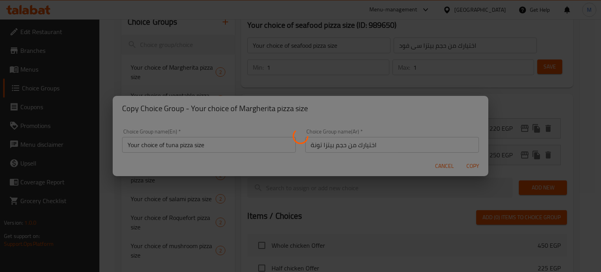
type input "Your choice of tuna pizza size"
type input "اختيارك من حجم بيتزا تونة"
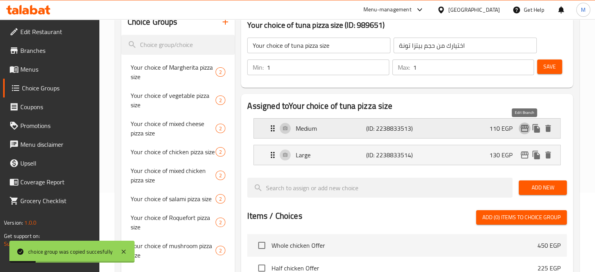
click at [523, 130] on icon "edit" at bounding box center [524, 128] width 9 height 9
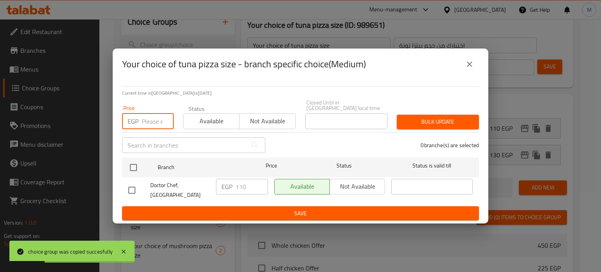
click at [149, 115] on input "number" at bounding box center [158, 121] width 32 height 16
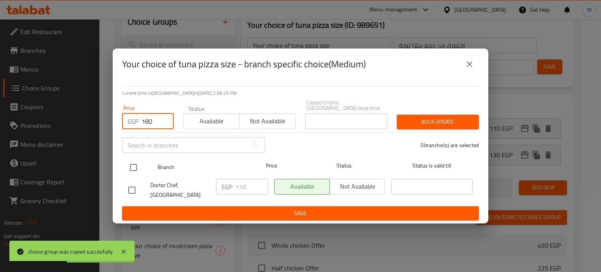
type input "180"
click at [138, 166] on input "checkbox" at bounding box center [133, 167] width 16 height 16
checkbox input "true"
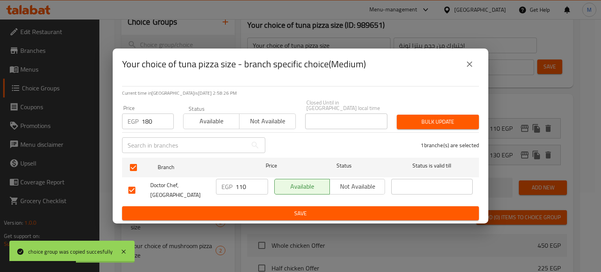
click at [477, 123] on button "Bulk update" at bounding box center [438, 122] width 82 height 14
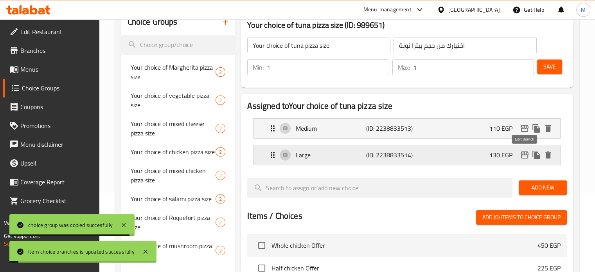
click at [525, 155] on icon "edit" at bounding box center [524, 154] width 9 height 9
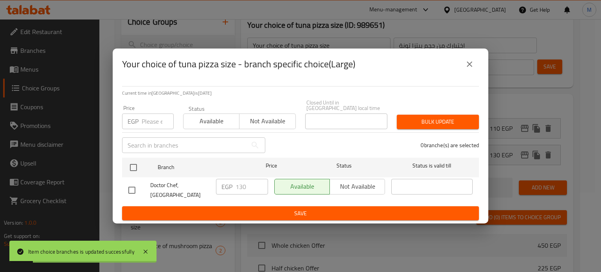
click at [150, 114] on input "number" at bounding box center [158, 121] width 32 height 16
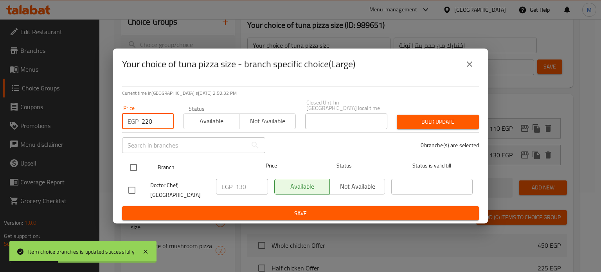
type input "220"
click at [134, 167] on input "checkbox" at bounding box center [133, 167] width 16 height 16
checkbox input "true"
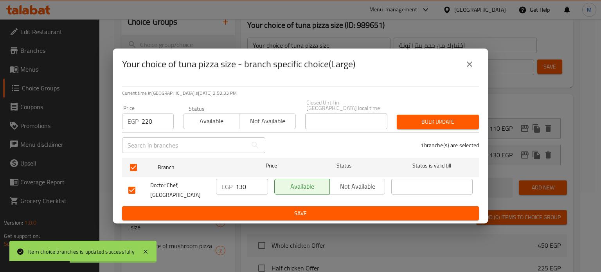
click at [430, 121] on span "Bulk update" at bounding box center [438, 122] width 70 height 10
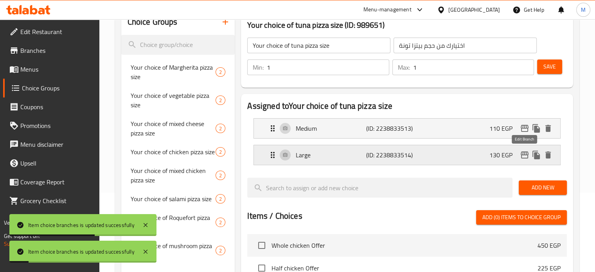
click at [524, 155] on icon "edit" at bounding box center [525, 154] width 8 height 7
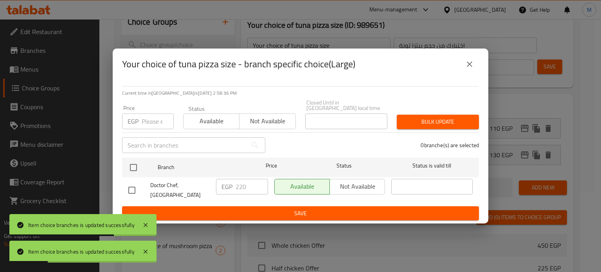
click at [471, 63] on icon "close" at bounding box center [469, 63] width 9 height 9
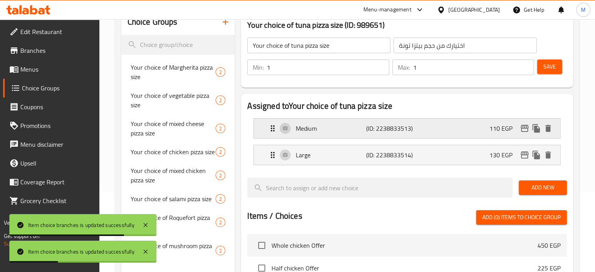
click at [466, 128] on div "Medium (ID: 2238833513) 110 EGP" at bounding box center [409, 129] width 283 height 20
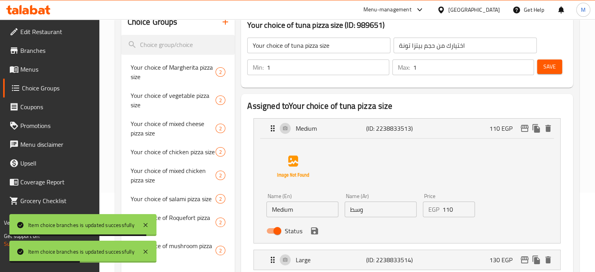
drag, startPoint x: 457, startPoint y: 207, endPoint x: 424, endPoint y: 212, distance: 33.6
click at [430, 214] on div "EGP 110 Price" at bounding box center [449, 210] width 52 height 16
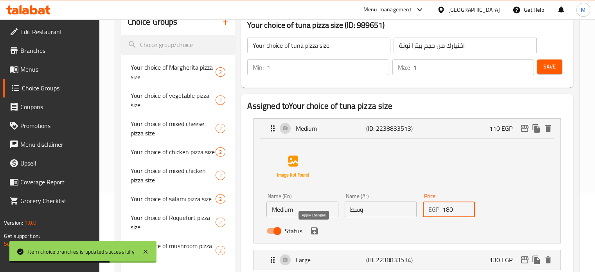
click at [314, 231] on icon "save" at bounding box center [314, 230] width 7 height 7
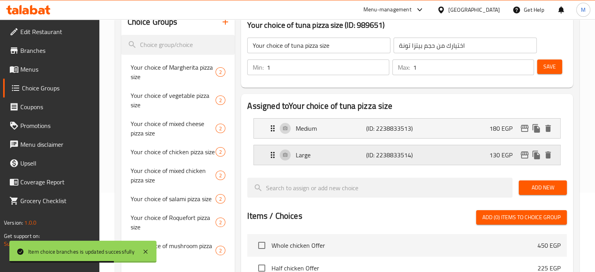
type input "180"
click at [502, 151] on p "130 EGP" at bounding box center [503, 154] width 29 height 9
click at [467, 150] on div "Large (ID: 2238833514) 130 EGP" at bounding box center [409, 155] width 283 height 20
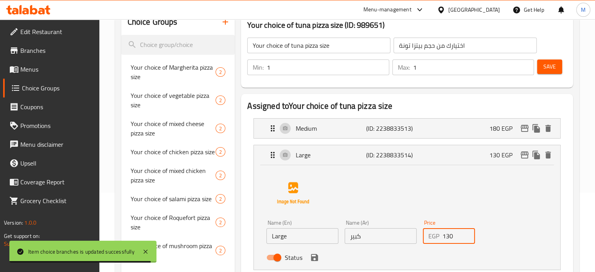
drag, startPoint x: 455, startPoint y: 236, endPoint x: 428, endPoint y: 236, distance: 27.8
click at [437, 239] on div "EGP 130 Price" at bounding box center [449, 236] width 52 height 16
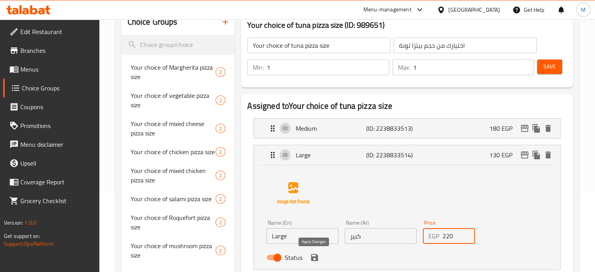
click at [318, 257] on icon "save" at bounding box center [314, 257] width 9 height 9
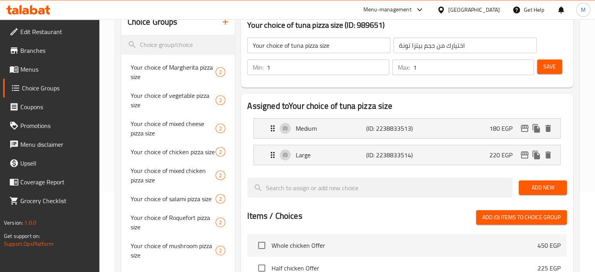
type input "220"
click at [544, 66] on span "Save" at bounding box center [549, 67] width 13 height 10
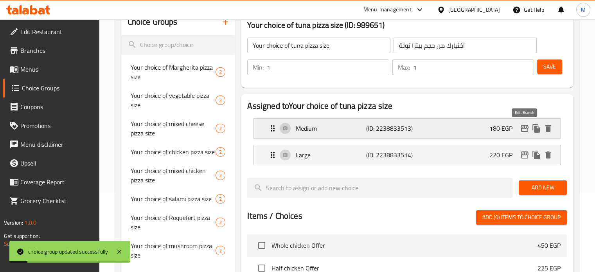
click at [523, 126] on icon "edit" at bounding box center [525, 128] width 8 height 7
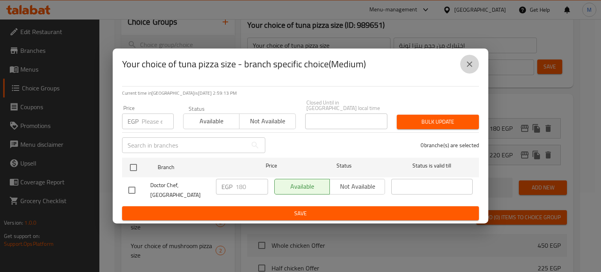
click at [470, 67] on icon "close" at bounding box center [469, 63] width 9 height 9
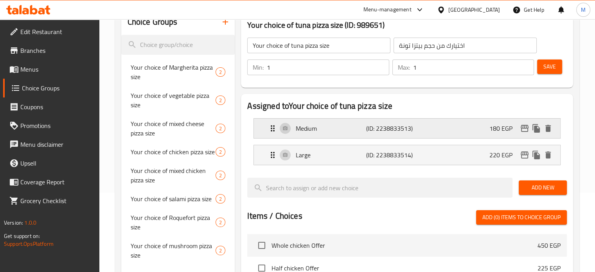
click at [496, 129] on p "180 EGP" at bounding box center [503, 128] width 29 height 9
click at [453, 128] on div "Medium (ID: 2238833513) 180 EGP" at bounding box center [409, 129] width 283 height 20
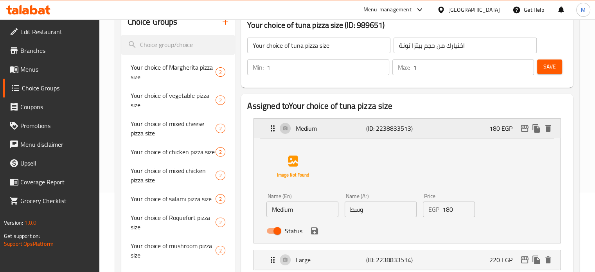
click at [468, 128] on div "Medium (ID: 2238833513) 180 EGP" at bounding box center [409, 129] width 283 height 20
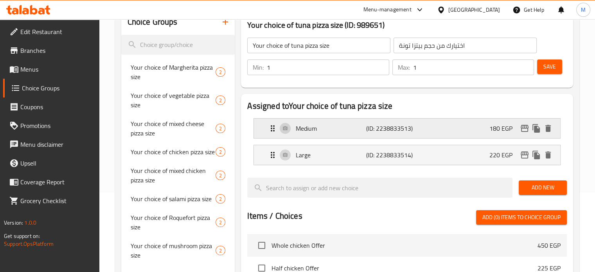
click at [476, 128] on div "Medium (ID: 2238833513) 180 EGP" at bounding box center [409, 129] width 283 height 20
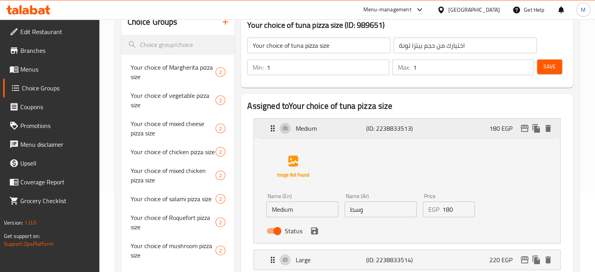
click at [471, 128] on div "Medium (ID: 2238833513) 180 EGP" at bounding box center [409, 129] width 283 height 20
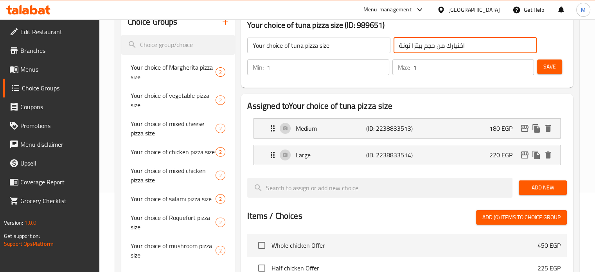
click at [442, 43] on input "اختيارك من حجم بيتزا تونة" at bounding box center [465, 46] width 143 height 16
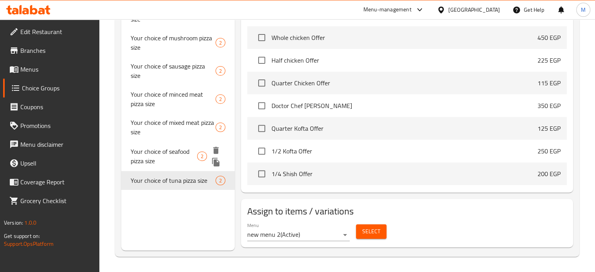
click at [216, 162] on icon "duplicate" at bounding box center [215, 162] width 7 height 9
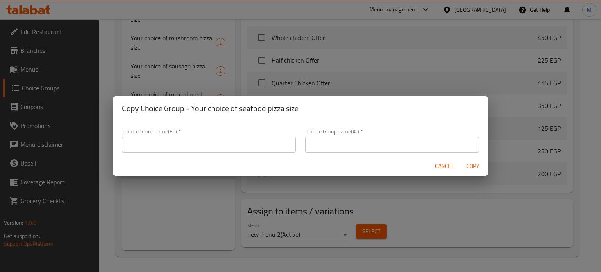
click at [329, 143] on input "text" at bounding box center [392, 145] width 174 height 16
paste input "اختيارك من حجم بيتزا تونة"
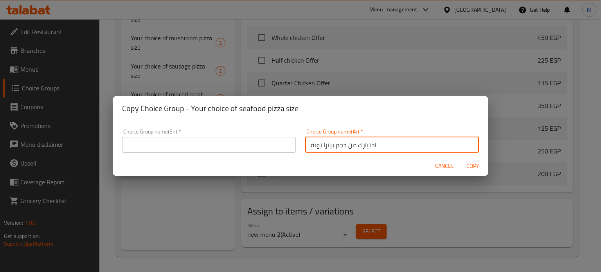
click at [311, 144] on input "اختيارك من حجم بيتزا تونة" at bounding box center [392, 145] width 174 height 16
click at [312, 144] on input "اختيارك من حجم بيتزا جمبرى" at bounding box center [392, 145] width 174 height 16
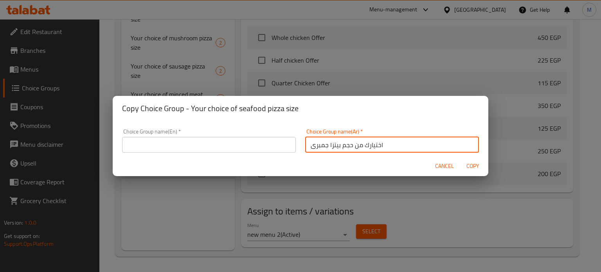
type input "اختيارك من حجم بيتزا جمبرى"
click at [228, 138] on input "text" at bounding box center [209, 145] width 174 height 16
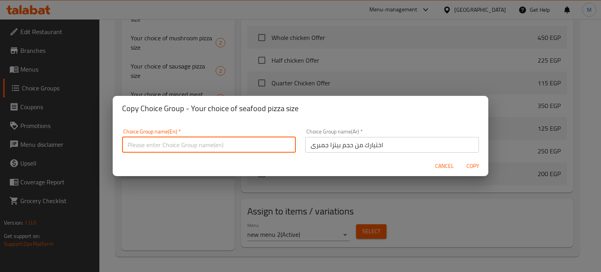
paste input "Your choice of shrimp pizza size"
type input "Your choice of shrimp pizza size"
click at [475, 165] on span "Copy" at bounding box center [472, 166] width 19 height 10
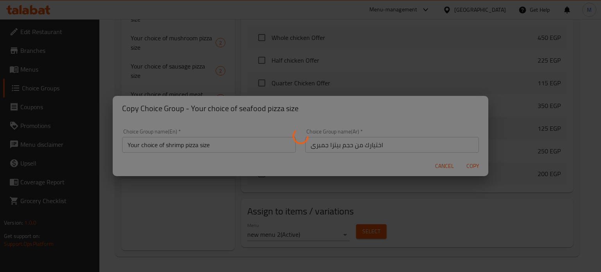
type input "Your choice of shrimp pizza size"
type input "اختيارك من حجم بيتزا جمبرى"
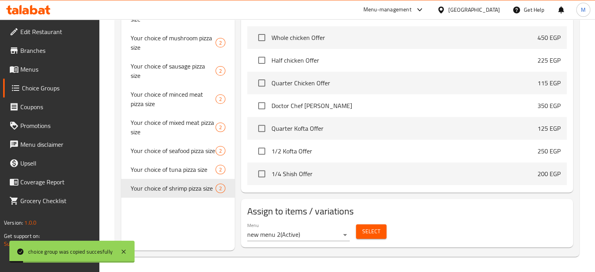
scroll to position [49, 0]
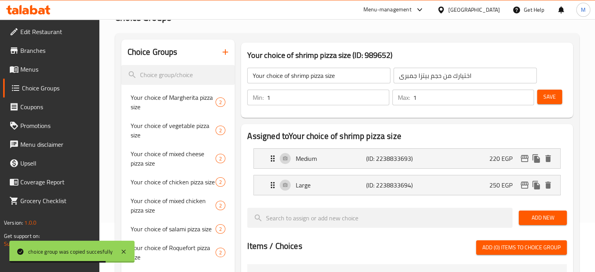
click at [427, 75] on input "اختيارك من حجم بيتزا جمبرى" at bounding box center [465, 76] width 143 height 16
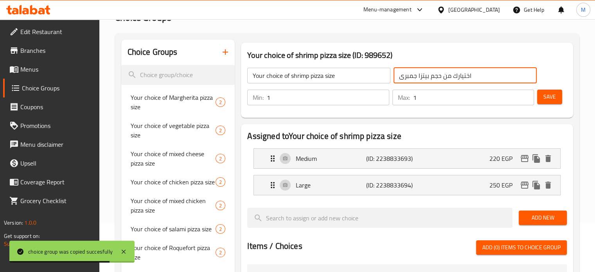
click at [427, 75] on input "اختيارك من حجم بيتزا جمبرى" at bounding box center [465, 76] width 143 height 16
click at [218, 109] on icon "duplicate" at bounding box center [217, 108] width 7 height 9
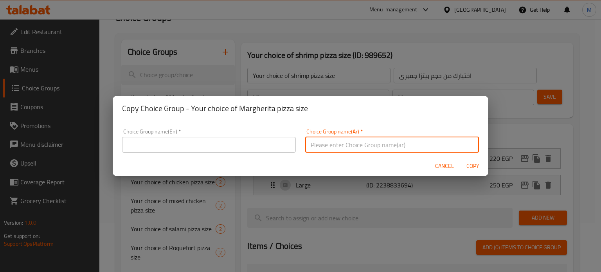
click at [379, 141] on input "text" at bounding box center [392, 145] width 174 height 16
paste input "اختيارك من حجم بيتزا جمبرى"
click at [317, 145] on input "اختيارك من حجم بيتزا جمبرى" at bounding box center [392, 145] width 174 height 16
click at [317, 145] on input "اختيارك من حجم بيتزا دكتور [PERSON_NAME]" at bounding box center [392, 145] width 174 height 16
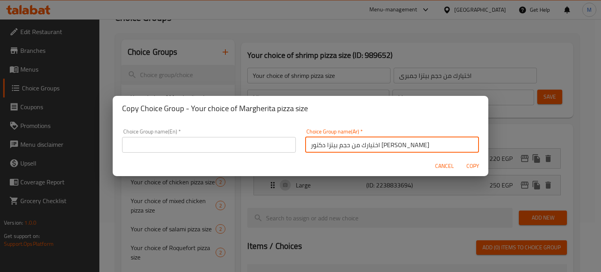
click at [317, 145] on input "اختيارك من حجم بيتزا دكتور [PERSON_NAME]" at bounding box center [392, 145] width 174 height 16
type input "اختيارك من حجم بيتزا دكتور [PERSON_NAME]"
click at [230, 139] on input "text" at bounding box center [209, 145] width 174 height 16
paste input "اختيارك من حجم بيتزا دكتور [PERSON_NAME]"
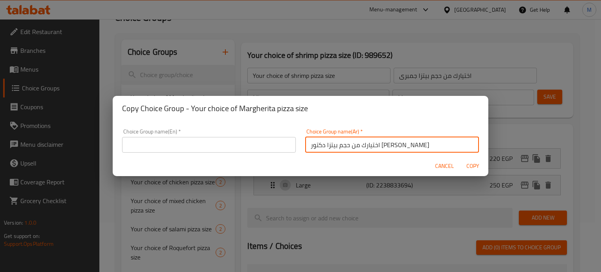
type input "اختيارك من حجم بيتزا دكتور [PERSON_NAME]"
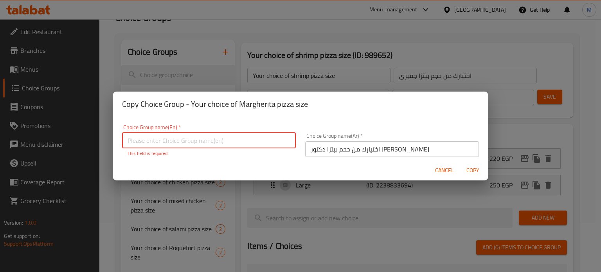
paste input "Your choice of Dr. Chef pizza size"
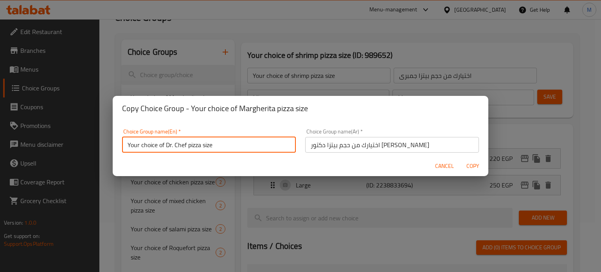
drag, startPoint x: 165, startPoint y: 145, endPoint x: 185, endPoint y: 148, distance: 20.3
click at [185, 148] on input "Your choice of Dr. Chef pizza size" at bounding box center [209, 145] width 174 height 16
paste input "octor"
type input "Your choice of Doctor Chef pizza size"
click at [470, 165] on span "Copy" at bounding box center [472, 166] width 19 height 10
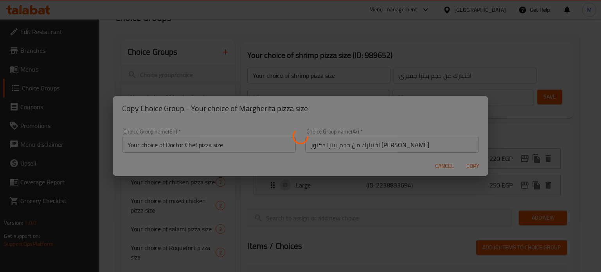
type input "Your choice of Doctor Chef pizza size"
type input "اختيارك من حجم بيتزا دكتور [PERSON_NAME]"
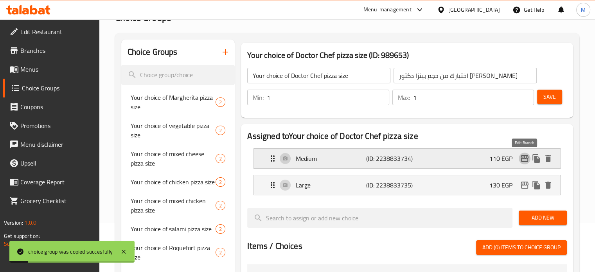
click at [525, 155] on icon "edit" at bounding box center [525, 158] width 8 height 7
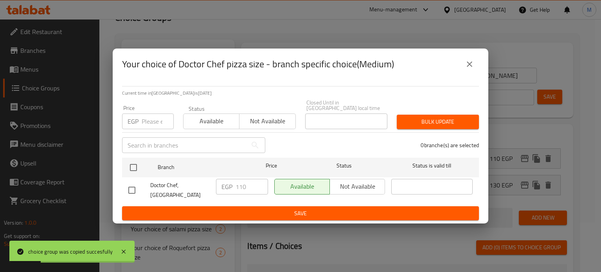
click at [154, 122] on input "number" at bounding box center [158, 121] width 32 height 16
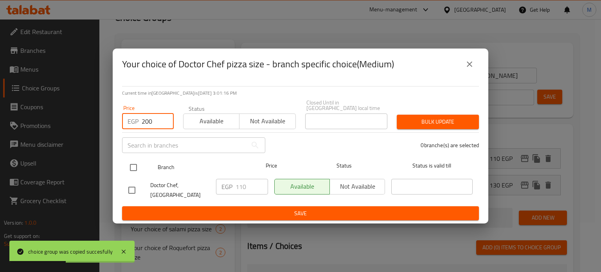
type input "200"
click at [126, 166] on input "checkbox" at bounding box center [133, 167] width 16 height 16
checkbox input "true"
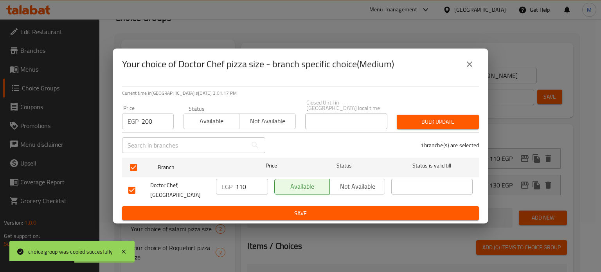
click at [415, 115] on button "Bulk update" at bounding box center [438, 122] width 82 height 14
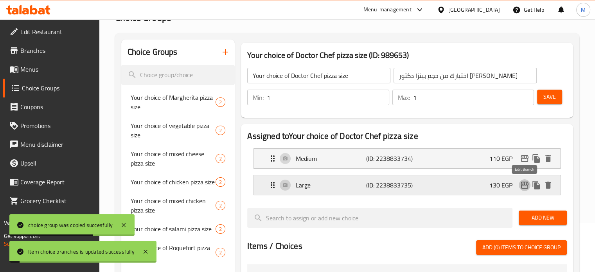
click at [523, 184] on icon "edit" at bounding box center [525, 185] width 8 height 7
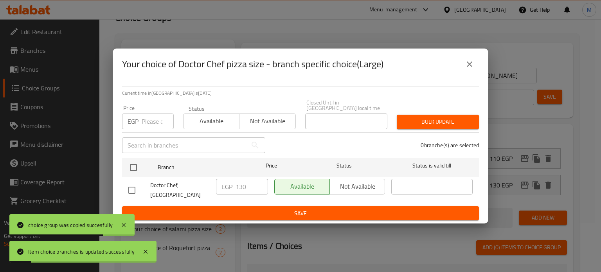
click at [152, 113] on input "number" at bounding box center [158, 121] width 32 height 16
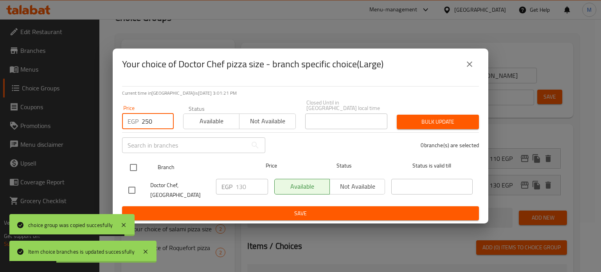
type input "250"
click at [129, 167] on input "checkbox" at bounding box center [133, 167] width 16 height 16
checkbox input "true"
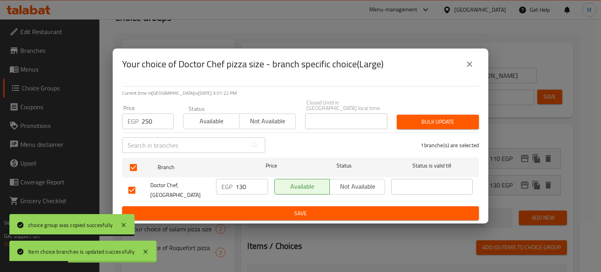
click at [459, 119] on span "Bulk update" at bounding box center [438, 122] width 70 height 10
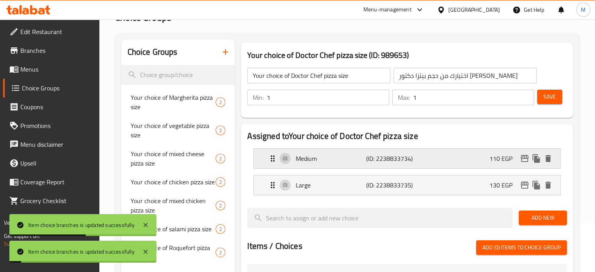
click at [484, 162] on div "Medium (ID: 2238833734) 110 EGP" at bounding box center [409, 159] width 283 height 20
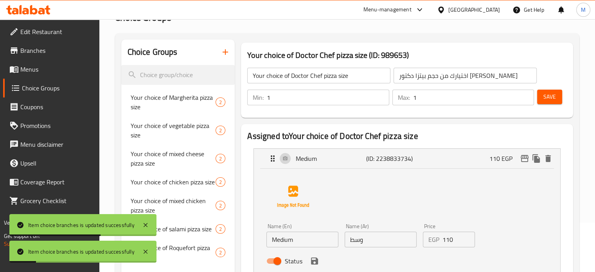
drag, startPoint x: 454, startPoint y: 243, endPoint x: 432, endPoint y: 242, distance: 21.9
click at [437, 244] on div "EGP 110 Price" at bounding box center [449, 240] width 52 height 16
click at [315, 262] on icon "save" at bounding box center [314, 260] width 7 height 7
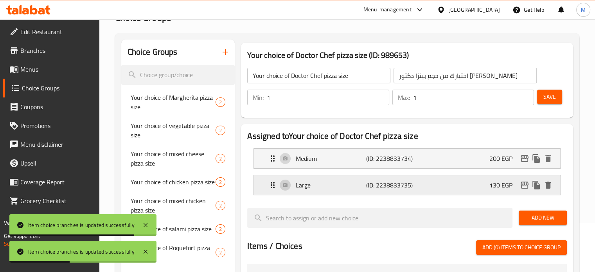
type input "200"
click at [475, 180] on div "Large (ID: 2238833735) 130 EGP" at bounding box center [409, 185] width 283 height 20
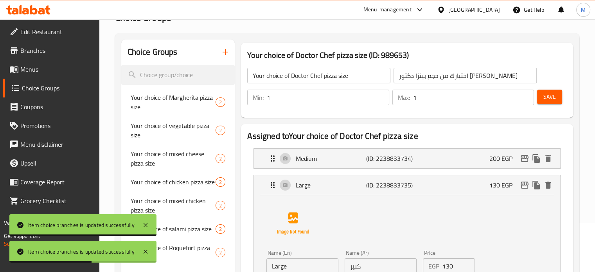
drag, startPoint x: 427, startPoint y: 265, endPoint x: 419, endPoint y: 261, distance: 9.6
click at [426, 265] on div "EGP 130 Price" at bounding box center [449, 266] width 52 height 16
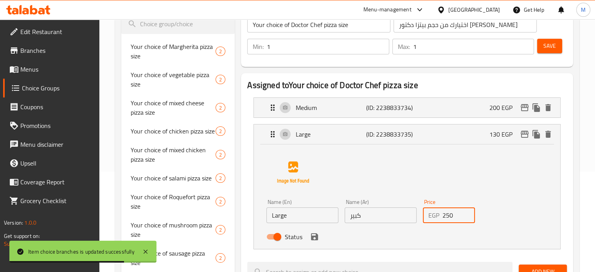
scroll to position [110, 0]
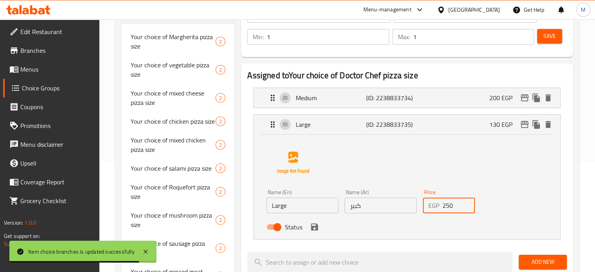
click at [315, 230] on icon "save" at bounding box center [314, 226] width 9 height 9
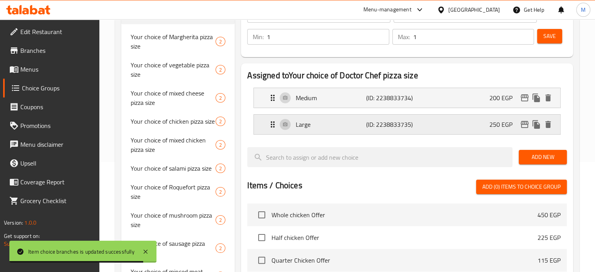
type input "250"
click at [554, 35] on span "Save" at bounding box center [549, 36] width 13 height 10
click at [525, 97] on icon "edit" at bounding box center [525, 97] width 8 height 7
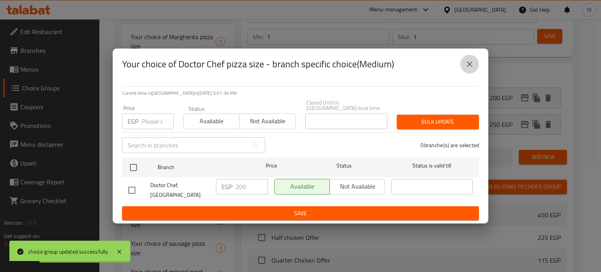
click at [471, 69] on icon "close" at bounding box center [469, 63] width 9 height 9
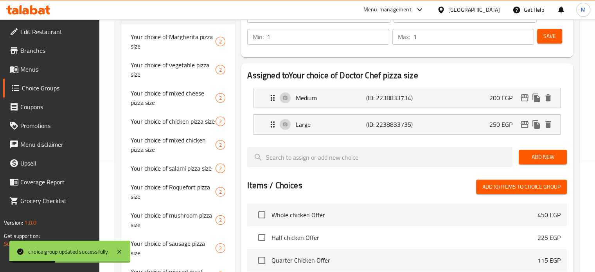
scroll to position [0, 0]
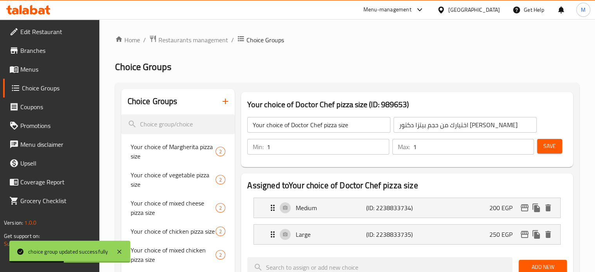
click at [451, 126] on input "اختيارك من حجم بيتزا دكتور [PERSON_NAME]" at bounding box center [465, 125] width 143 height 16
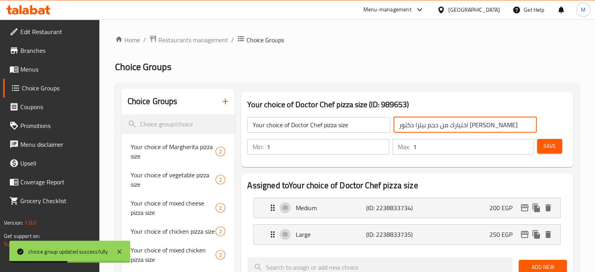
click at [451, 126] on input "اختيارك من حجم بيتزا دكتور [PERSON_NAME]" at bounding box center [465, 125] width 143 height 16
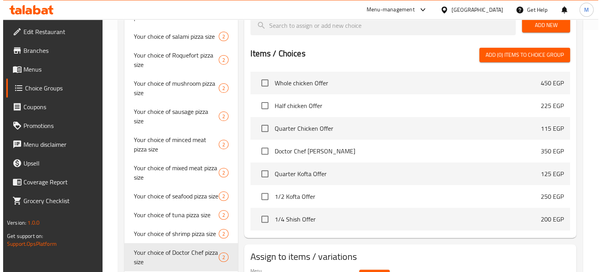
scroll to position [245, 0]
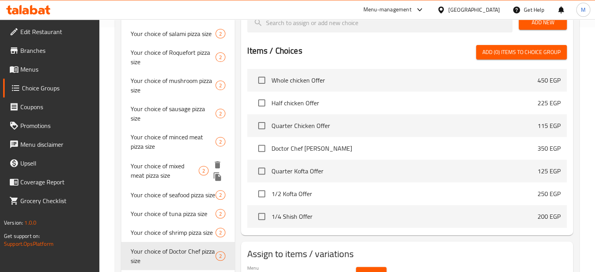
click at [214, 178] on icon "duplicate" at bounding box center [217, 176] width 7 height 9
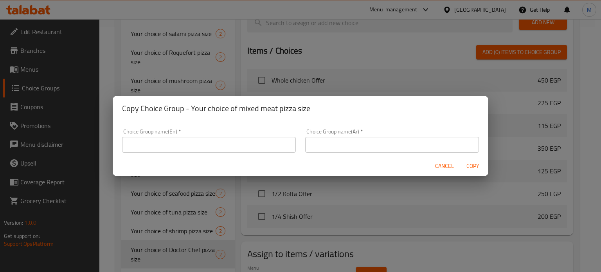
click at [327, 146] on input "text" at bounding box center [392, 145] width 174 height 16
paste input "اختيارك من حجم بيتزا دكتور [PERSON_NAME]"
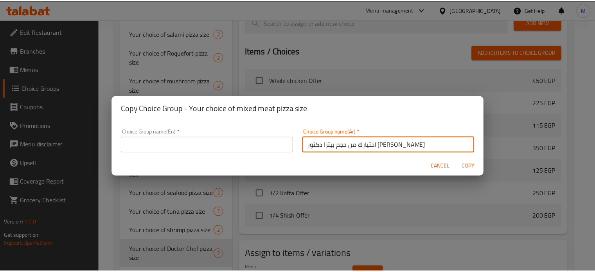
scroll to position [2, 0]
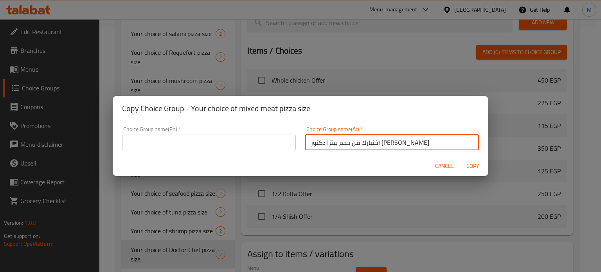
drag, startPoint x: 308, startPoint y: 145, endPoint x: 336, endPoint y: 150, distance: 28.2
click at [336, 150] on div "Choice Group name(Ar)   * اختيارك من حجم بيتزا دكتور شيف Choice Group name(Ar) *" at bounding box center [392, 138] width 183 height 33
click at [348, 144] on input "اختيارك من حجم بيتزا فراخ رانش" at bounding box center [392, 143] width 174 height 16
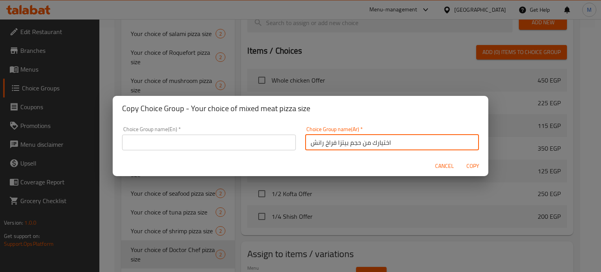
type input "اختيارك من حجم بيتزا فراخ رانش"
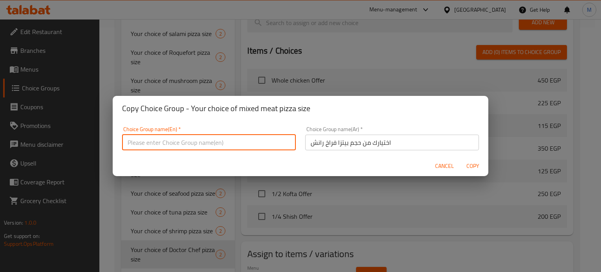
click at [230, 141] on input "text" at bounding box center [209, 143] width 174 height 16
paste input "Your choice of chicken ranch pizza size"
type input "Your choice of chicken ranch pizza size"
click at [473, 164] on span "Copy" at bounding box center [472, 166] width 19 height 10
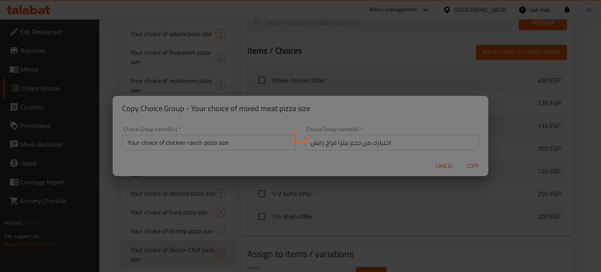
type input "Your choice of chicken ranch pizza size"
type input "اختيارك من حجم بيتزا فراخ رانش"
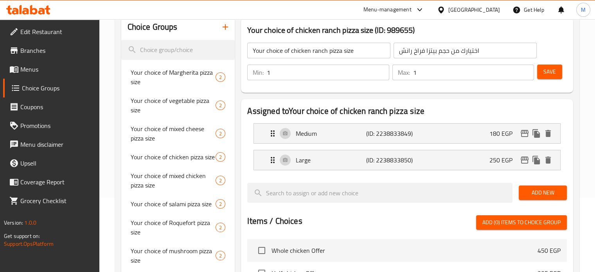
scroll to position [75, 0]
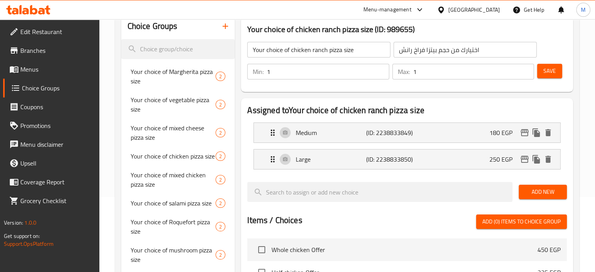
click at [446, 50] on input "اختيارك من حجم بيتزا فراخ رانش" at bounding box center [465, 50] width 143 height 16
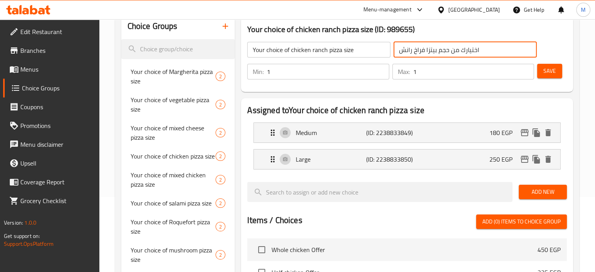
click at [446, 50] on input "اختيارك من حجم بيتزا فراخ رانش" at bounding box center [465, 50] width 143 height 16
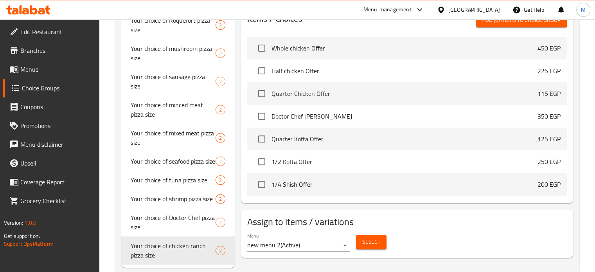
scroll to position [282, 0]
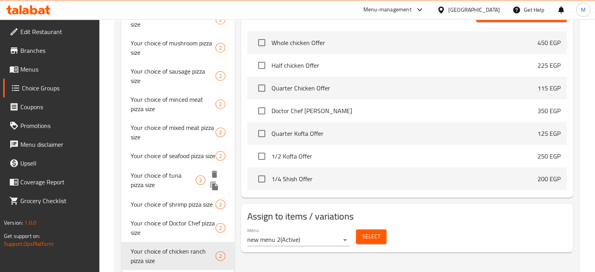
click at [214, 190] on icon "duplicate" at bounding box center [214, 186] width 7 height 9
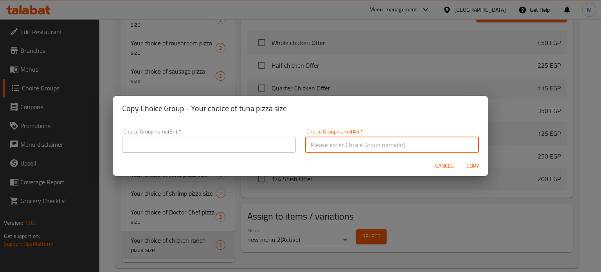
click at [329, 149] on input "text" at bounding box center [392, 145] width 174 height 16
paste input "اختيارك من حجم بيتزا فراخ رانش"
click at [315, 146] on input "اختيارك من حجم بيتزا فراخ رانش" at bounding box center [392, 145] width 174 height 16
type input "اختيارك من حجم بيتزا فراخ باربيكيو"
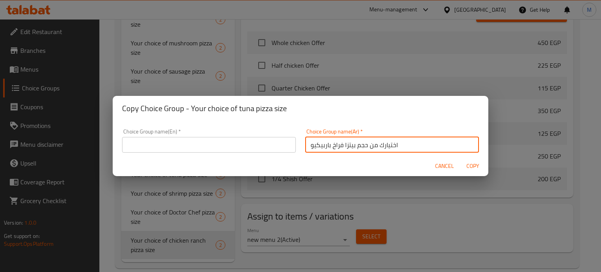
click at [356, 136] on div "Choice Group name(Ar)   * اختيارك من حجم بيتزا فراخ باربيكيو Choice Group name(…" at bounding box center [392, 141] width 174 height 24
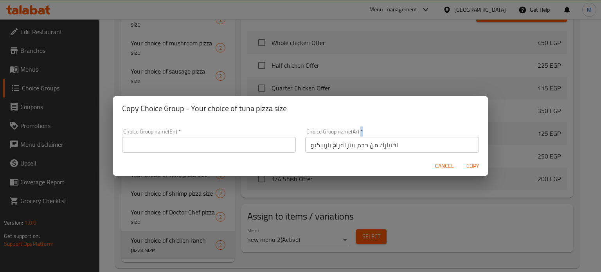
click at [349, 142] on input "اختيارك من حجم بيتزا فراخ باربيكيو" at bounding box center [392, 145] width 174 height 16
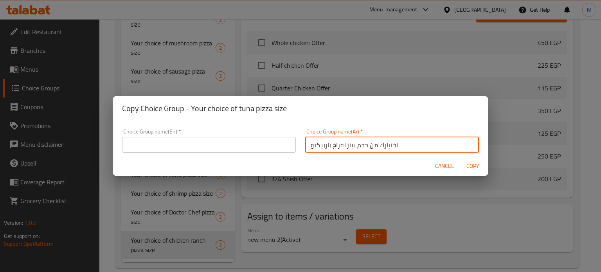
click at [349, 142] on input "اختيارك من حجم بيتزا فراخ باربيكيو" at bounding box center [392, 145] width 174 height 16
click at [239, 141] on input "text" at bounding box center [209, 145] width 174 height 16
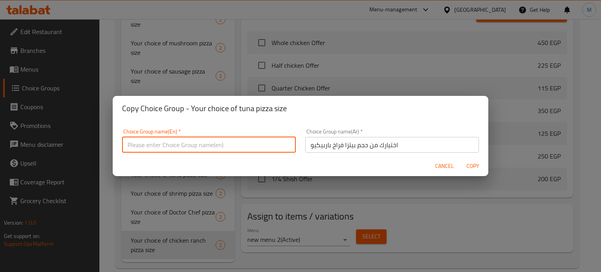
paste input "Your choice of BBQ chicken pizza size"
type input "Your choice of BBQ chicken pizza size"
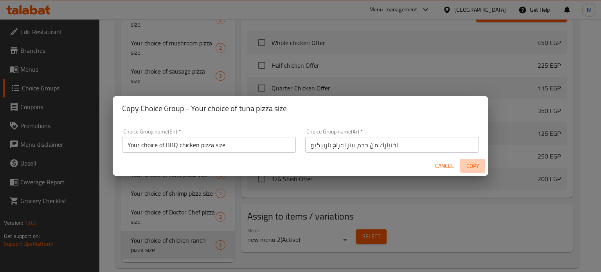
click at [475, 167] on span "Copy" at bounding box center [472, 166] width 19 height 10
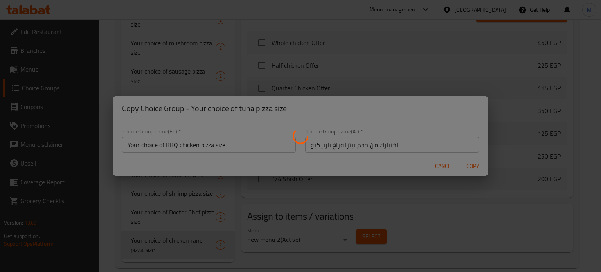
type input "Your choice of BBQ chicken pizza size"
type input "اختيارك من حجم بيتزا فراخ باربيكيو"
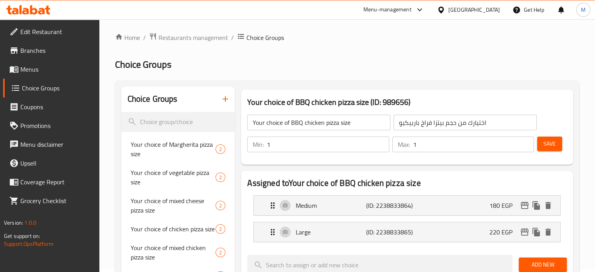
scroll to position [0, 0]
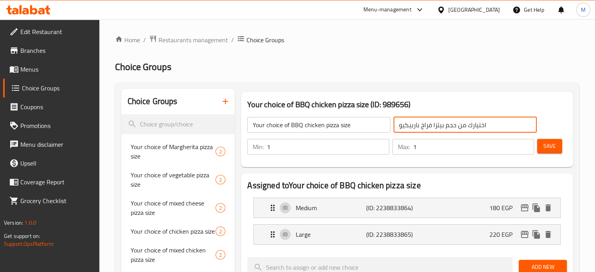
click at [439, 123] on input "اختيارك من حجم بيتزا فراخ باربيكيو" at bounding box center [465, 125] width 143 height 16
click at [216, 158] on icon "duplicate" at bounding box center [217, 158] width 7 height 9
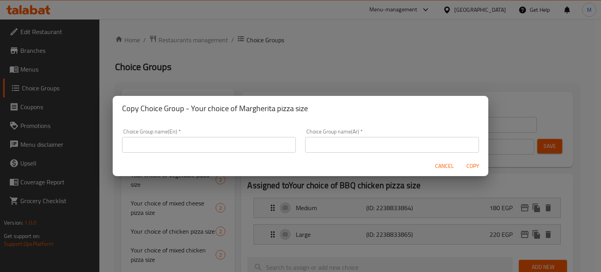
click at [382, 151] on input "text" at bounding box center [392, 145] width 174 height 16
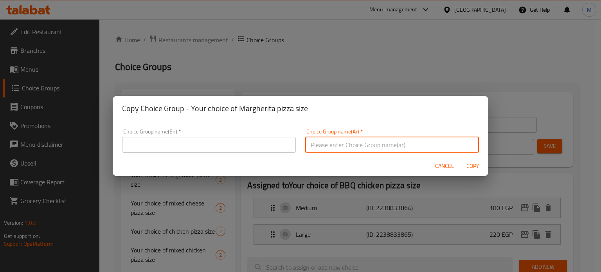
paste input "اختيارك من حجم بيتزا فراخ باربيكيو"
click at [320, 148] on input "اختيارك من حجم بيتزا فراخ باربيكيو" at bounding box center [392, 145] width 174 height 16
drag, startPoint x: 308, startPoint y: 145, endPoint x: 339, endPoint y: 148, distance: 31.0
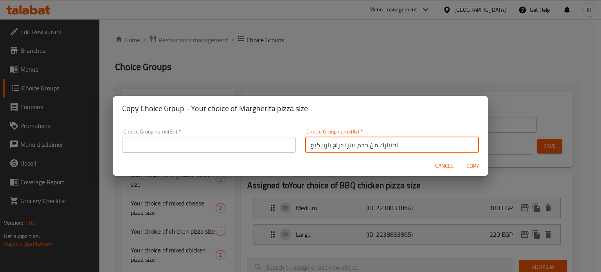
click at [339, 148] on input "اختيارك من حجم بيتزا فراخ باربيكيو" at bounding box center [392, 145] width 174 height 16
click at [338, 148] on input "اختيارك من حجم بيتزا استربس" at bounding box center [392, 145] width 174 height 16
type input "اختيارك من حجم بيتزا استربس"
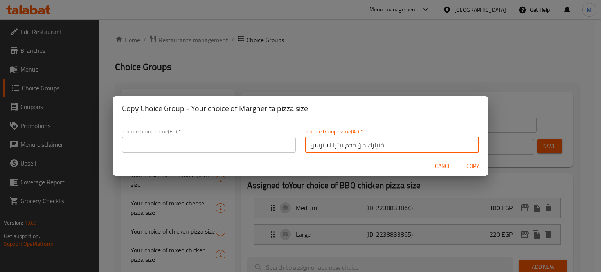
click at [214, 153] on div "Choice Group name(En)   * Choice Group name(En) *" at bounding box center [208, 140] width 183 height 33
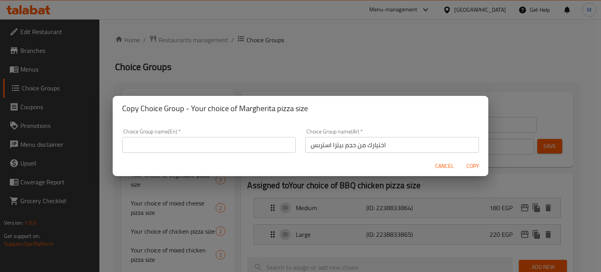
click at [214, 148] on input "text" at bounding box center [209, 145] width 174 height 16
paste input "Your choice of pizza strips size"
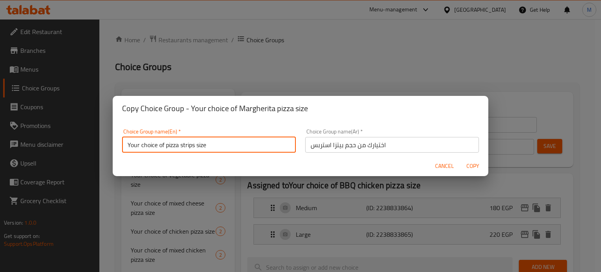
type input "Your choice of pizza strips size"
click at [473, 166] on span "Copy" at bounding box center [472, 166] width 19 height 10
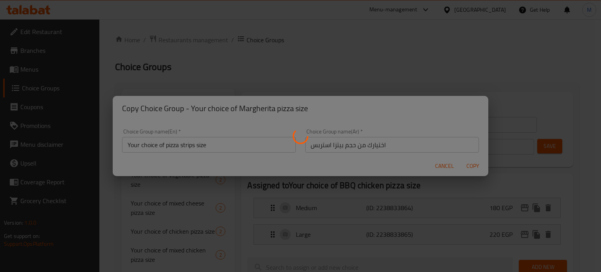
type input "Your choice of pizza strips size"
type input "اختيارك من حجم بيتزا استربس"
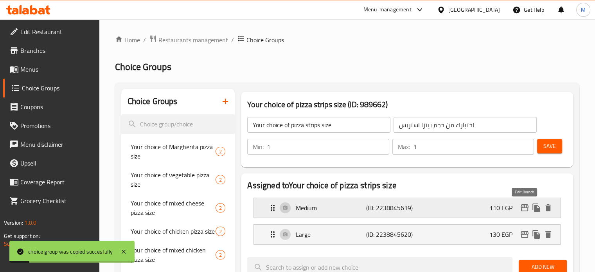
click at [527, 208] on icon "edit" at bounding box center [524, 207] width 9 height 9
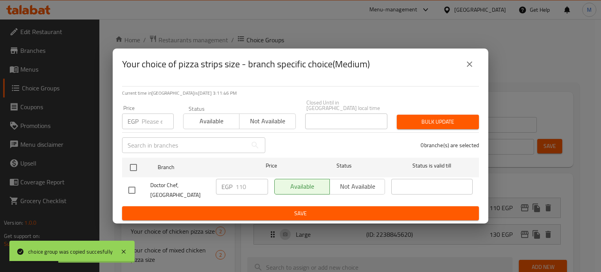
click at [152, 117] on input "number" at bounding box center [158, 121] width 32 height 16
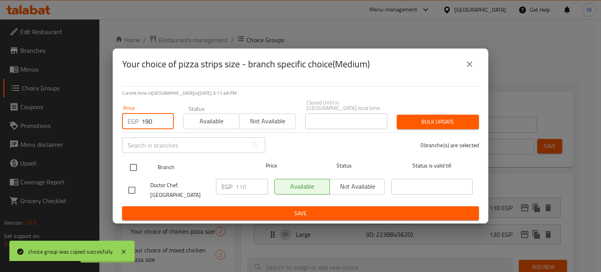
type input "190"
click at [133, 164] on input "checkbox" at bounding box center [133, 167] width 16 height 16
checkbox input "true"
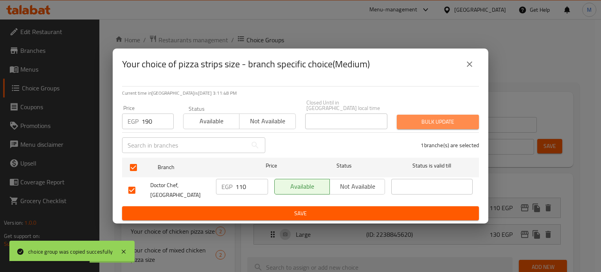
click at [434, 117] on span "Bulk update" at bounding box center [438, 122] width 70 height 10
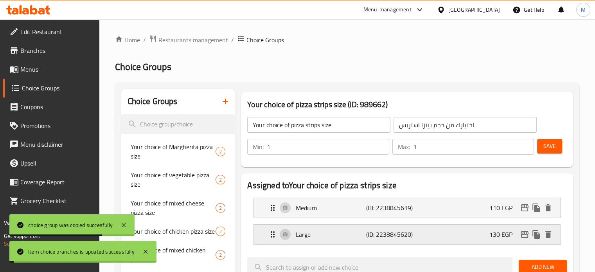
click at [523, 233] on icon "edit" at bounding box center [524, 234] width 9 height 9
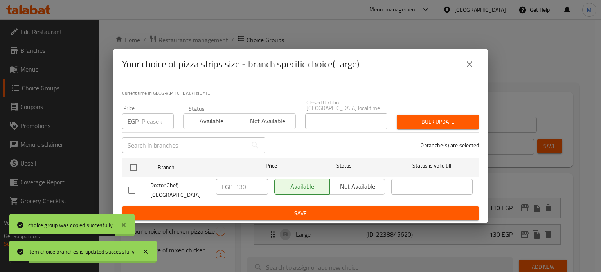
click at [154, 113] on input "number" at bounding box center [158, 121] width 32 height 16
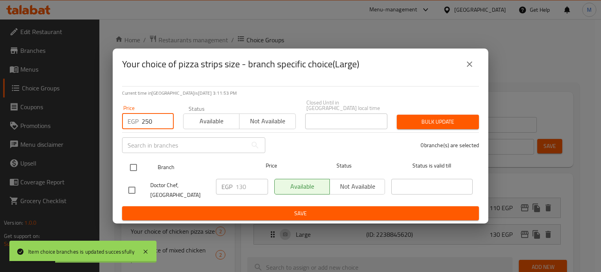
type input "250"
click at [133, 165] on input "checkbox" at bounding box center [133, 167] width 16 height 16
checkbox input "true"
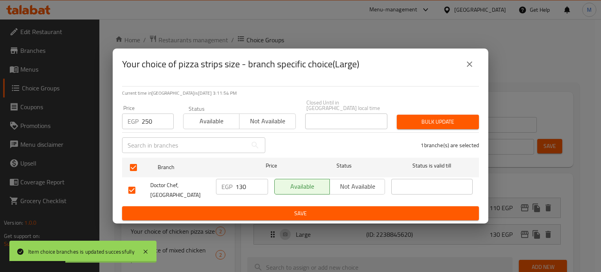
click at [407, 119] on span "Bulk update" at bounding box center [438, 122] width 70 height 10
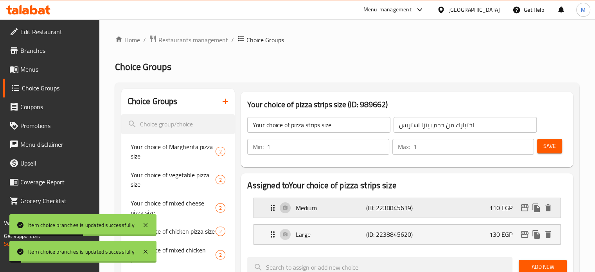
click at [479, 206] on div "Medium (ID: 2238845619) 110 EGP" at bounding box center [409, 208] width 283 height 20
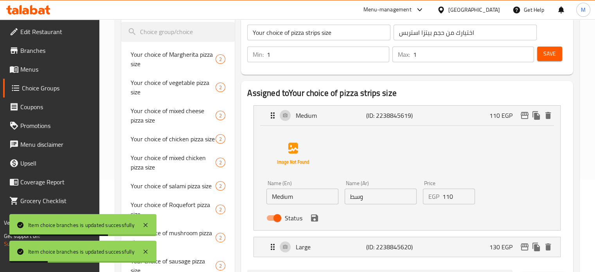
scroll to position [115, 0]
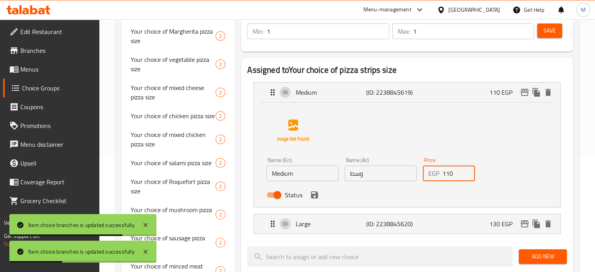
drag, startPoint x: 440, startPoint y: 176, endPoint x: 425, endPoint y: 176, distance: 14.5
click at [427, 176] on div "EGP 110 Price" at bounding box center [449, 174] width 52 height 16
click at [318, 196] on icon "save" at bounding box center [314, 194] width 9 height 9
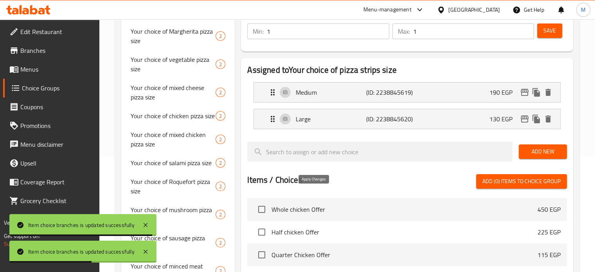
type input "190"
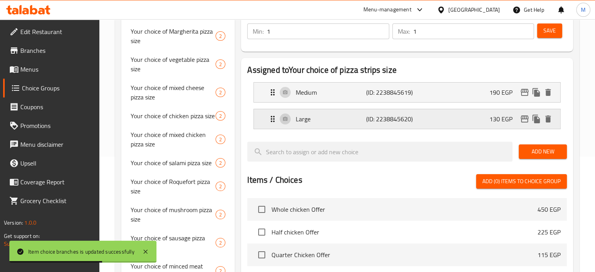
click at [486, 117] on div "Large (ID: 2238845620) 130 EGP" at bounding box center [409, 119] width 283 height 20
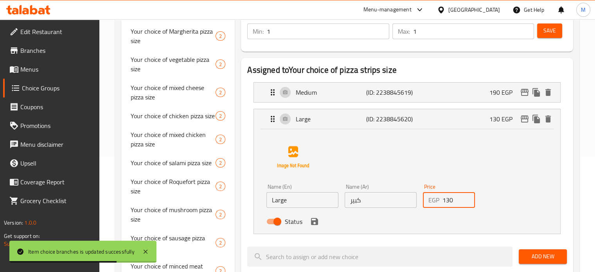
drag, startPoint x: 444, startPoint y: 204, endPoint x: 432, endPoint y: 205, distance: 11.7
click at [437, 205] on div "EGP 130 Price" at bounding box center [449, 200] width 52 height 16
click at [314, 223] on icon "save" at bounding box center [314, 221] width 9 height 9
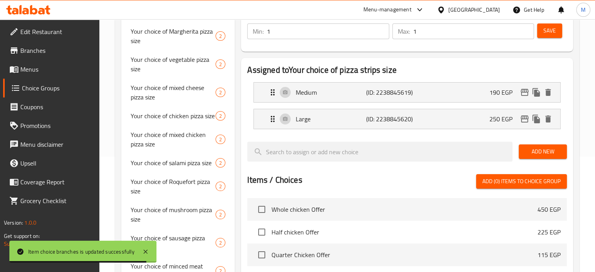
type input "250"
click at [542, 31] on button "Save" at bounding box center [549, 30] width 25 height 14
click at [524, 93] on icon "edit" at bounding box center [524, 92] width 9 height 9
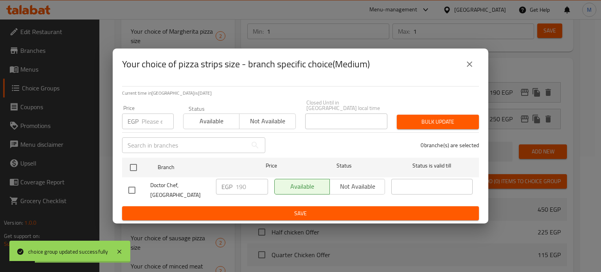
click at [473, 65] on icon "close" at bounding box center [469, 63] width 9 height 9
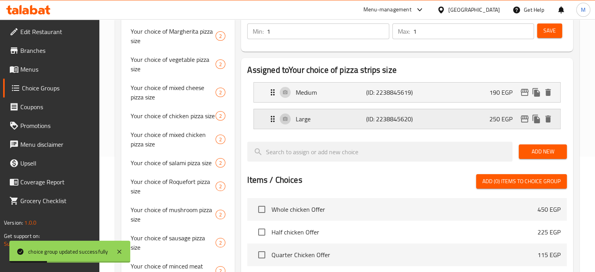
click at [525, 121] on icon "edit" at bounding box center [524, 118] width 9 height 9
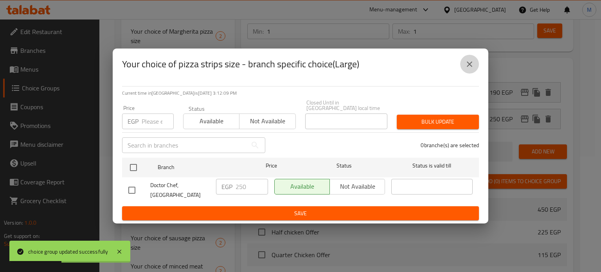
click at [466, 68] on icon "close" at bounding box center [469, 63] width 9 height 9
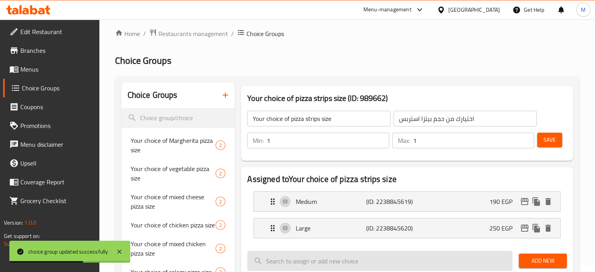
scroll to position [0, 0]
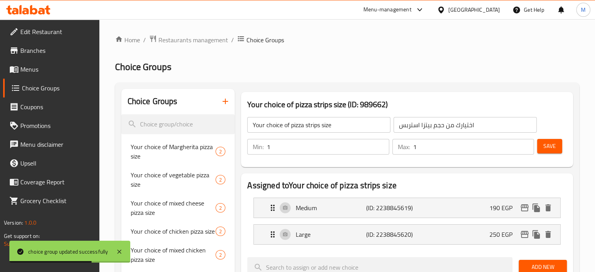
click at [442, 131] on input "اختيارك من حجم بيتزا استربس" at bounding box center [465, 125] width 143 height 16
click at [441, 131] on input "اختيارك من حجم بيتزا استربس" at bounding box center [465, 125] width 143 height 16
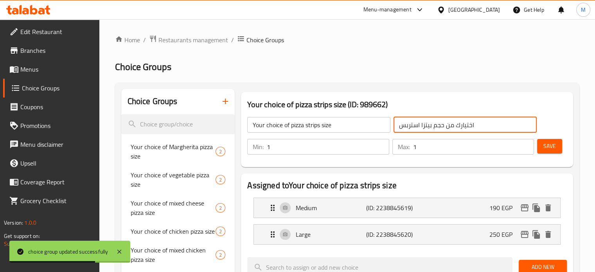
click at [441, 131] on input "اختيارك من حجم بيتزا استربس" at bounding box center [465, 125] width 143 height 16
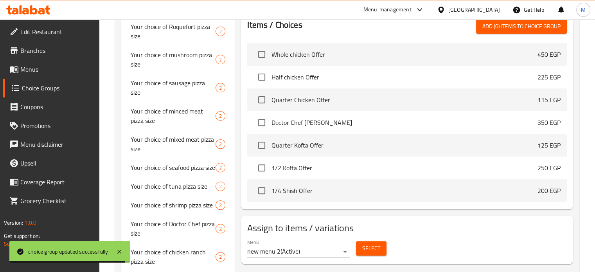
scroll to position [351, 0]
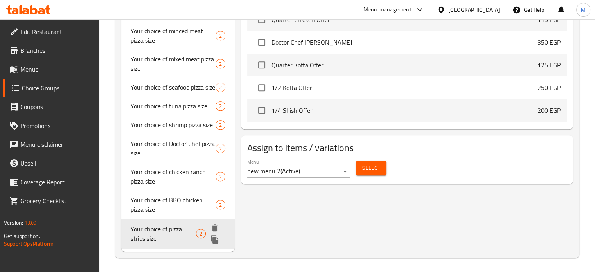
click at [218, 244] on icon "duplicate" at bounding box center [214, 239] width 7 height 9
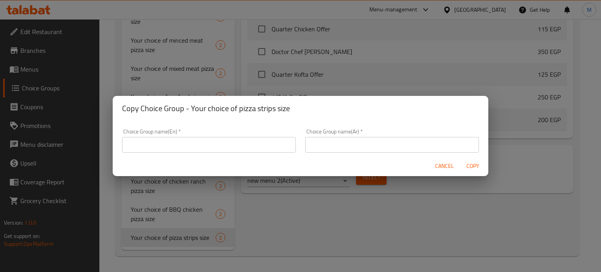
drag, startPoint x: 317, startPoint y: 140, endPoint x: 317, endPoint y: 144, distance: 4.3
click at [317, 140] on input "text" at bounding box center [392, 145] width 174 height 16
paste input "اختيارك من حجم بيتزا استربس"
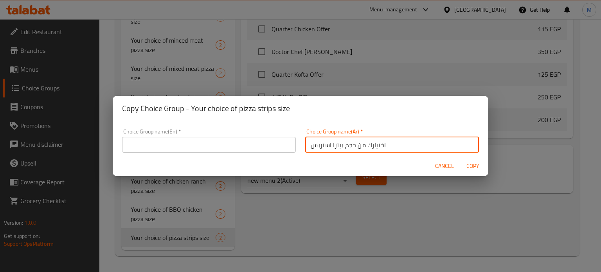
click at [317, 147] on input "اختيارك من حجم بيتزا استربس" at bounding box center [392, 145] width 174 height 16
click at [317, 147] on input "اختيارك من حجم بيتزا بسطرمة" at bounding box center [392, 145] width 174 height 16
click at [320, 150] on input "اختيارك من حجم بيتزا بسطرمة" at bounding box center [392, 145] width 174 height 16
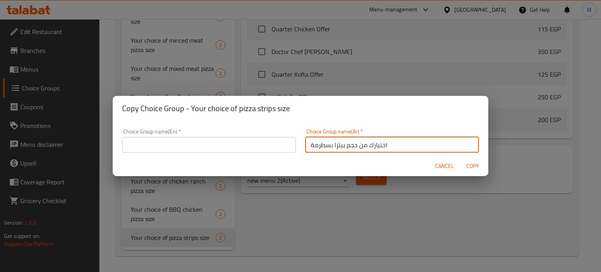
click at [320, 151] on input "اختيارك من حجم بيتزا بسطرمة" at bounding box center [392, 145] width 174 height 16
click at [229, 145] on input "text" at bounding box center [209, 145] width 174 height 16
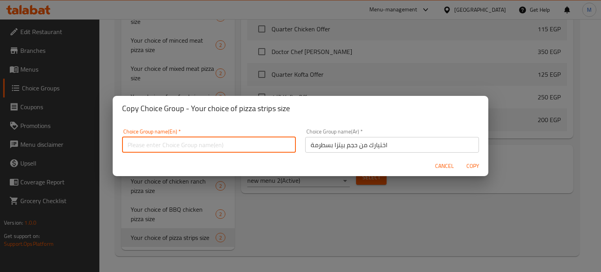
paste input "Your choice of pastrami pizza size"
click at [477, 165] on span "Copy" at bounding box center [472, 166] width 19 height 10
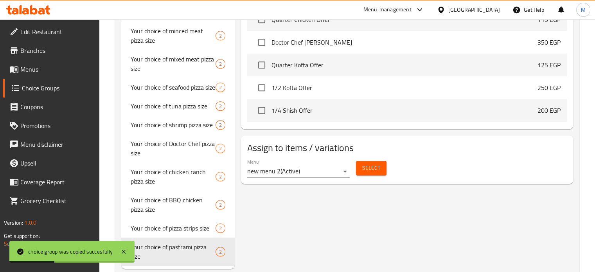
scroll to position [0, 0]
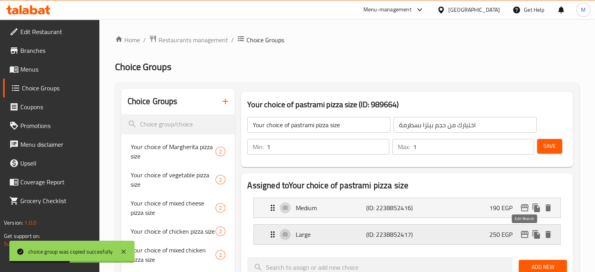
click at [524, 234] on icon "edit" at bounding box center [525, 234] width 8 height 7
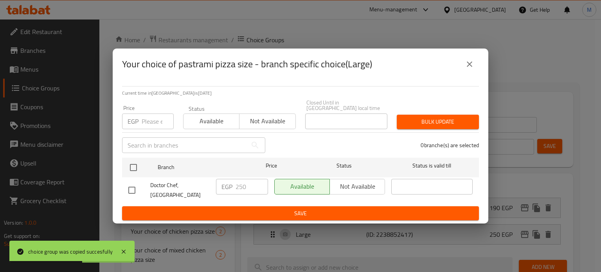
click at [146, 119] on input "number" at bounding box center [158, 121] width 32 height 16
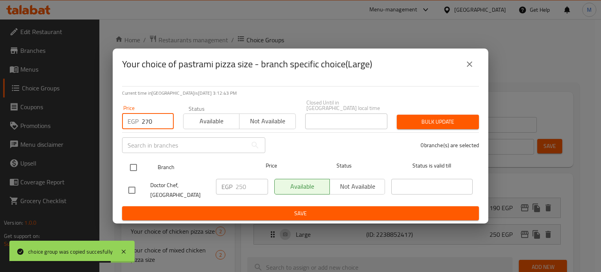
click at [136, 166] on input "checkbox" at bounding box center [133, 167] width 16 height 16
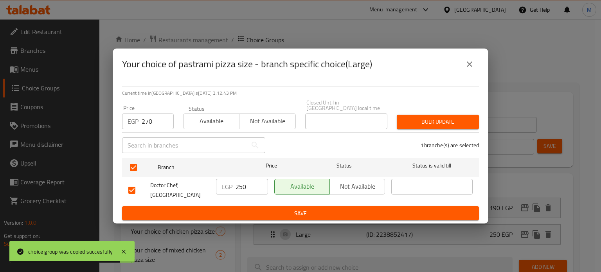
click at [447, 123] on span "Bulk update" at bounding box center [438, 122] width 70 height 10
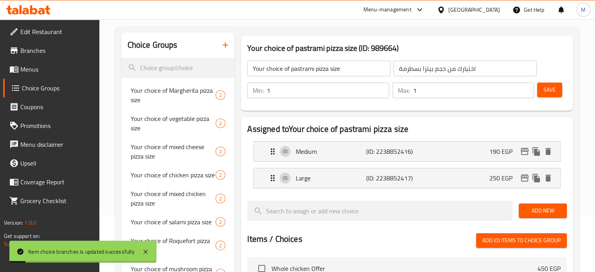
scroll to position [64, 0]
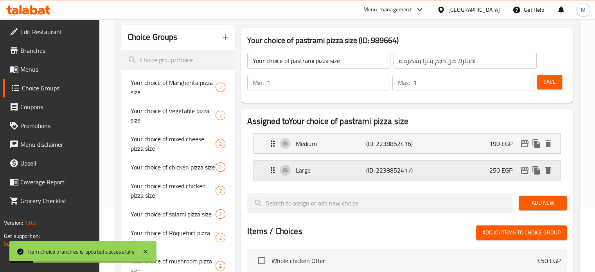
click at [475, 167] on div "Large (ID: 2238852417) 250 EGP" at bounding box center [409, 170] width 283 height 20
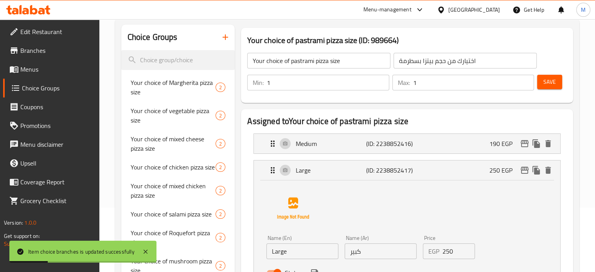
drag, startPoint x: 453, startPoint y: 252, endPoint x: 423, endPoint y: 254, distance: 29.8
click at [437, 255] on div "EGP 250 Price" at bounding box center [449, 251] width 52 height 16
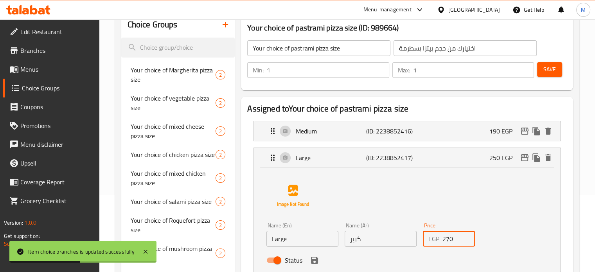
scroll to position [121, 0]
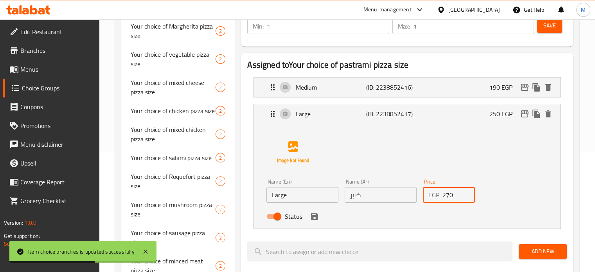
click at [310, 215] on icon "save" at bounding box center [314, 216] width 9 height 9
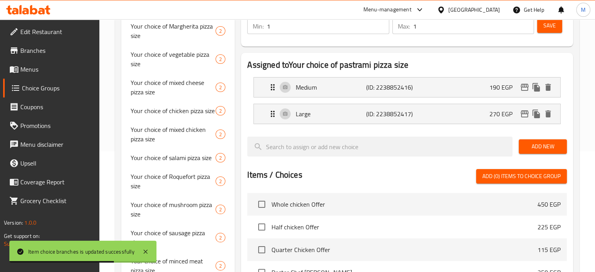
click at [547, 22] on span "Save" at bounding box center [549, 26] width 13 height 10
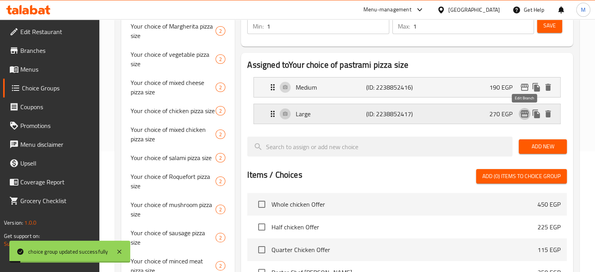
click at [521, 111] on icon "edit" at bounding box center [525, 113] width 8 height 7
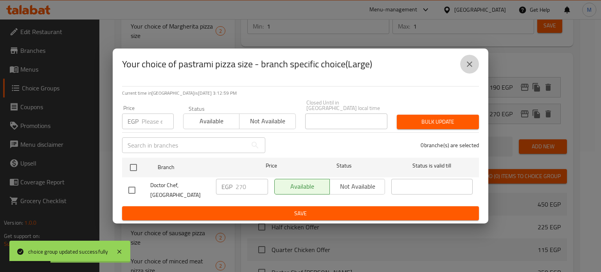
click at [470, 67] on icon "close" at bounding box center [469, 63] width 5 height 5
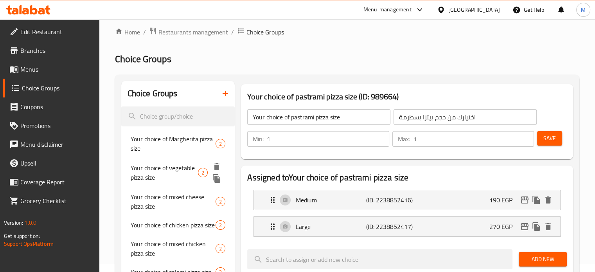
scroll to position [0, 0]
